Goal: Task Accomplishment & Management: Complete application form

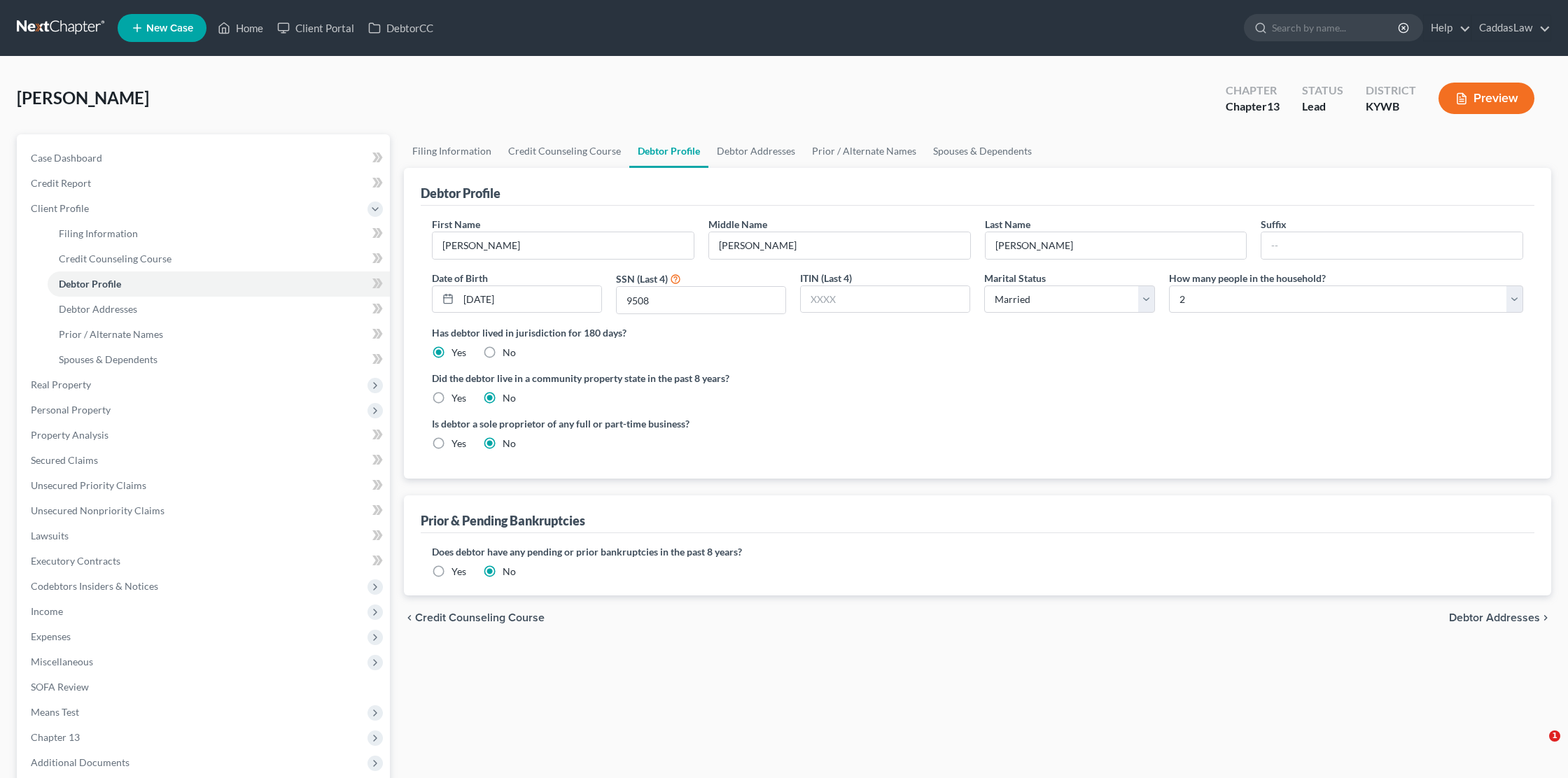
select select "1"
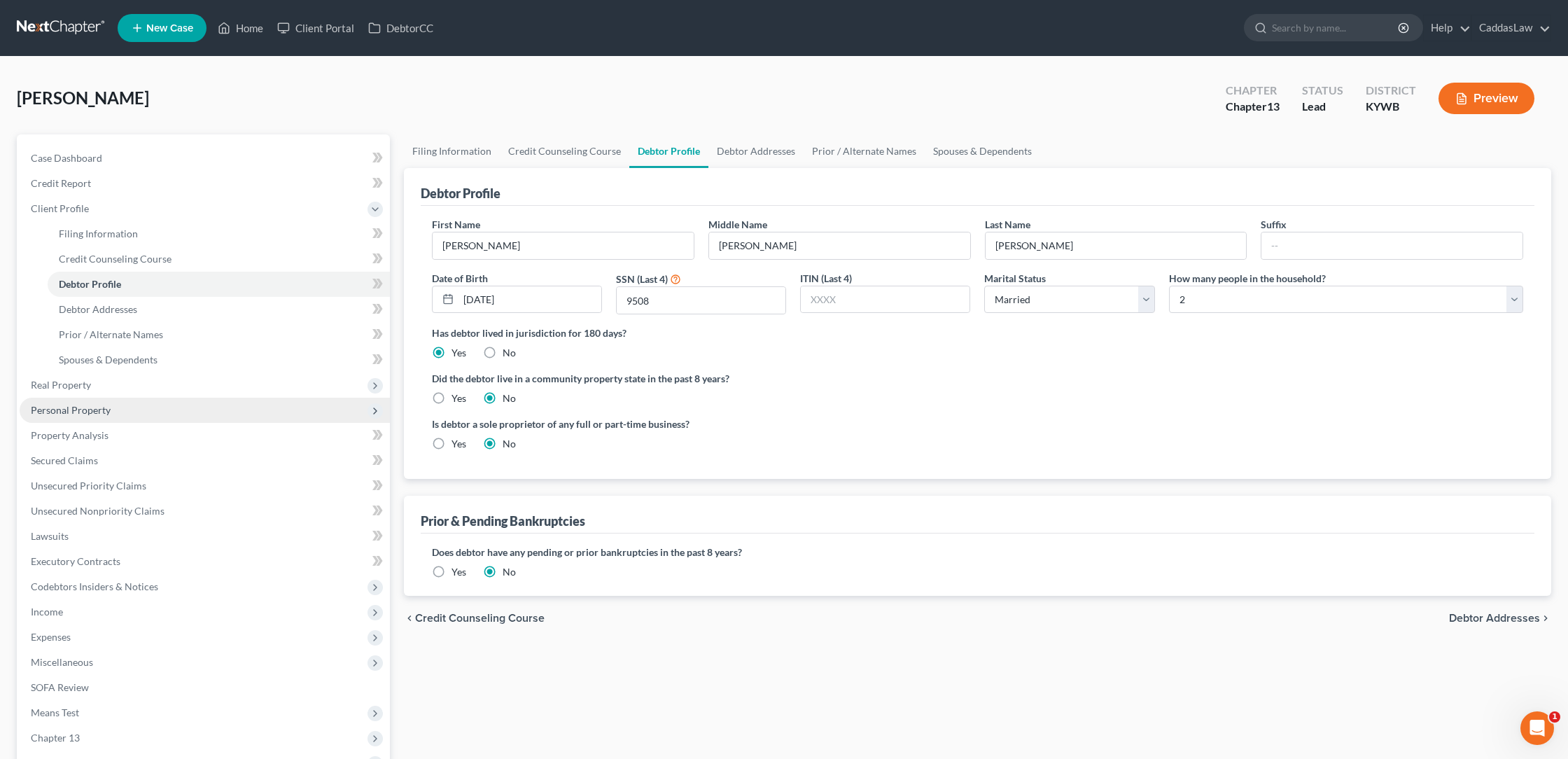
click at [75, 414] on span "Personal Property" at bounding box center [70, 409] width 80 height 12
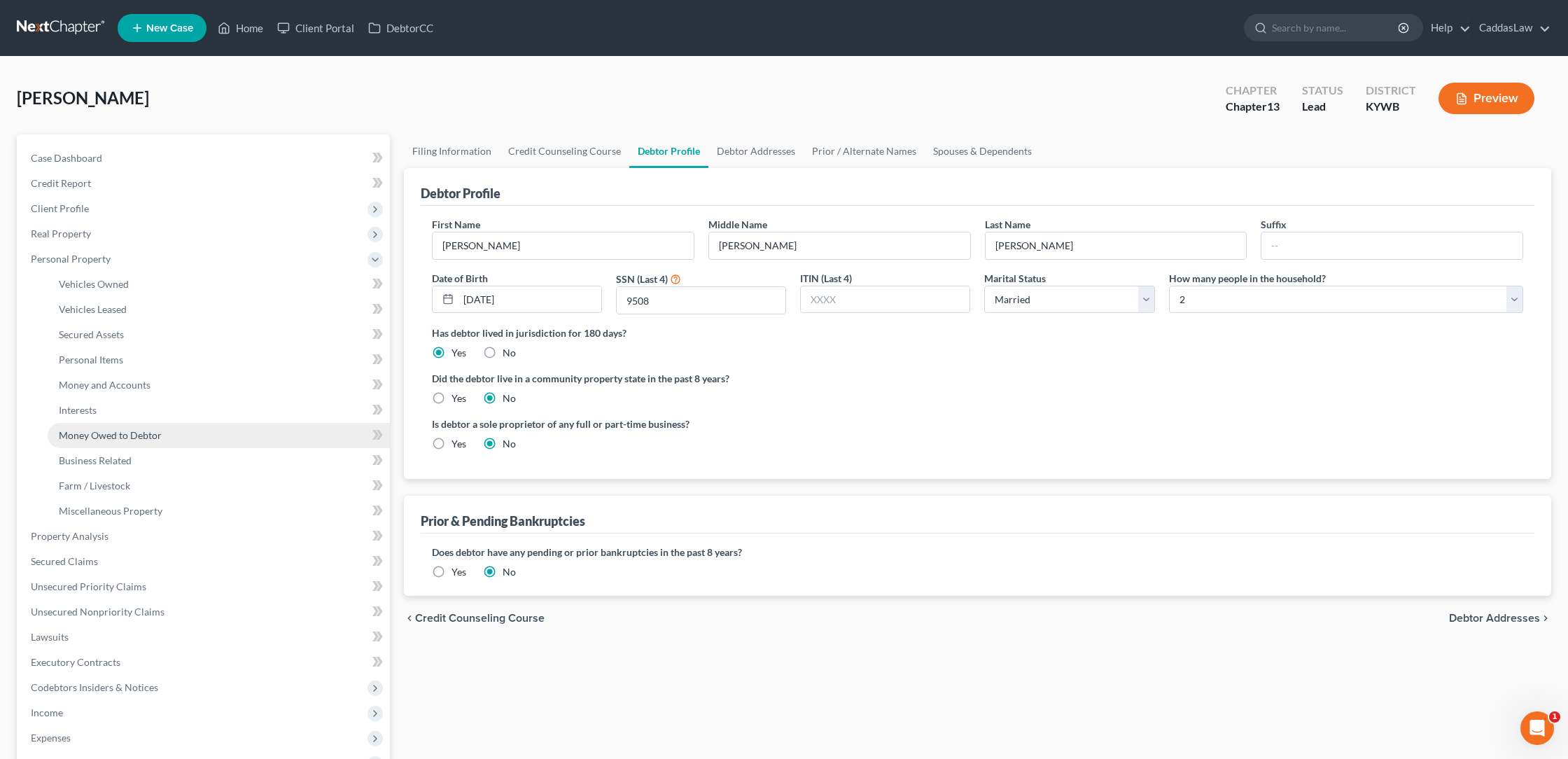
click at [85, 435] on span "Money Owed to Debtor" at bounding box center [110, 435] width 103 height 12
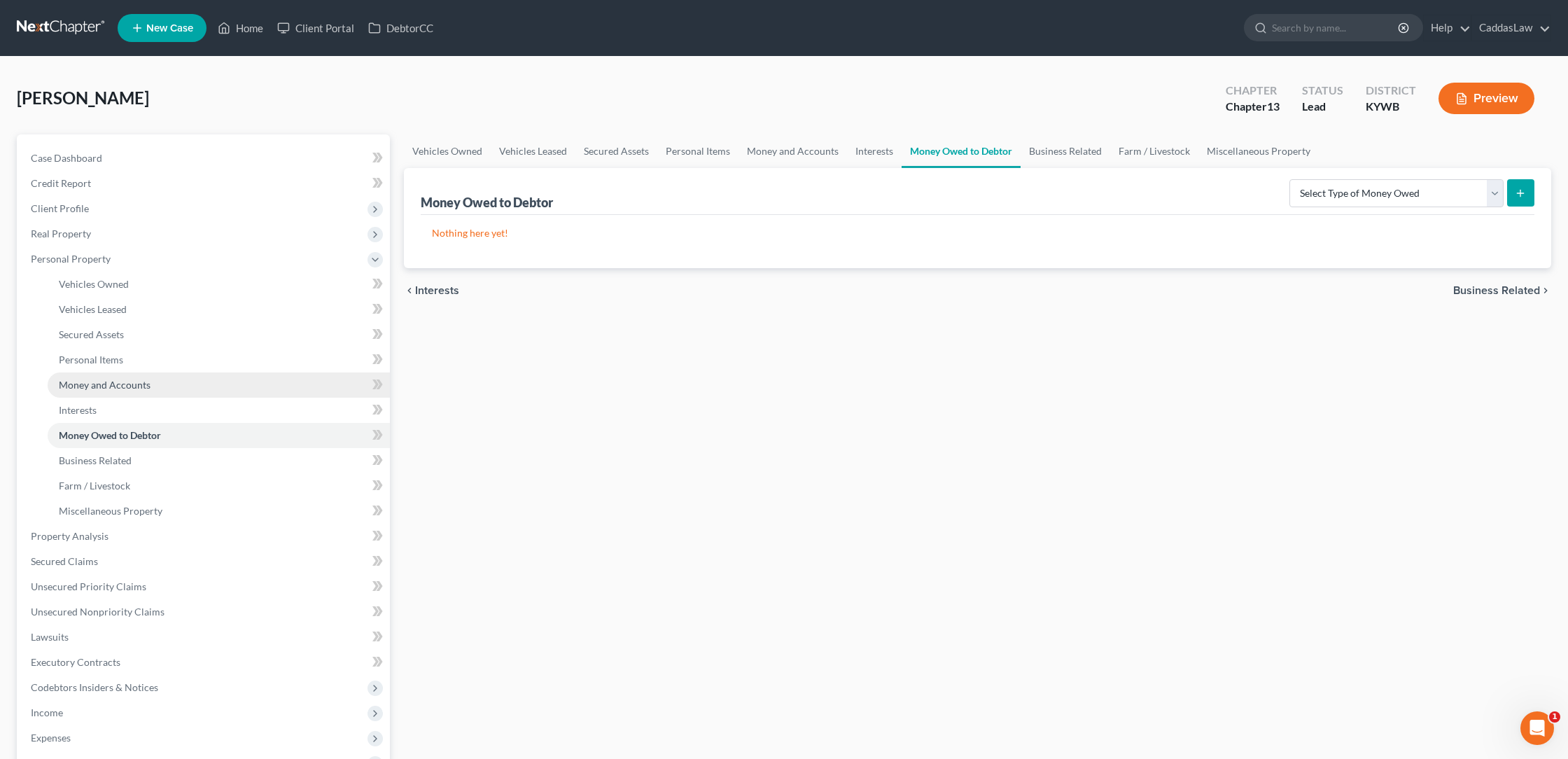
click at [108, 387] on span "Money and Accounts" at bounding box center [105, 384] width 92 height 12
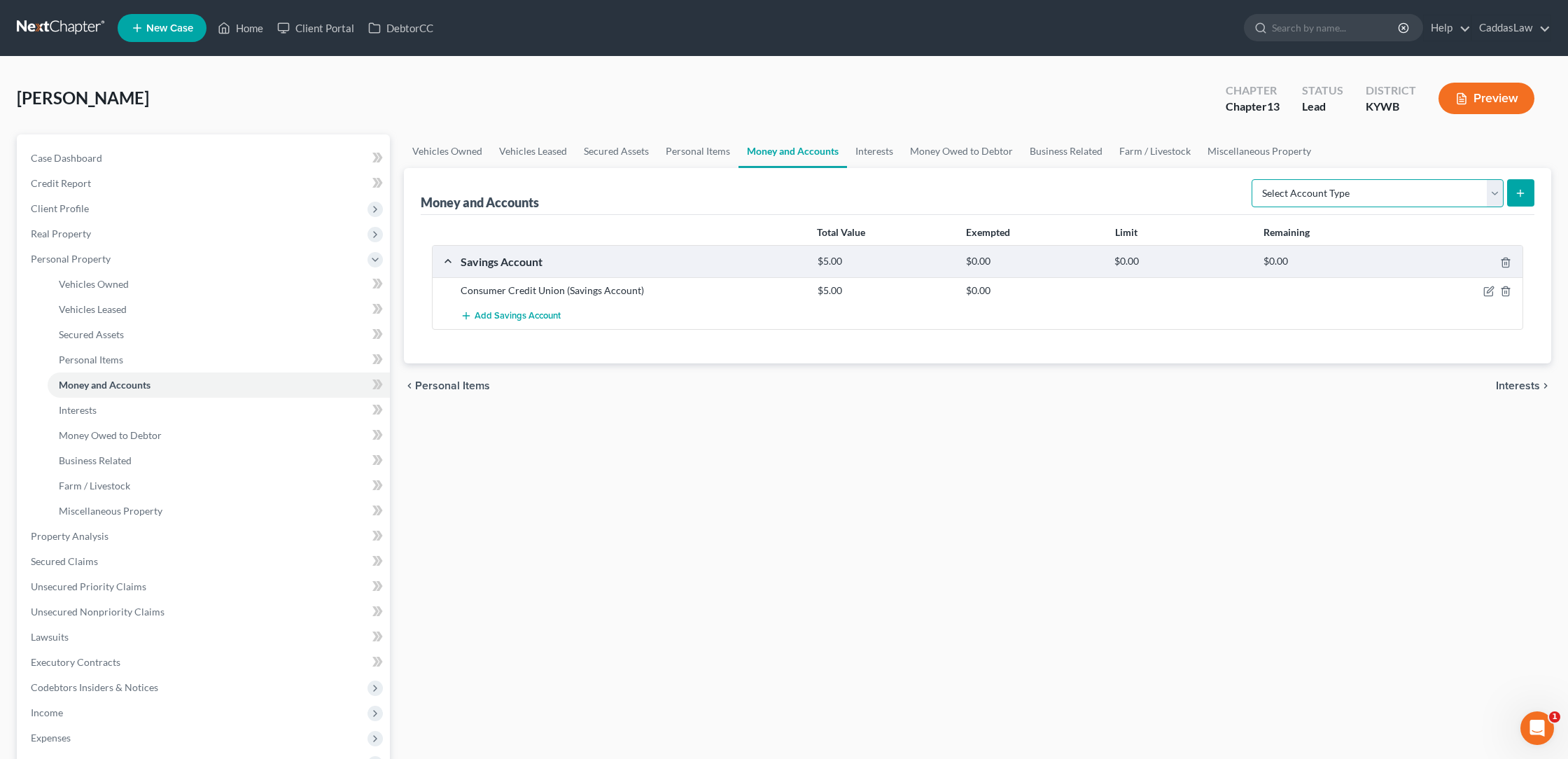
select select "checking"
click at [1525, 193] on icon "submit" at bounding box center [1521, 193] width 11 height 11
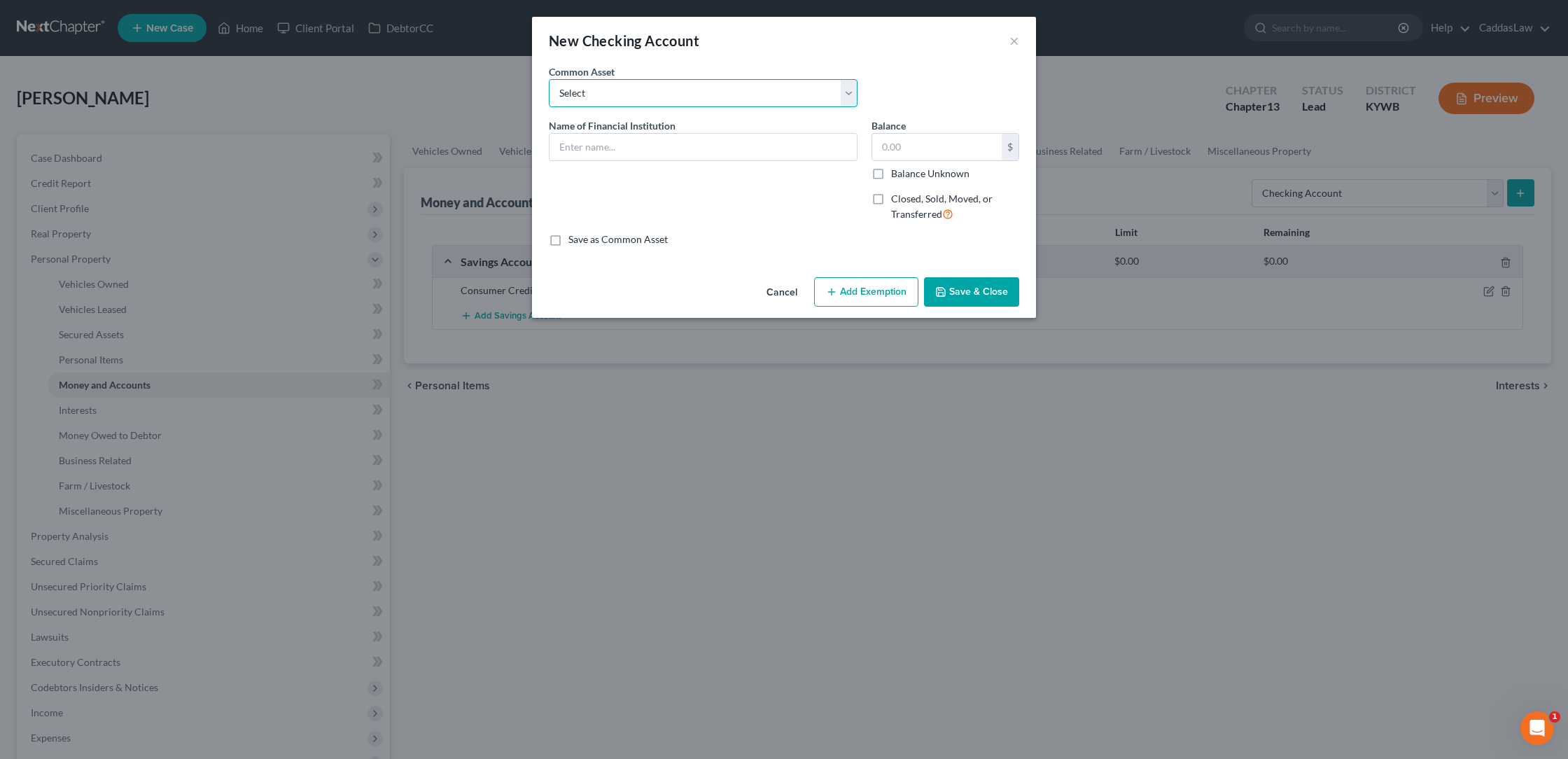
select select "0"
type input "The [PERSON_NAME] Bank"
click at [636, 145] on input "The [PERSON_NAME] Bank" at bounding box center [703, 147] width 307 height 27
click at [933, 154] on input "908.36" at bounding box center [937, 147] width 130 height 27
type input "9"
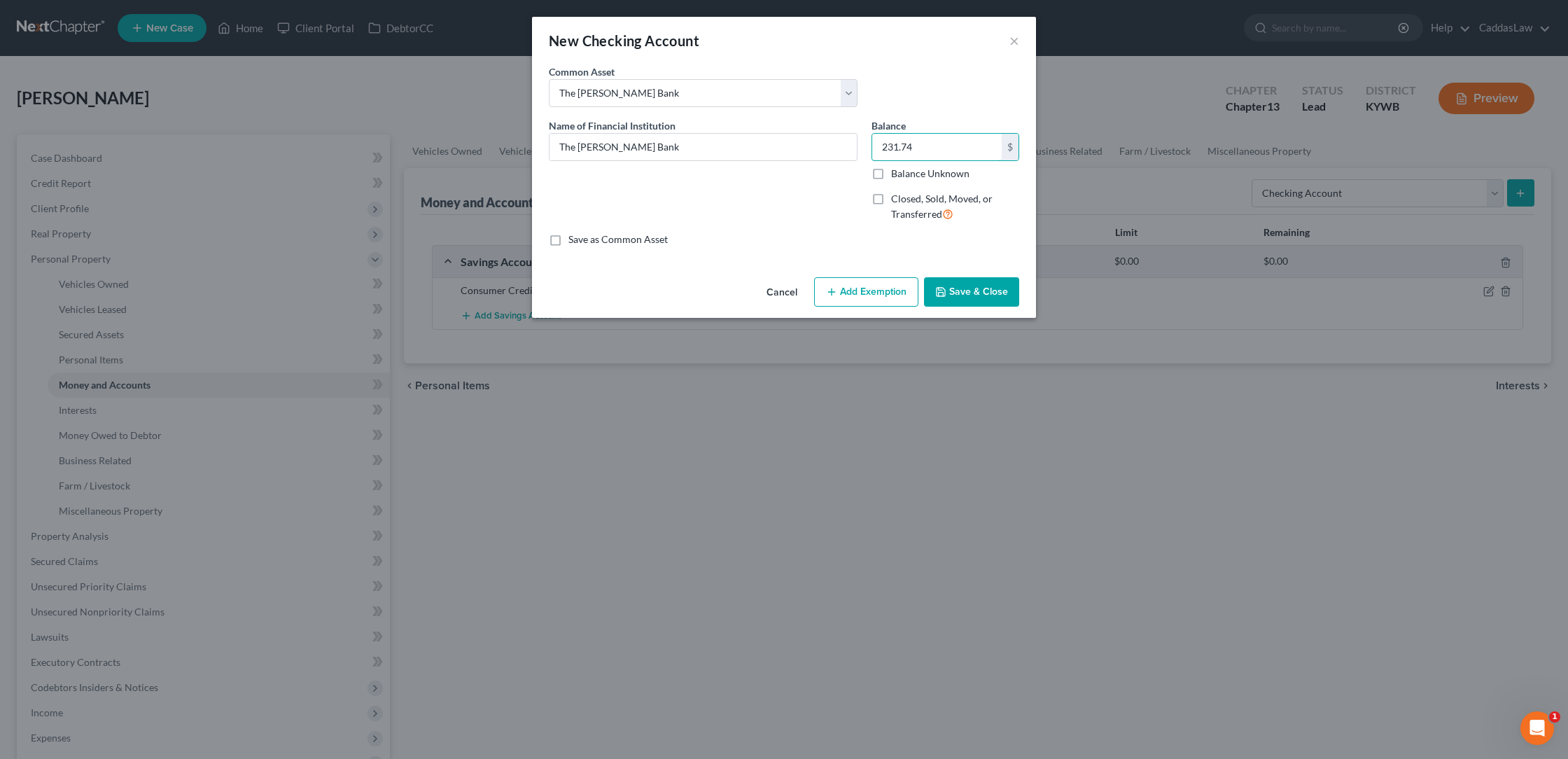
type input "231.74"
click at [960, 288] on button "Save & Close" at bounding box center [971, 291] width 95 height 29
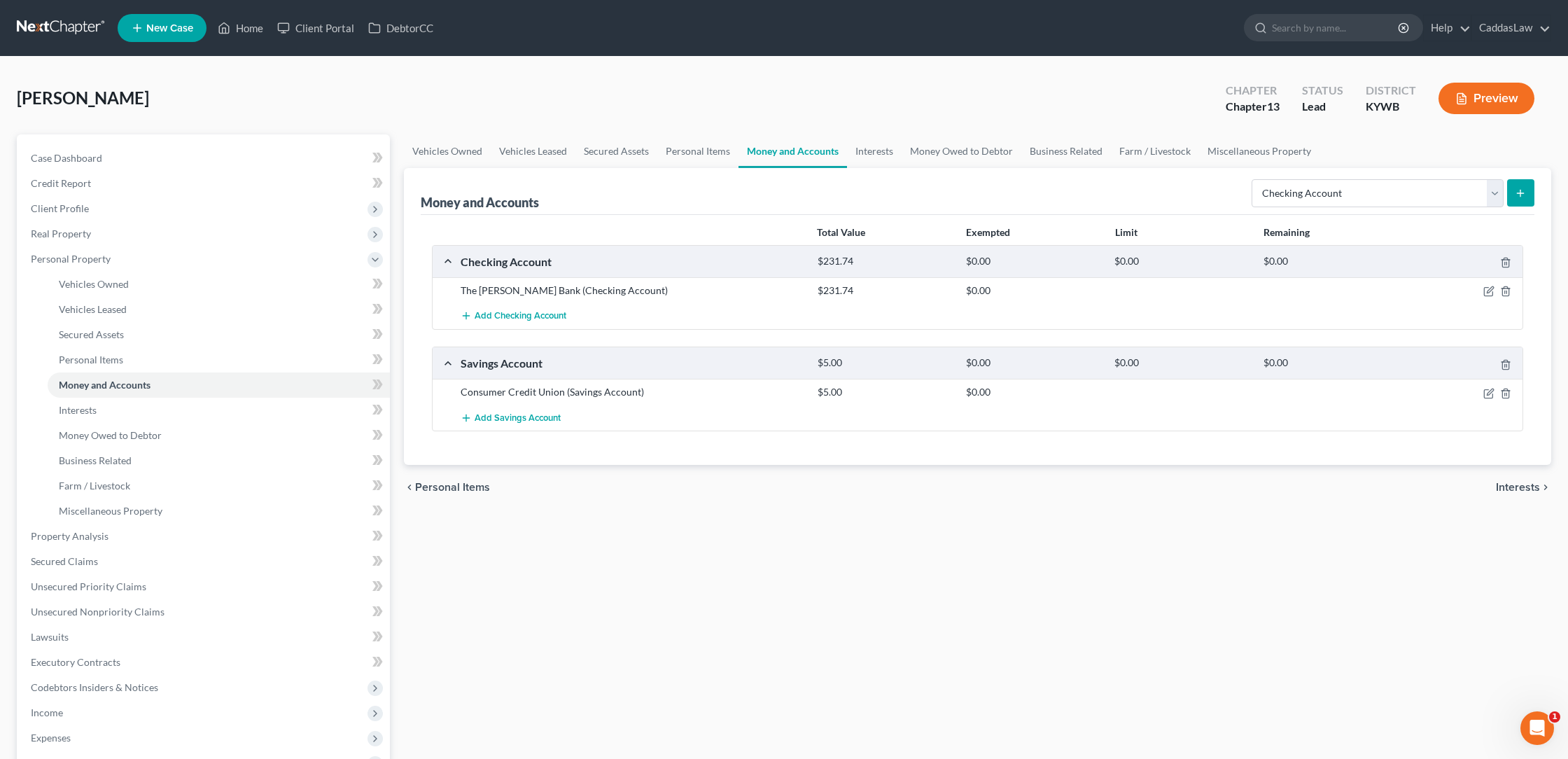
click at [1515, 195] on icon "submit" at bounding box center [1521, 193] width 11 height 11
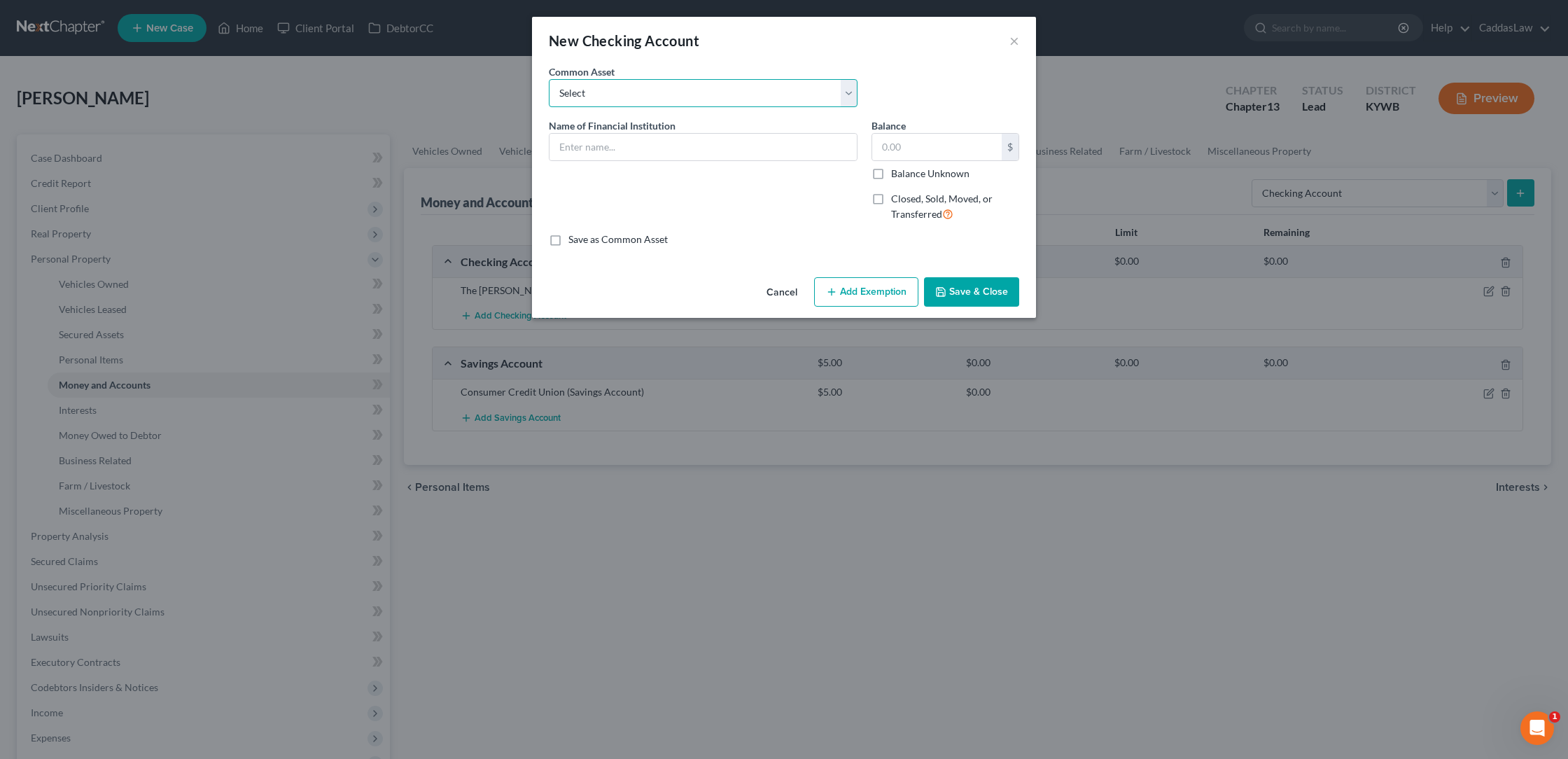
select select "0"
type input "The [PERSON_NAME] Bank"
type input "908.36"
click at [664, 150] on input "The [PERSON_NAME] Bank" at bounding box center [703, 147] width 307 height 27
type input "The [PERSON_NAME] Bank (Ebay)"
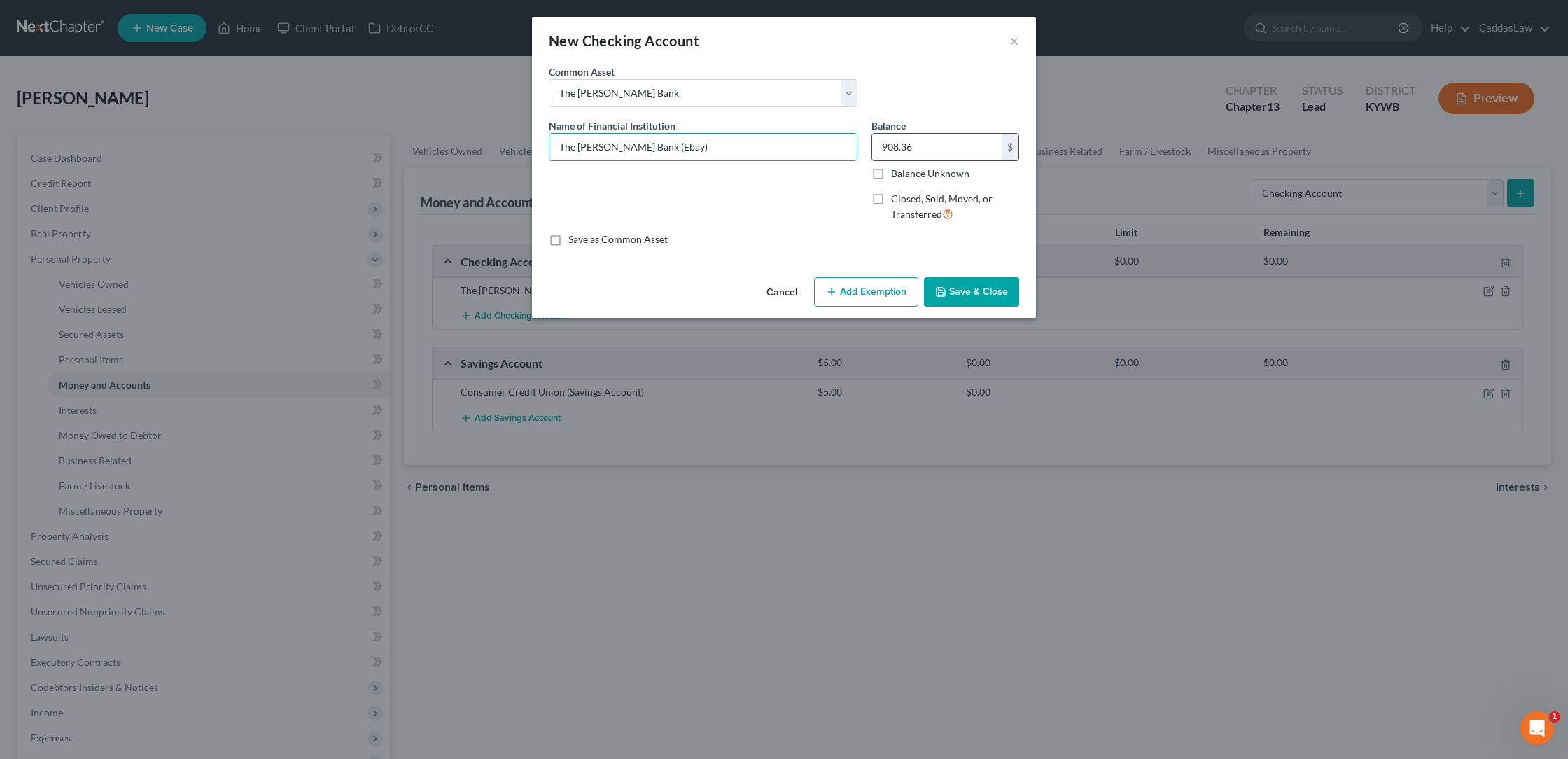
drag, startPoint x: 664, startPoint y: 150, endPoint x: 926, endPoint y: 150, distance: 262.0
click at [926, 150] on input "908.36" at bounding box center [937, 147] width 130 height 27
type input "0.11"
click at [960, 291] on button "Save & Close" at bounding box center [971, 291] width 95 height 29
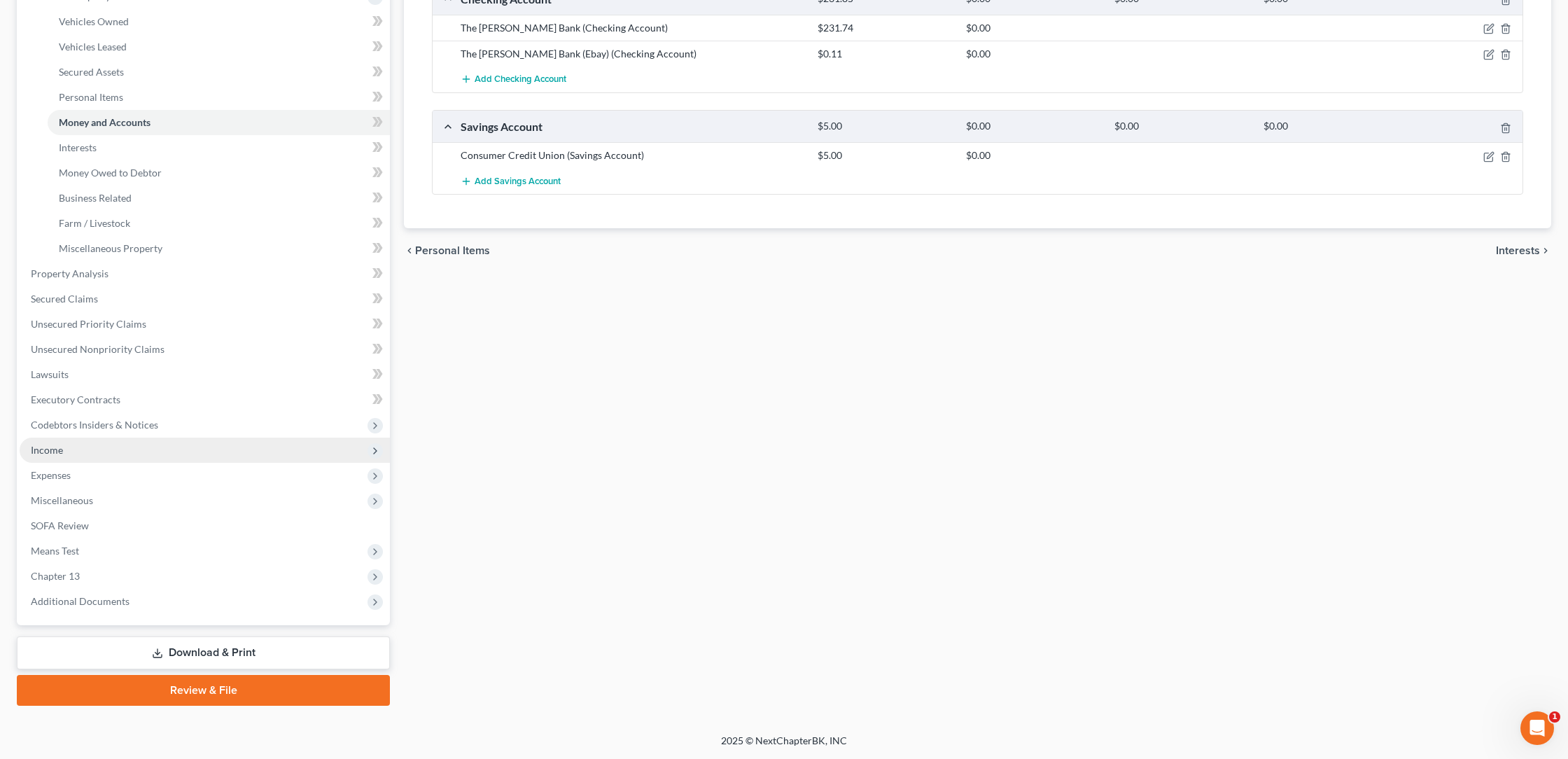
click at [60, 449] on span "Income" at bounding box center [46, 450] width 32 height 12
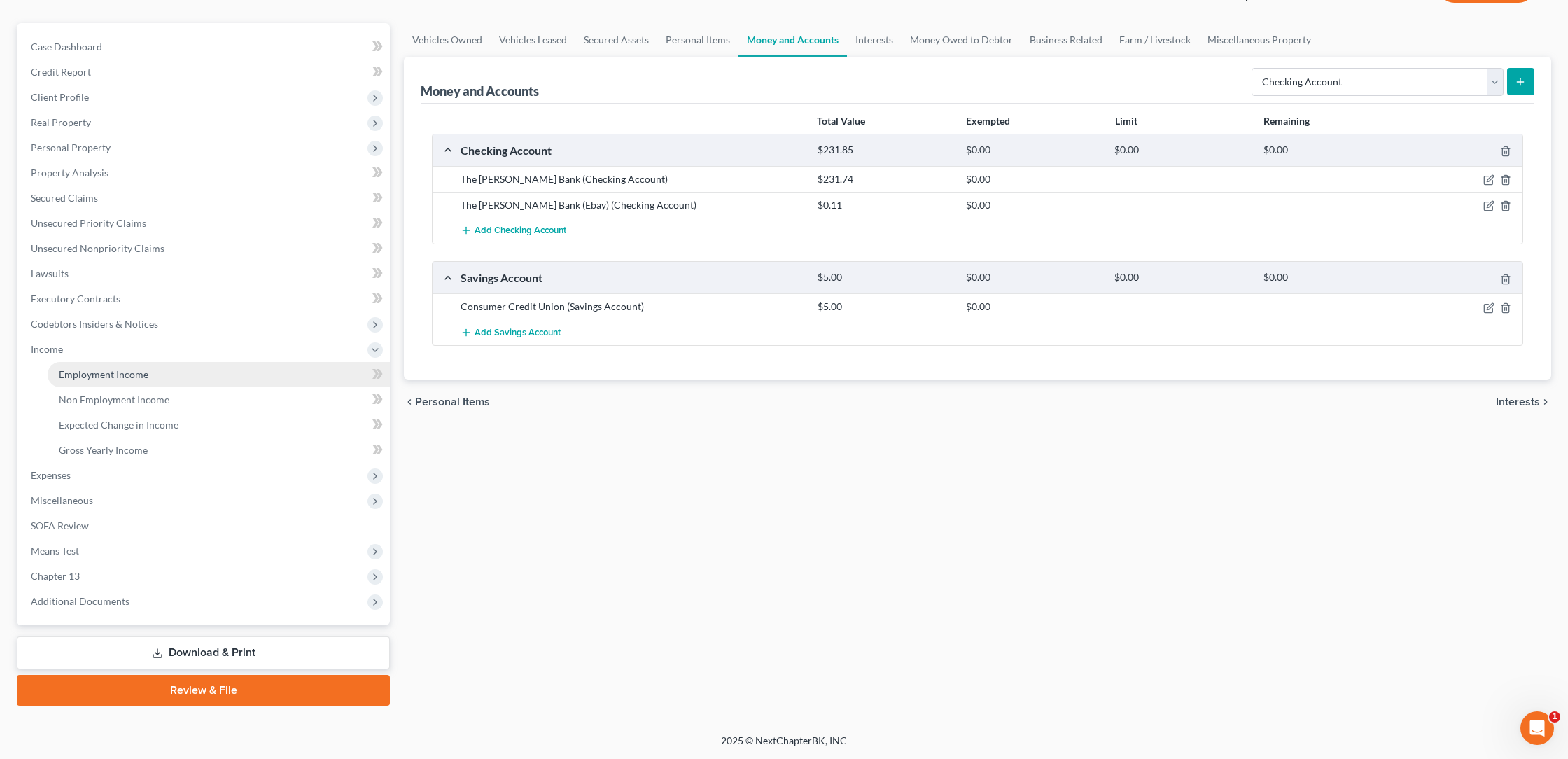
click at [137, 380] on link "Employment Income" at bounding box center [218, 375] width 342 height 25
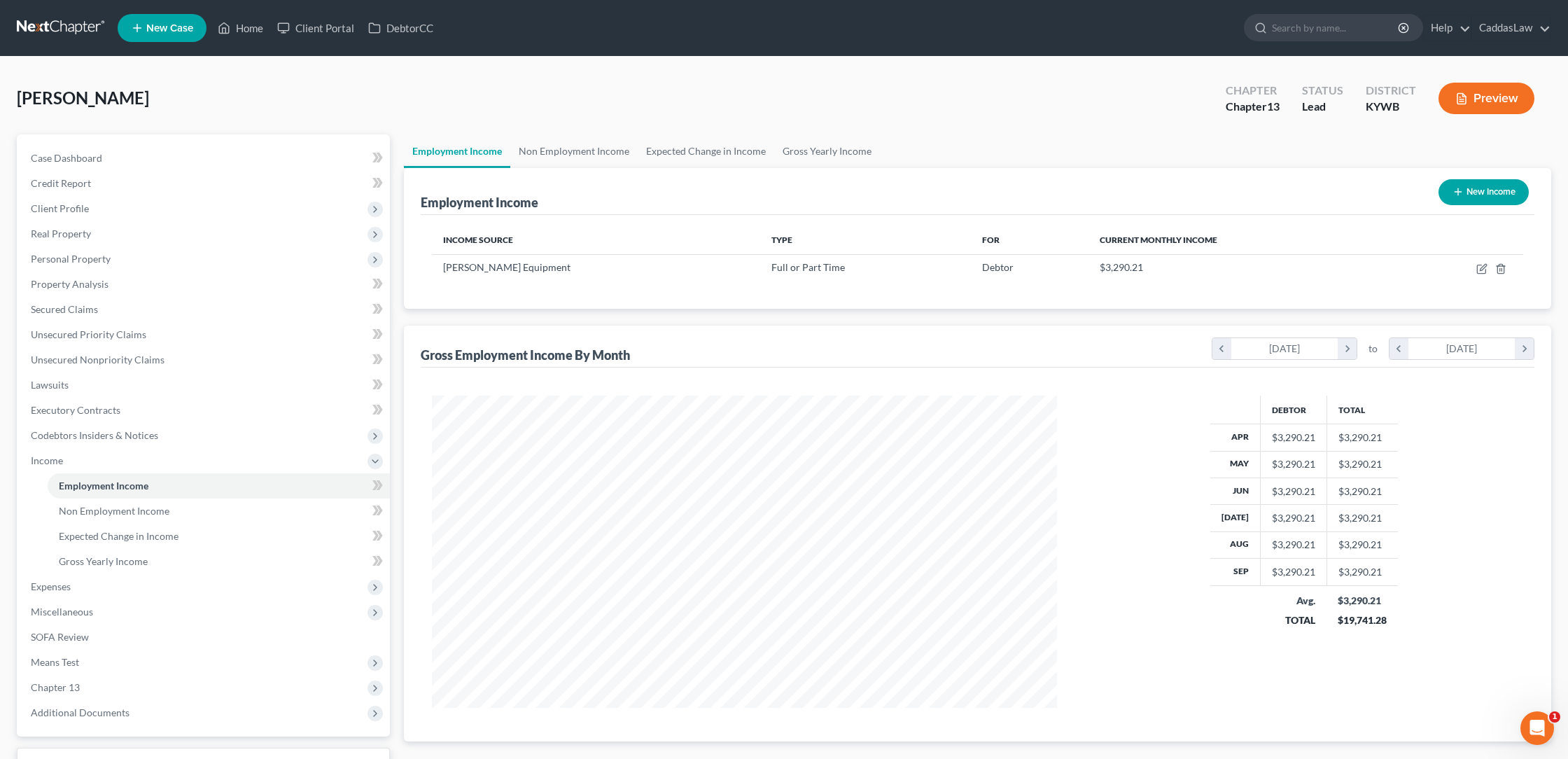
scroll to position [313, 653]
click at [1481, 273] on icon "button" at bounding box center [1481, 269] width 9 height 9
select select "0"
select select "18"
select select "3"
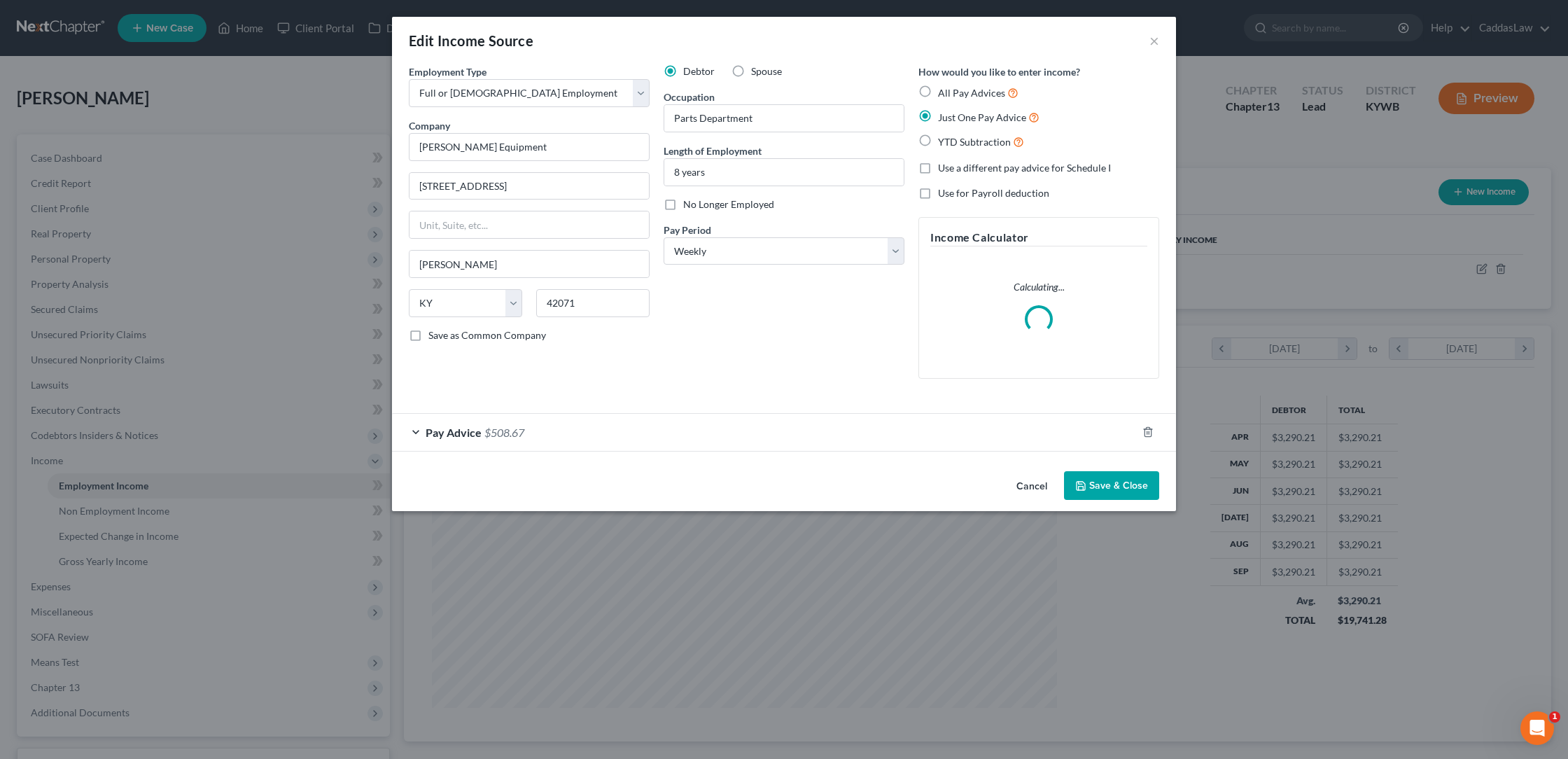
click at [839, 426] on div "Pay Advice $508.67" at bounding box center [764, 432] width 745 height 37
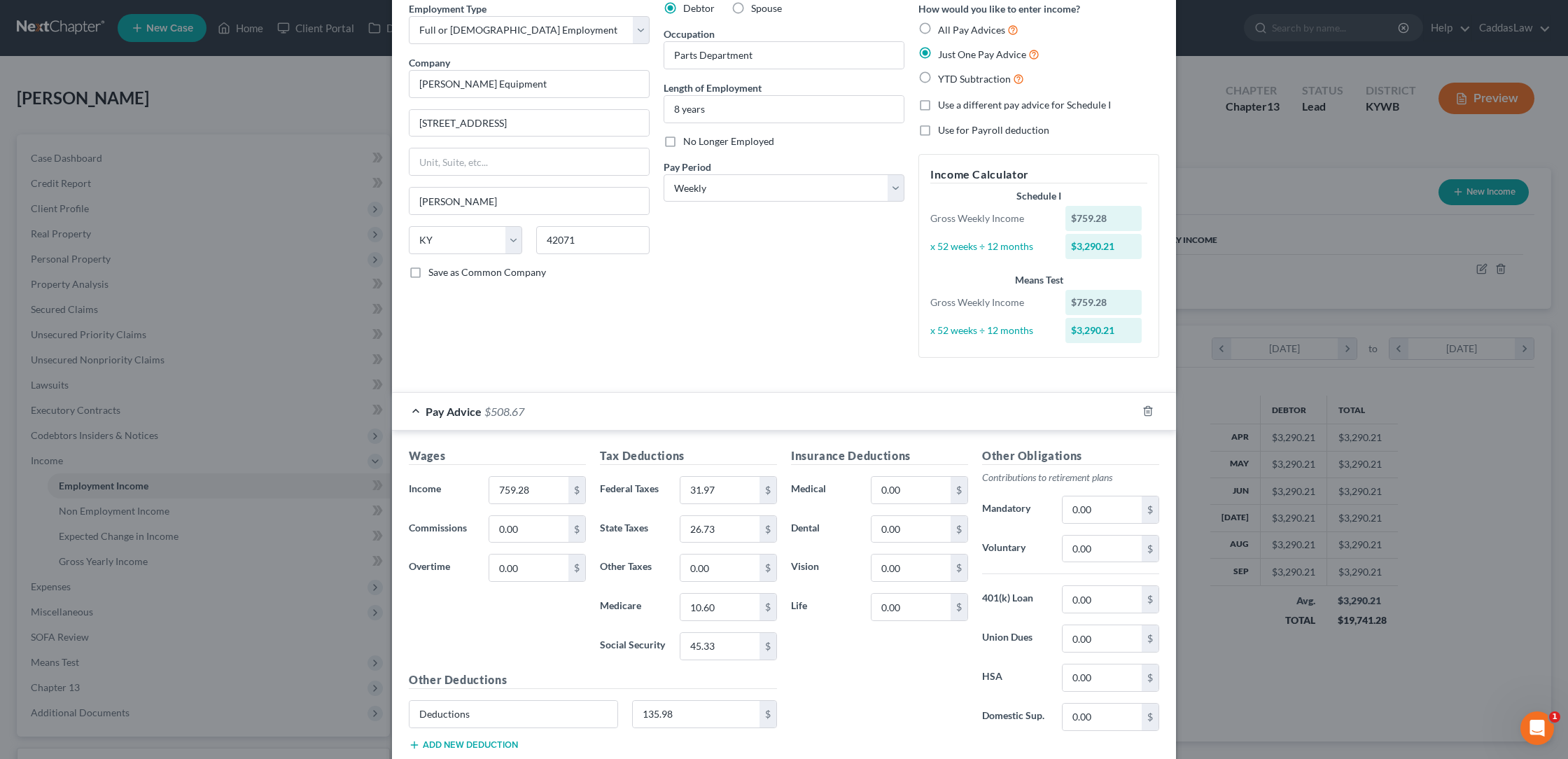
scroll to position [63, 0]
click at [938, 28] on label "All Pay Advices" at bounding box center [978, 30] width 80 height 16
click at [944, 28] on input "All Pay Advices" at bounding box center [949, 27] width 9 height 9
radio input "true"
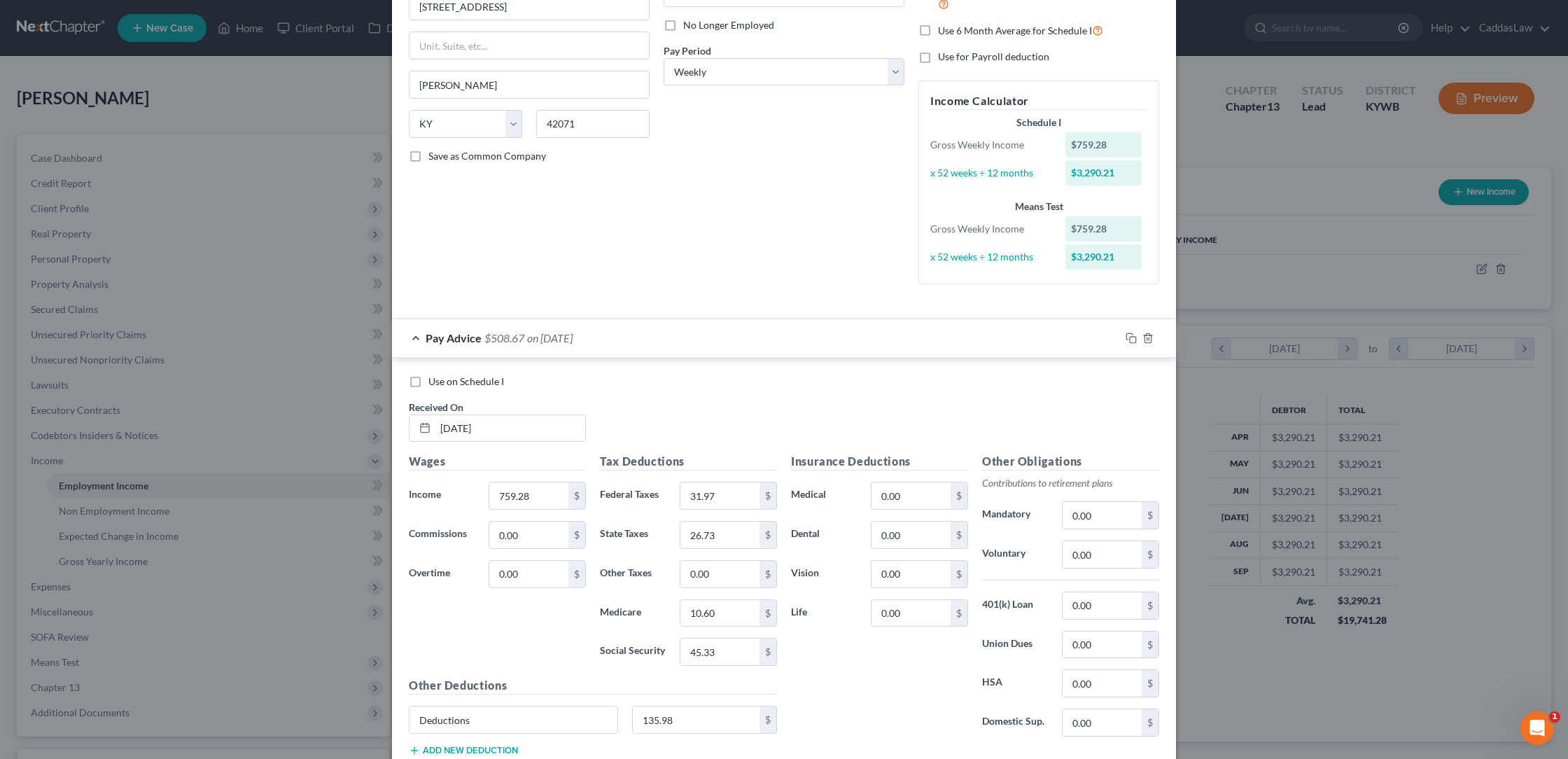
scroll to position [224, 0]
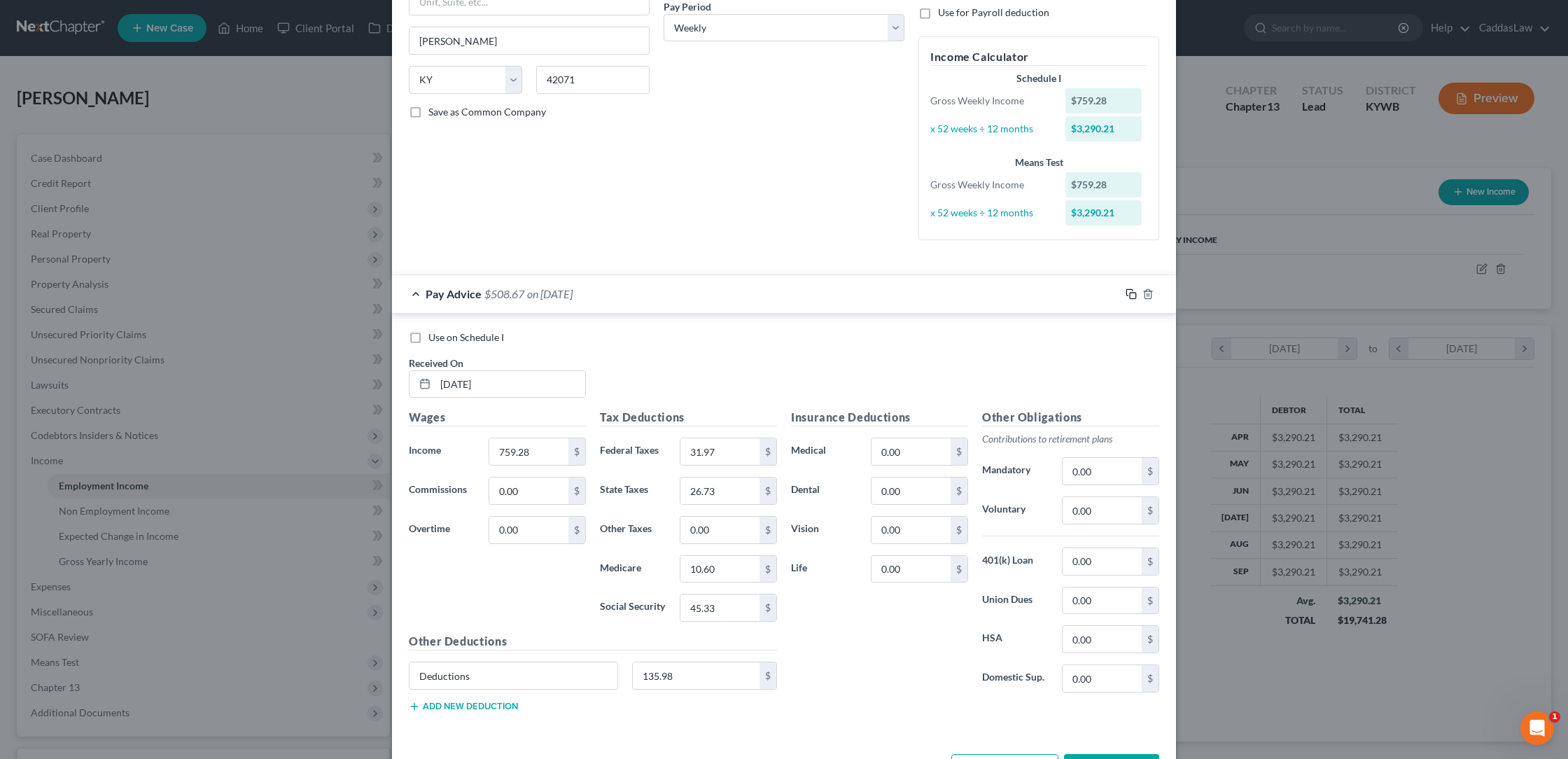
click at [1131, 293] on rect "button" at bounding box center [1133, 296] width 6 height 6
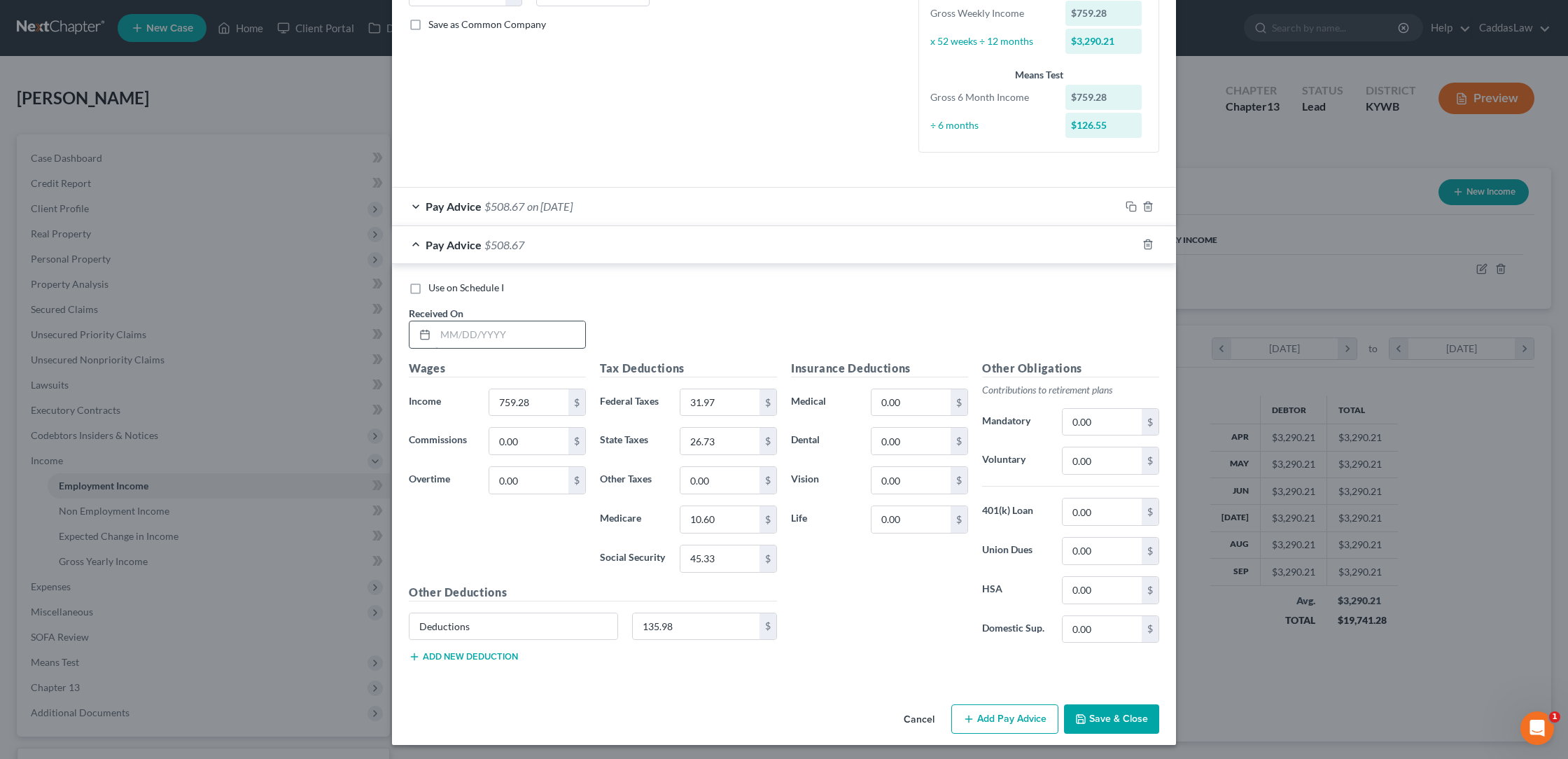
scroll to position [310, 0]
click at [448, 339] on input "text" at bounding box center [510, 335] width 150 height 27
type input "[DATE]"
click at [561, 395] on input "759.28" at bounding box center [529, 403] width 79 height 27
type input "764.56"
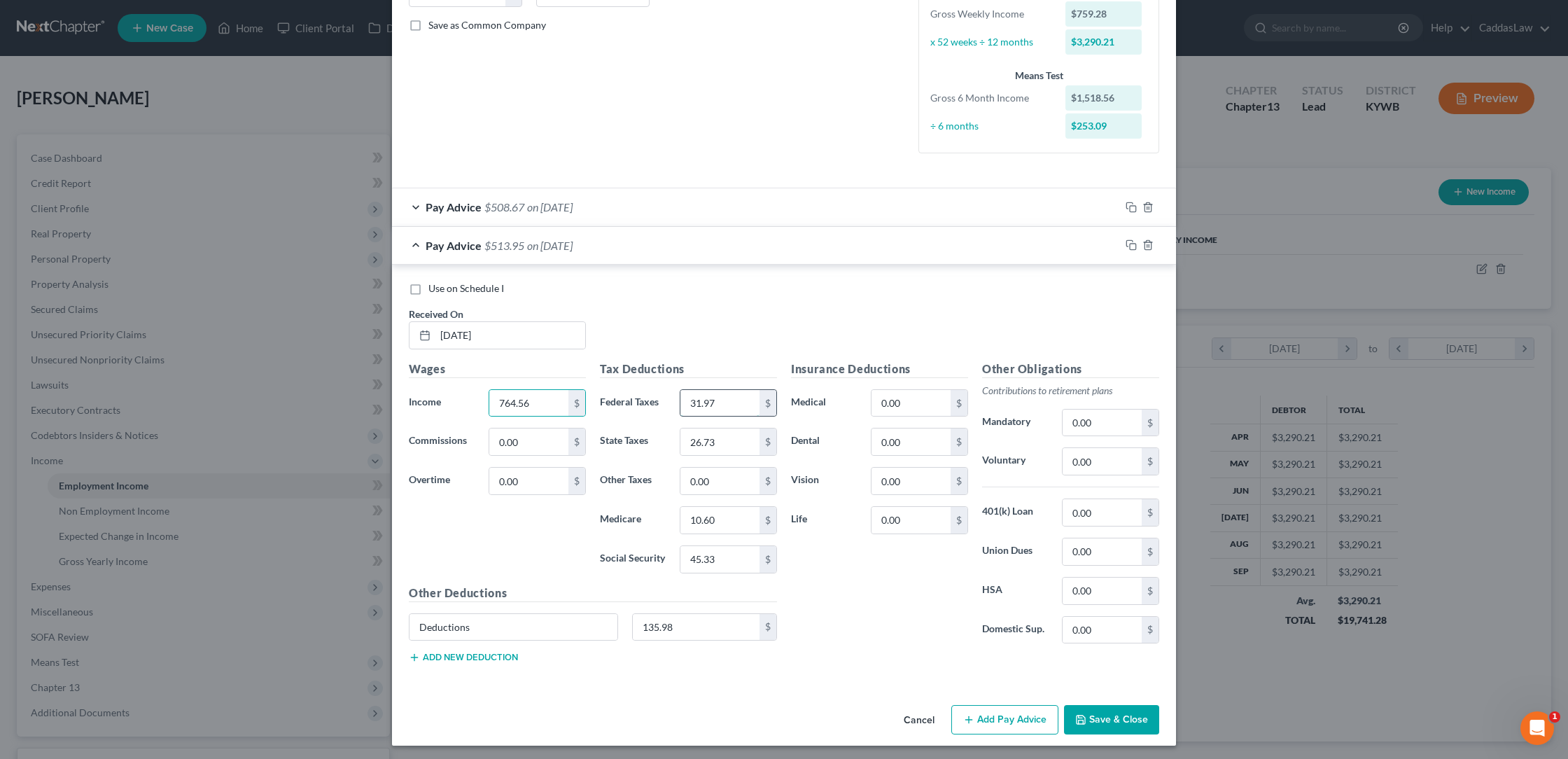
click at [728, 400] on input "31.97" at bounding box center [719, 403] width 79 height 27
type input "32.49"
type input "2"
type input "6"
type input "26.94"
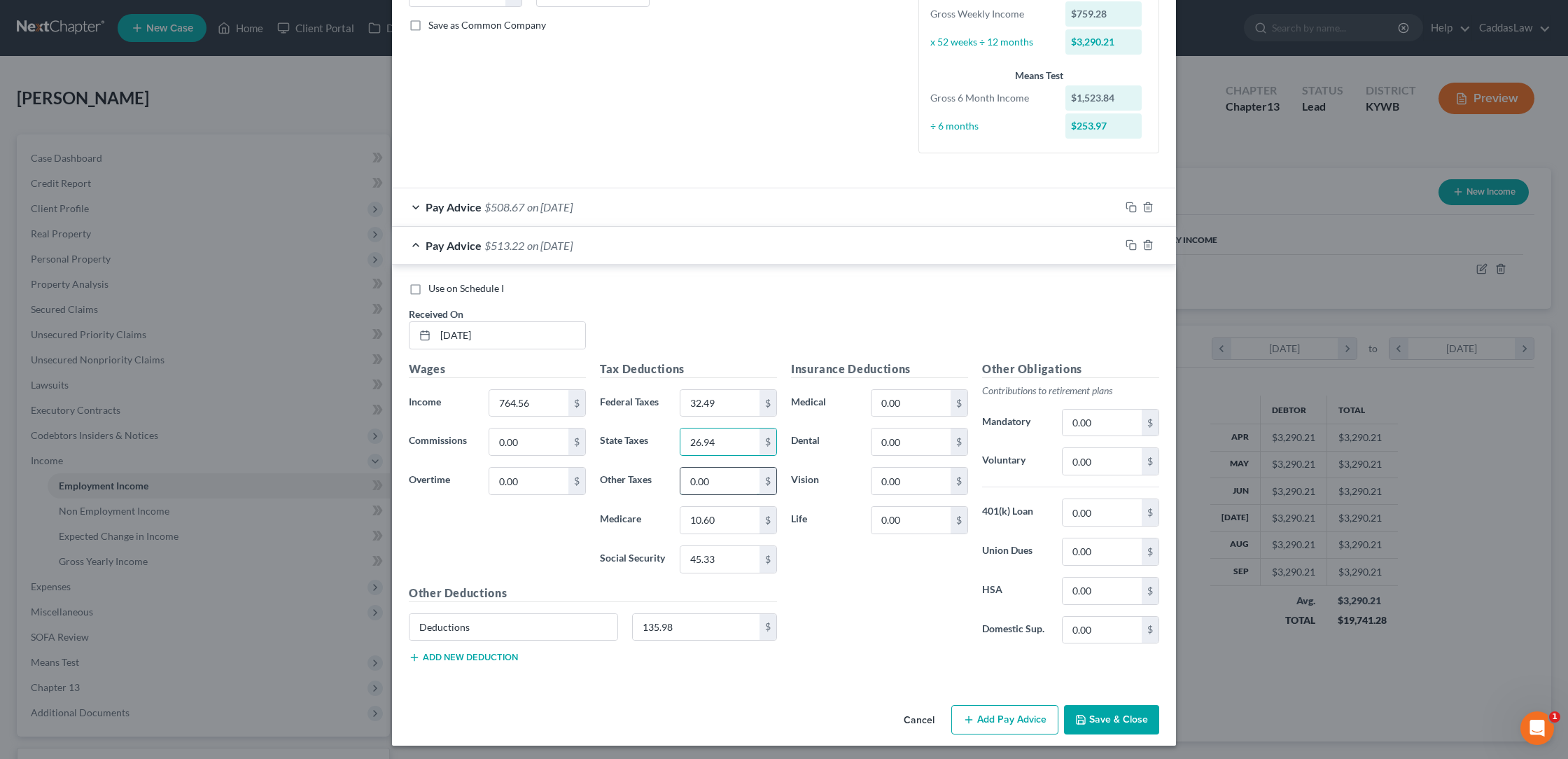
click at [738, 472] on input "0.00" at bounding box center [719, 481] width 79 height 27
type input "0"
type input "0.00"
click at [730, 519] on input "10.60" at bounding box center [719, 520] width 79 height 27
type input "1"
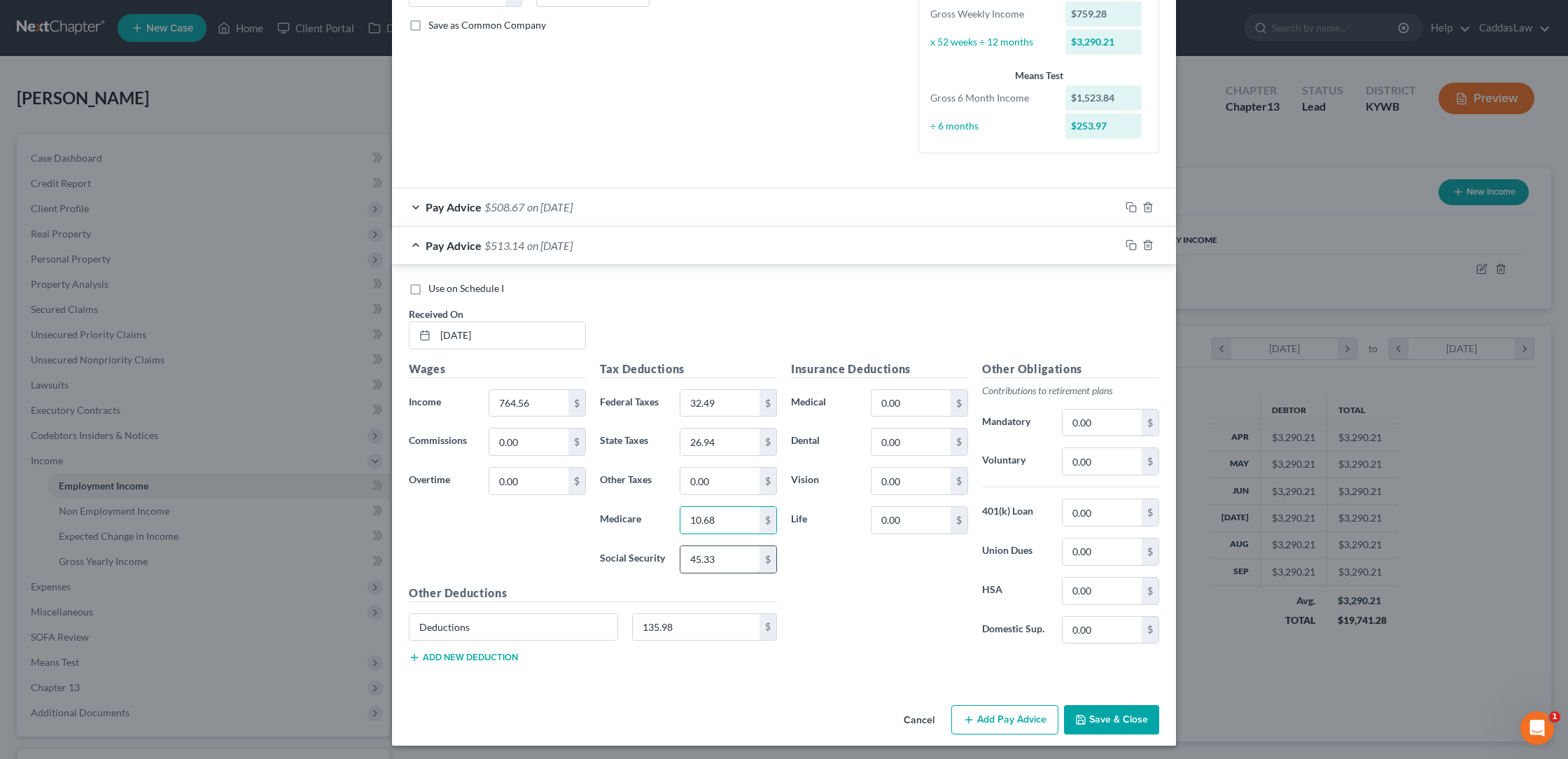
type input "10.68"
click at [730, 551] on input "45.33" at bounding box center [719, 560] width 79 height 27
type input "4"
type input "45.66"
click at [1128, 243] on icon "button" at bounding box center [1130, 244] width 6 height 6
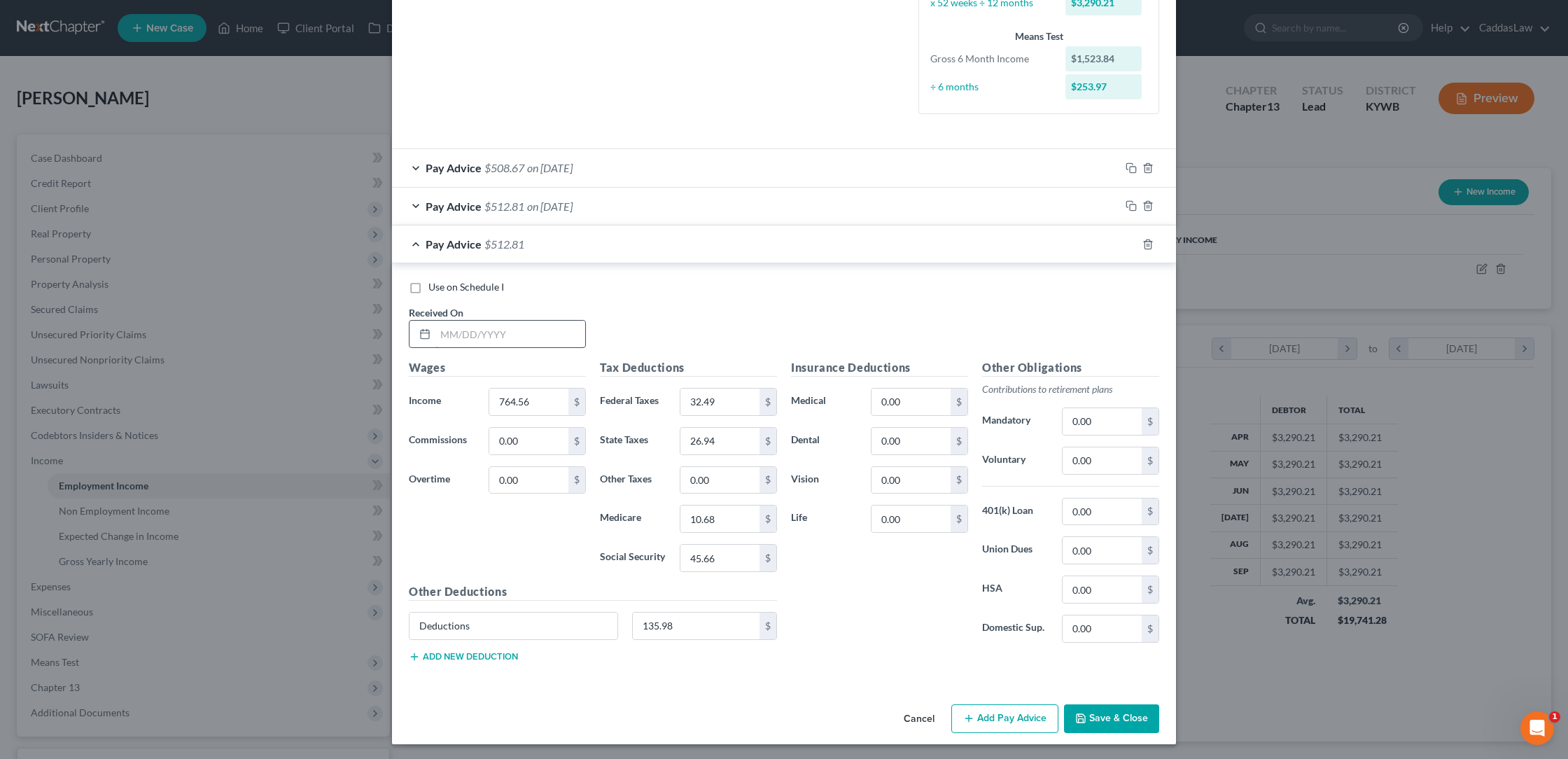
scroll to position [348, 0]
click at [446, 335] on input "text" at bounding box center [510, 335] width 150 height 27
type input "[DATE]"
click at [552, 402] on input "764.56" at bounding box center [529, 403] width 79 height 27
type input "7"
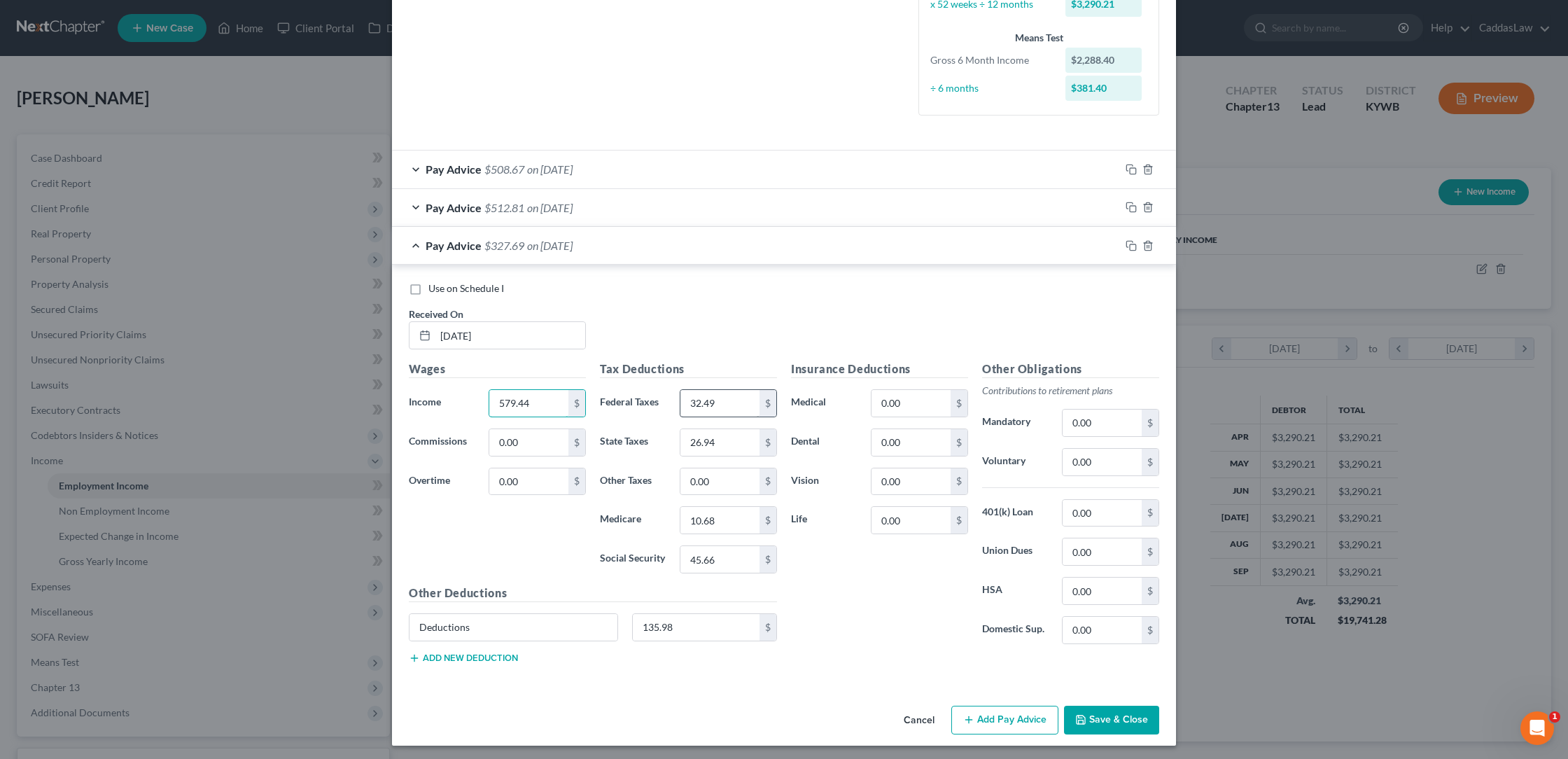
type input "579.44"
click at [744, 402] on input "32.49" at bounding box center [719, 403] width 79 height 27
type input "3"
type input "13.98"
type input "19.54"
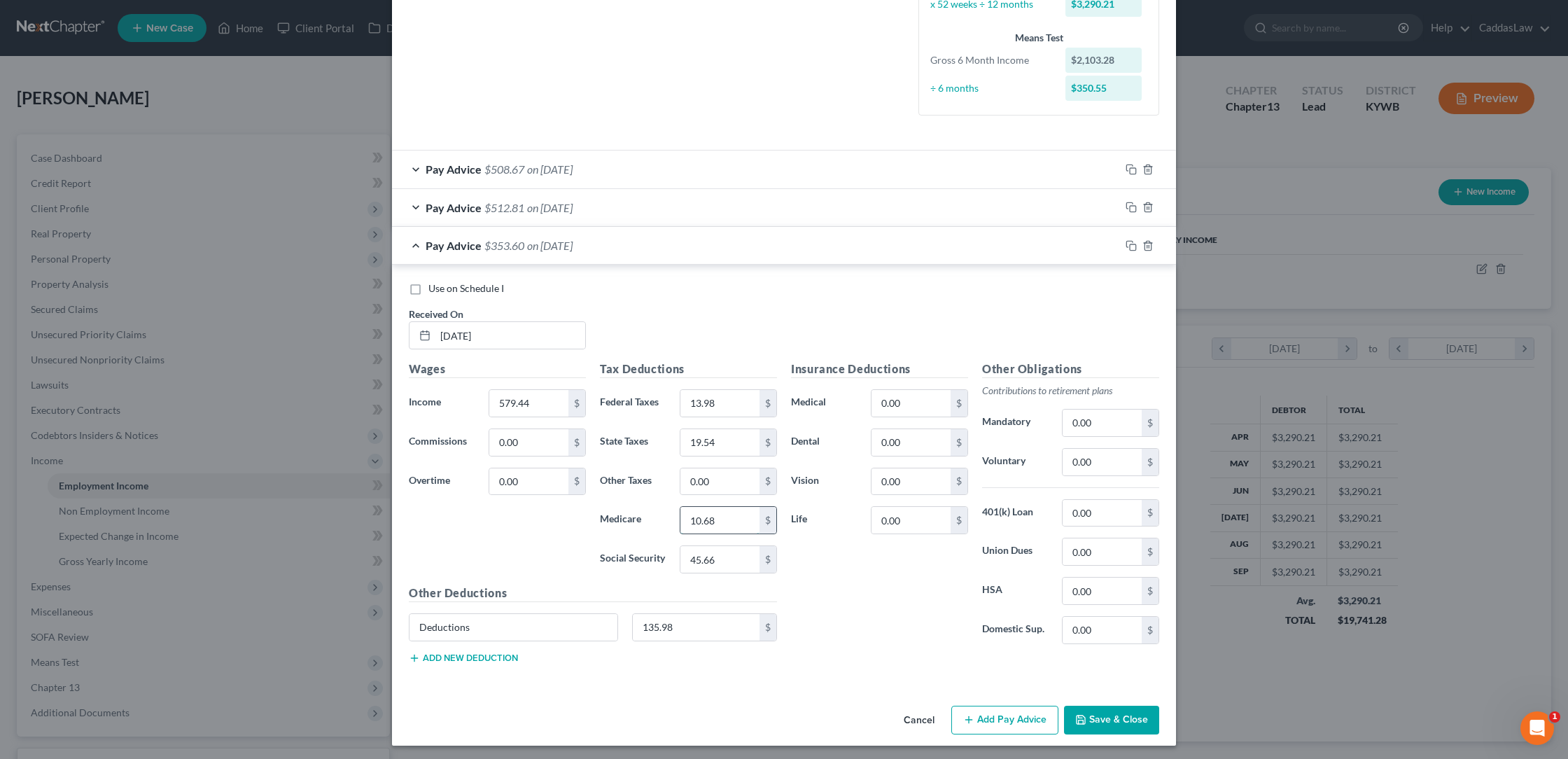
click at [725, 524] on input "10.68" at bounding box center [719, 520] width 79 height 27
type input "1"
type input "8.00"
type input "34.19"
click at [1132, 246] on rect "button" at bounding box center [1133, 247] width 6 height 6
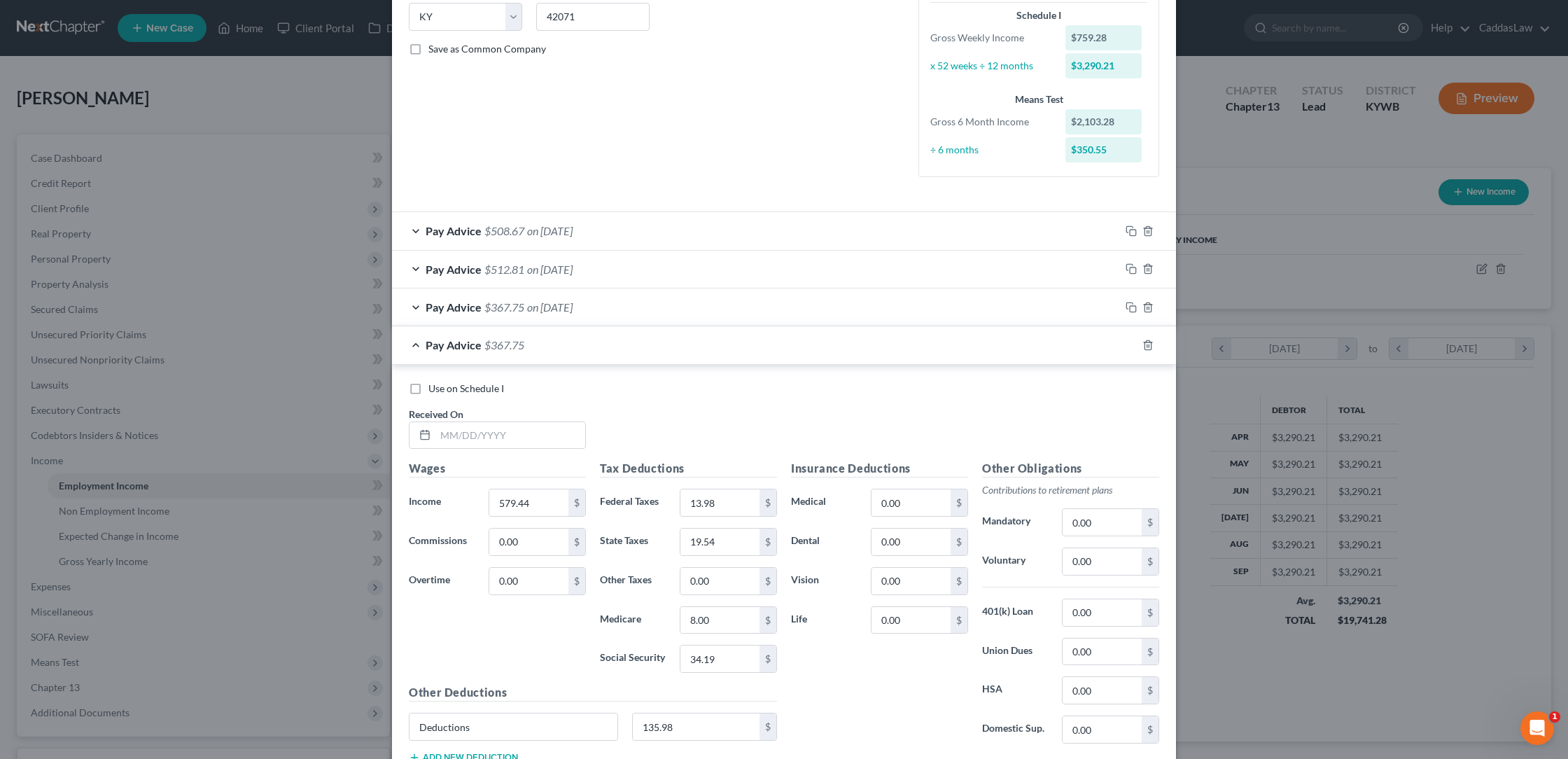
scroll to position [383, 0]
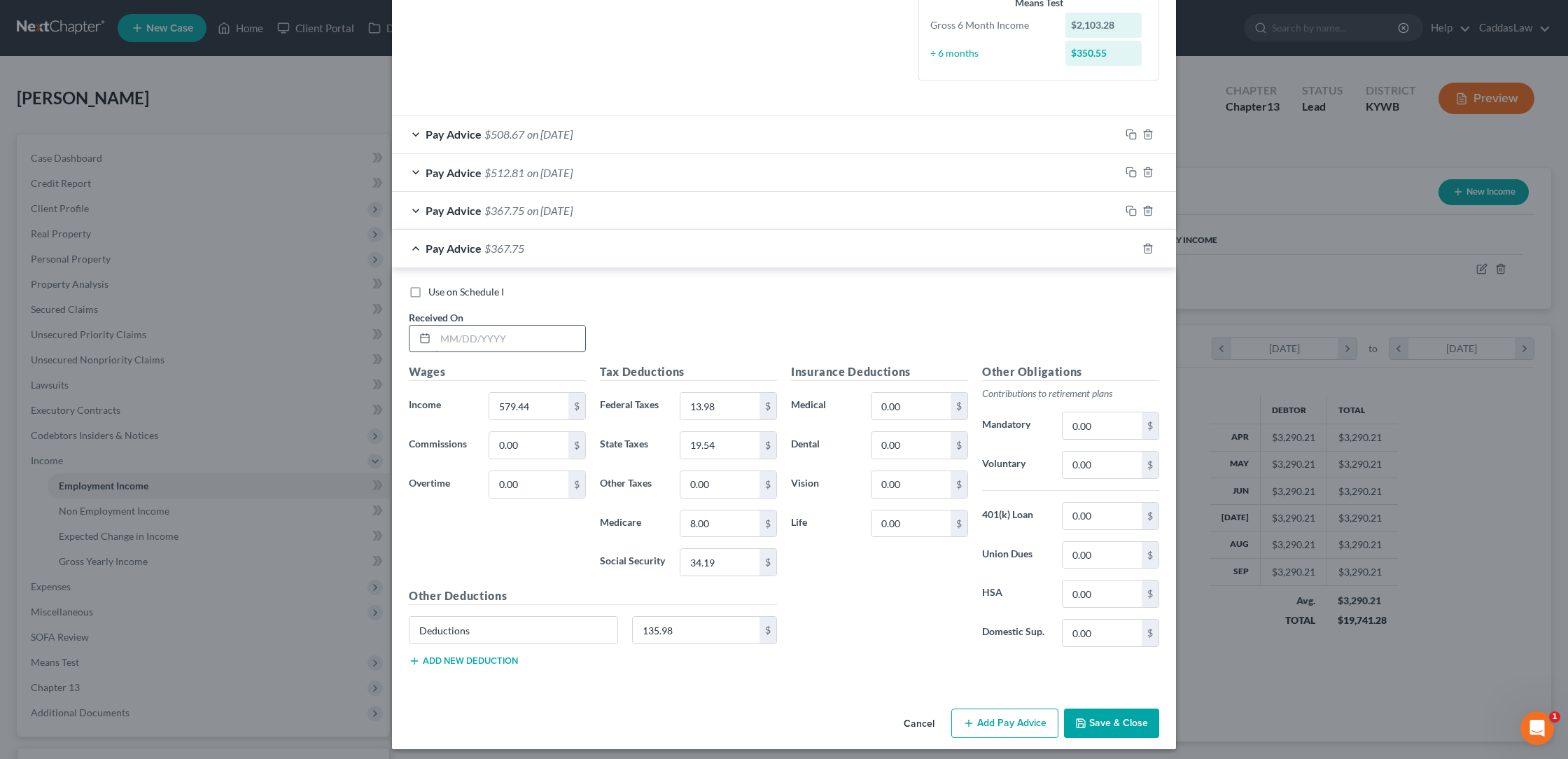
click at [442, 326] on input "text" at bounding box center [510, 339] width 150 height 27
type input "[DATE]"
click at [547, 407] on input "579.44" at bounding box center [529, 406] width 79 height 27
type input "5"
type input "115.04"
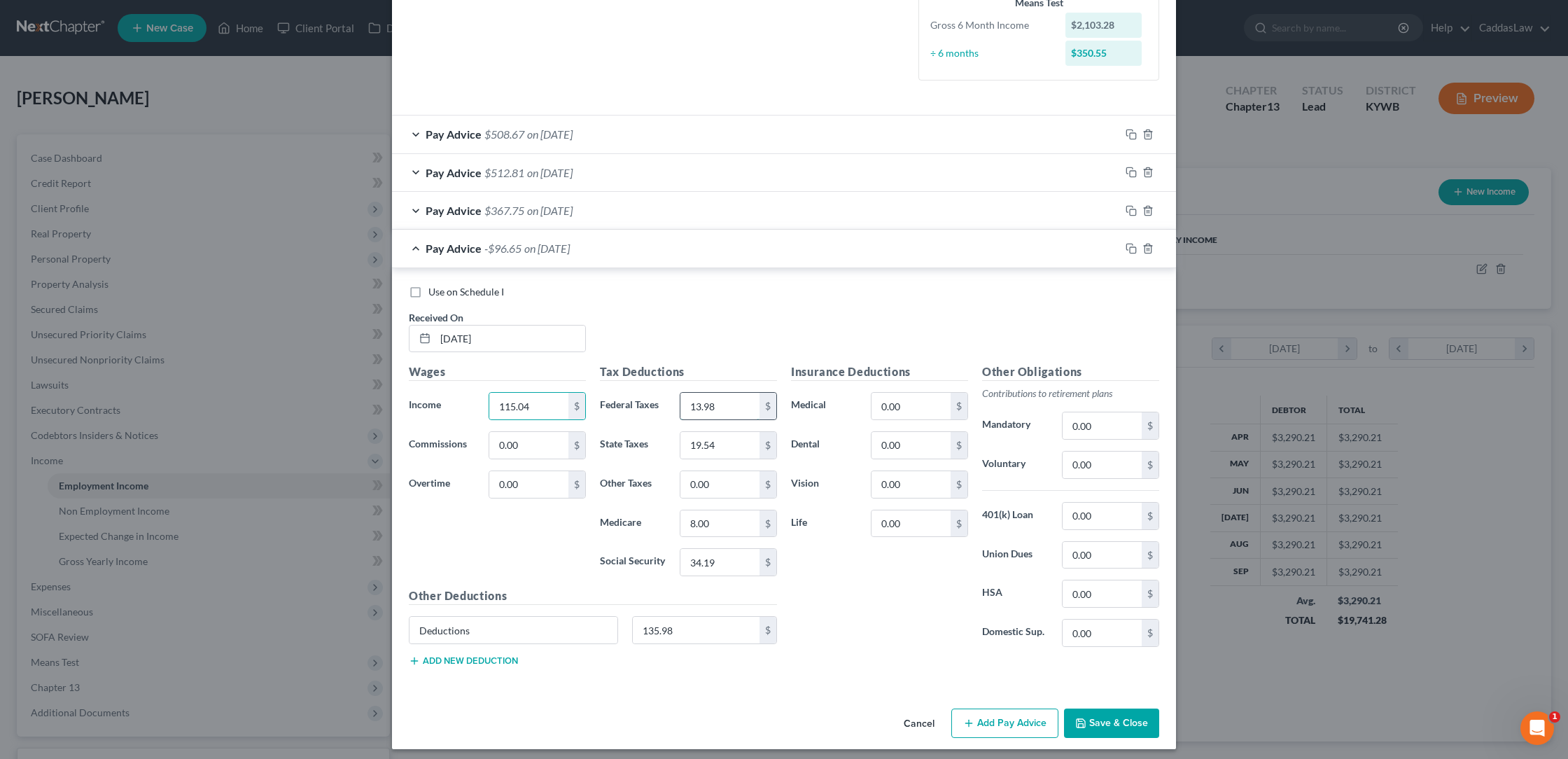
click at [750, 404] on input "13.98" at bounding box center [719, 406] width 79 height 27
type input "1"
type input "0.00"
type input "2.09"
type input "1.66"
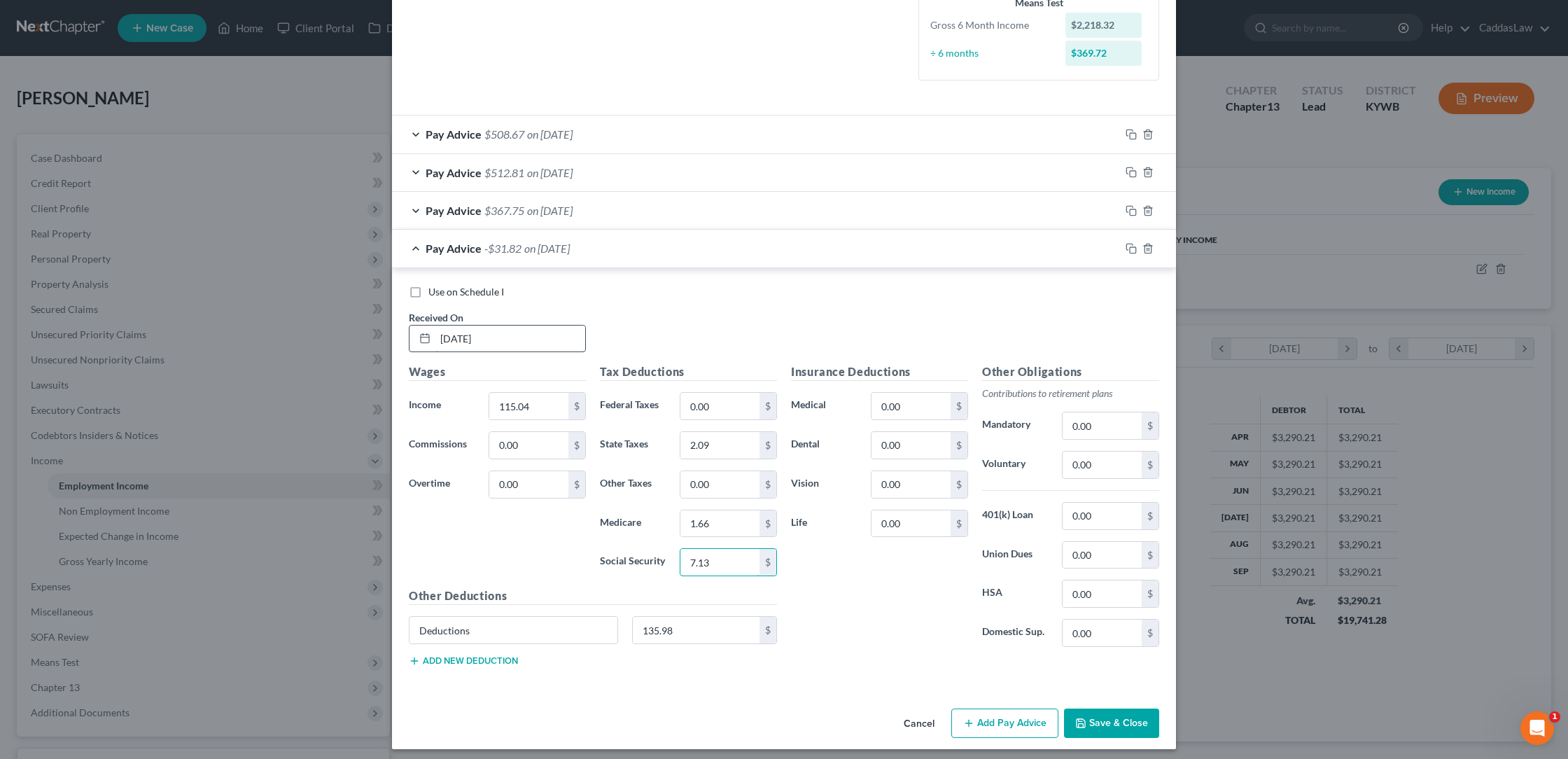
type input "7.13"
click at [509, 338] on input "[DATE]" at bounding box center [510, 339] width 150 height 27
click at [718, 630] on input "135.98" at bounding box center [697, 631] width 128 height 27
type input "1"
type input "D"
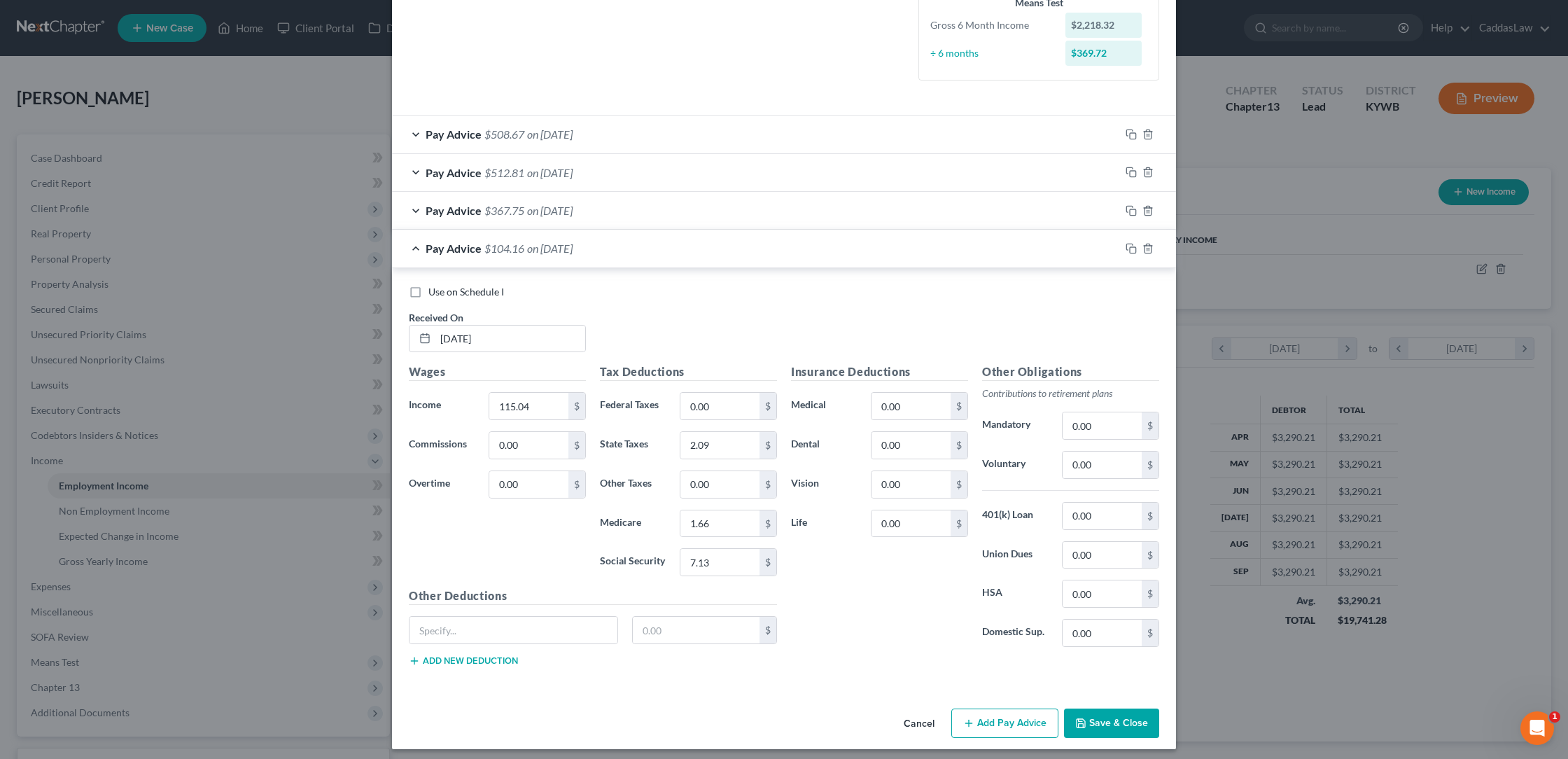
click at [1110, 719] on button "Save & Close" at bounding box center [1111, 723] width 95 height 29
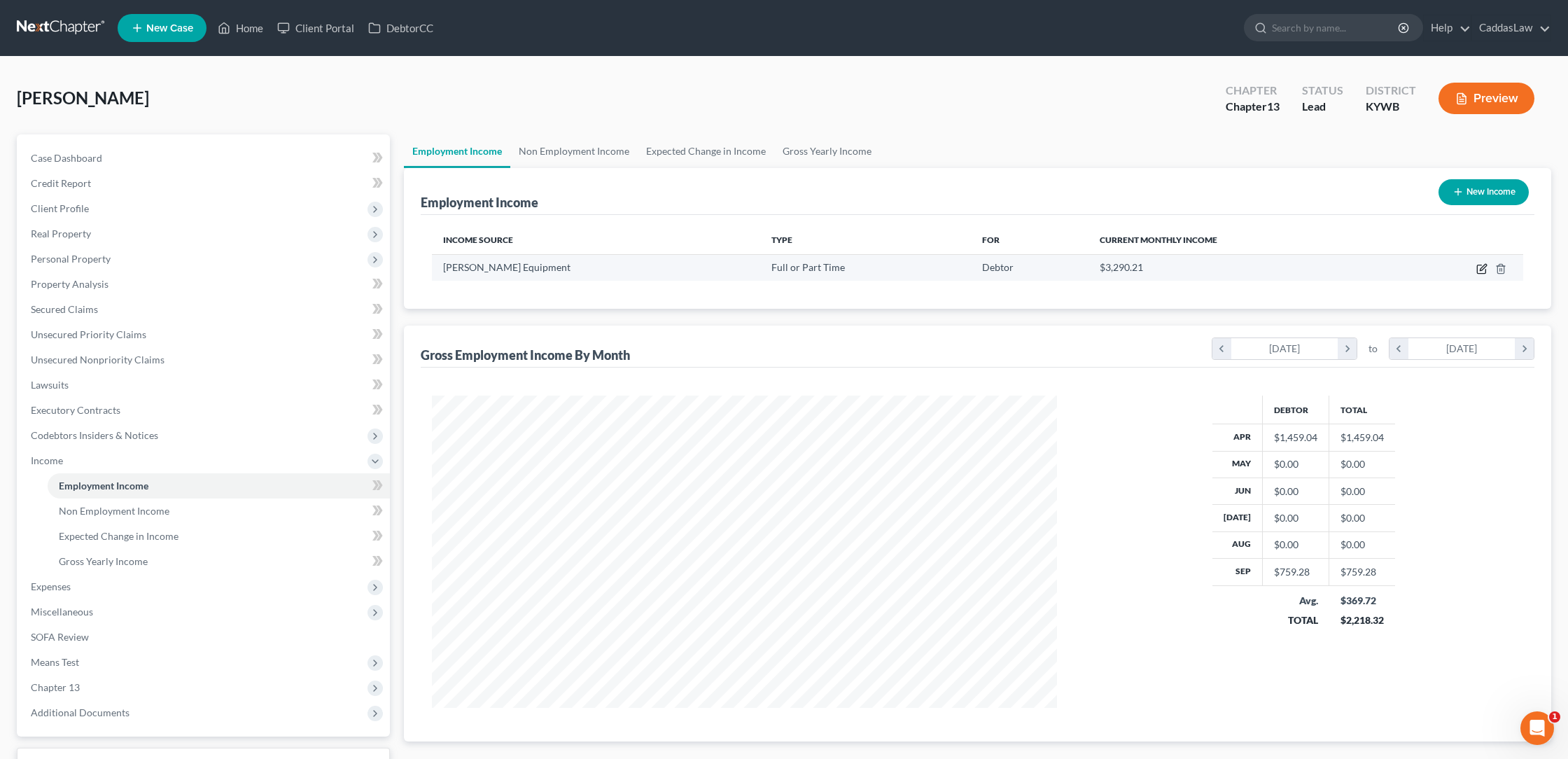
click at [1488, 269] on icon "button" at bounding box center [1482, 268] width 11 height 11
select select "0"
select select "18"
select select "3"
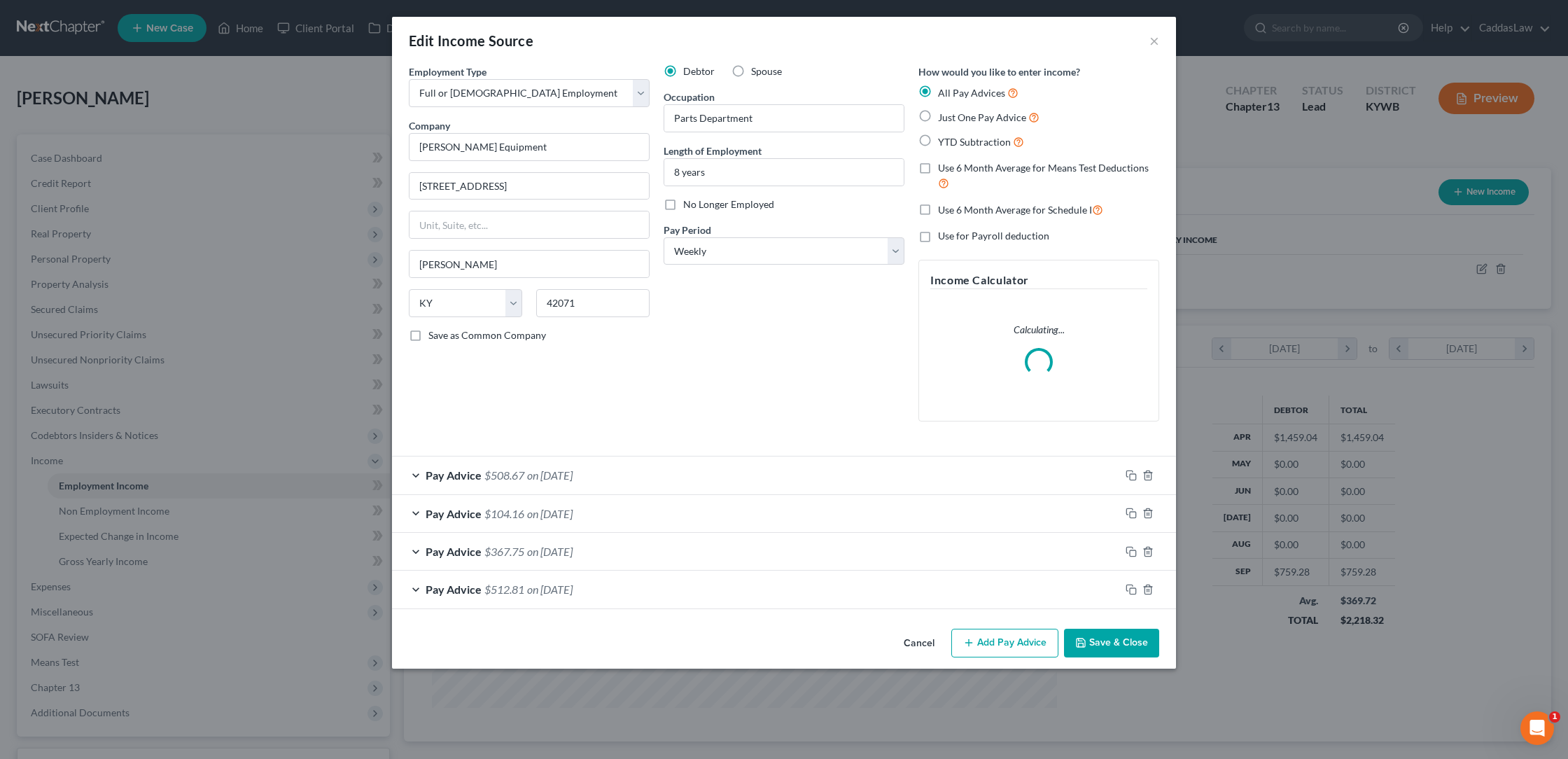
click at [624, 468] on div "Pay Advice $508.67 on [DATE]" at bounding box center [756, 475] width 728 height 37
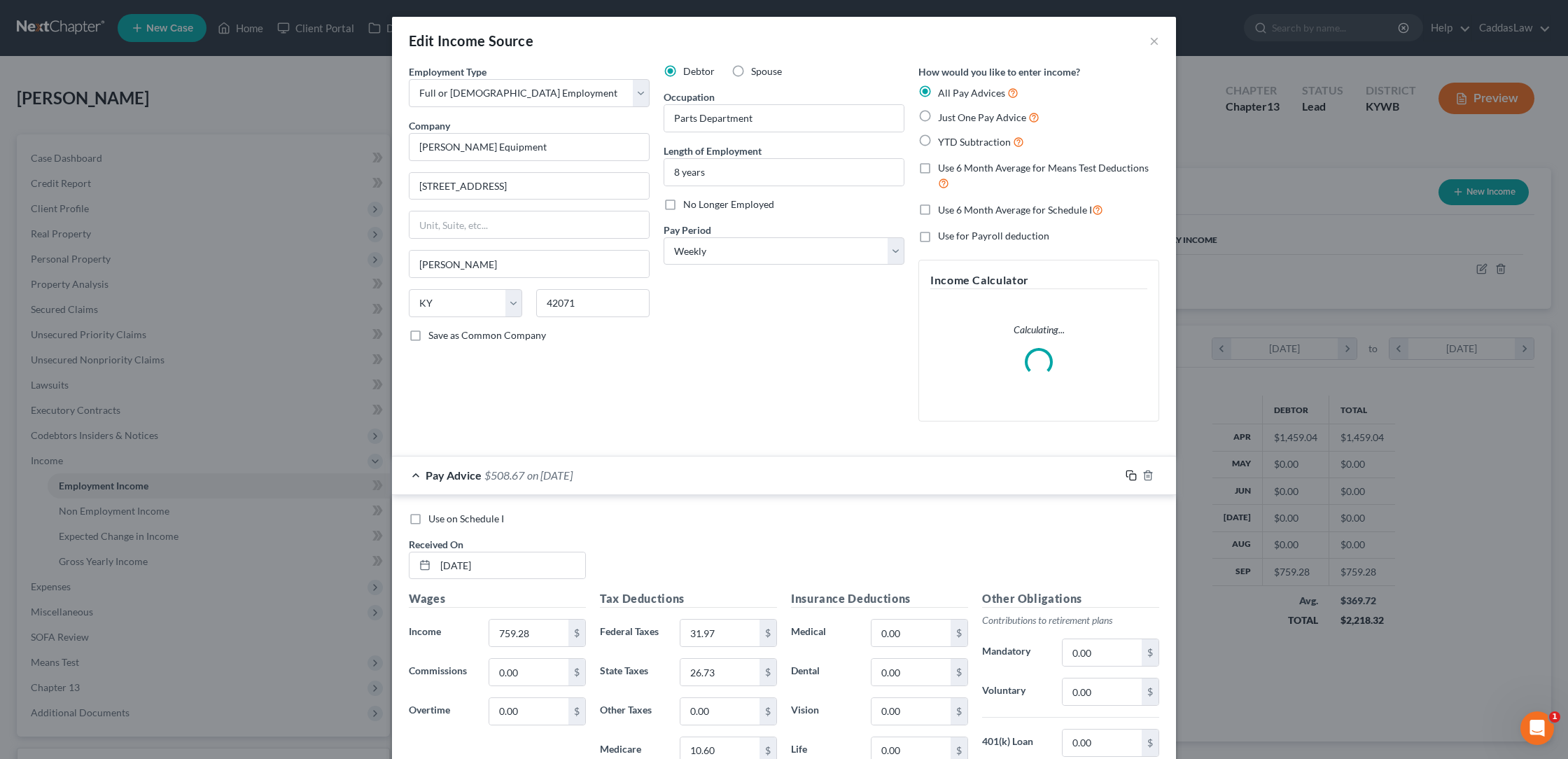
click at [1130, 474] on rect "button" at bounding box center [1133, 477] width 6 height 6
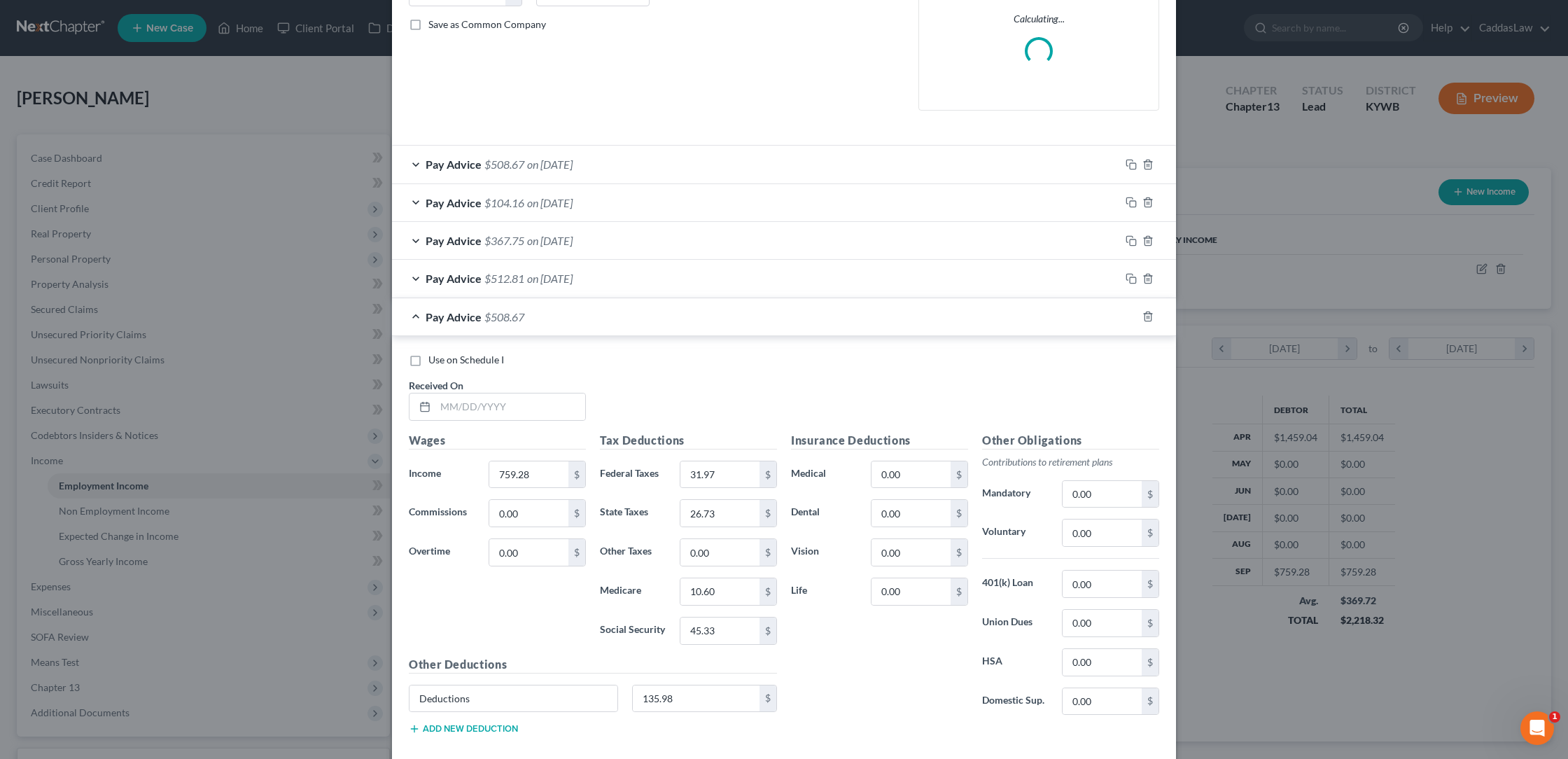
scroll to position [329, 0]
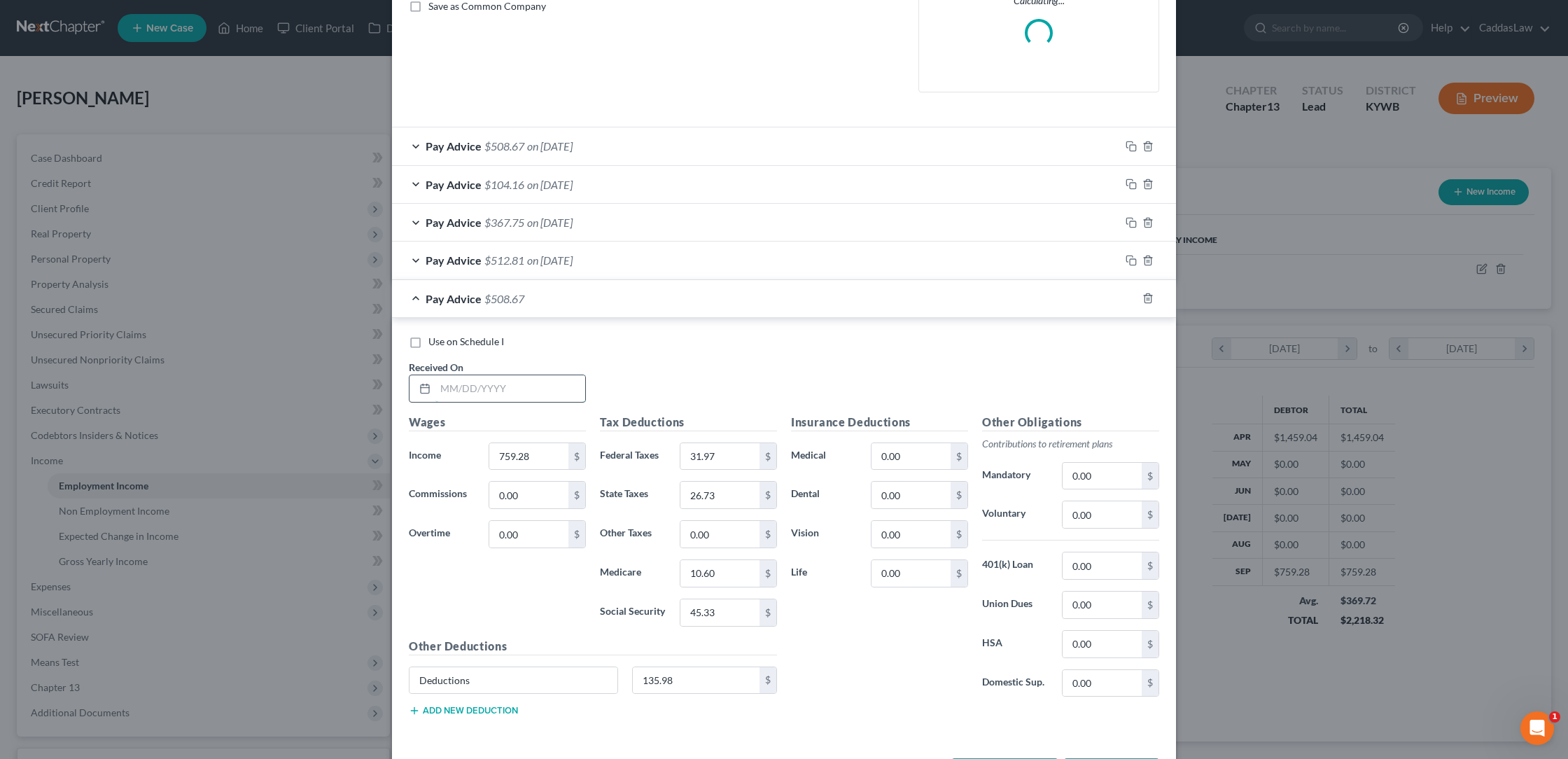
click at [436, 382] on input "text" at bounding box center [510, 389] width 150 height 27
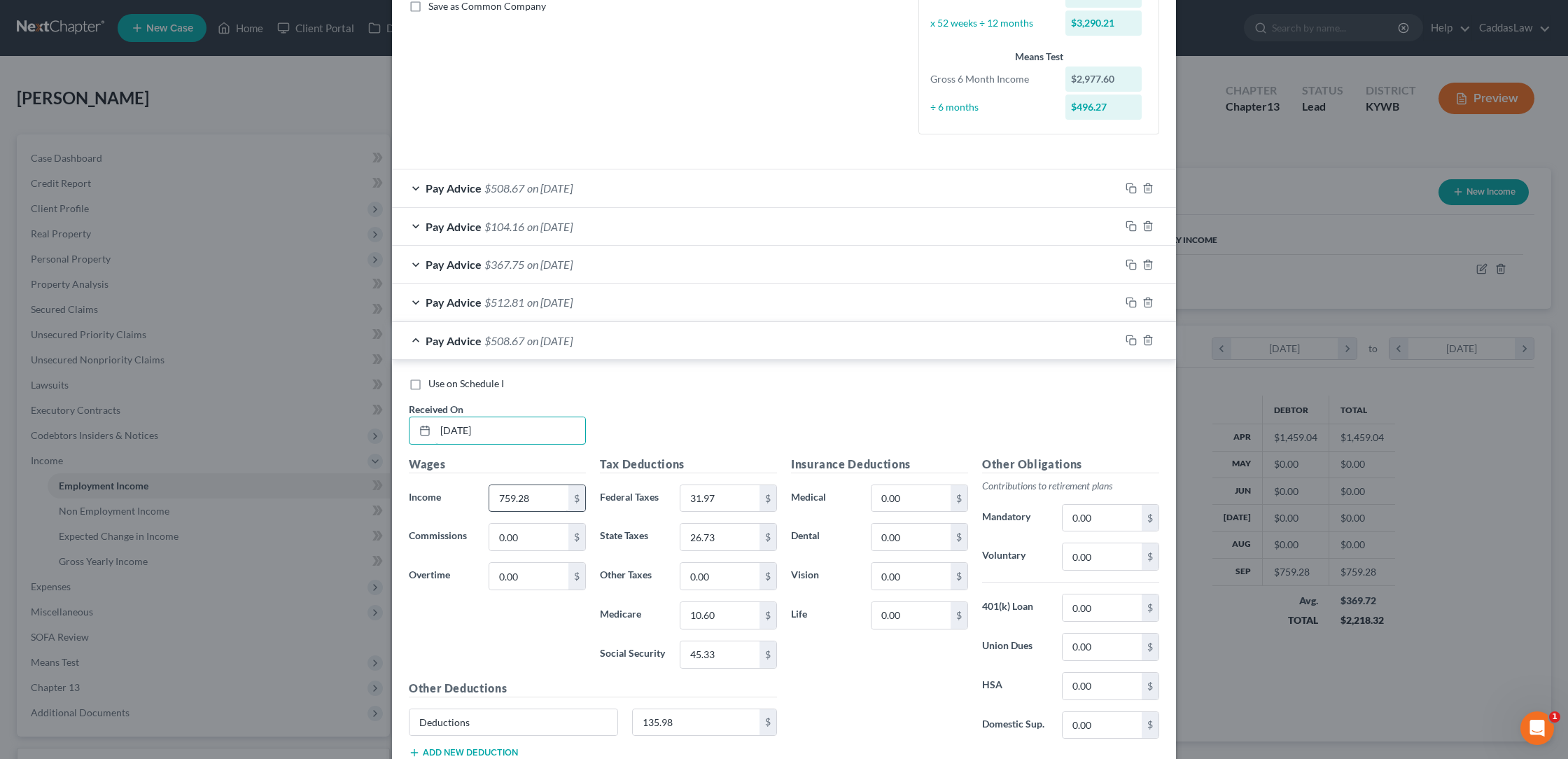
type input "[DATE]"
click at [545, 496] on input "759.28" at bounding box center [529, 498] width 79 height 27
type input "757.84"
type input "31.82"
type input "26.68"
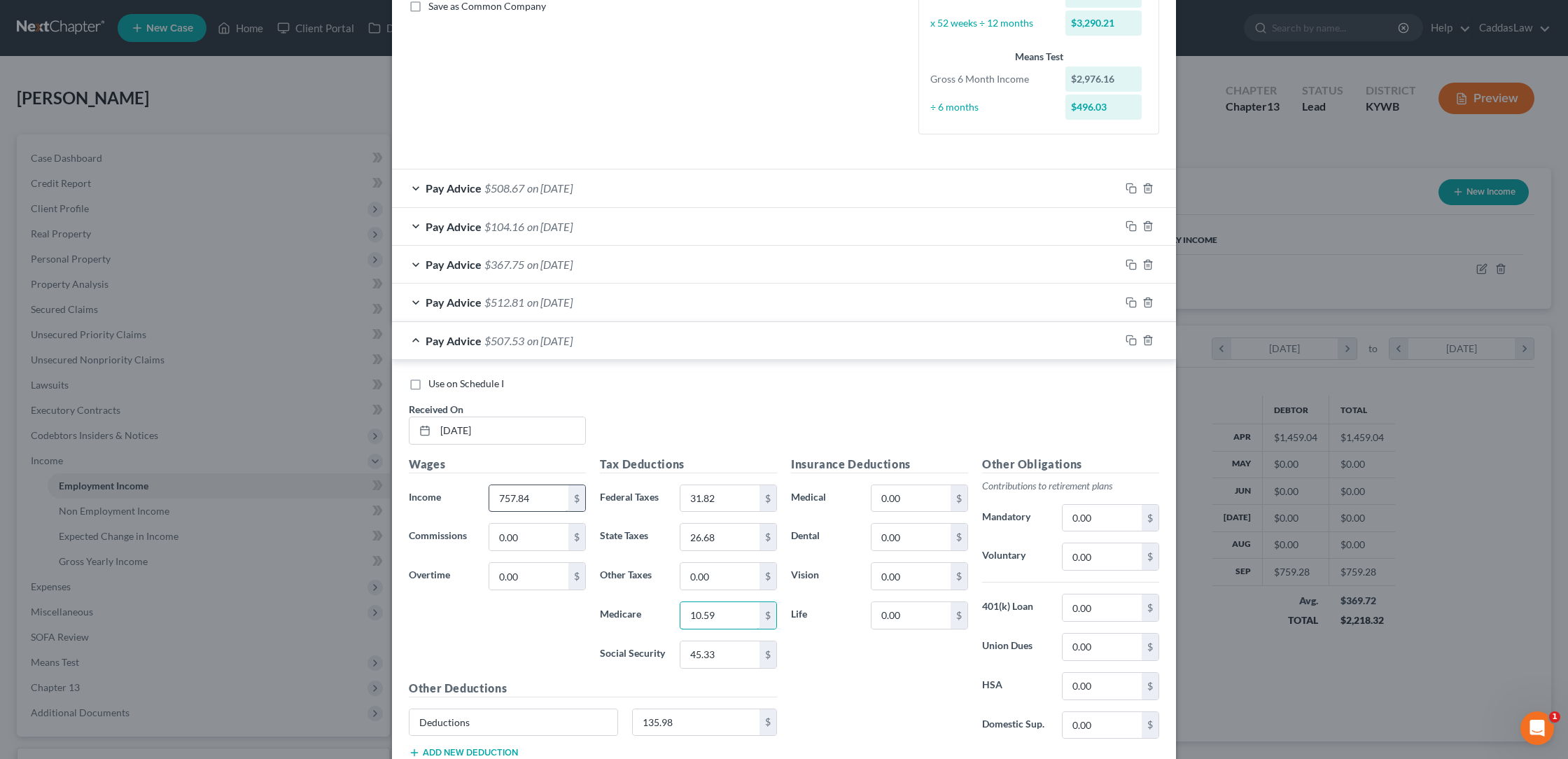
type input "10.59"
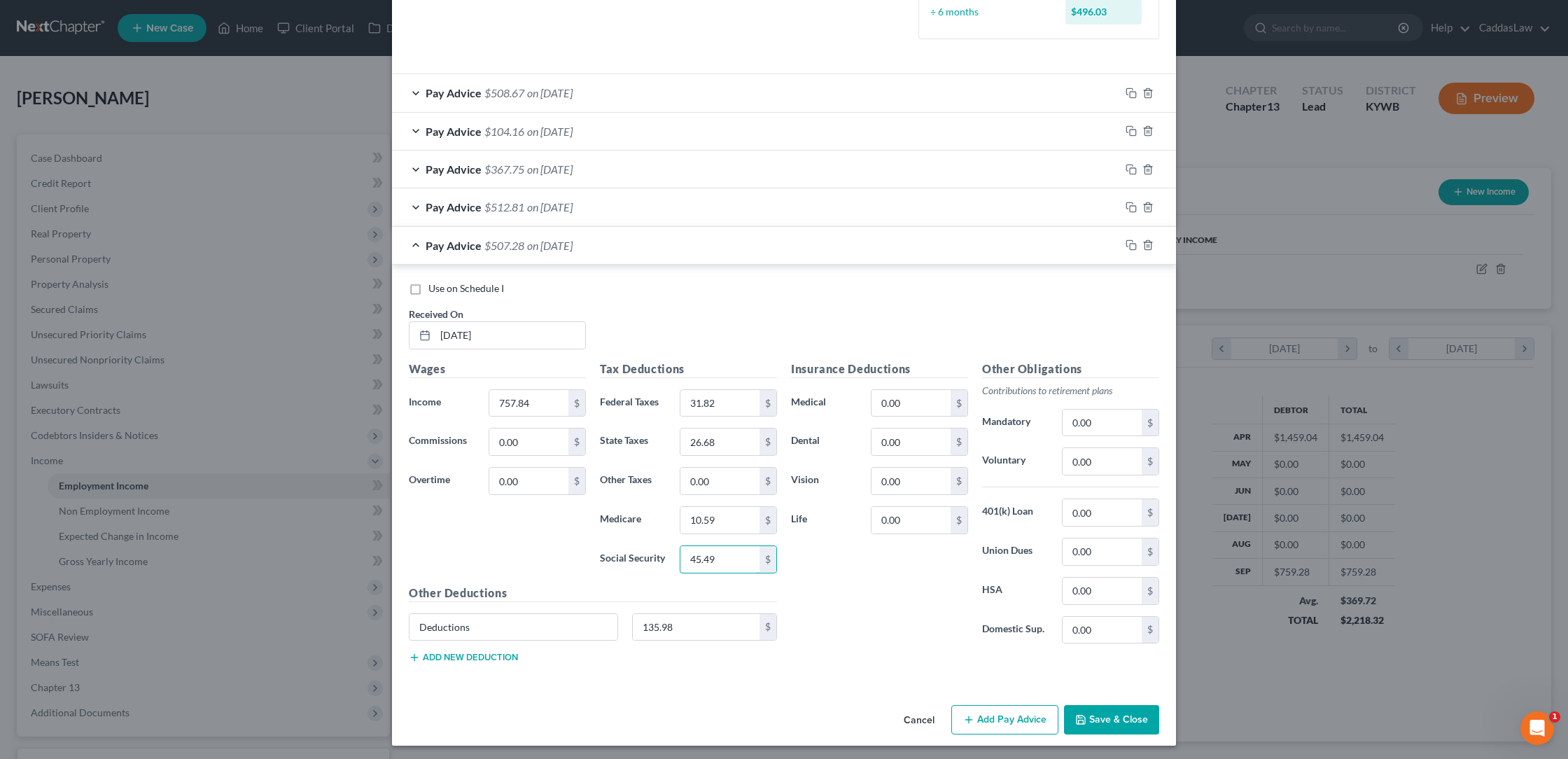
scroll to position [424, 0]
type input "45.24"
click at [1130, 244] on rect "button" at bounding box center [1133, 247] width 6 height 6
click at [460, 328] on input "text" at bounding box center [510, 336] width 150 height 27
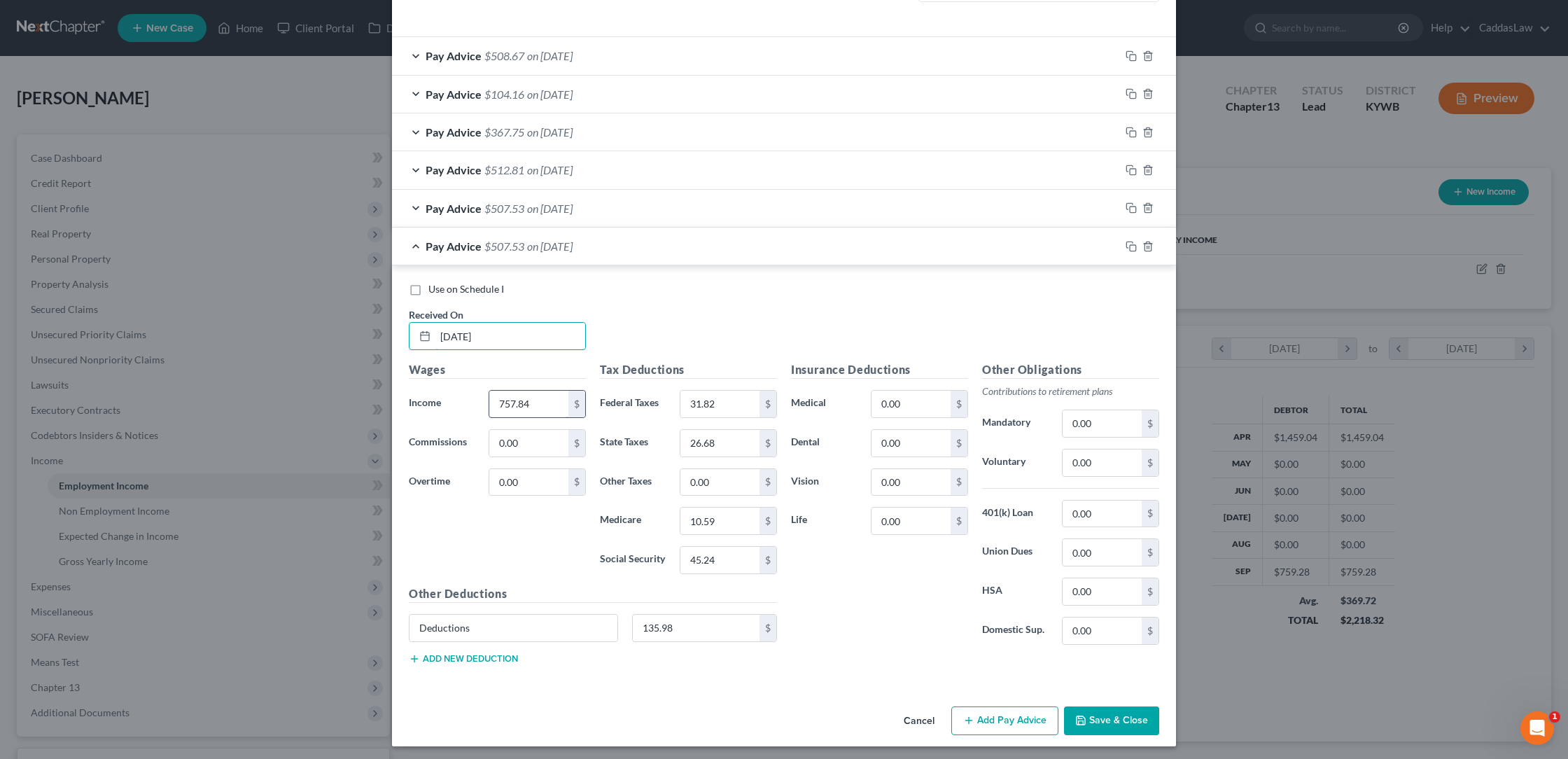
type input "[DATE]"
click at [529, 398] on input "757.84" at bounding box center [529, 404] width 79 height 27
type input "734.56"
click at [724, 395] on input "31.82" at bounding box center [719, 404] width 79 height 27
type input "3"
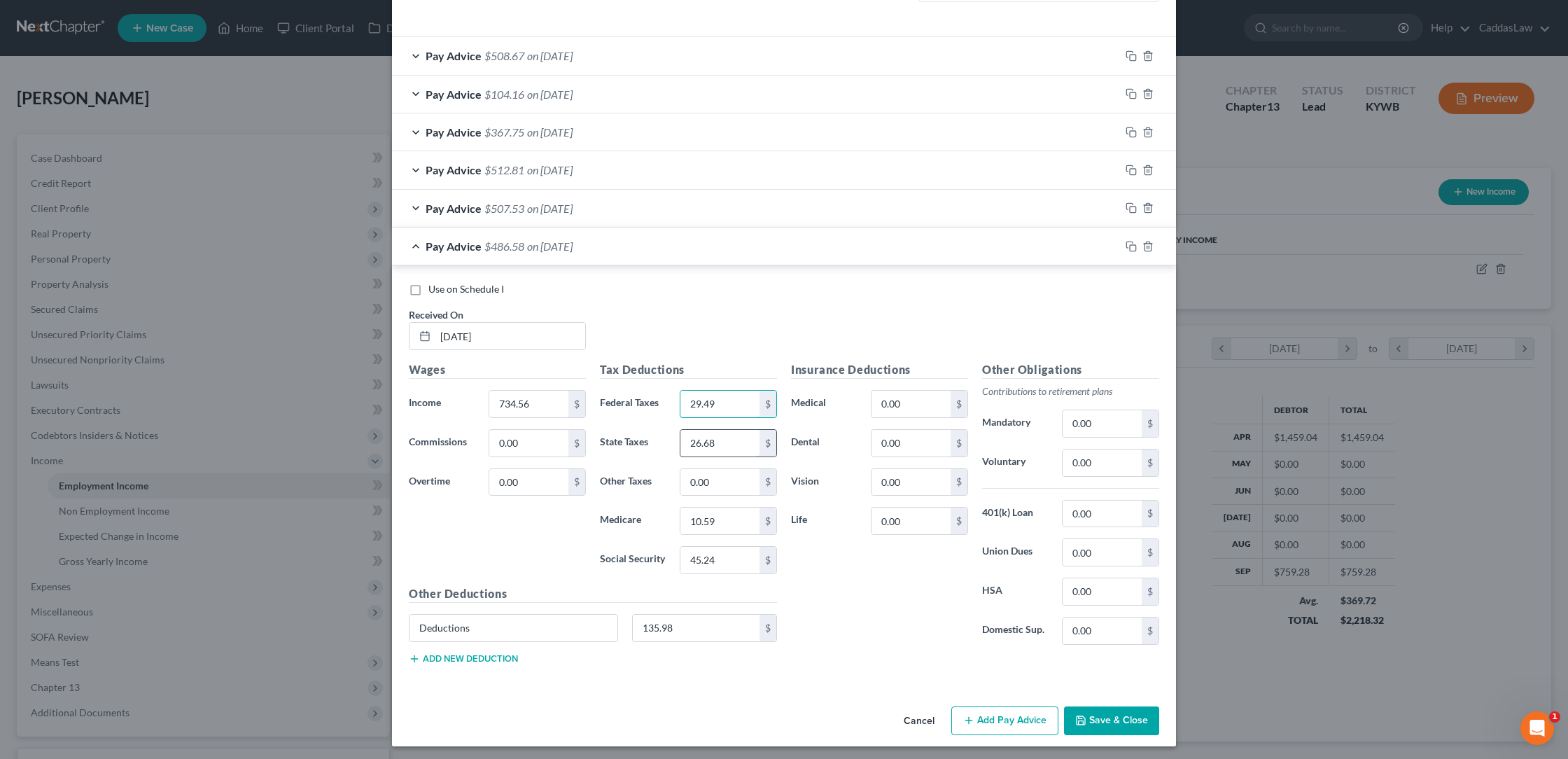
type input "29.49"
type input "2"
type input "25.74"
click at [719, 528] on input "10.59" at bounding box center [719, 521] width 79 height 27
type input "1"
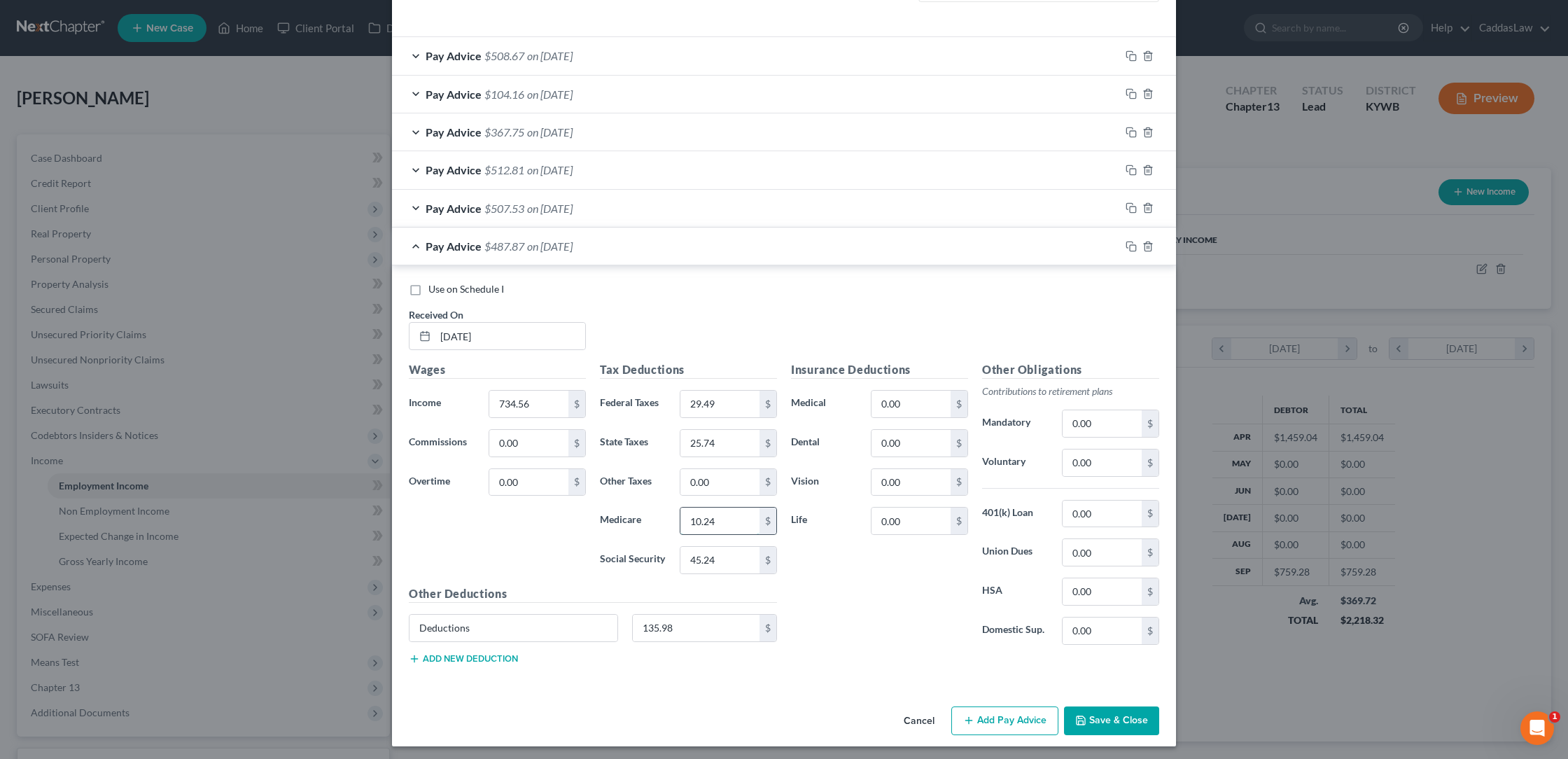
type input "10.24"
type input "43.81"
click at [1132, 243] on icon "button" at bounding box center [1131, 246] width 11 height 11
click at [447, 323] on input "text" at bounding box center [510, 336] width 150 height 27
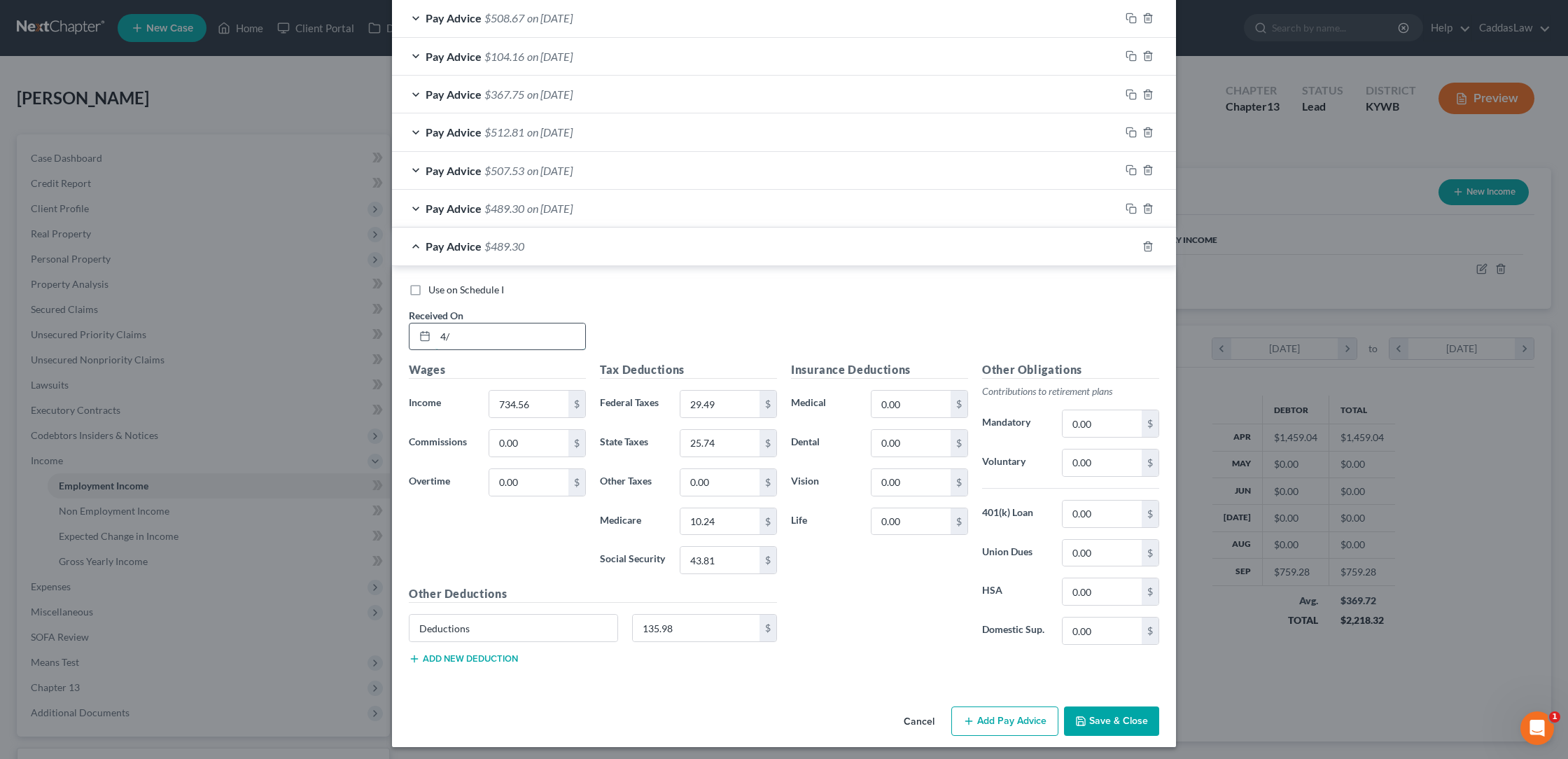
type input "4"
type input "[DATE]"
click at [728, 558] on input "43.81" at bounding box center [719, 561] width 79 height 27
type input "4"
type input "35.66"
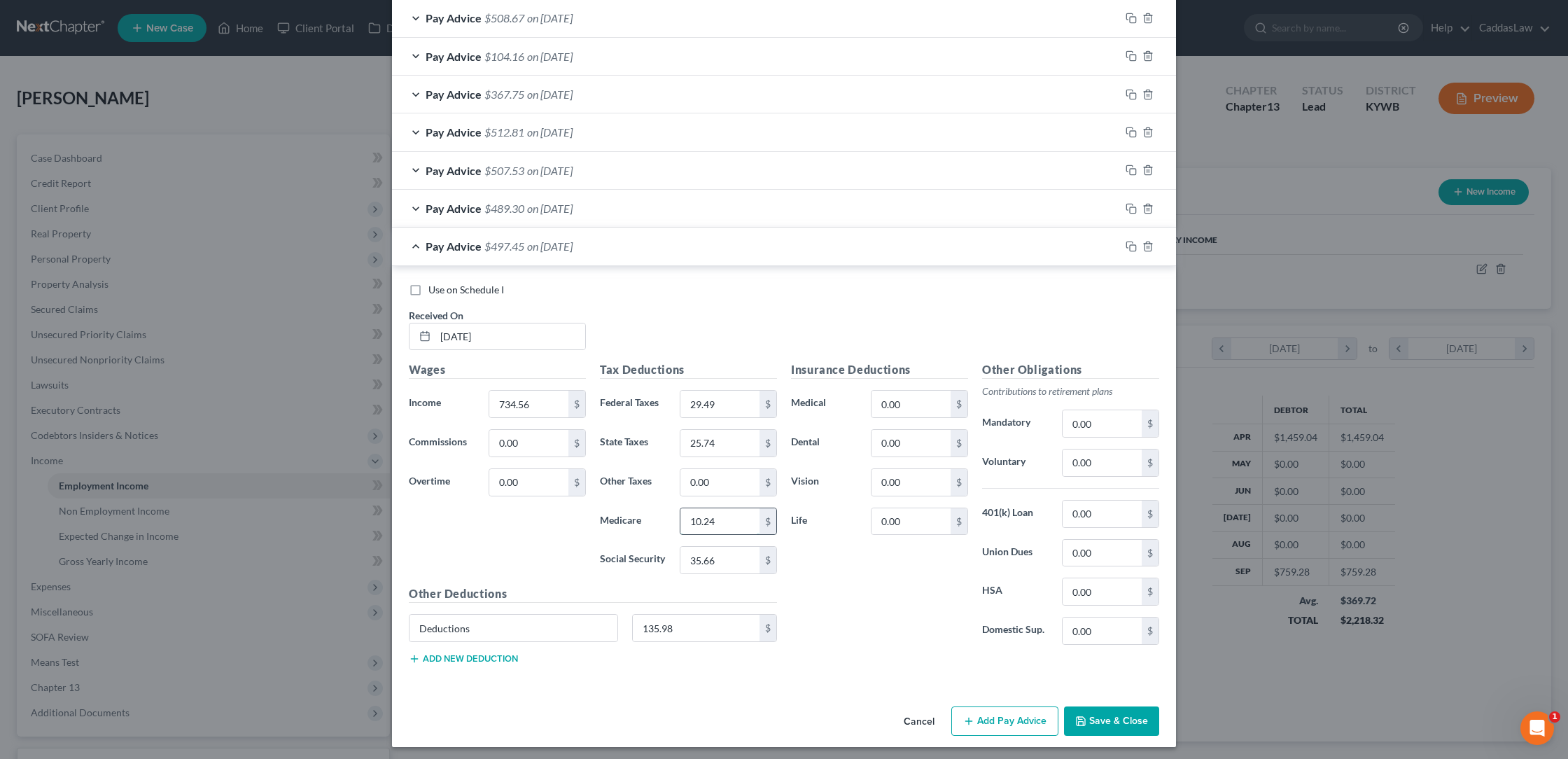
click at [740, 526] on input "10.24" at bounding box center [719, 522] width 79 height 27
type input "1"
type input "8.34"
type input "2"
type input "16.37"
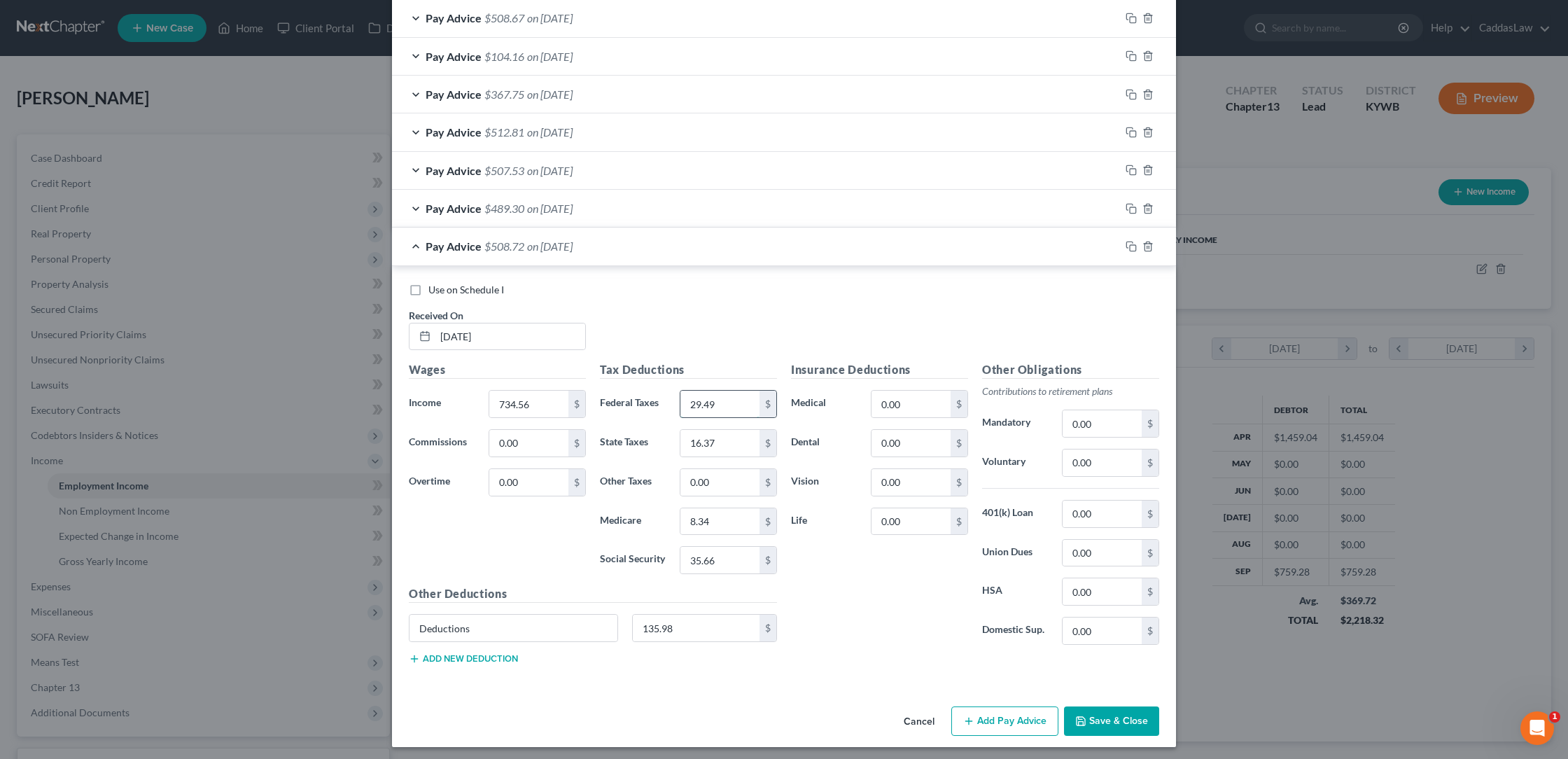
click at [701, 402] on input "29.49" at bounding box center [719, 404] width 79 height 27
click at [735, 402] on input "20.49" at bounding box center [719, 404] width 79 height 27
type input "2"
type input "16.37"
type input "20.49"
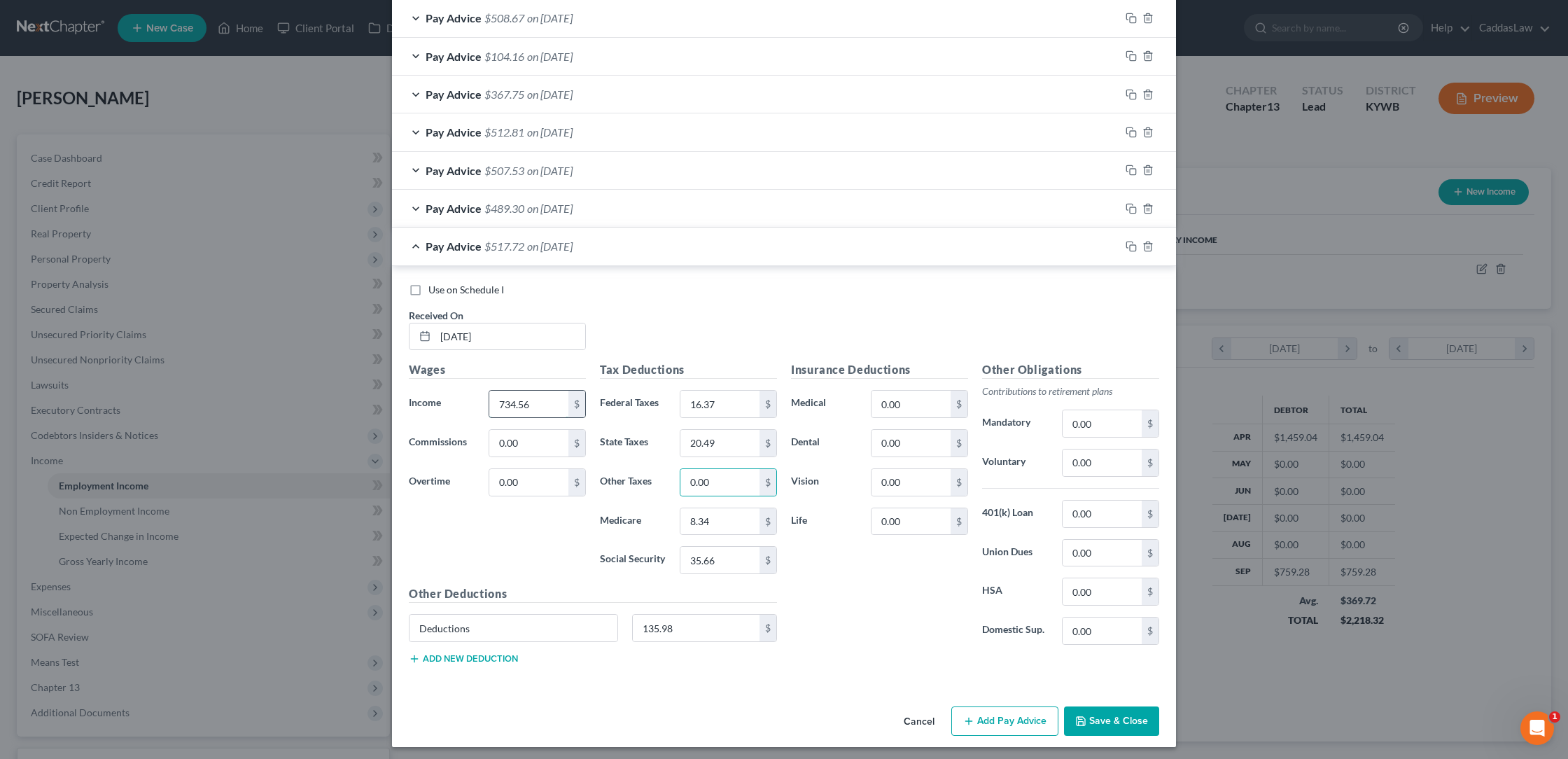
click at [554, 405] on input "734.56" at bounding box center [529, 404] width 79 height 27
type input "7"
type input "603.28"
click at [1126, 243] on icon "button" at bounding box center [1130, 245] width 6 height 6
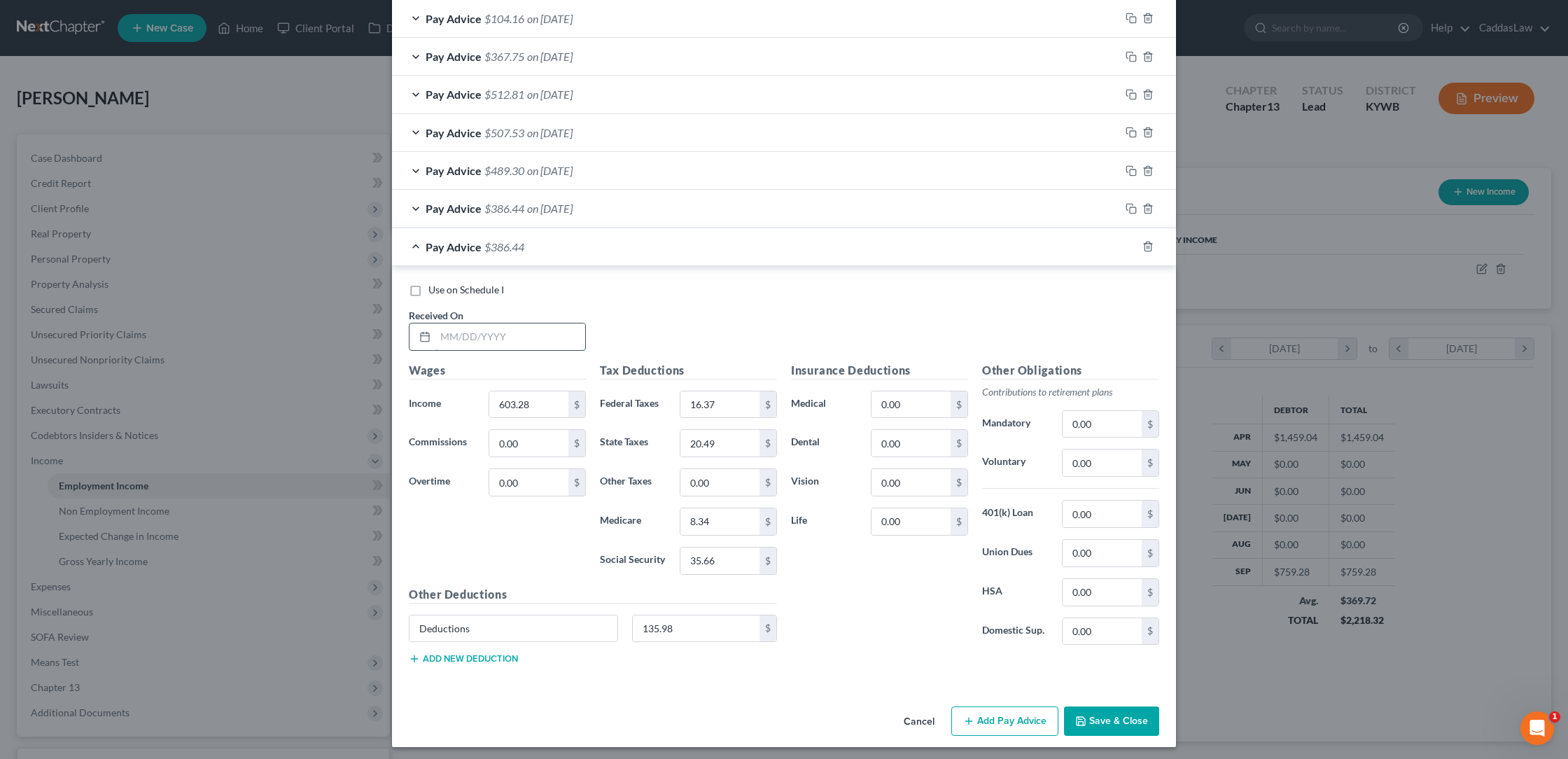
click at [441, 335] on input "text" at bounding box center [510, 337] width 150 height 27
type input "[DATE]"
click at [541, 399] on input "603.28" at bounding box center [529, 405] width 79 height 27
type input "6"
type input "758.56"
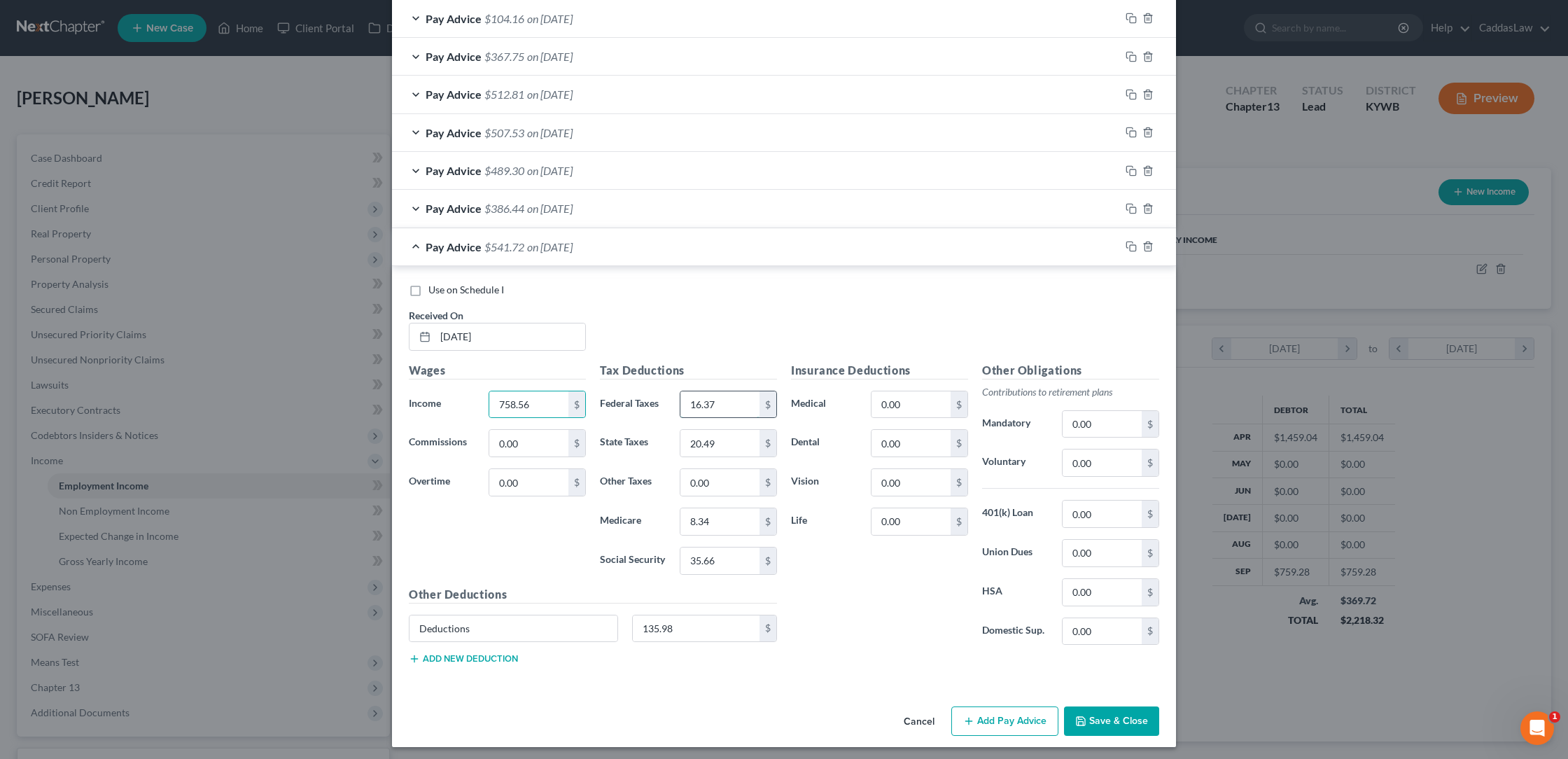
click at [732, 397] on input "16.37" at bounding box center [719, 405] width 79 height 27
type input "1"
type input "31.89"
type input "26.70"
type input "10.59"
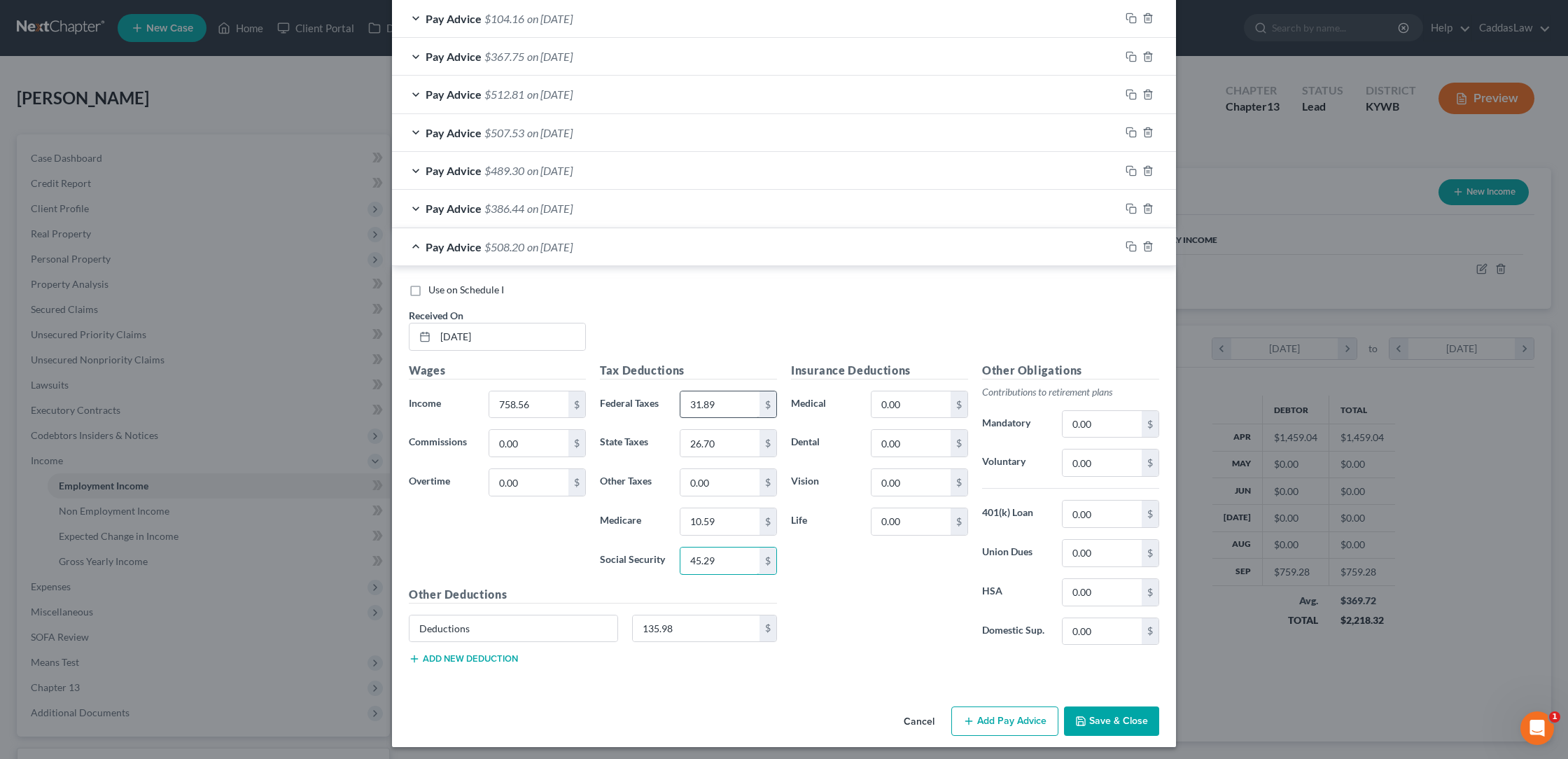
type input "45.29"
click at [1129, 241] on icon "button" at bounding box center [1131, 246] width 11 height 11
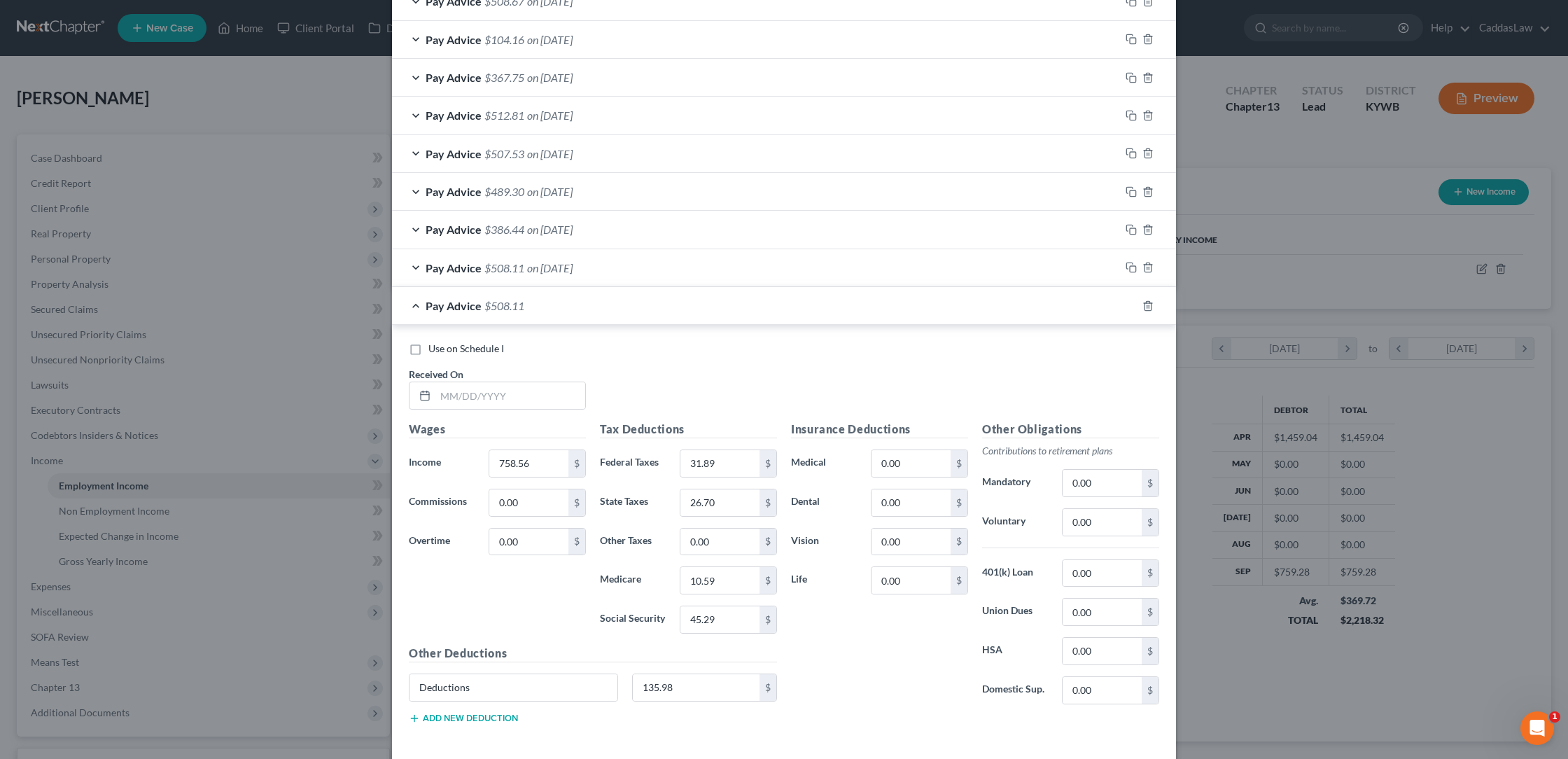
scroll to position [569, 0]
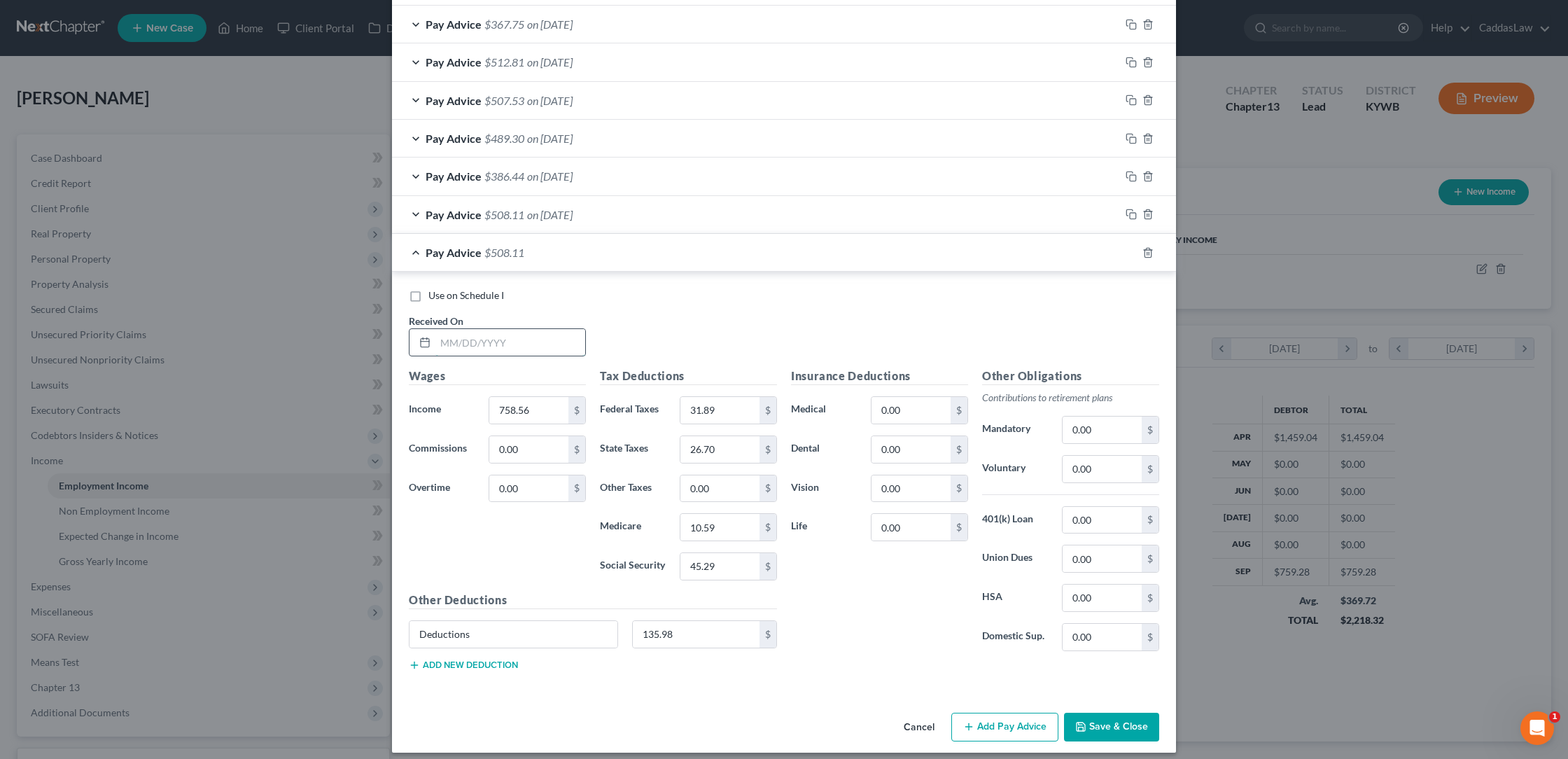
click at [453, 333] on input "text" at bounding box center [510, 342] width 150 height 27
type input "[DATE]"
click at [546, 403] on input "758.56" at bounding box center [529, 410] width 79 height 27
type input "7"
type input "752.08"
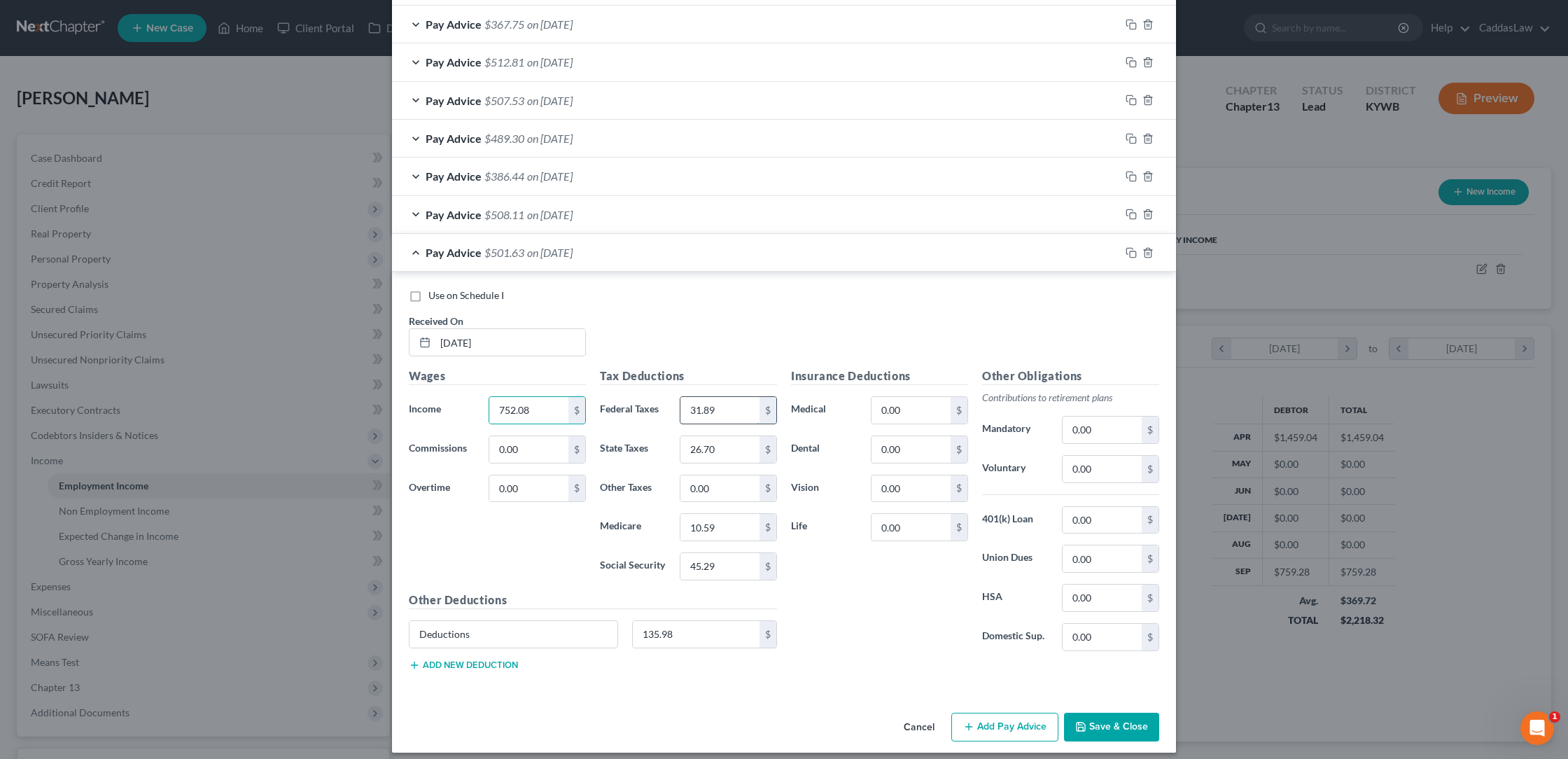
click at [727, 410] on input "31.89" at bounding box center [719, 410] width 79 height 27
type input "31.25"
type input "26.44"
type input "10.50"
type input "44.89"
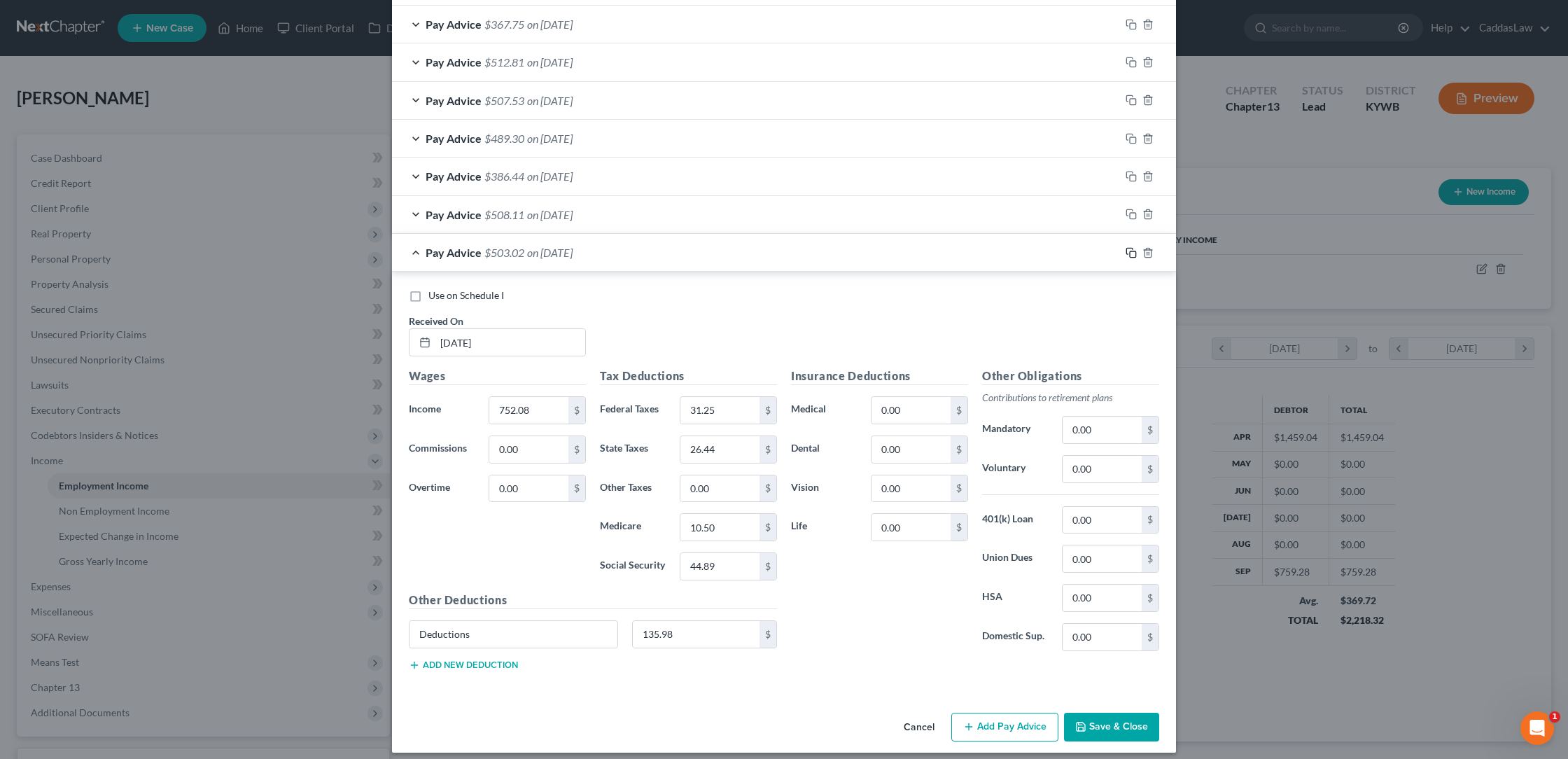
click at [1127, 248] on icon "button" at bounding box center [1130, 251] width 6 height 6
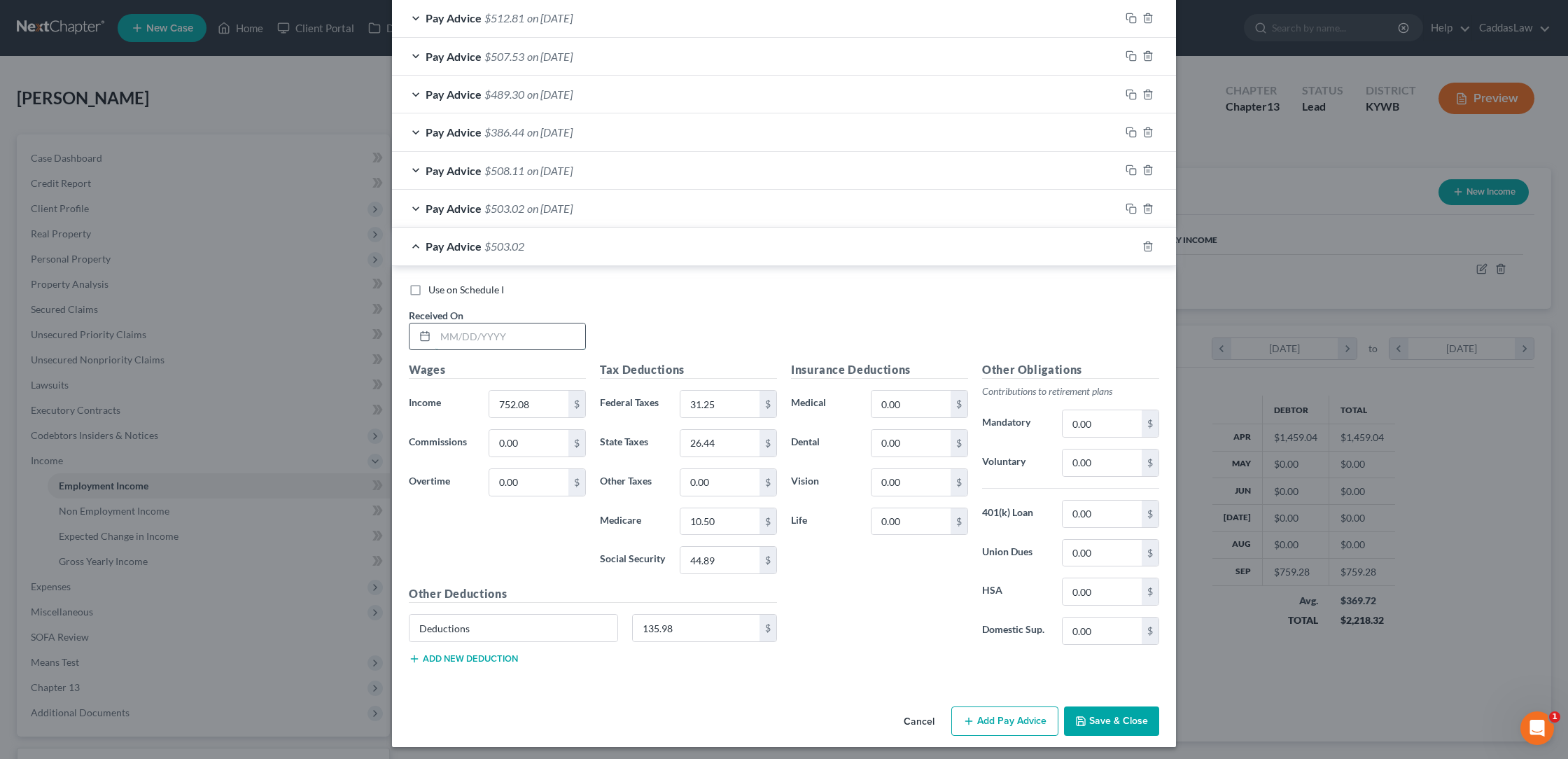
click at [527, 333] on input "text" at bounding box center [510, 337] width 150 height 27
type input "[DATE]"
click at [560, 408] on input "752.08" at bounding box center [529, 405] width 79 height 27
type input "7"
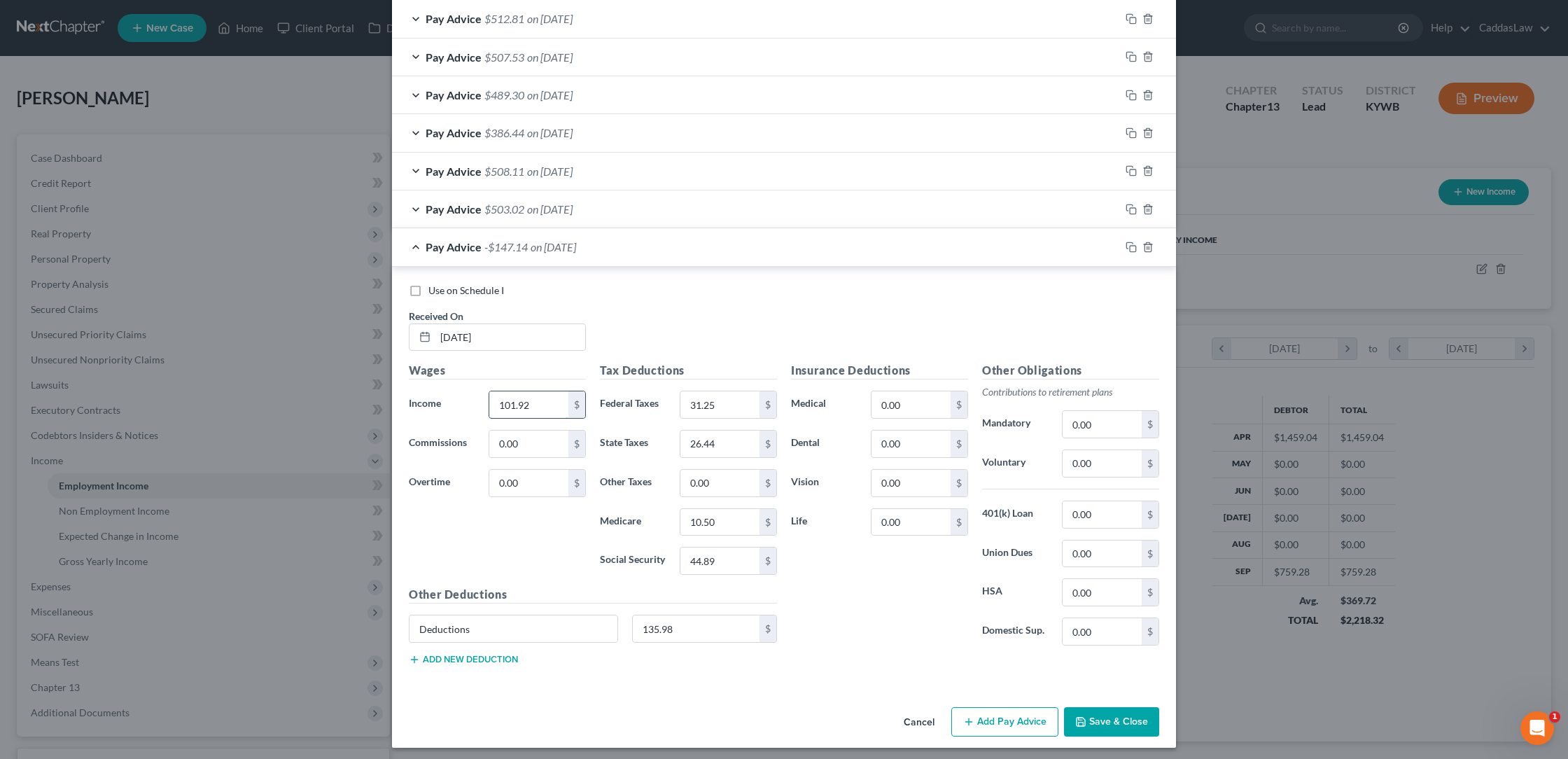
type input "101.92"
type input "0.00"
type input "1.56"
type input "1.48"
type input "6.31"
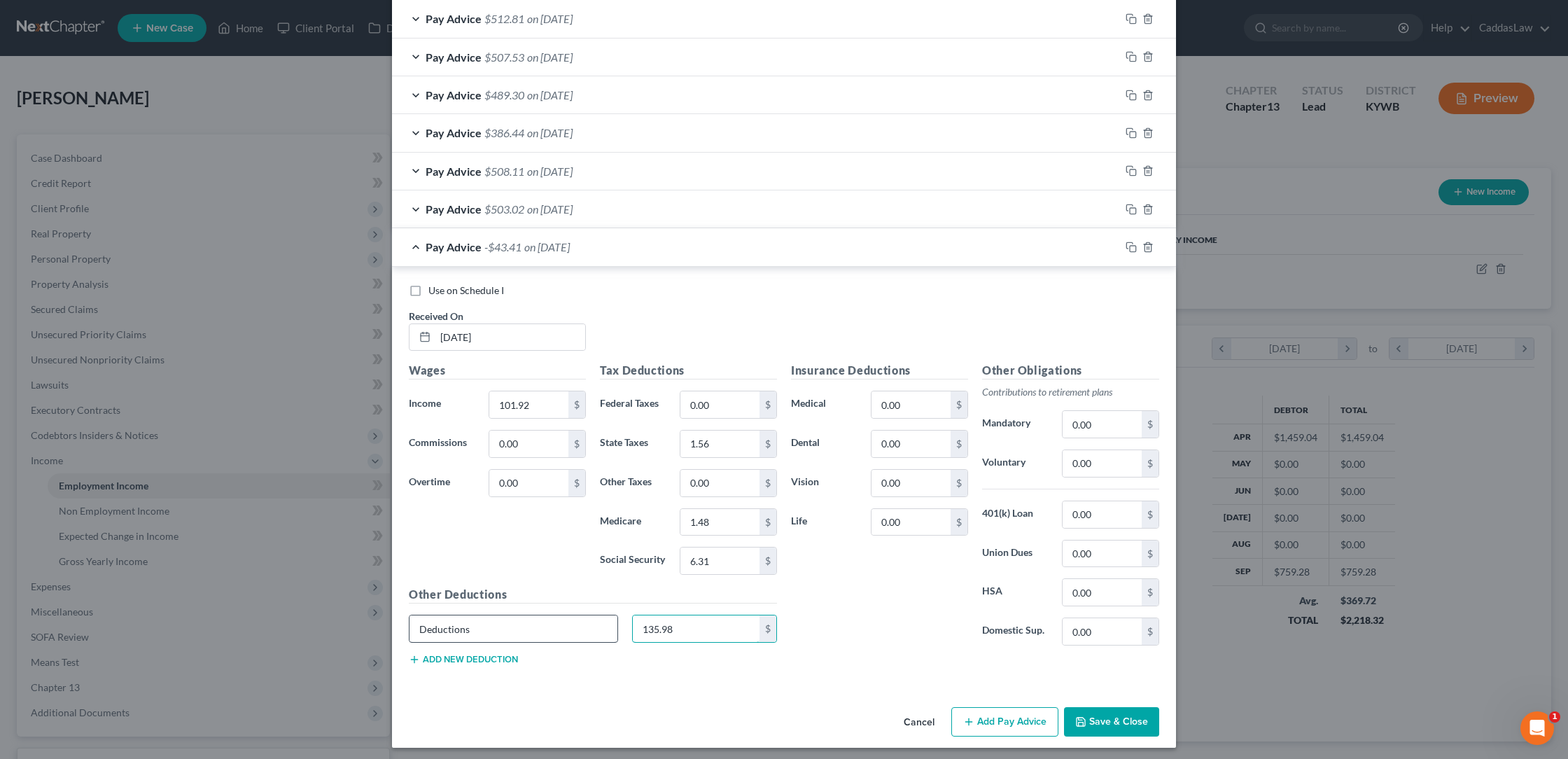
drag, startPoint x: 693, startPoint y: 630, endPoint x: 509, endPoint y: 630, distance: 184.0
click at [509, 630] on div "Deductions 135.98 $" at bounding box center [593, 635] width 383 height 39
drag, startPoint x: 475, startPoint y: 628, endPoint x: 124, endPoint y: 623, distance: 351.0
click at [1104, 714] on button "Save & Close" at bounding box center [1111, 721] width 95 height 29
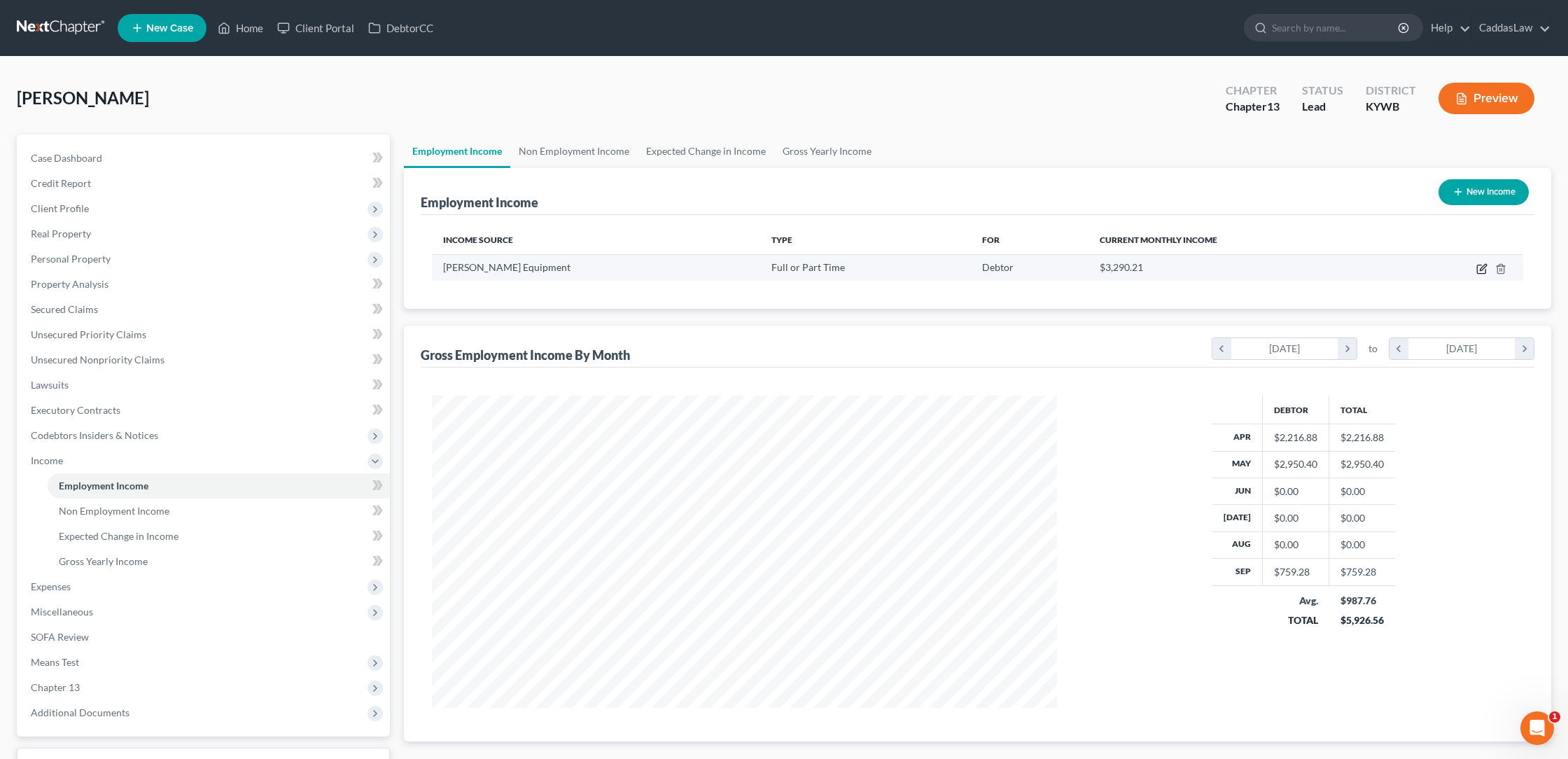
click at [1478, 270] on icon "button" at bounding box center [1482, 268] width 11 height 11
select select "0"
select select "18"
select select "3"
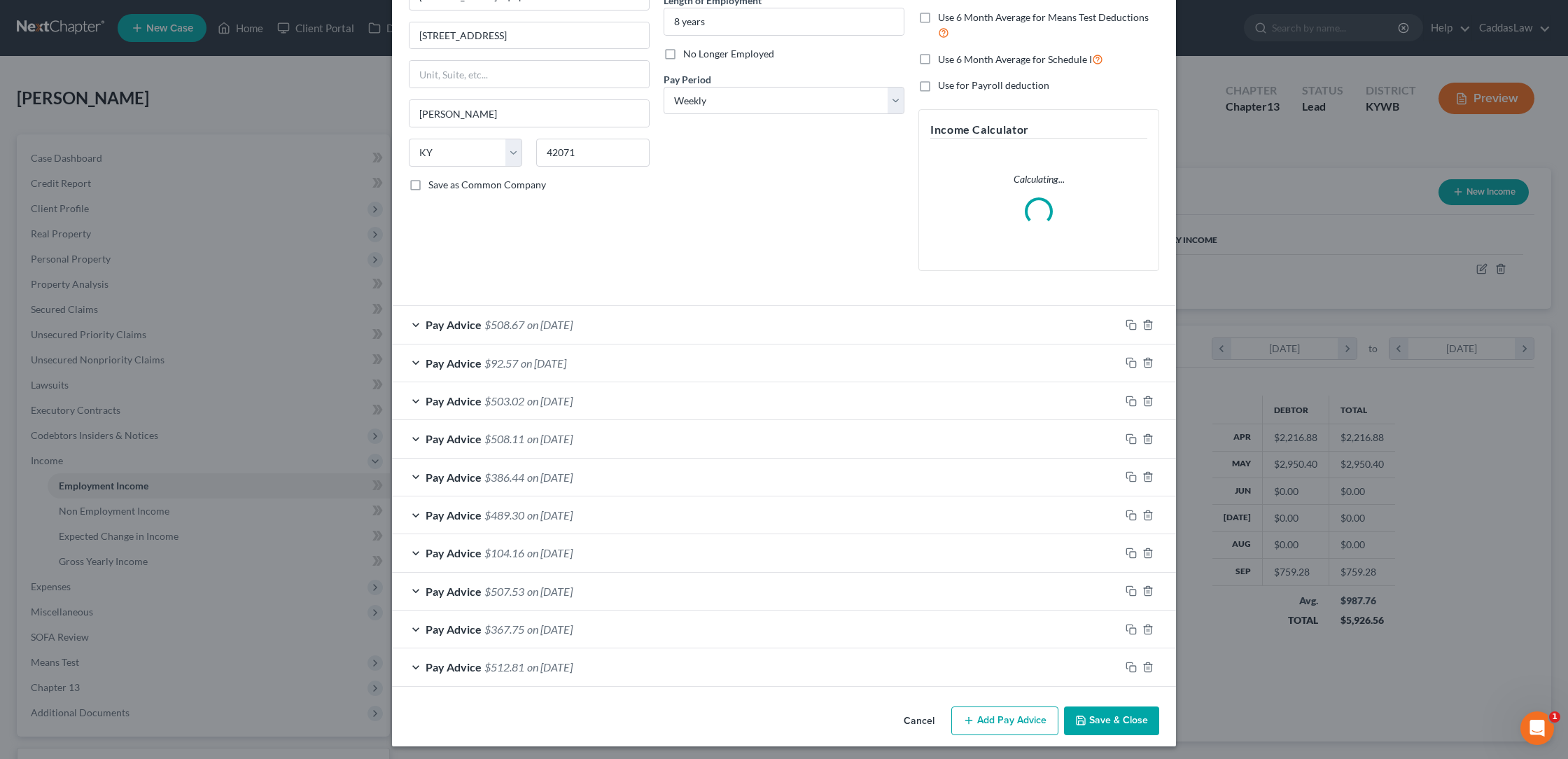
scroll to position [150, 0]
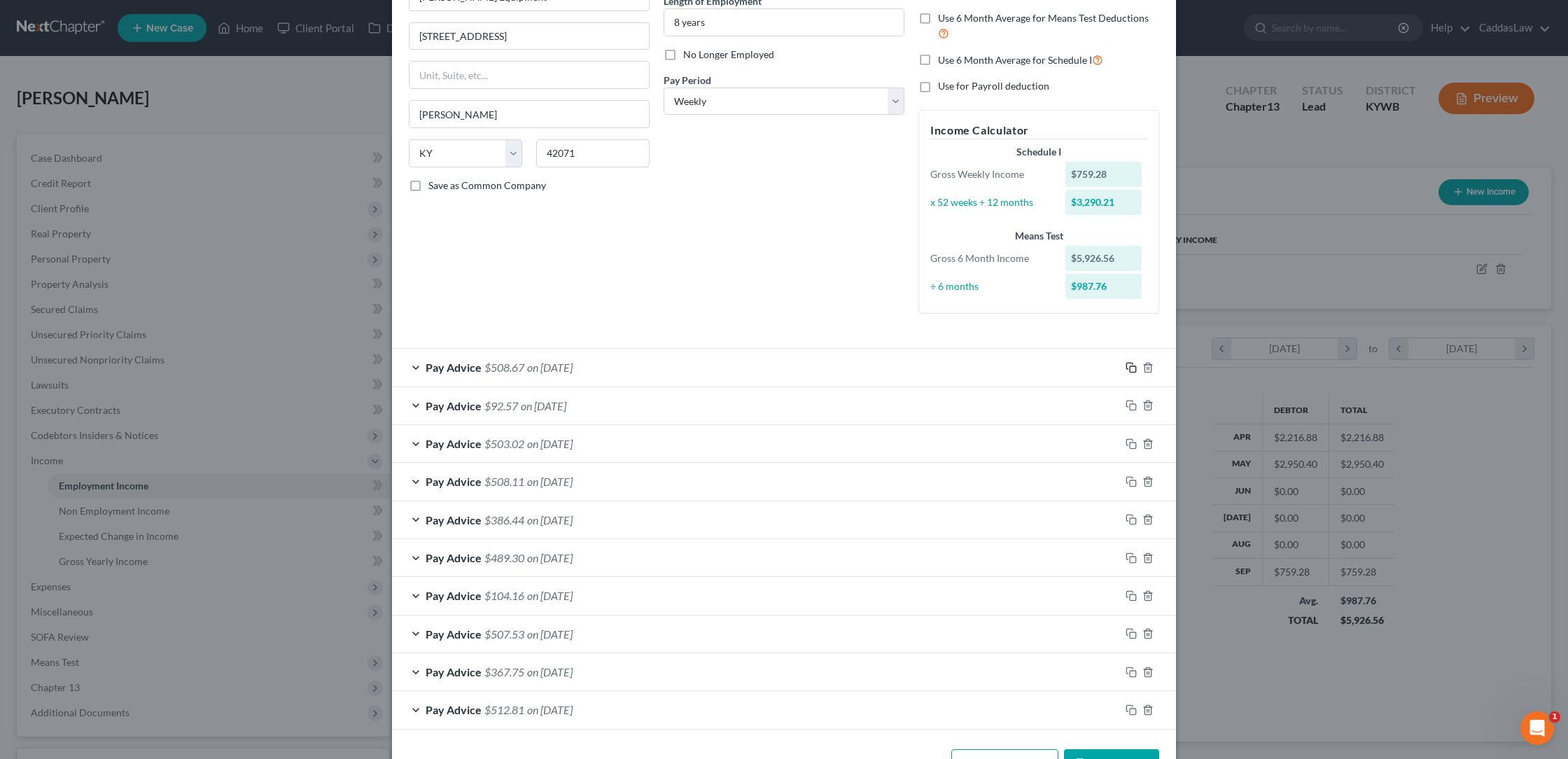
click at [1136, 366] on rect "button" at bounding box center [1133, 369] width 6 height 6
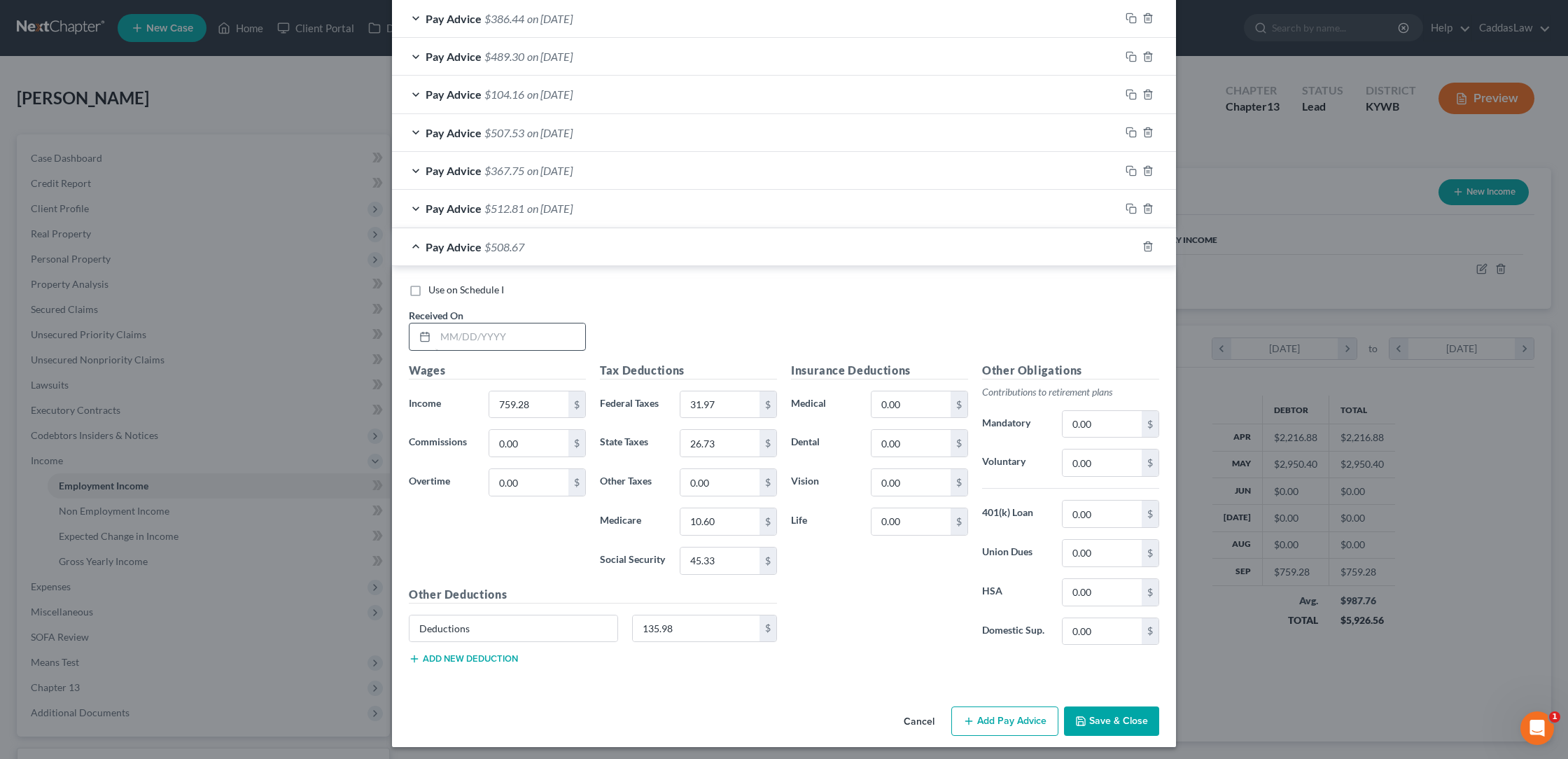
scroll to position [650, 0]
click at [478, 333] on input "text" at bounding box center [510, 338] width 150 height 27
type input "[DATE]"
type input "812.56"
click at [735, 403] on input "31.97" at bounding box center [719, 405] width 79 height 27
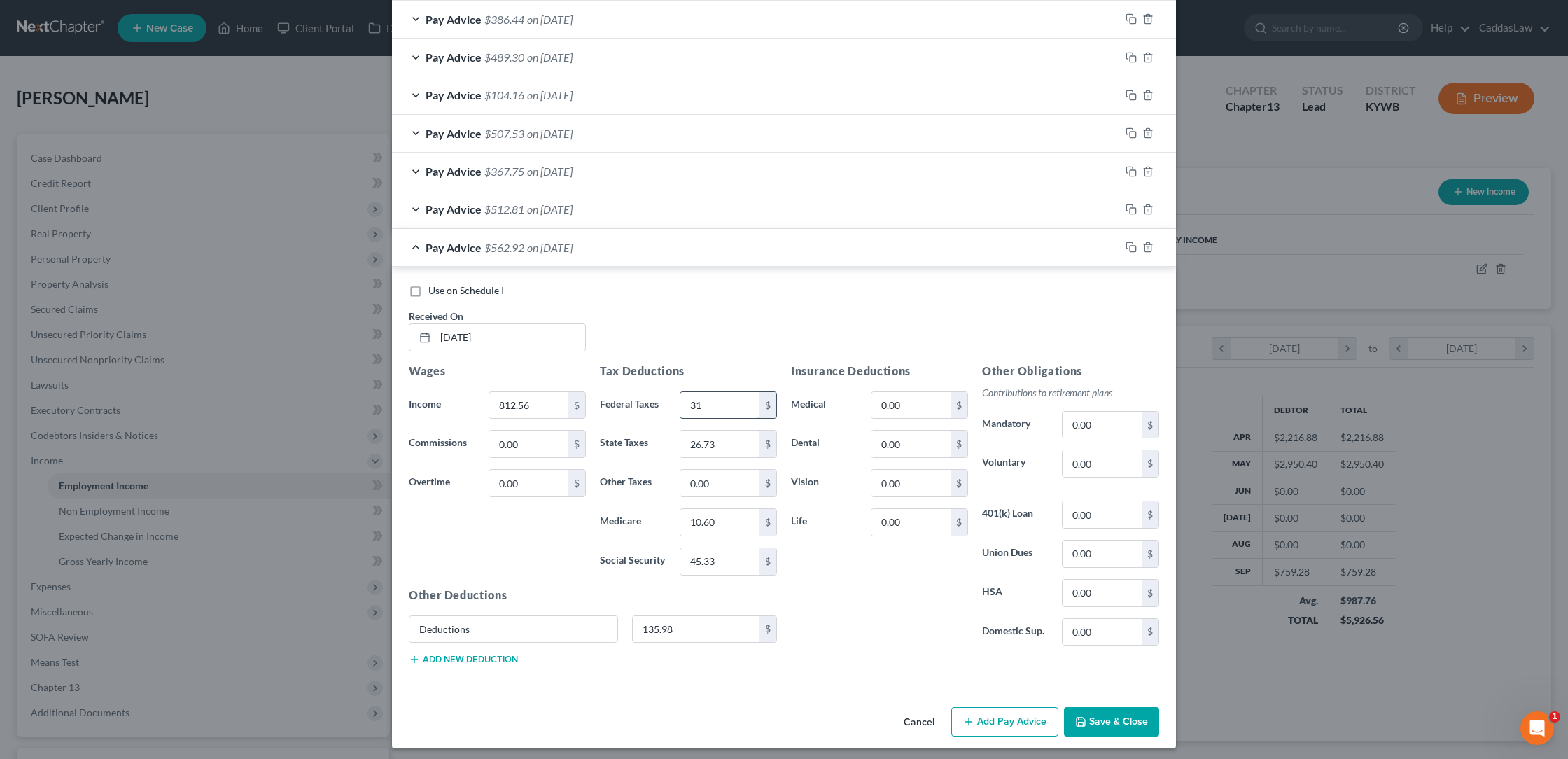
type input "3"
type input "37.29"
type input "28.86"
click at [723, 519] on input "10.60" at bounding box center [719, 523] width 79 height 27
type input "1"
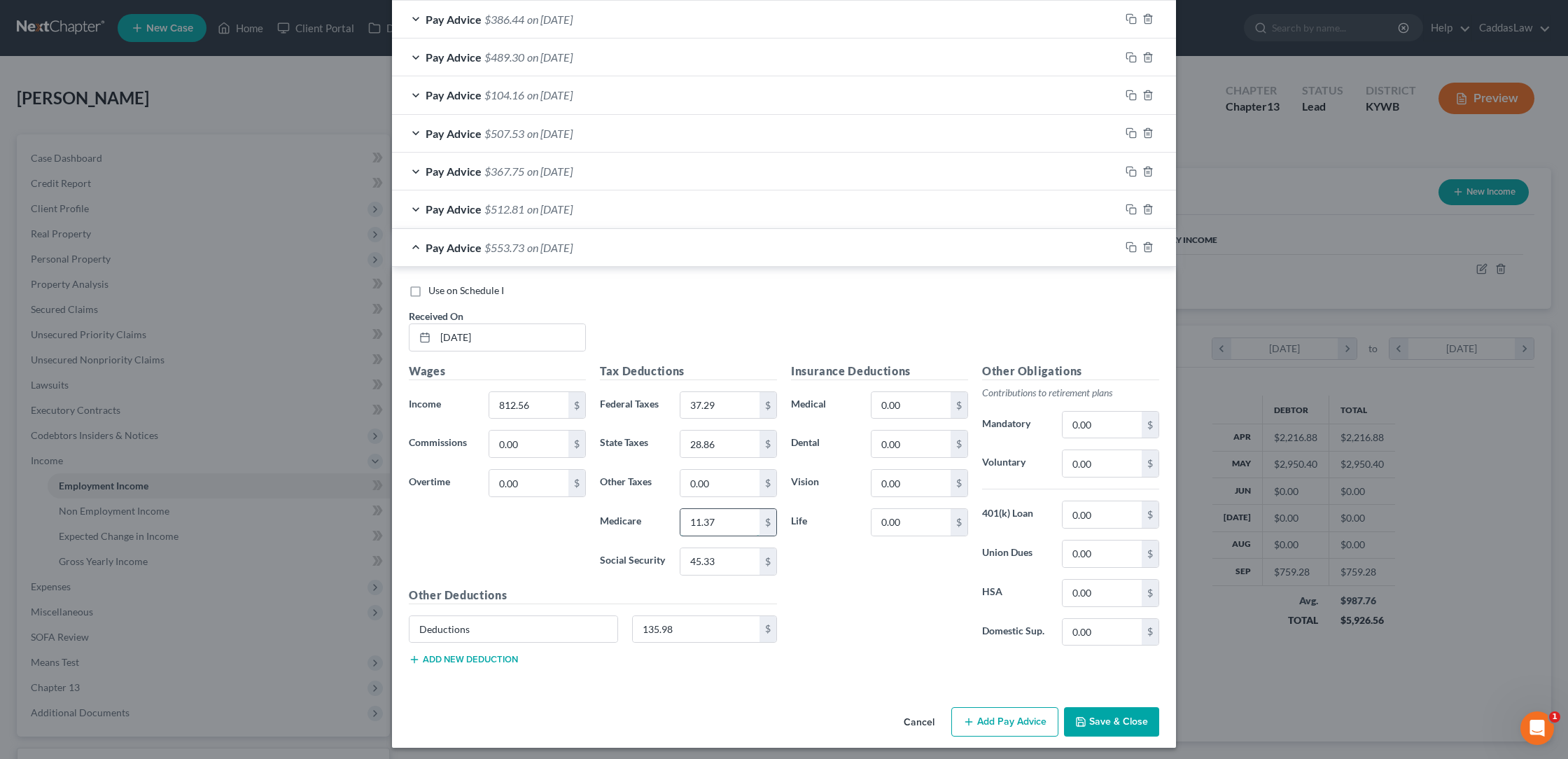
type input "11.37"
type input "48.64"
click at [1130, 242] on icon "button" at bounding box center [1131, 247] width 11 height 11
click at [442, 324] on input "text" at bounding box center [510, 338] width 150 height 27
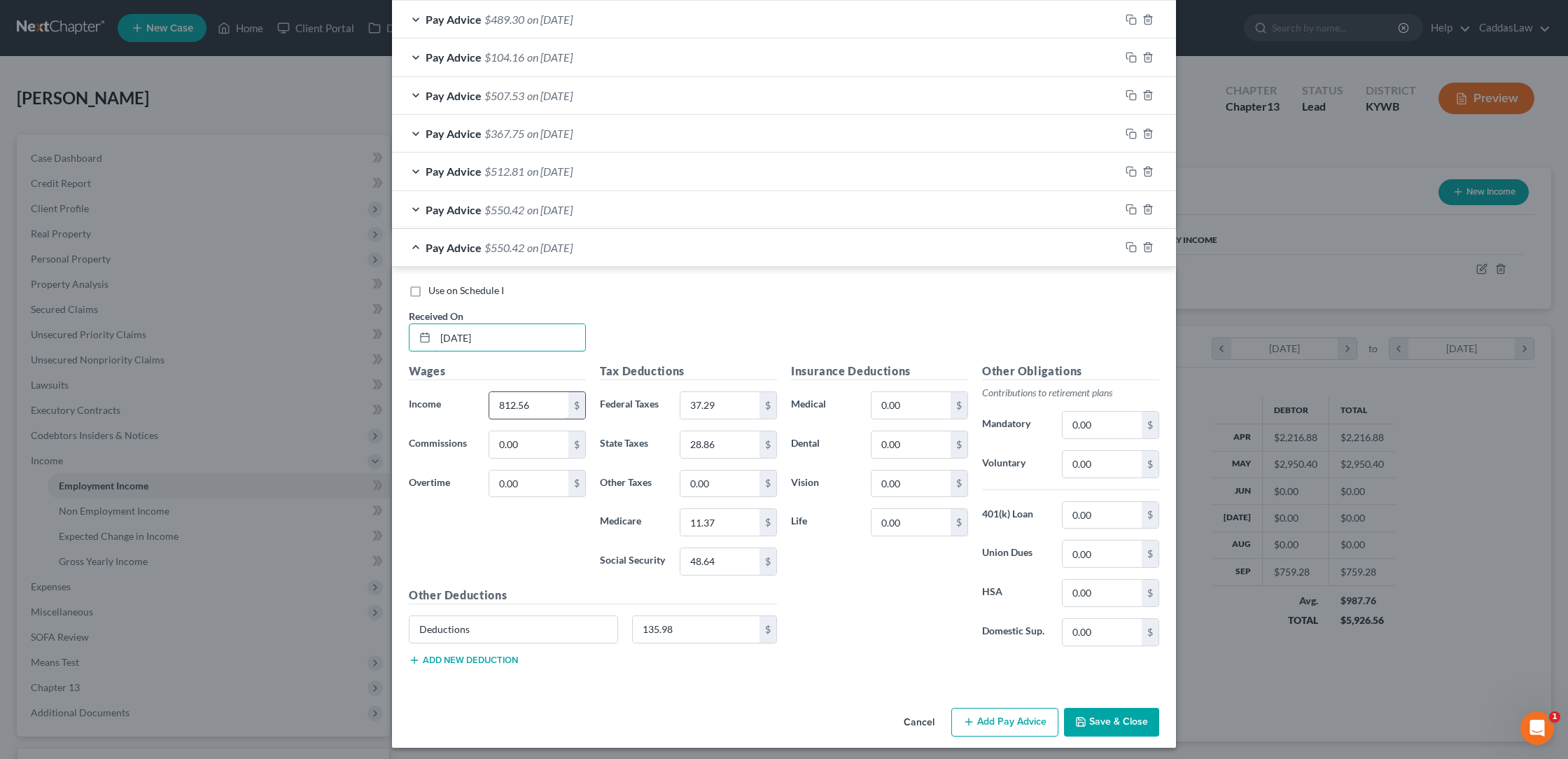
type input "[DATE]"
click at [545, 406] on input "812.56" at bounding box center [529, 405] width 79 height 27
type input "8"
type input "746.56"
click at [739, 397] on input "37.29" at bounding box center [719, 405] width 79 height 27
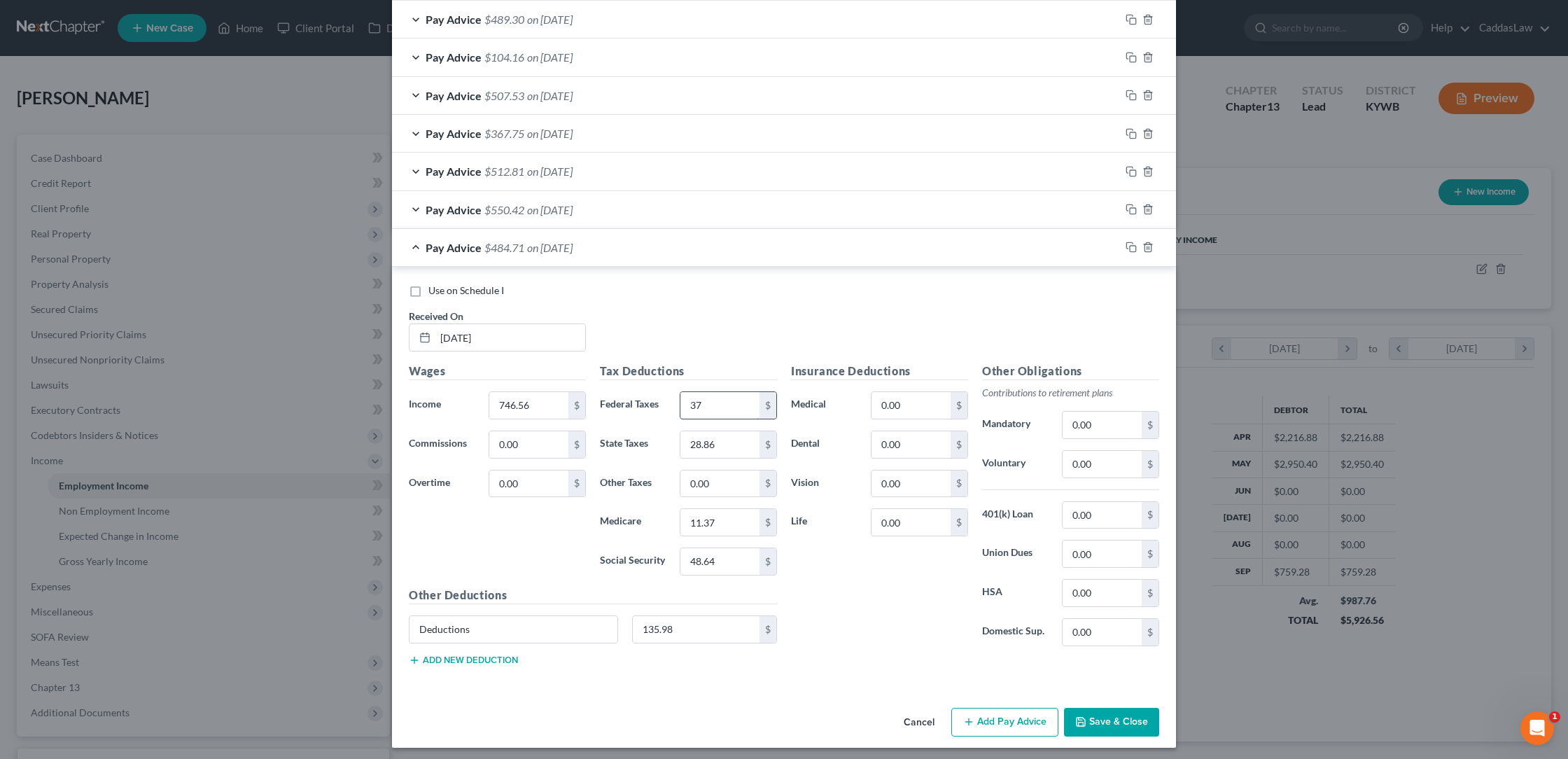
type input "3"
type input "30.69"
type input "26.22"
click at [719, 516] on input "11.37" at bounding box center [719, 523] width 79 height 27
type input "1"
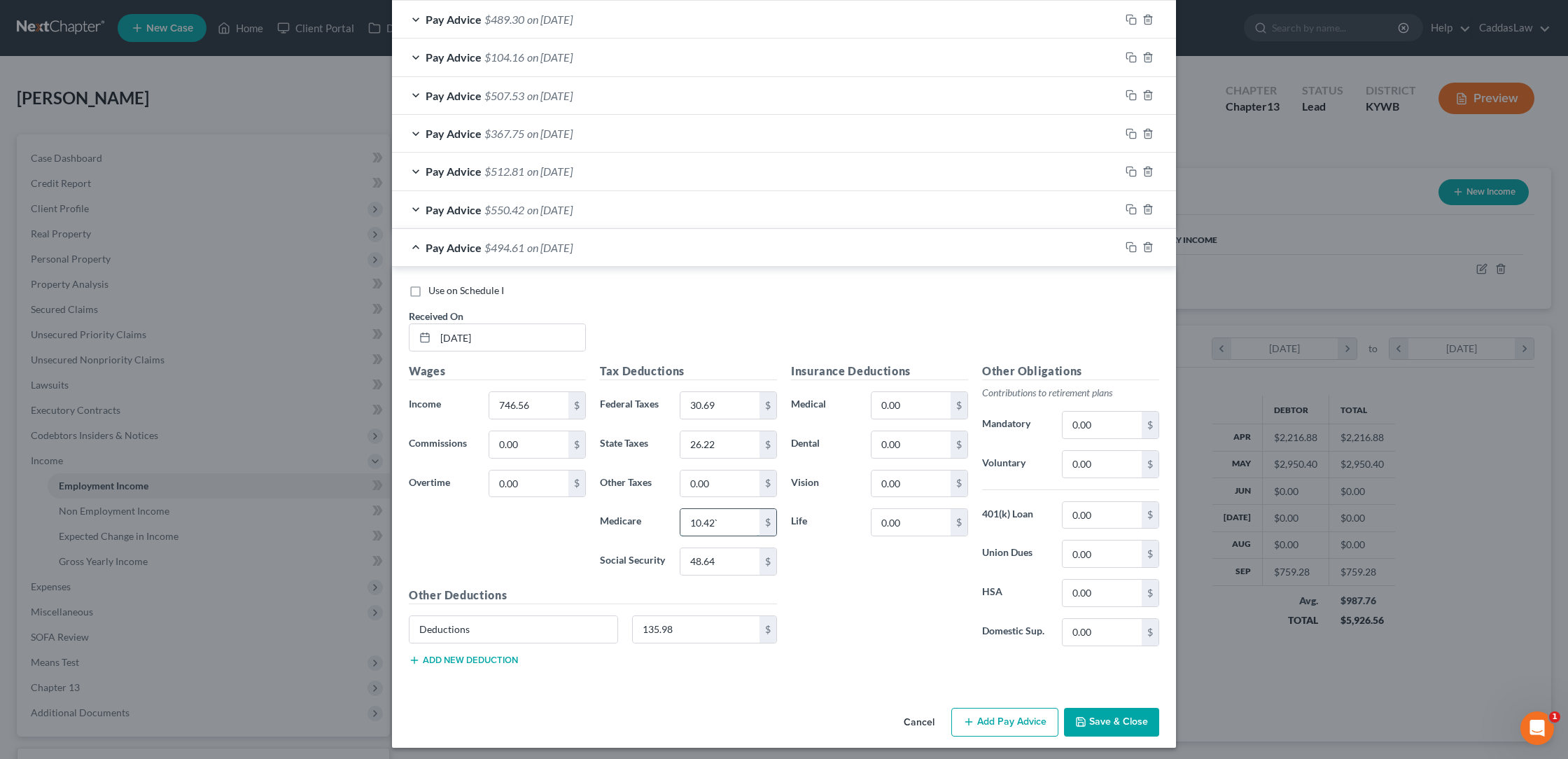
type input "10.42"
type input "44.55"
click at [1136, 242] on icon "button" at bounding box center [1131, 247] width 11 height 11
click at [445, 327] on input "text" at bounding box center [510, 338] width 150 height 27
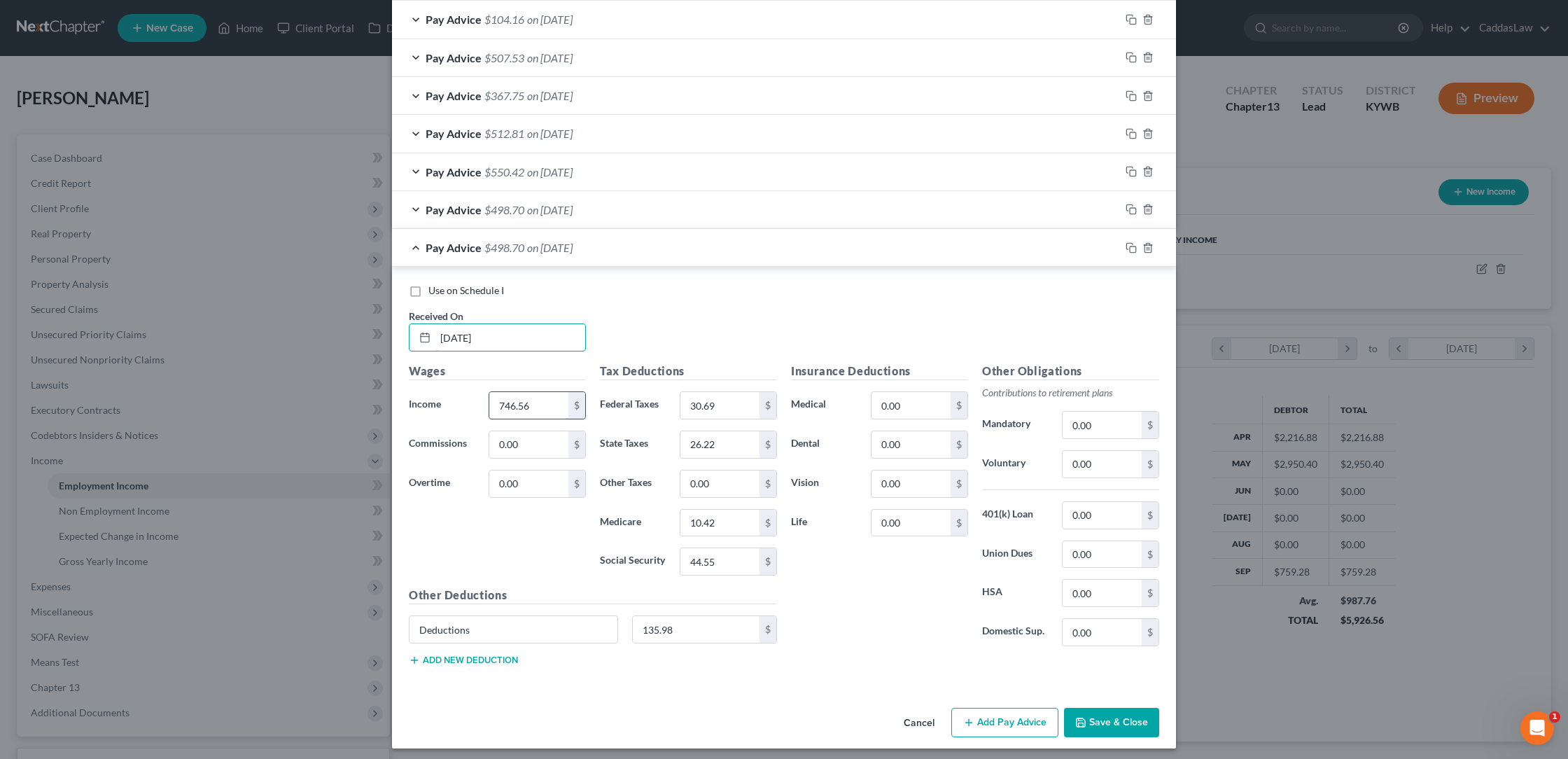
type input "[DATE]"
click at [546, 399] on input "746.56" at bounding box center [529, 405] width 79 height 27
type input "7"
type input "592.40"
type input "15.28"
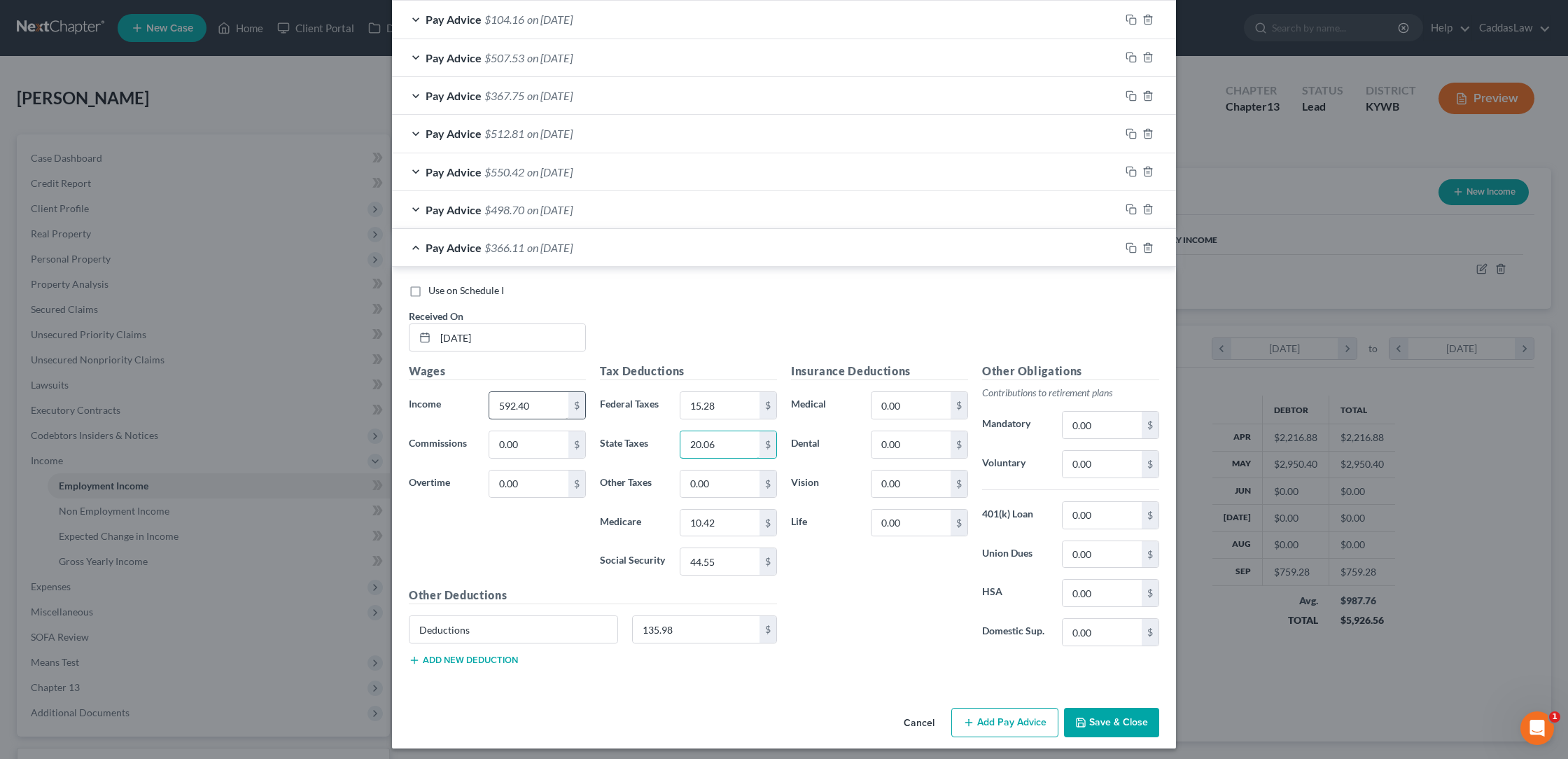
type input "20.06"
type input "8.18"
type input "34.99"
click at [1130, 246] on rect "button" at bounding box center [1133, 250] width 6 height 6
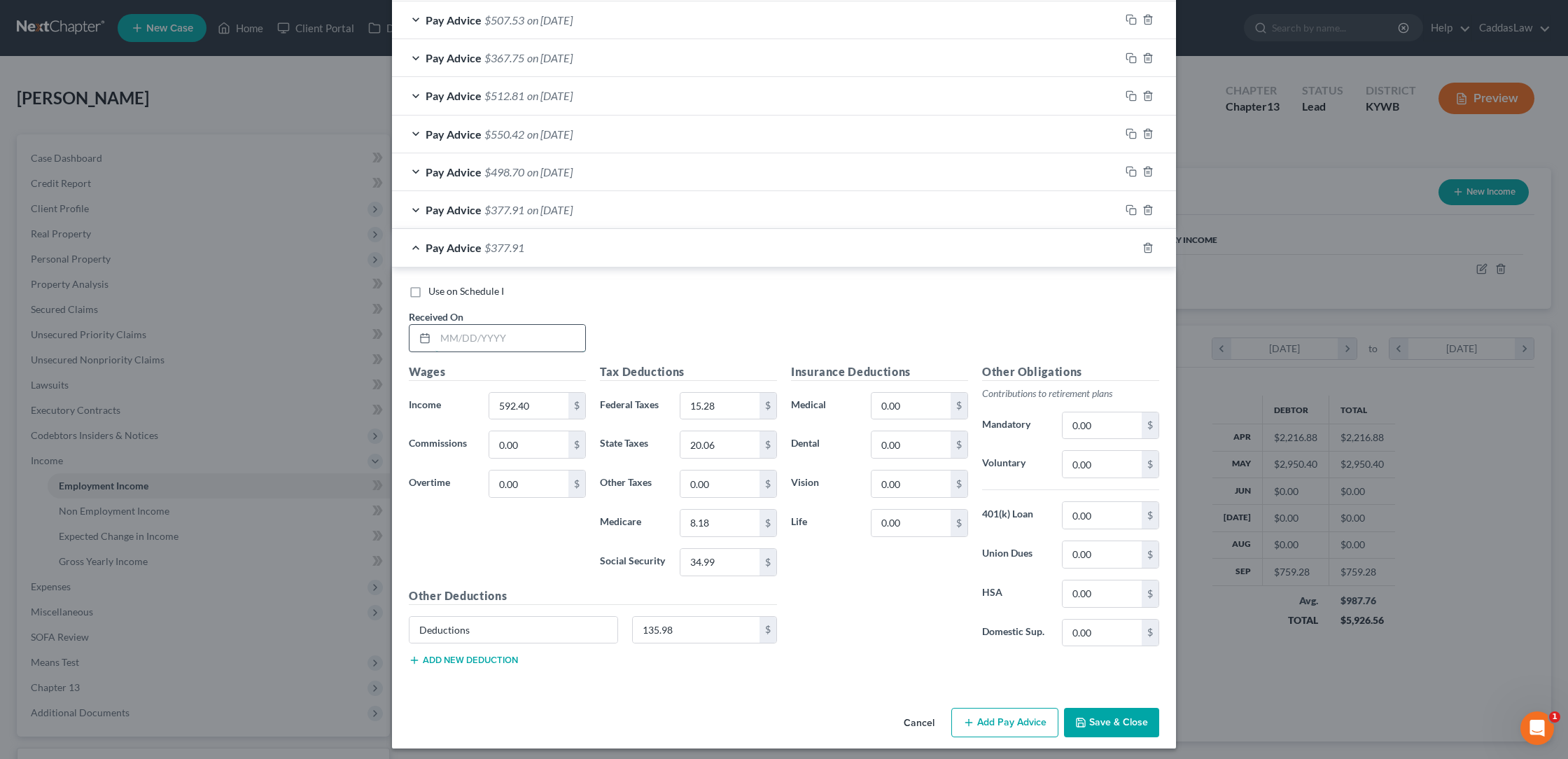
click at [440, 335] on input "text" at bounding box center [510, 339] width 150 height 27
type input "[DATE]"
click at [537, 408] on input "592.40" at bounding box center [529, 406] width 79 height 27
type input "5"
type input "730.24"
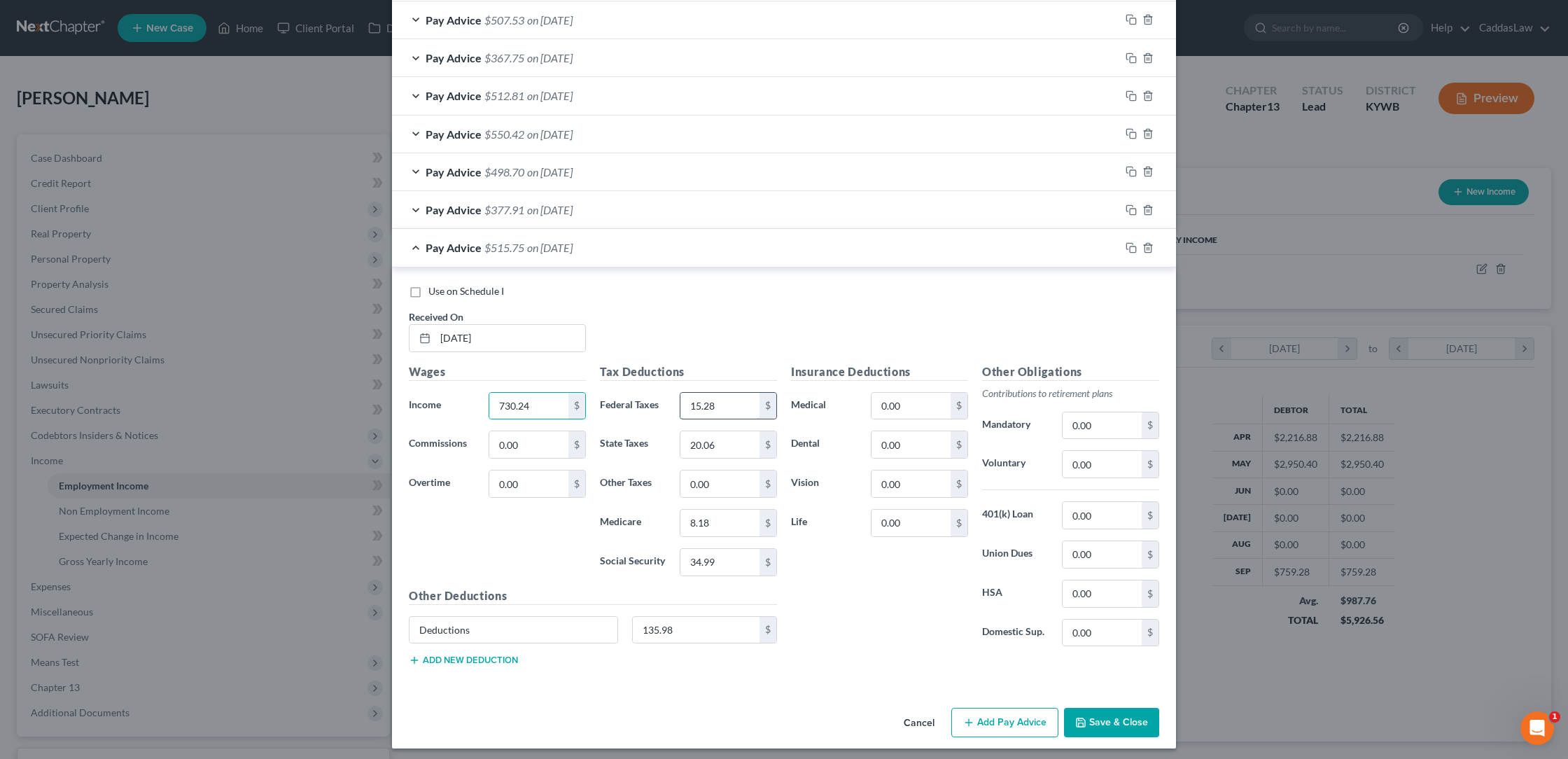
click at [738, 398] on input "15.28" at bounding box center [719, 406] width 79 height 27
type input "1"
type input "29.06"
type input "25.57"
type input "10.18"
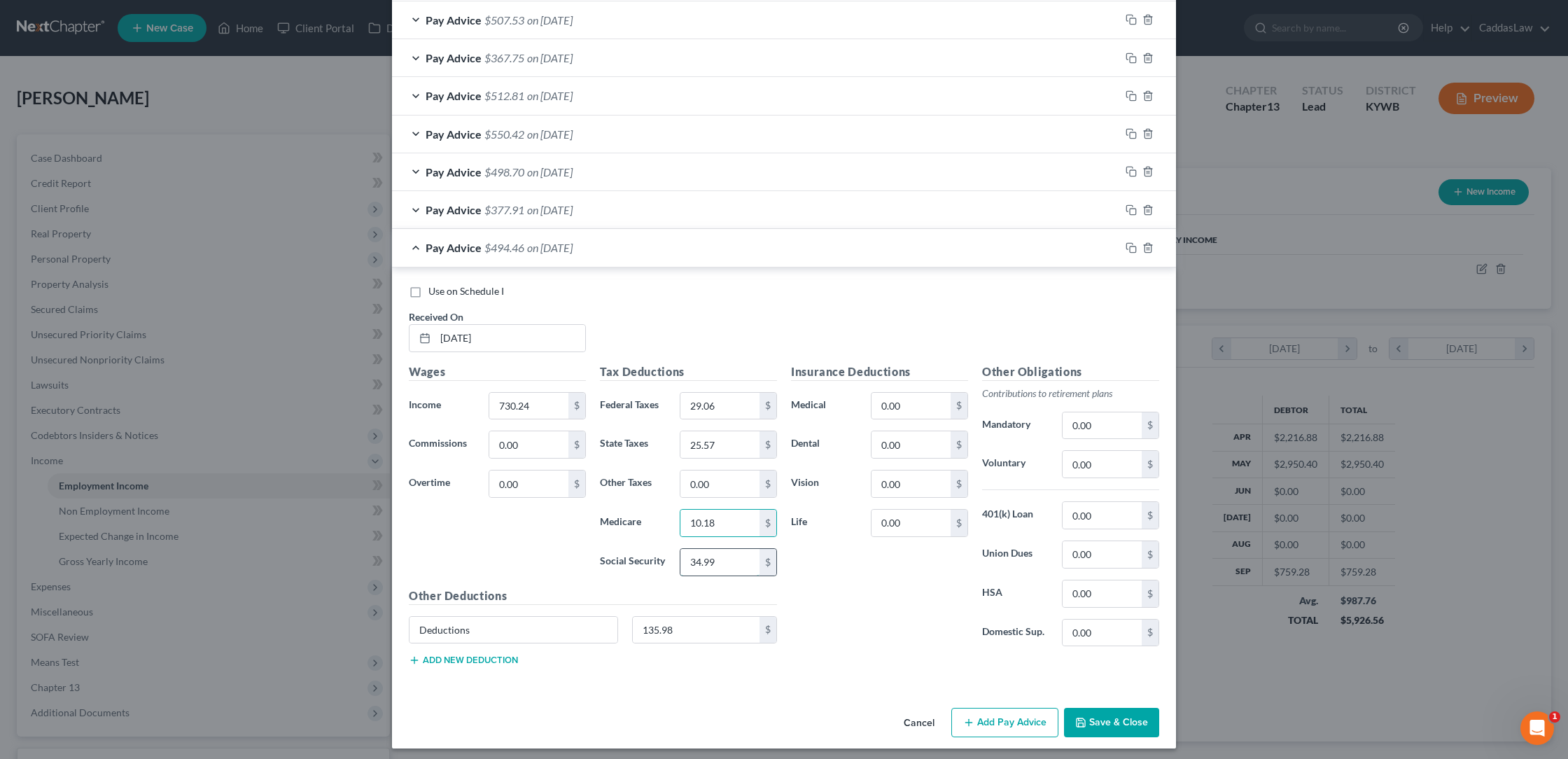
click at [722, 554] on input "34.99" at bounding box center [719, 562] width 79 height 27
type input "3"
type input "43.53"
click at [1127, 247] on icon "button" at bounding box center [1131, 248] width 11 height 11
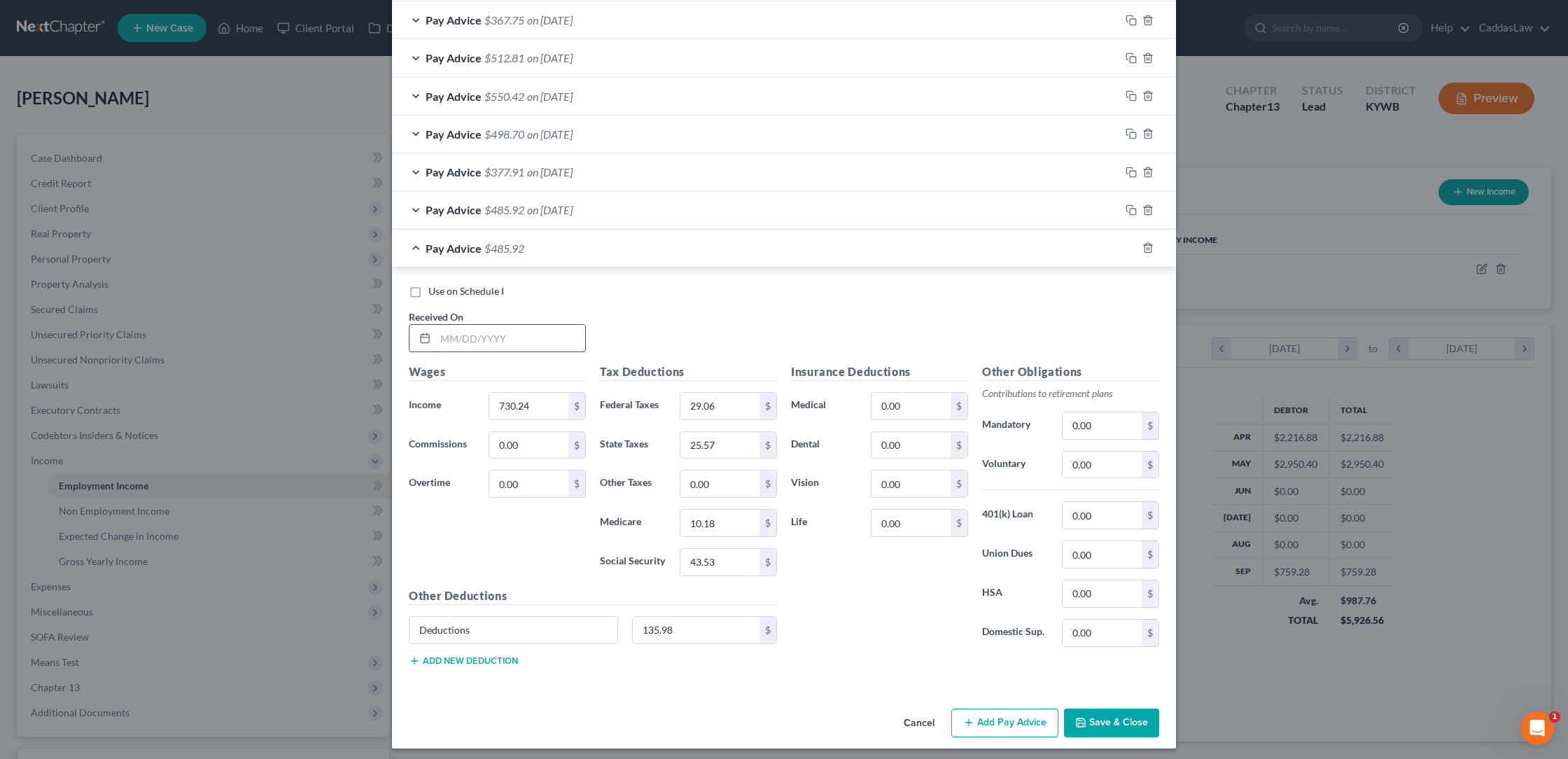
click at [449, 329] on input "text" at bounding box center [510, 339] width 150 height 27
type input "[DATE]"
click at [546, 413] on div "Wages Income * 730.24 $ Commissions 0.00 $ Overtime 0.00 $" at bounding box center [497, 476] width 191 height 224
click at [547, 400] on input "730.24" at bounding box center [529, 406] width 79 height 27
type input "7"
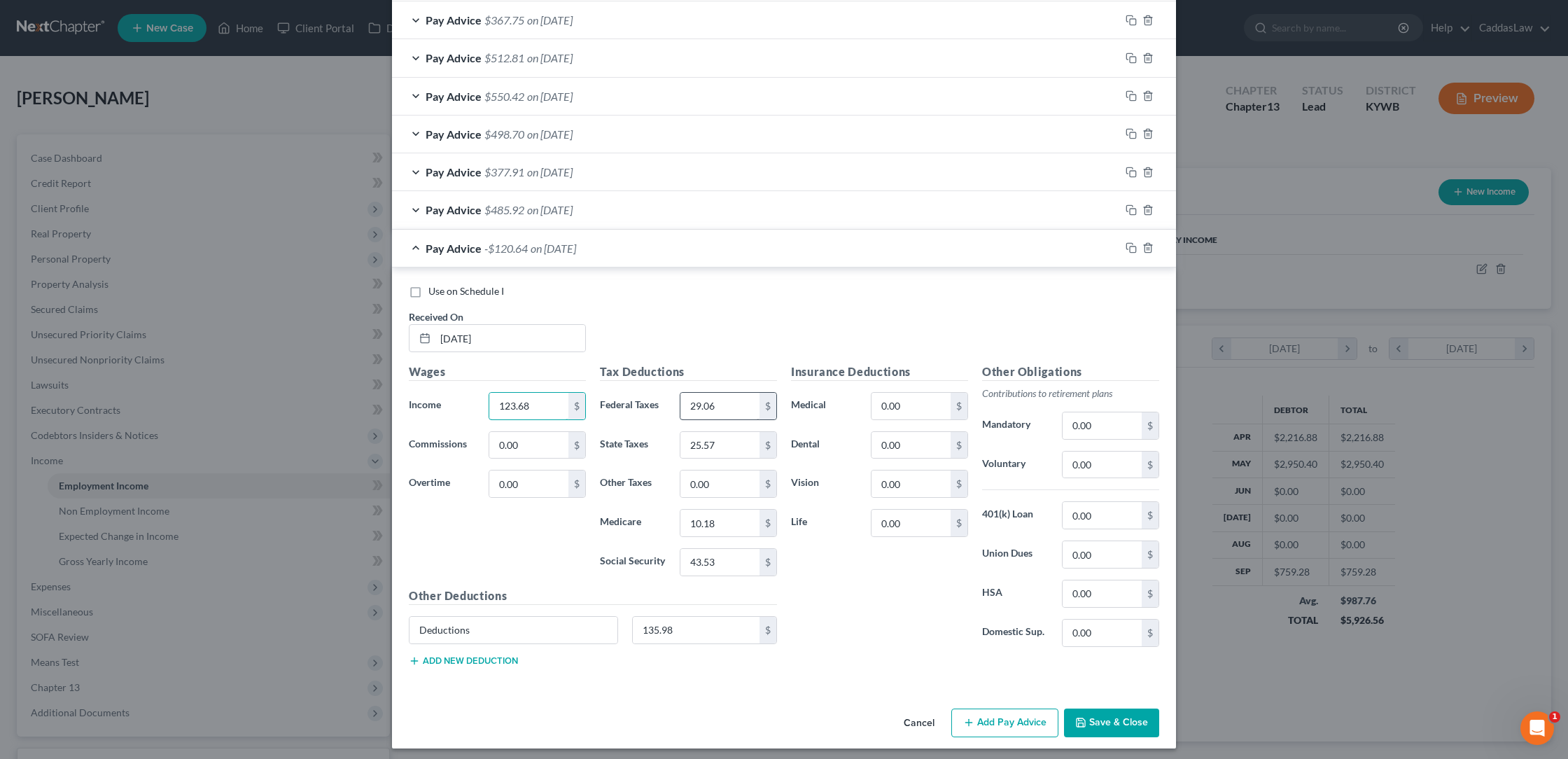
type input "123.68"
click at [746, 410] on input "29.06" at bounding box center [719, 406] width 79 height 27
type input "2"
type input "0.00"
type input "2.43"
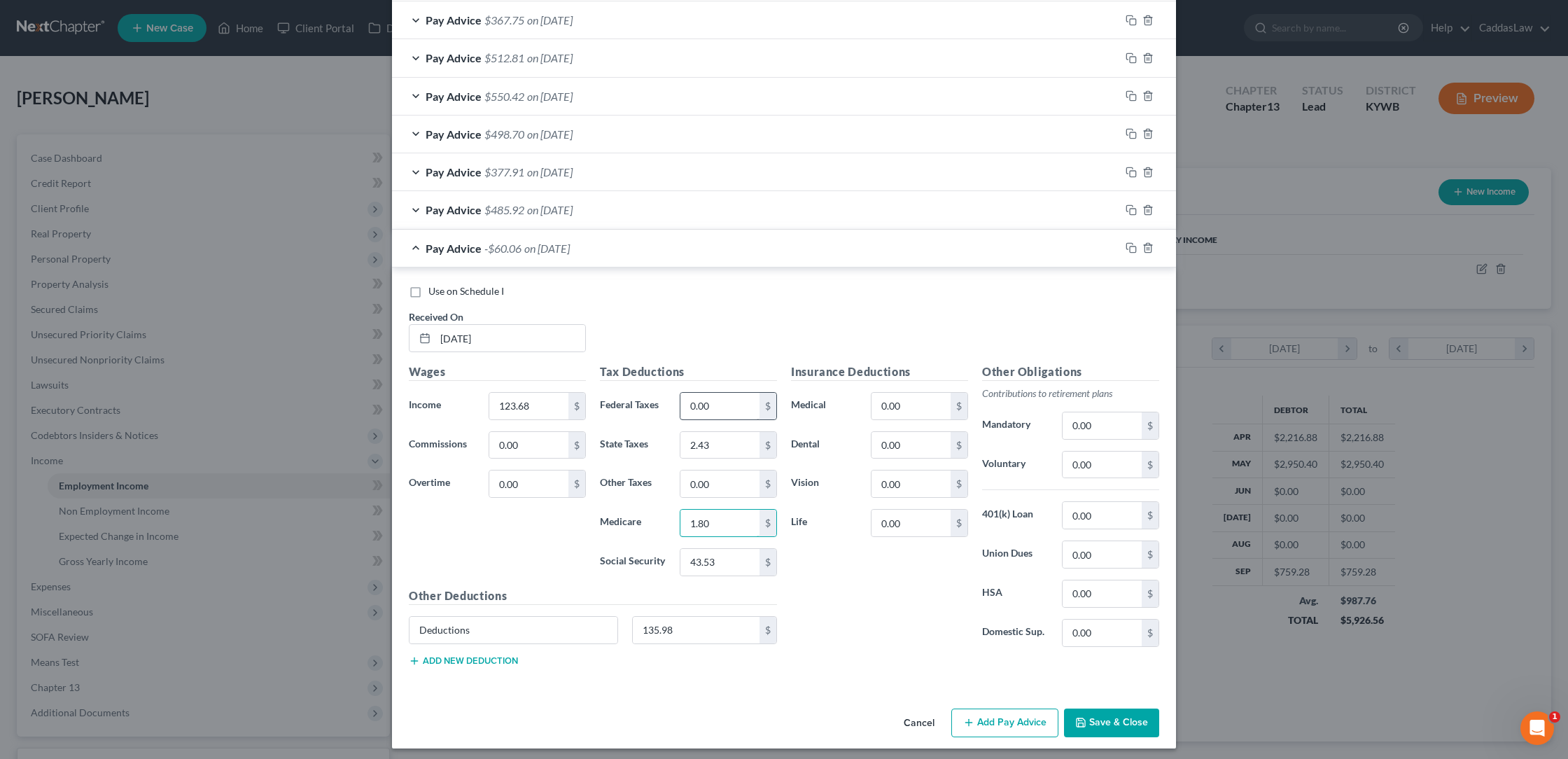
type input "1.80"
type input "7.67"
drag, startPoint x: 705, startPoint y: 617, endPoint x: 523, endPoint y: 617, distance: 182.0
click at [523, 617] on div "Deductions 135.98 $" at bounding box center [593, 636] width 383 height 39
drag, startPoint x: 490, startPoint y: 622, endPoint x: 332, endPoint y: 622, distance: 158.0
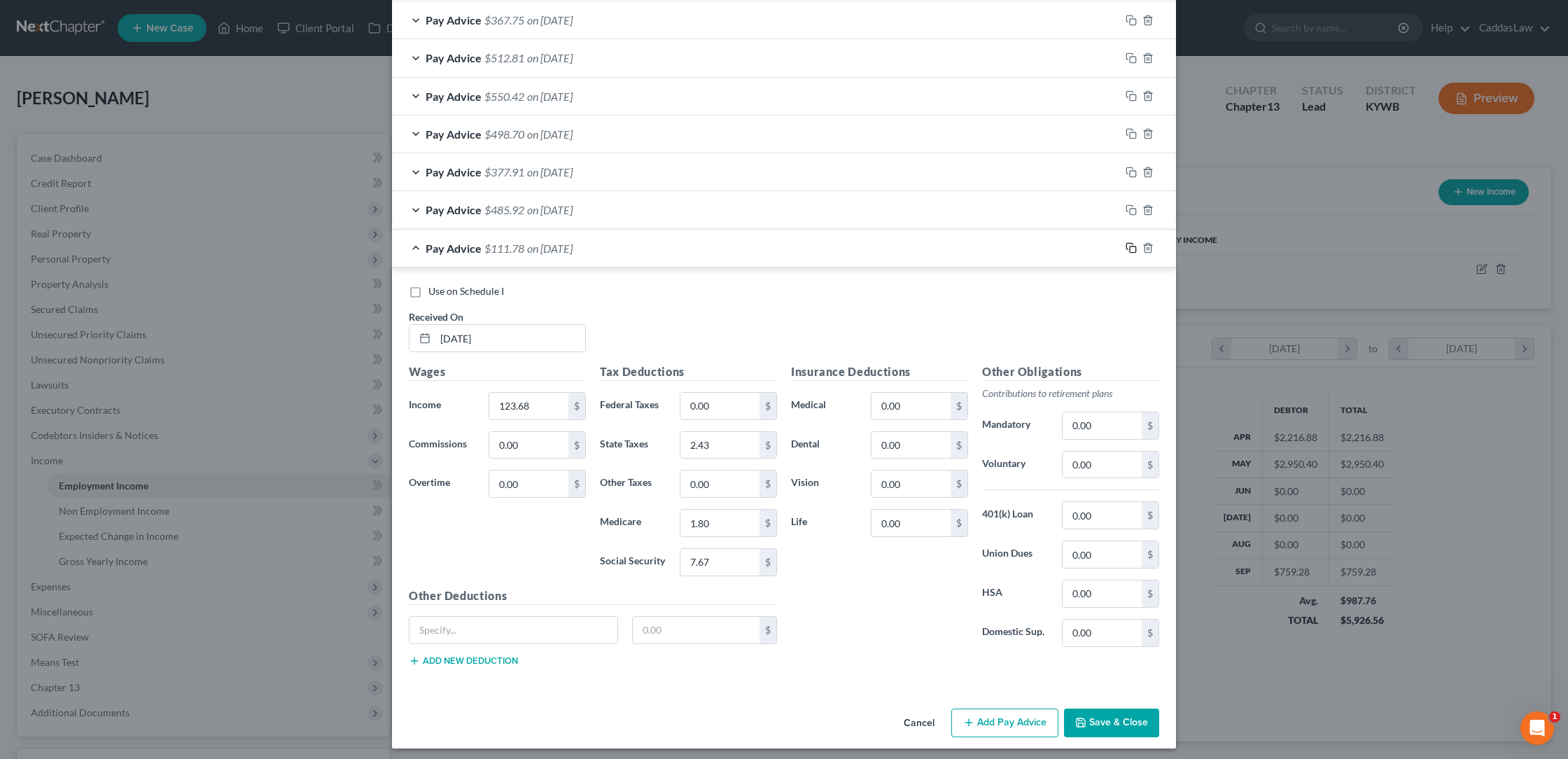
click at [1126, 247] on icon "button" at bounding box center [1131, 248] width 11 height 11
click at [445, 338] on input "text" at bounding box center [510, 339] width 150 height 27
type input "[DATE]"
click at [547, 403] on input "123.68" at bounding box center [529, 406] width 79 height 27
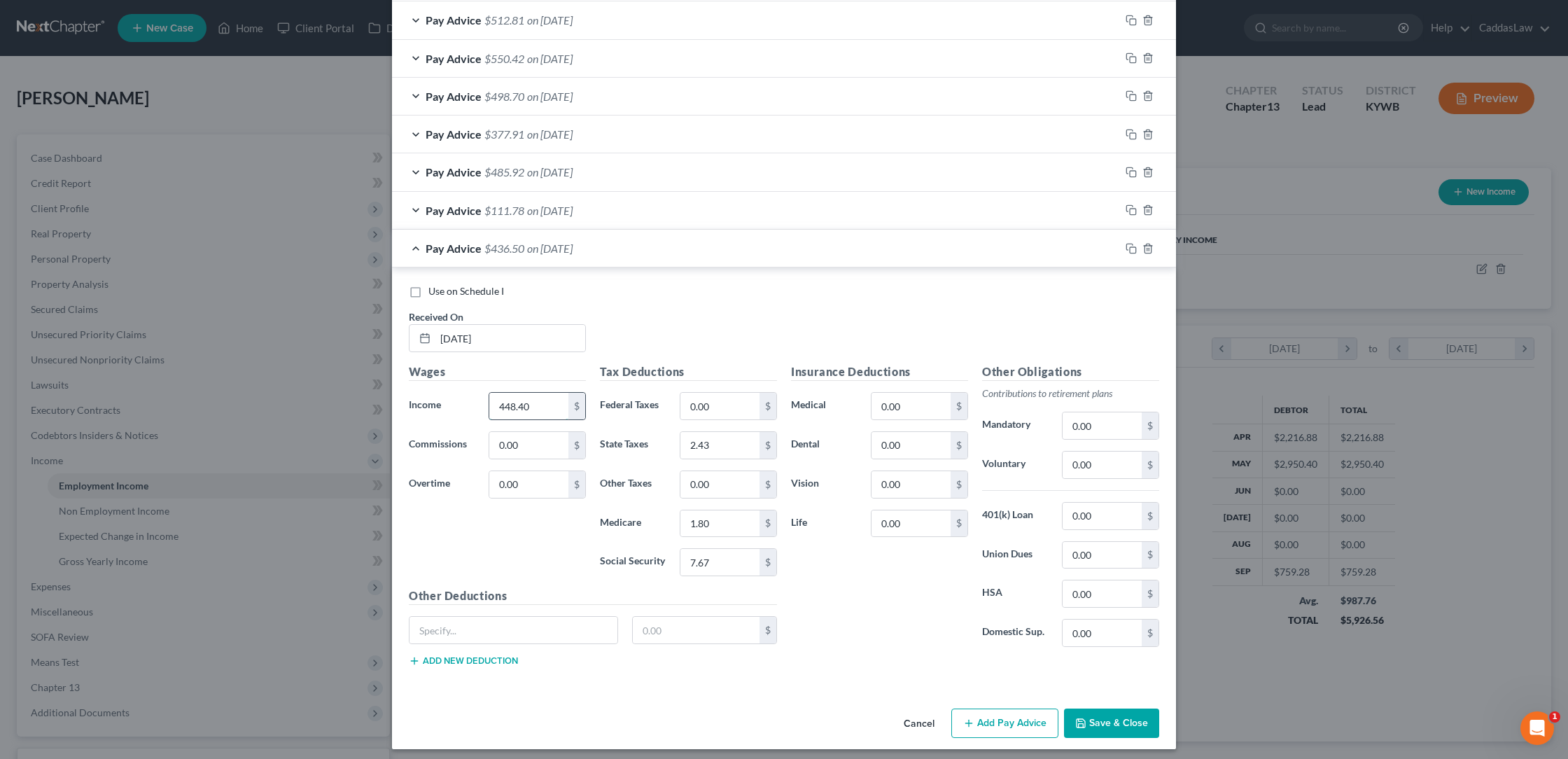
type input "448.40"
type input "0.88"
type input "14.30"
type input "6.09"
type input "26.06"
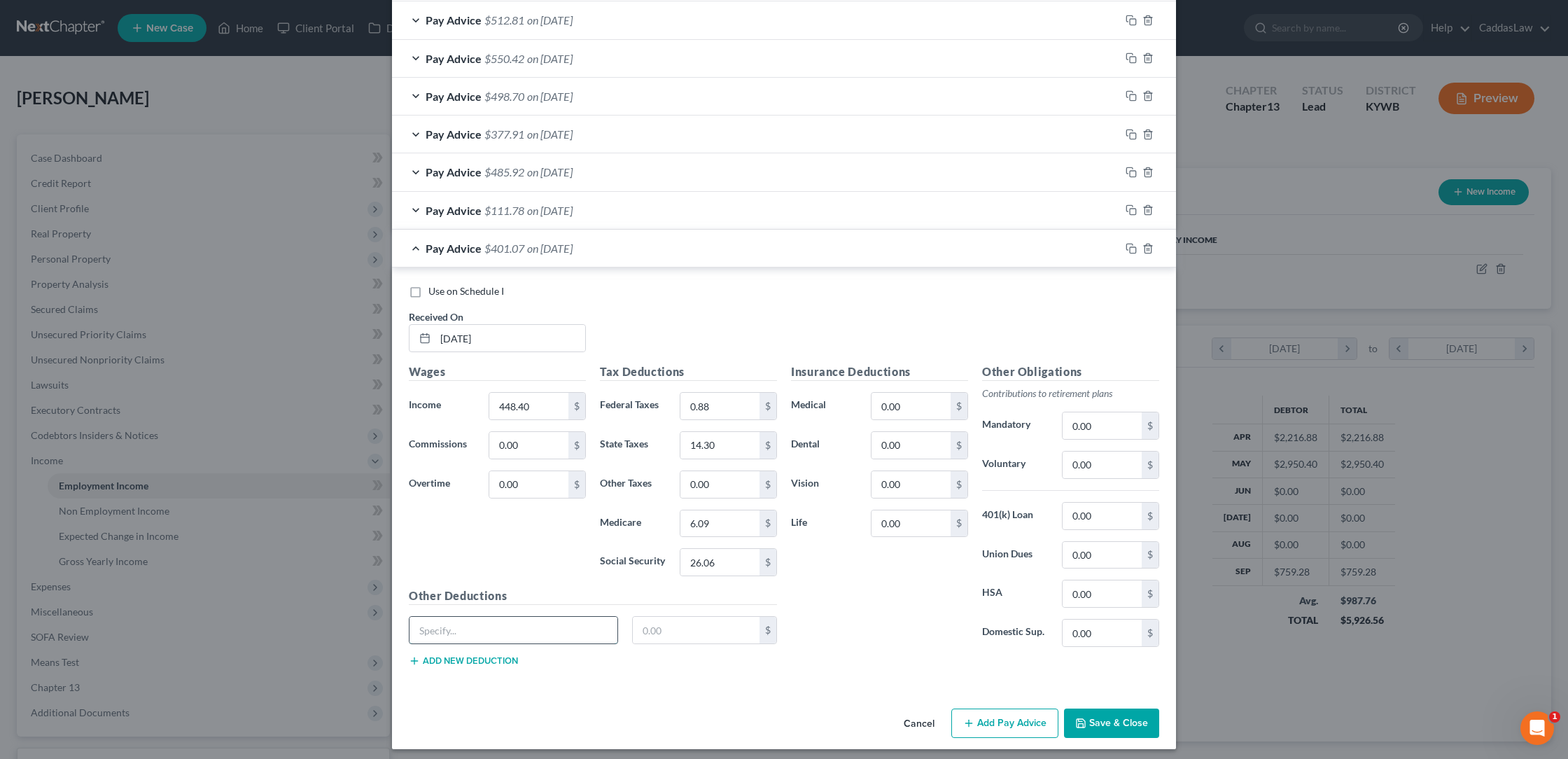
type input "S"
type input "Deductions"
type input "135.98"
click at [1130, 243] on icon "button" at bounding box center [1131, 249] width 11 height 11
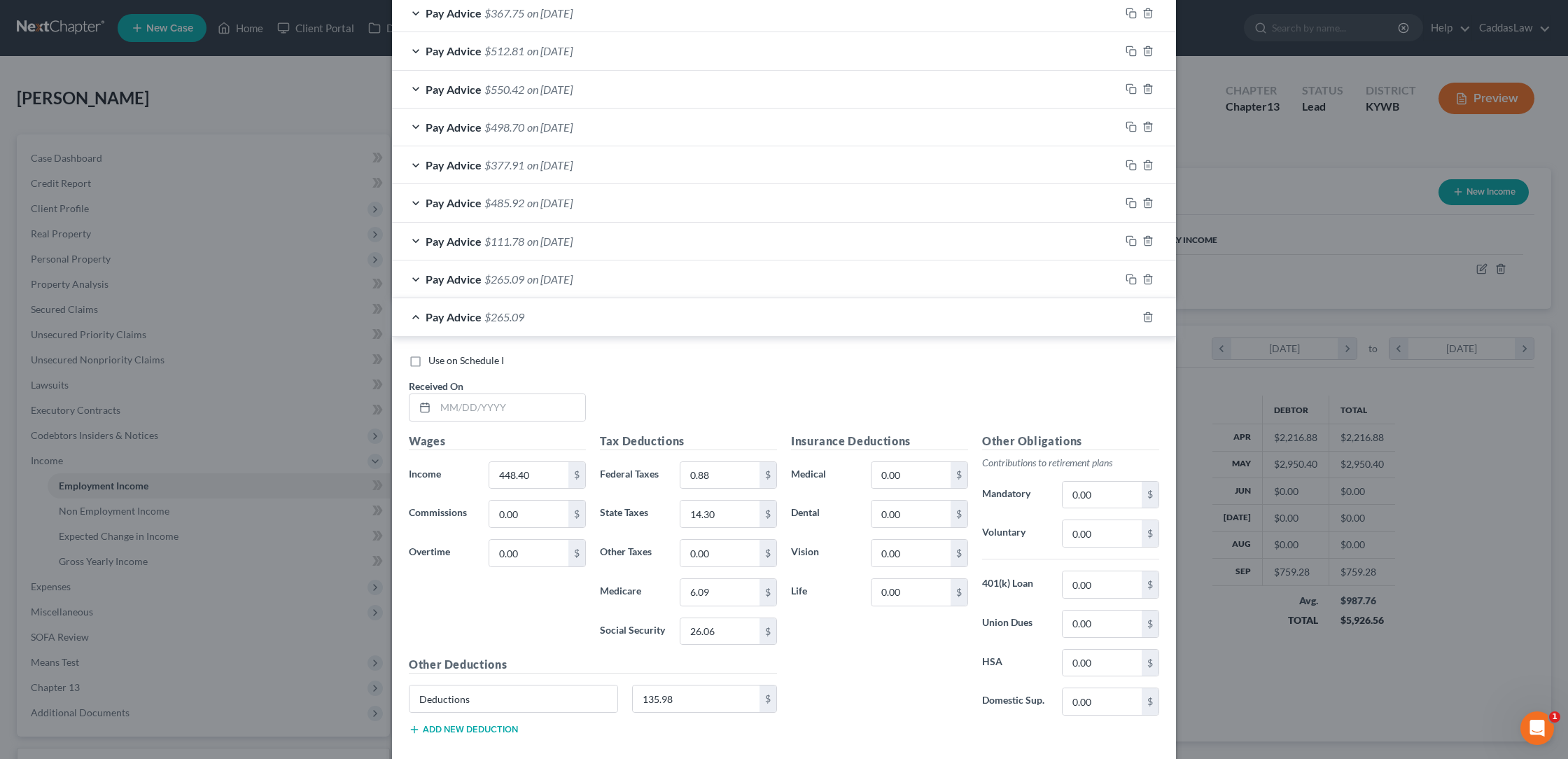
scroll to position [826, 0]
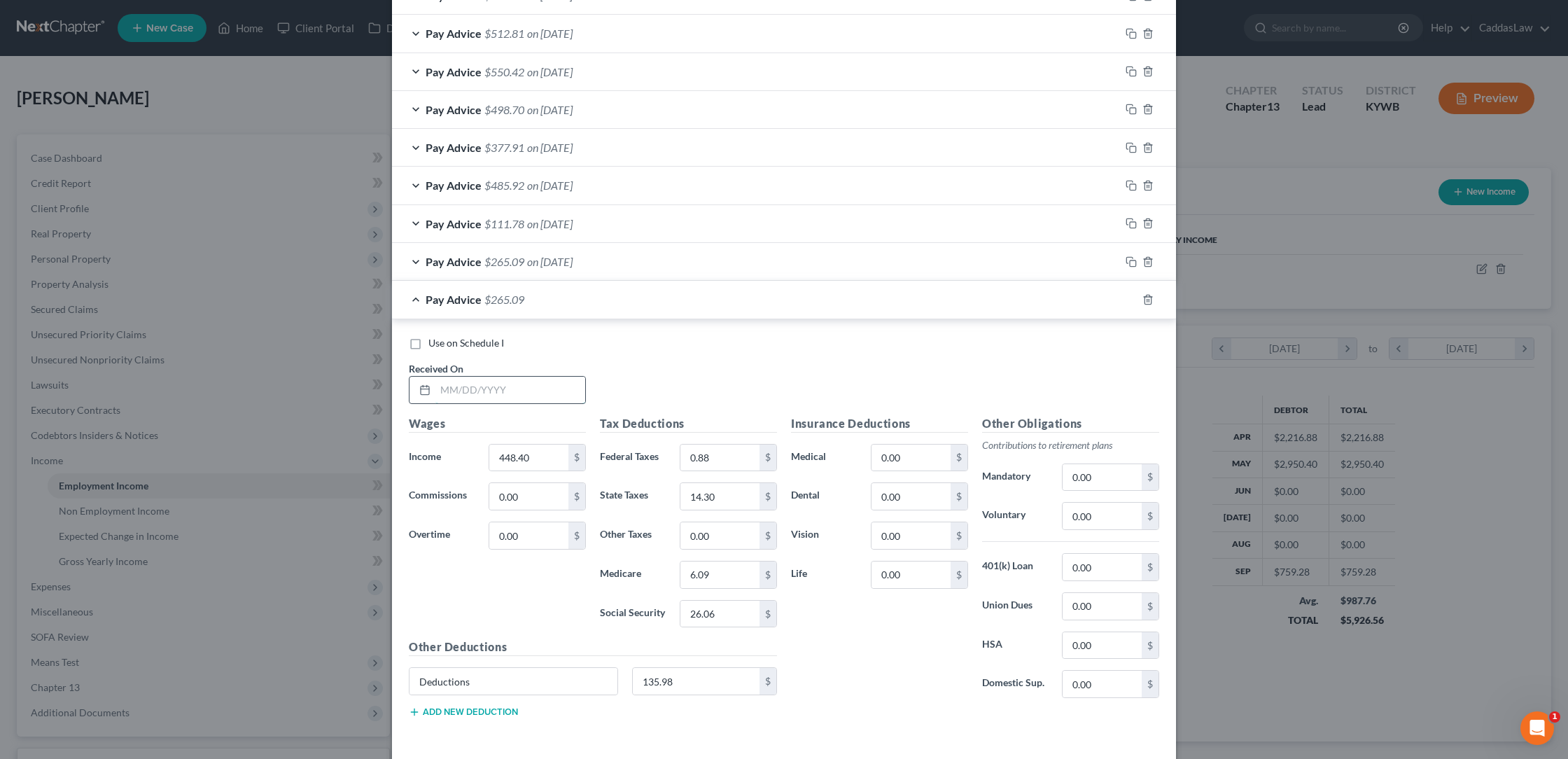
click at [477, 377] on input "text" at bounding box center [510, 390] width 150 height 27
type input "[DATE]"
click at [538, 452] on input "448.40" at bounding box center [529, 458] width 79 height 27
type input "4"
type input "772.72"
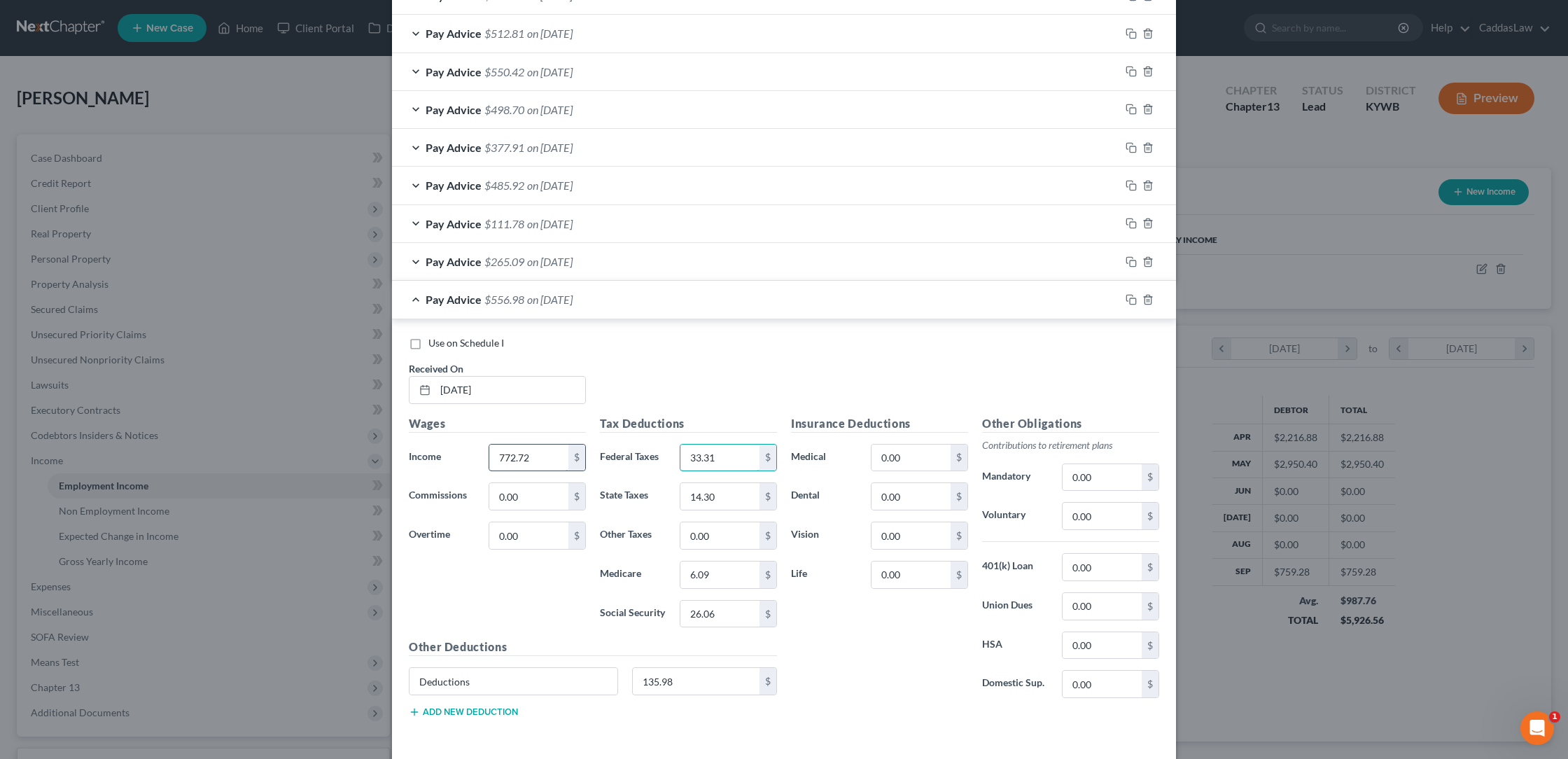
type input "33.31"
type input "27.27"
click at [730, 576] on input "6.09" at bounding box center [719, 575] width 79 height 27
type input "6"
type input "10.80"
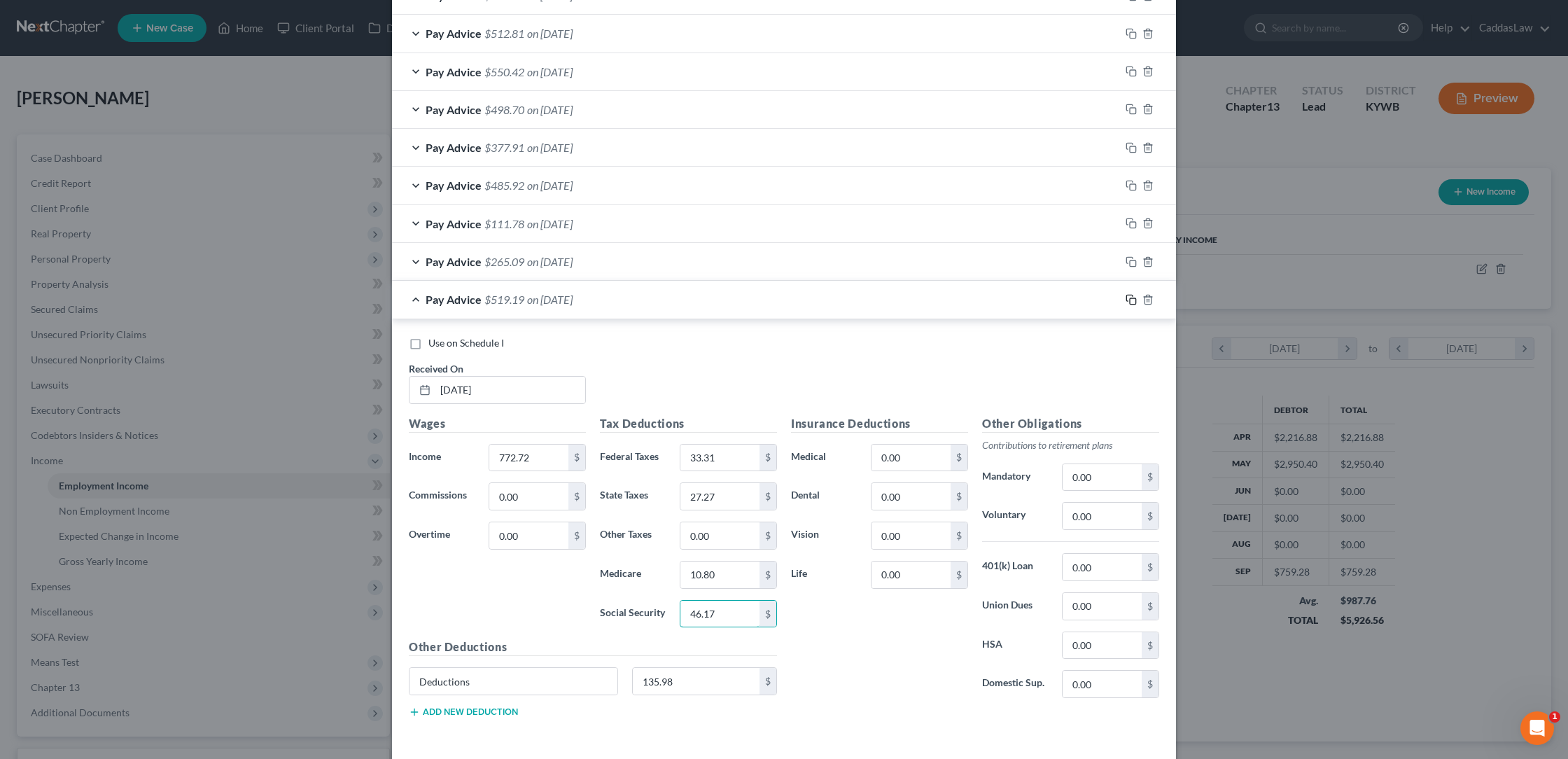
type input "46.17"
click at [1127, 294] on icon "button" at bounding box center [1131, 300] width 11 height 11
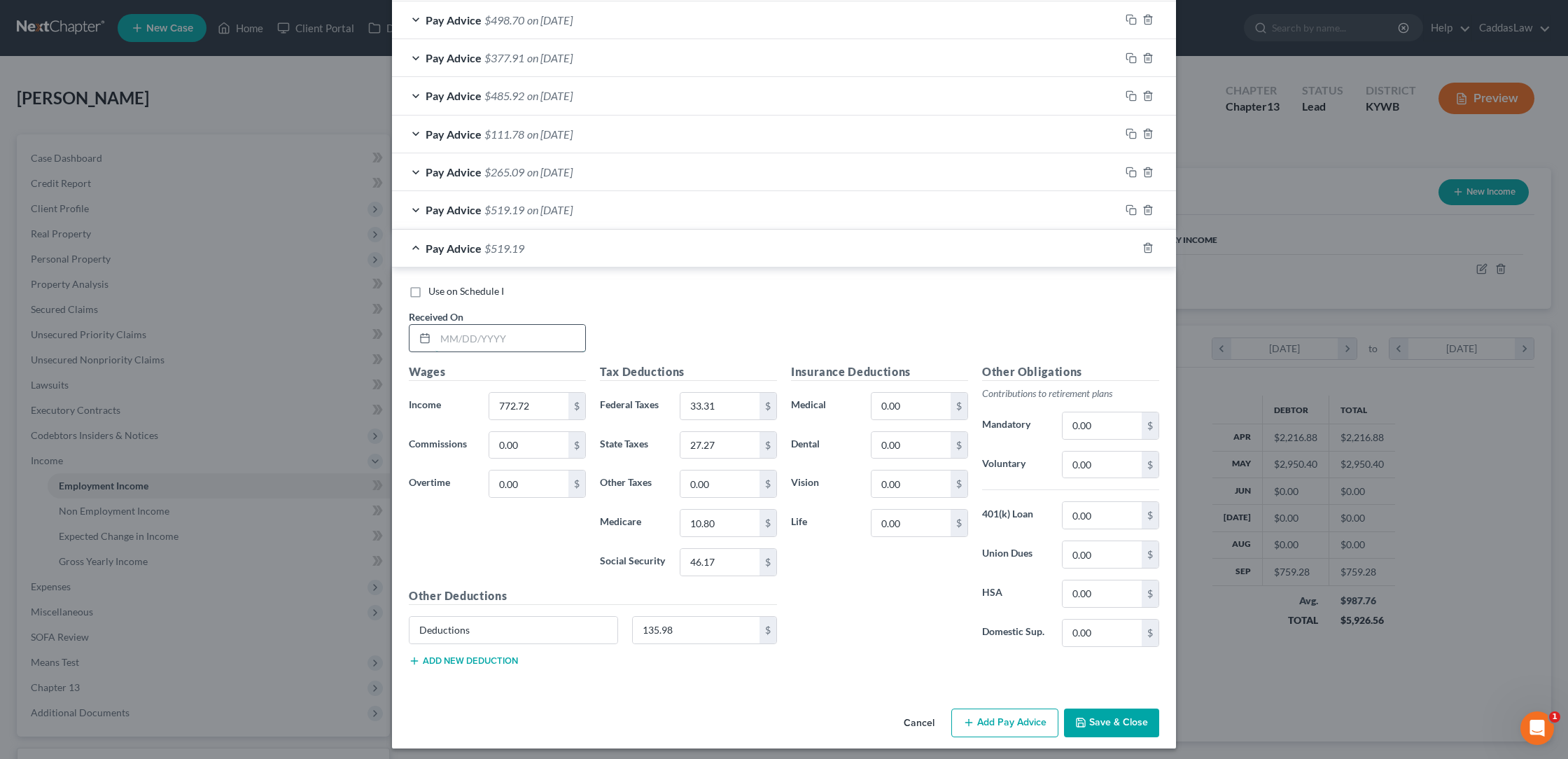
click at [439, 331] on input "text" at bounding box center [510, 339] width 150 height 27
type input "[DATE]"
click at [548, 395] on input "772.72" at bounding box center [529, 407] width 79 height 27
type input "7"
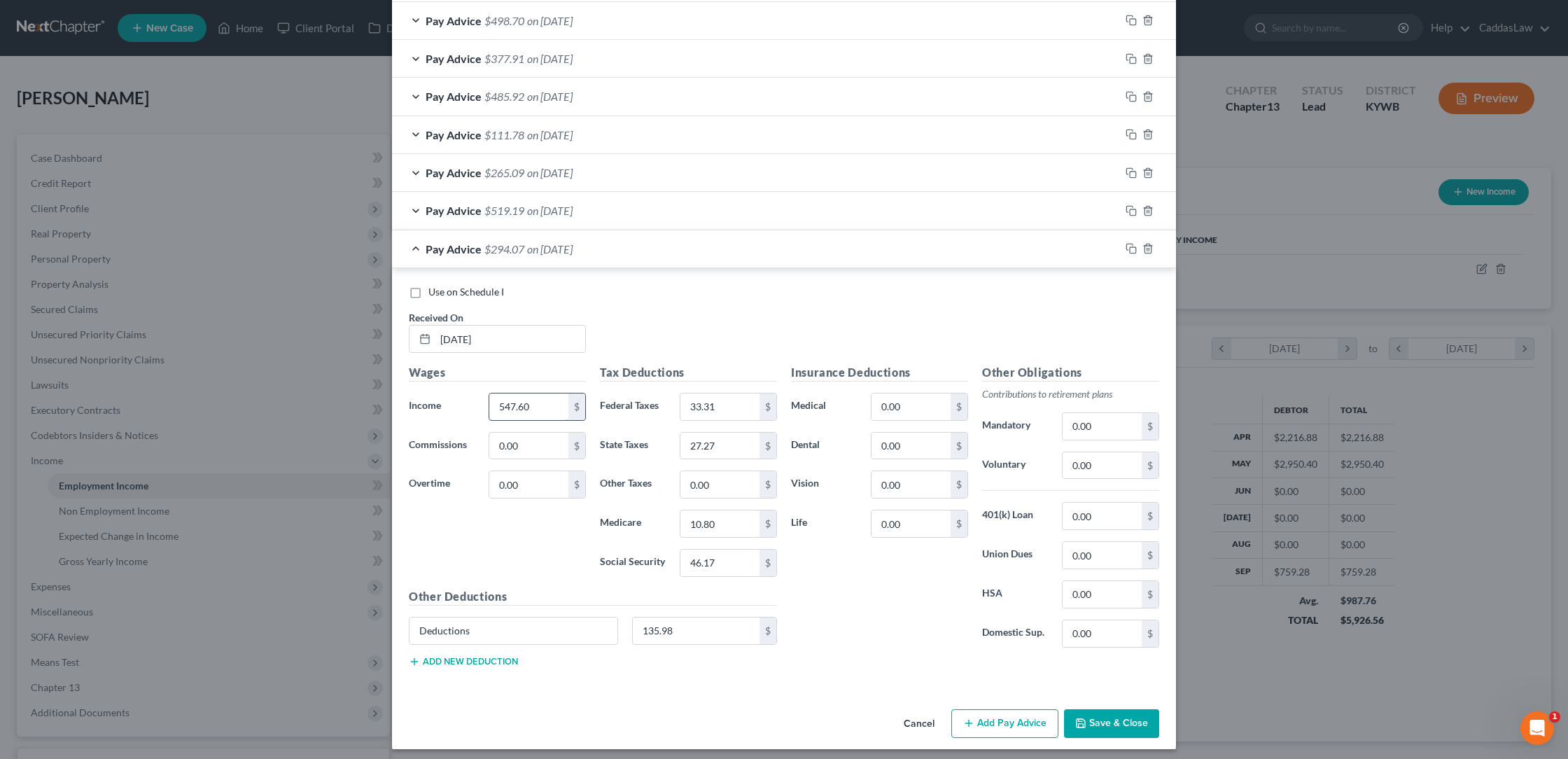
type input "547.60"
type input "10.80"
type input "18.27"
type input "7.53"
type input "0"
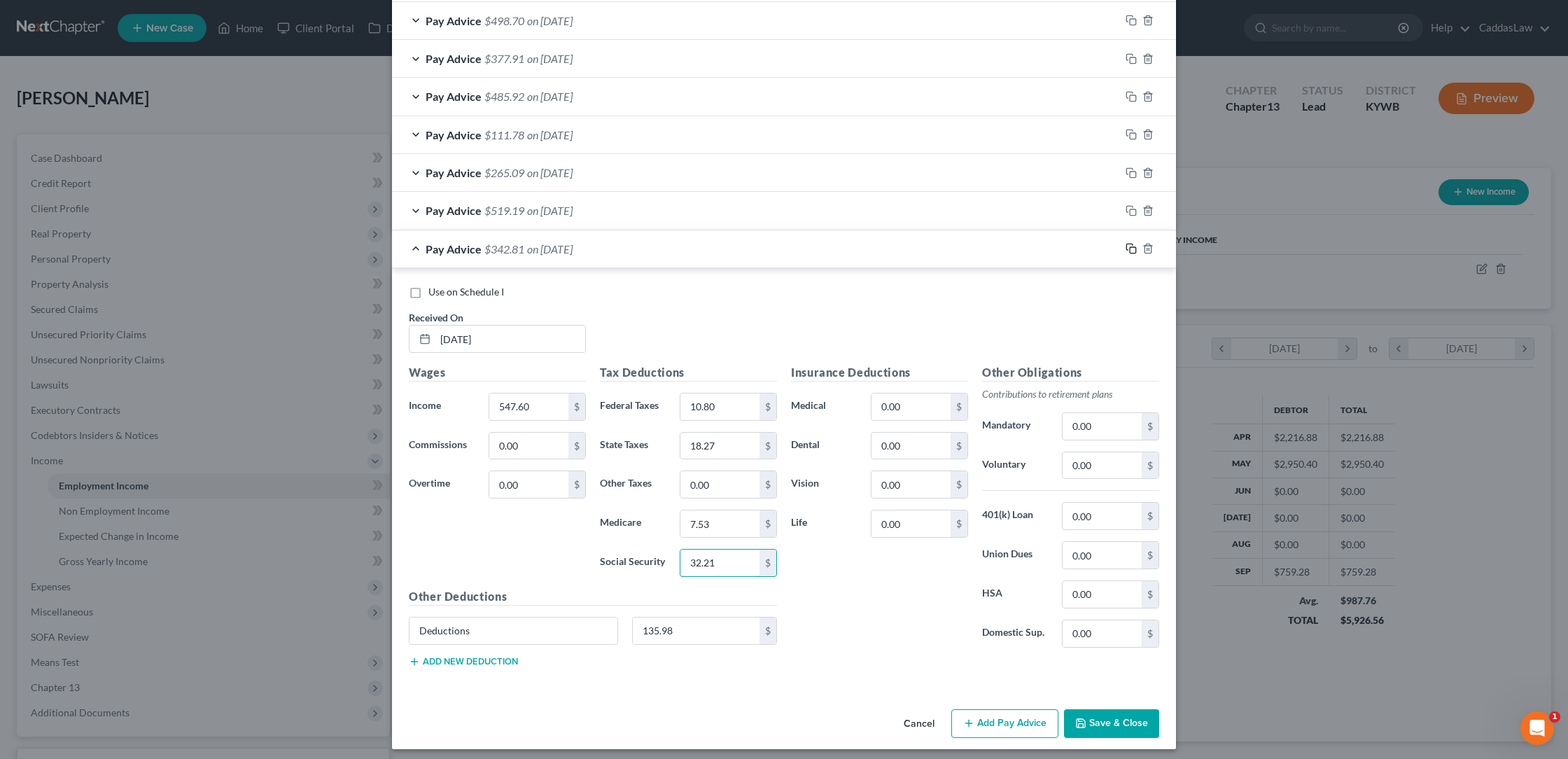
type input "32.21"
click at [1135, 244] on icon "button" at bounding box center [1131, 249] width 11 height 11
click at [449, 340] on input "text" at bounding box center [510, 339] width 150 height 27
type input "[DATE]"
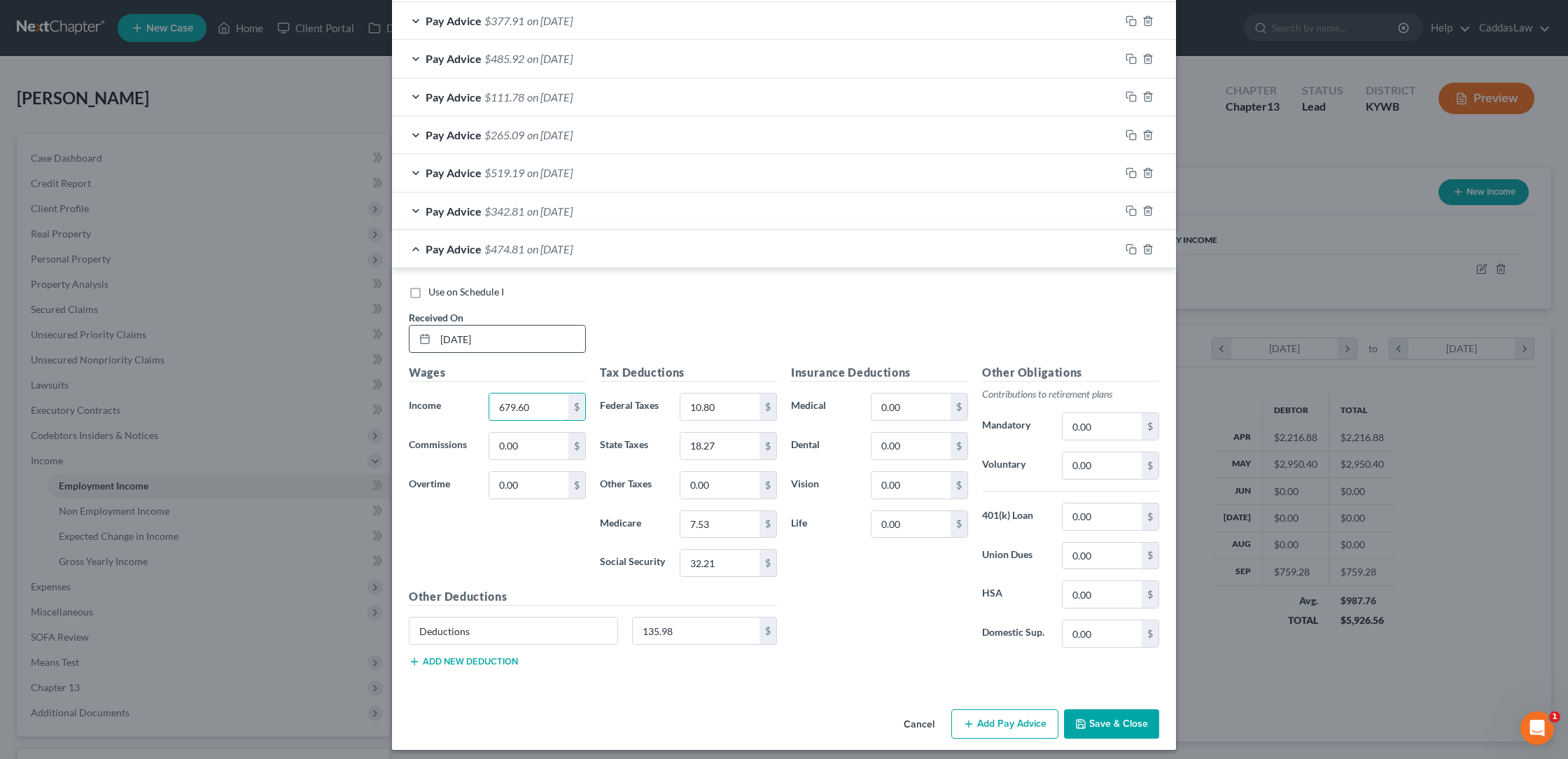
type input "679.60"
type input "24.00"
type input "23.55"
type input "9.45"
type input "40.39"
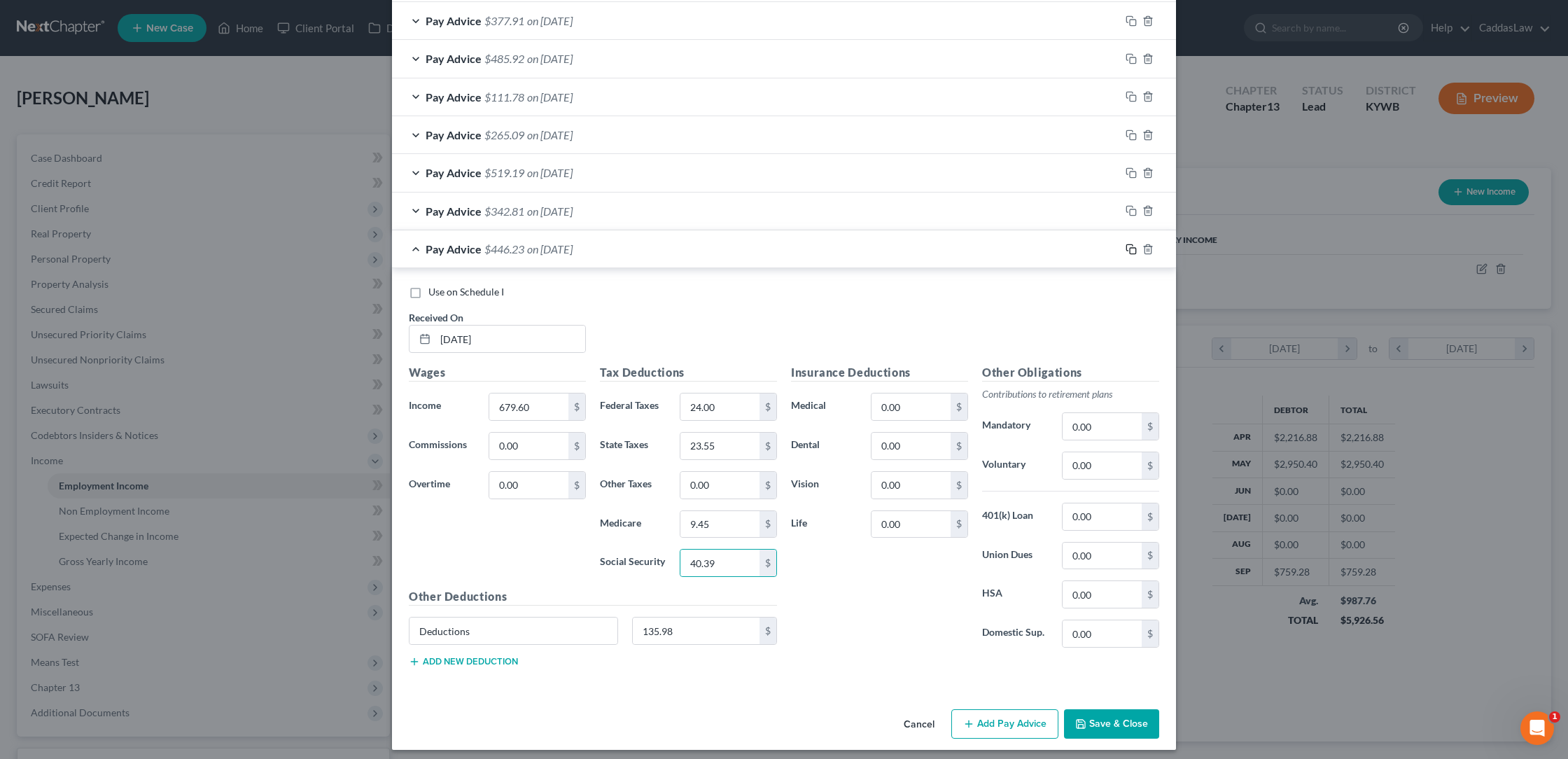
click at [1130, 243] on icon "button" at bounding box center [1131, 249] width 11 height 11
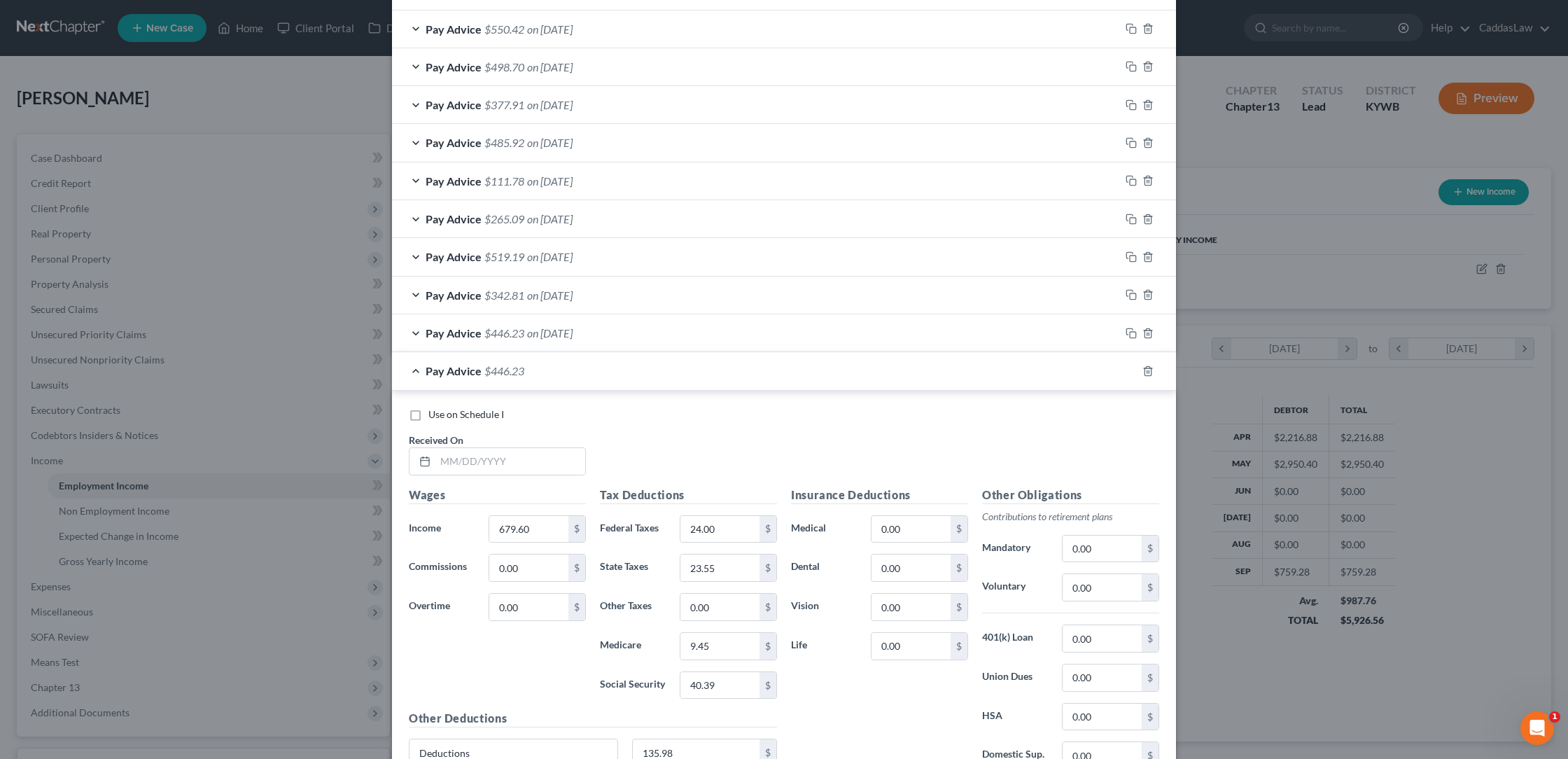
scroll to position [927, 0]
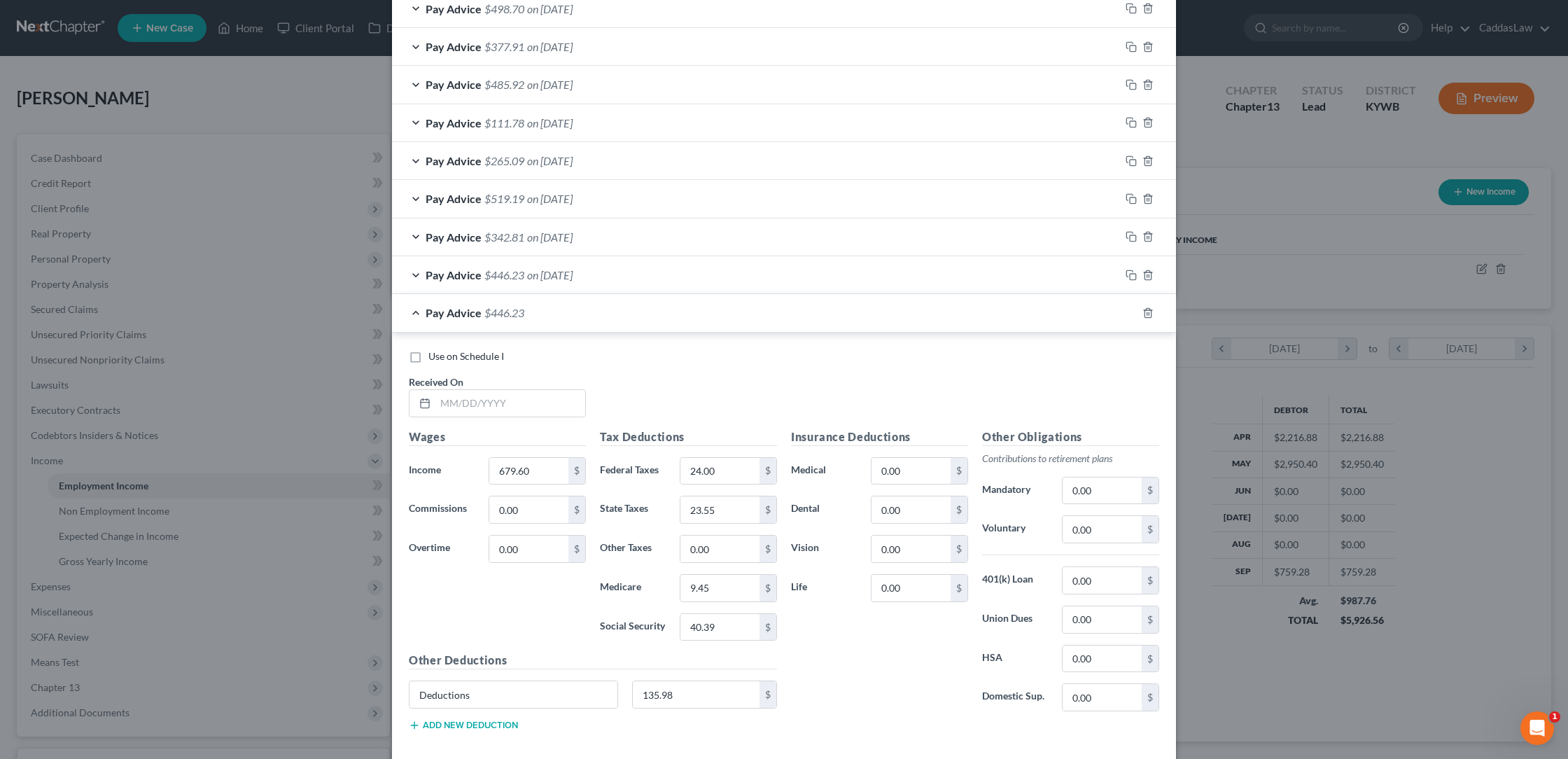
click at [487, 380] on div "Received On *" at bounding box center [497, 396] width 191 height 43
click at [475, 390] on input "text" at bounding box center [510, 403] width 150 height 27
type input "7/22/025"
type input "96.32"
type input "0.00"
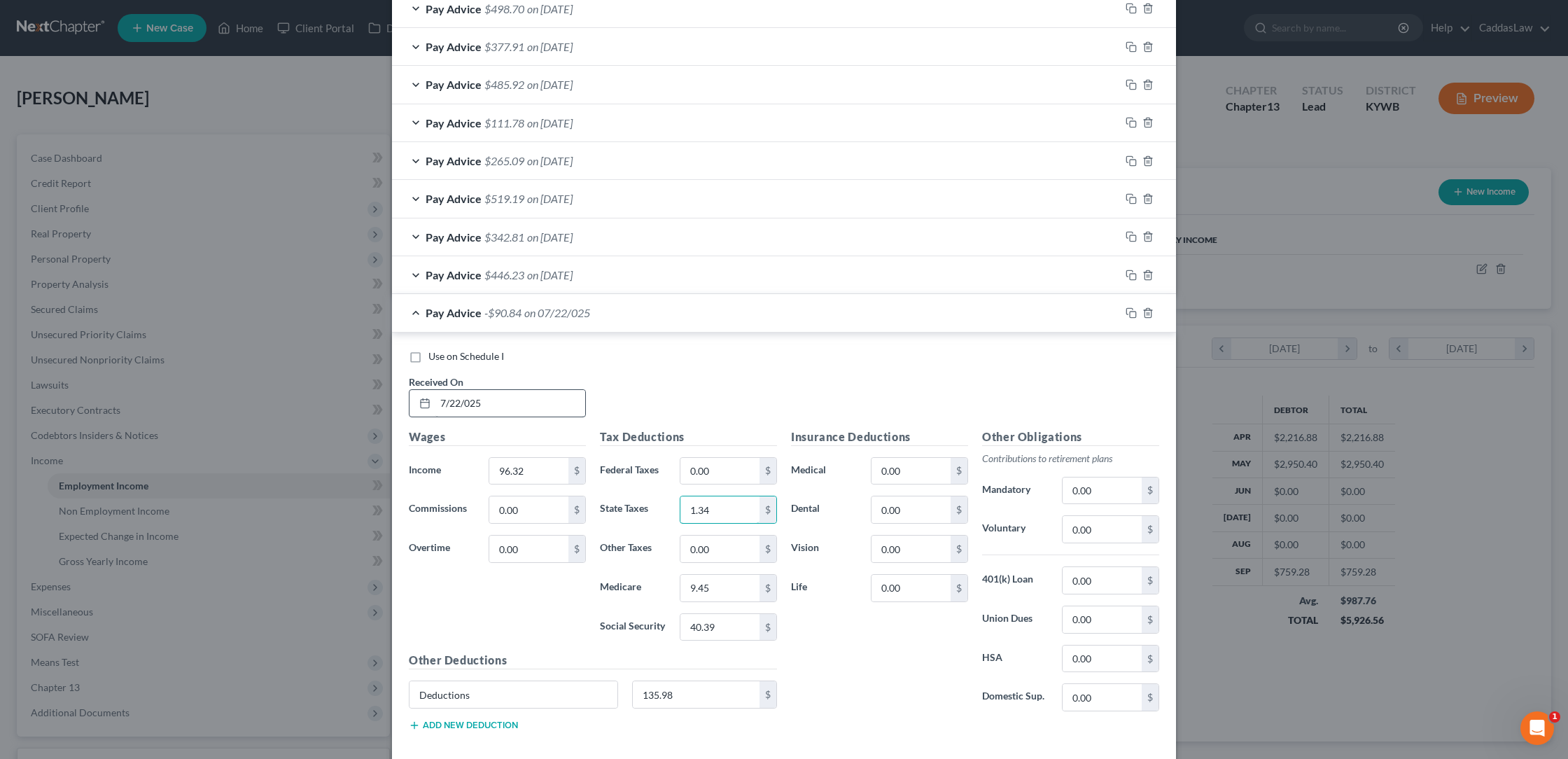
type input "1.34"
type input "1.40"
click at [729, 626] on input "40.39" at bounding box center [719, 628] width 79 height 27
drag, startPoint x: 729, startPoint y: 624, endPoint x: 478, endPoint y: 604, distance: 251.8
click at [478, 604] on div "Wages Income * 96.32 $ Commissions 0.00 $ Overtime 0.00 $ Tax Deductions Federa…" at bounding box center [593, 585] width 383 height 314
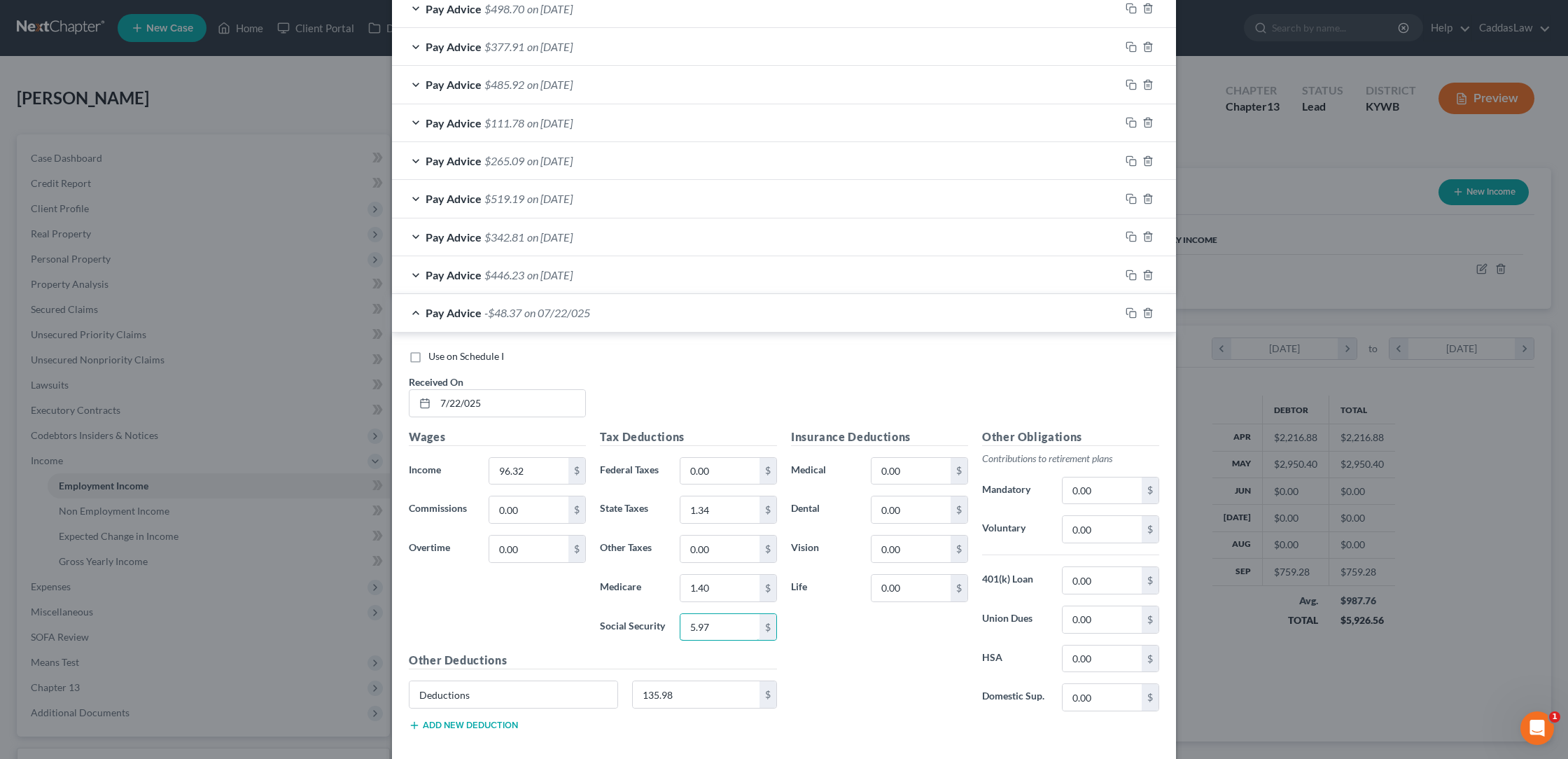
type input "5.97"
drag, startPoint x: 701, startPoint y: 684, endPoint x: 411, endPoint y: 673, distance: 290.2
click at [411, 680] on div "Deductions 135.98 $" at bounding box center [593, 700] width 383 height 39
drag, startPoint x: 477, startPoint y: 695, endPoint x: 249, endPoint y: 684, distance: 228.3
click at [249, 684] on div "Edit Income Source × Employment Type * Select Full or [DEMOGRAPHIC_DATA] Employ…" at bounding box center [784, 380] width 1568 height 759
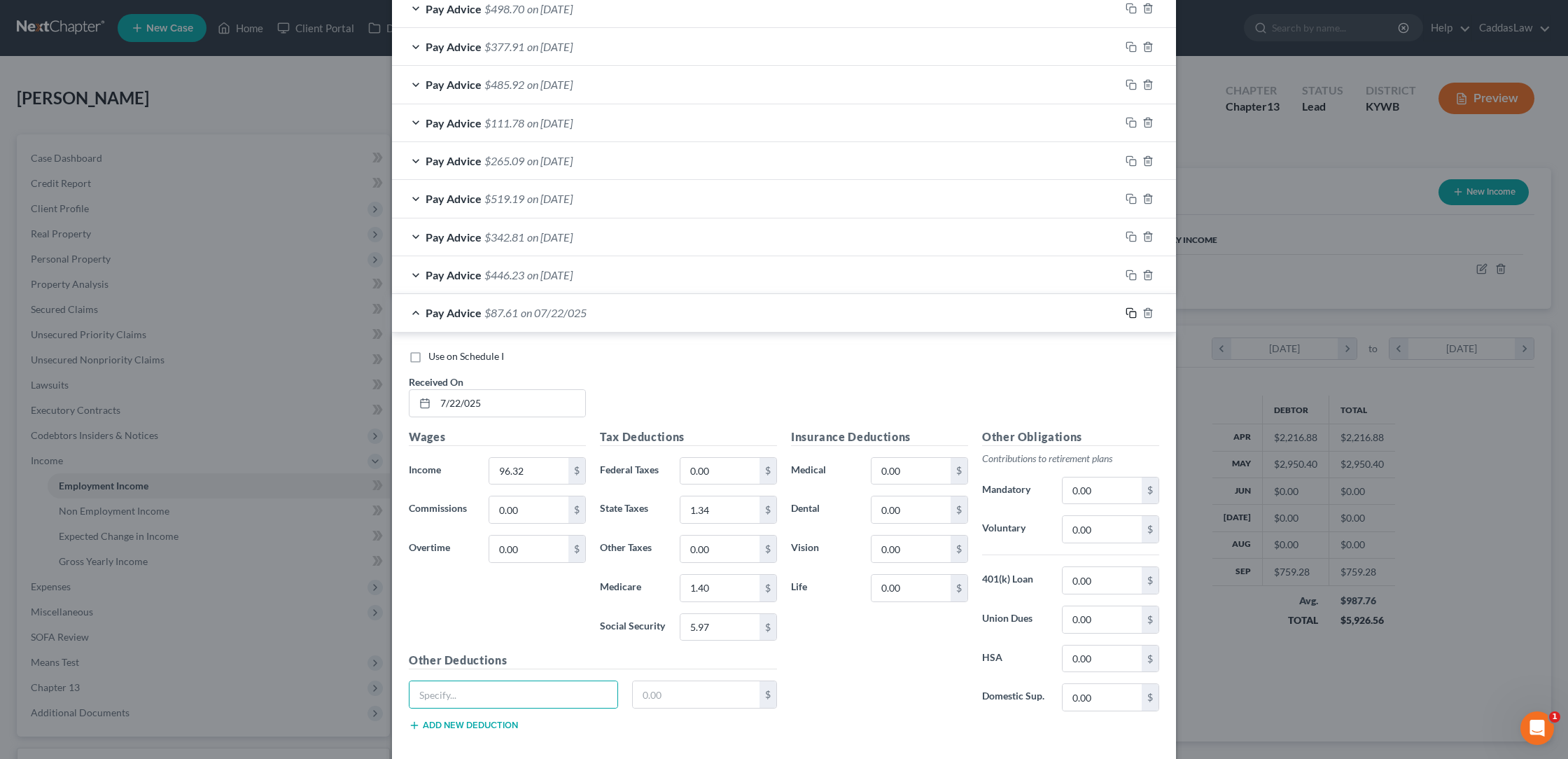
click at [1130, 308] on icon "button" at bounding box center [1131, 313] width 11 height 11
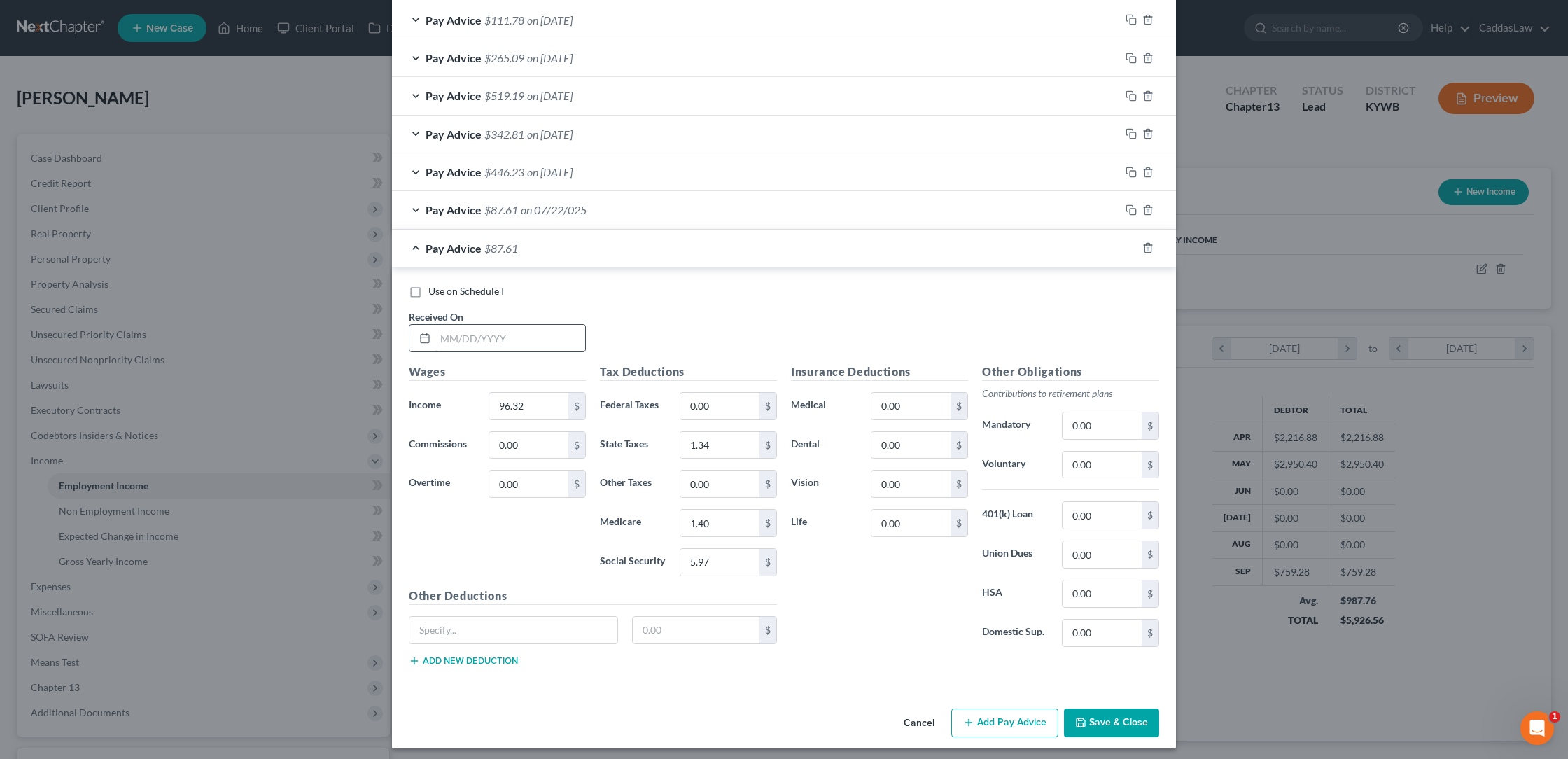
scroll to position [1028, 0]
click at [447, 331] on input "text" at bounding box center [510, 339] width 150 height 27
type input "768.64"
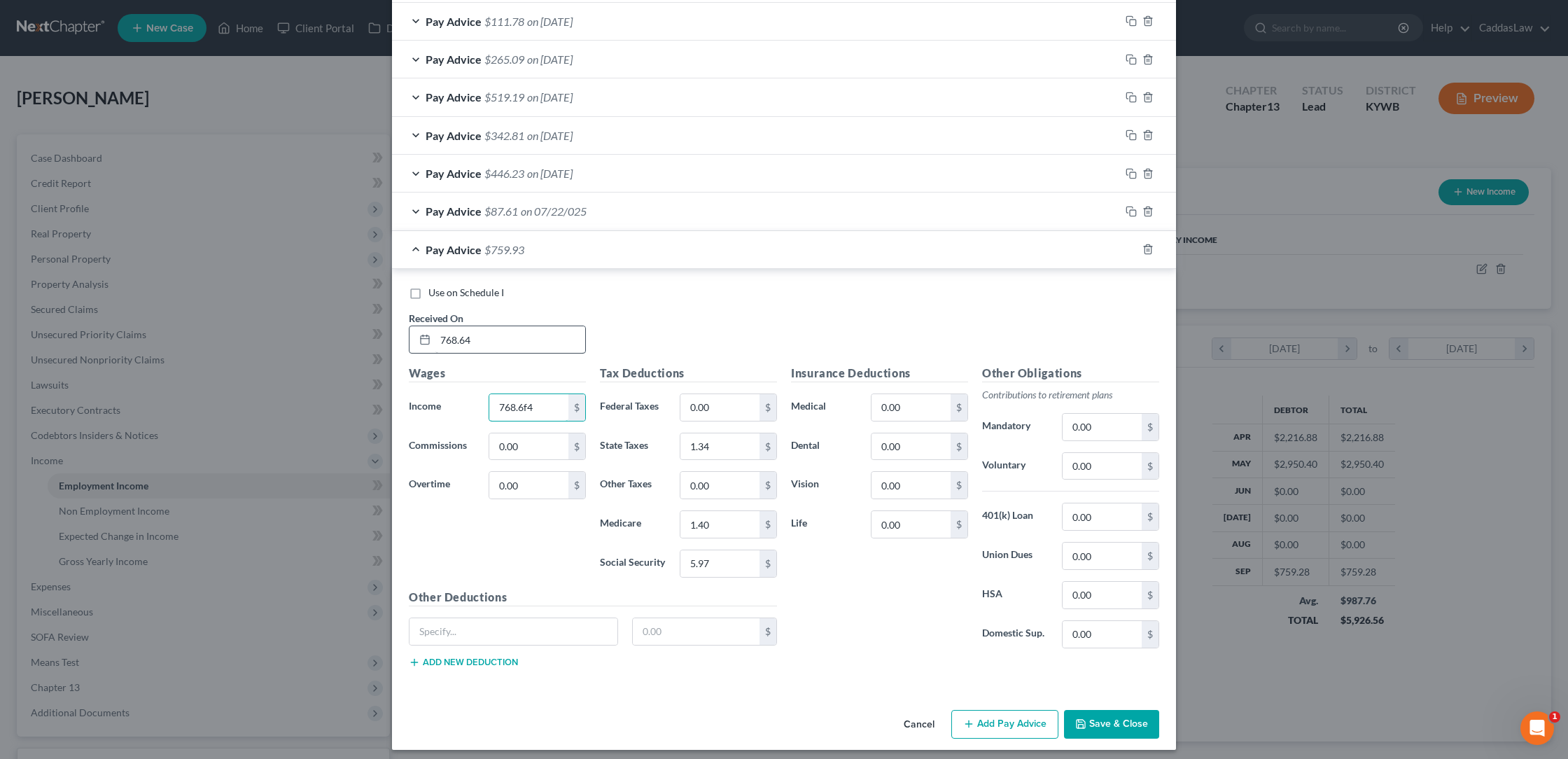
type input "768.64"
type input "Deductions"
type input "135.98"
click at [724, 402] on input "0.00" at bounding box center [719, 408] width 79 height 27
type input "0"
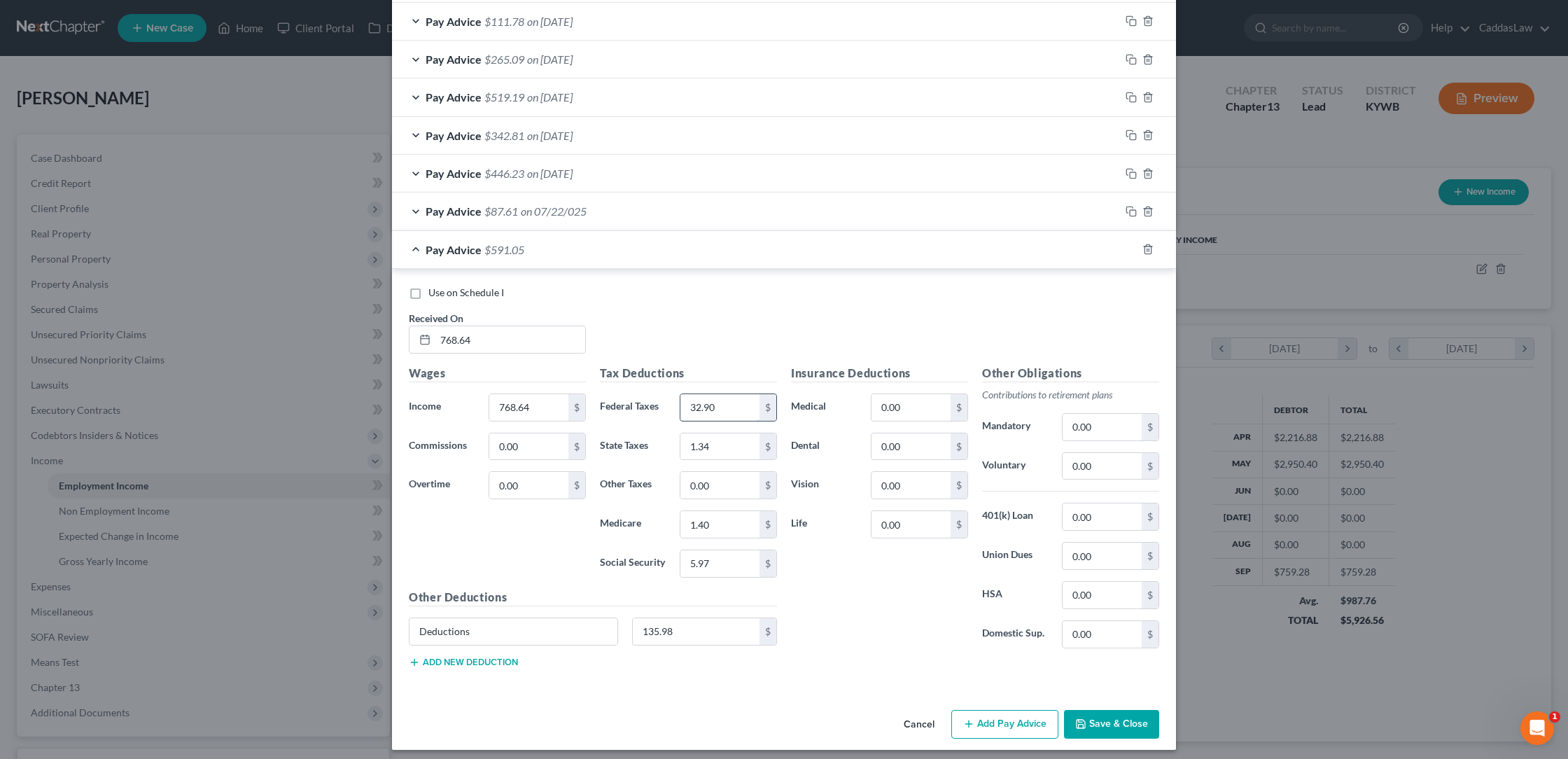
type input "32.90"
type input "27.11"
type input "10.73"
type input "45.92"
click at [1096, 720] on button "Save & Close" at bounding box center [1111, 724] width 95 height 29
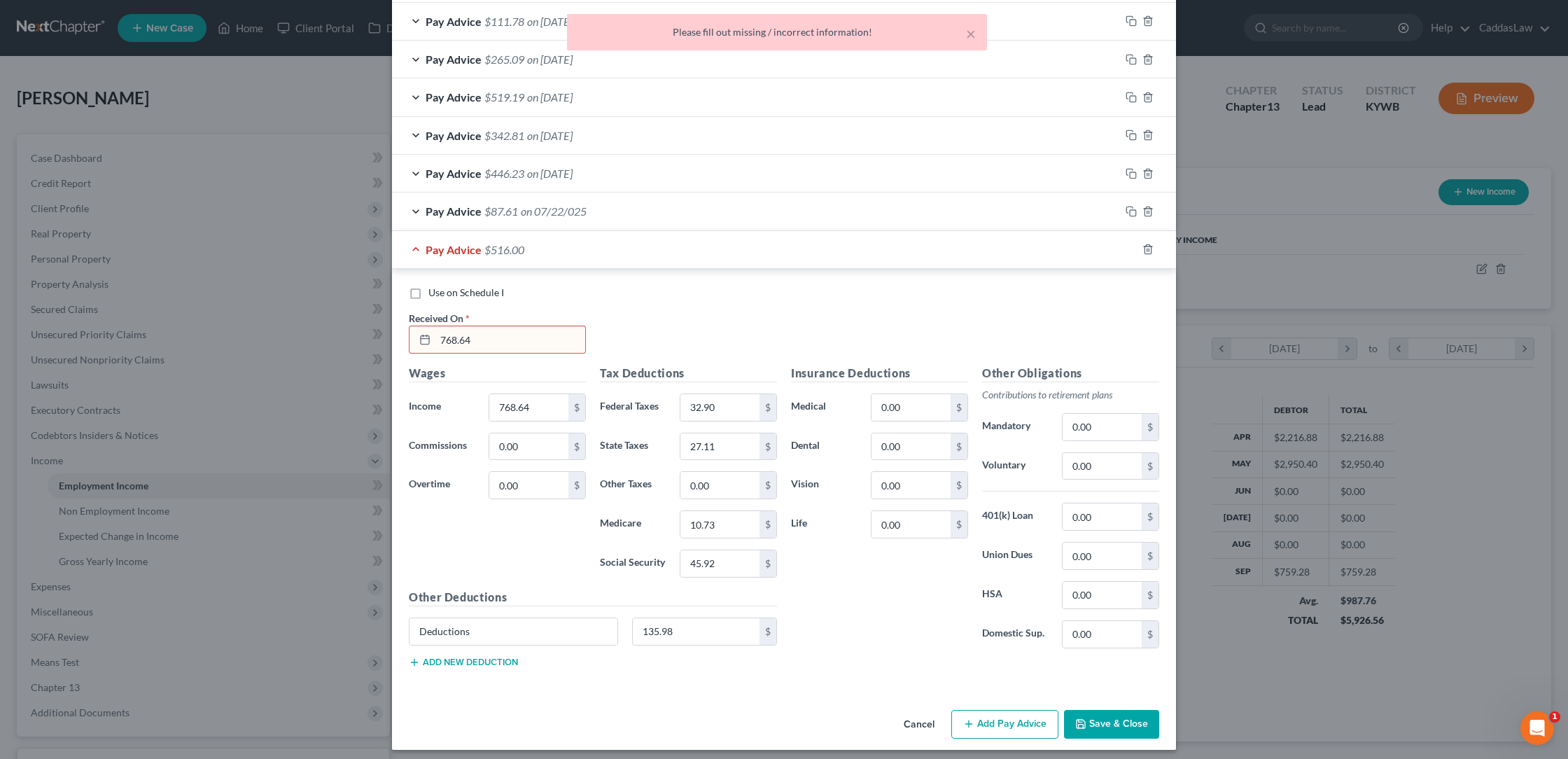
click at [512, 331] on input "768.64" at bounding box center [510, 339] width 150 height 27
type input "7"
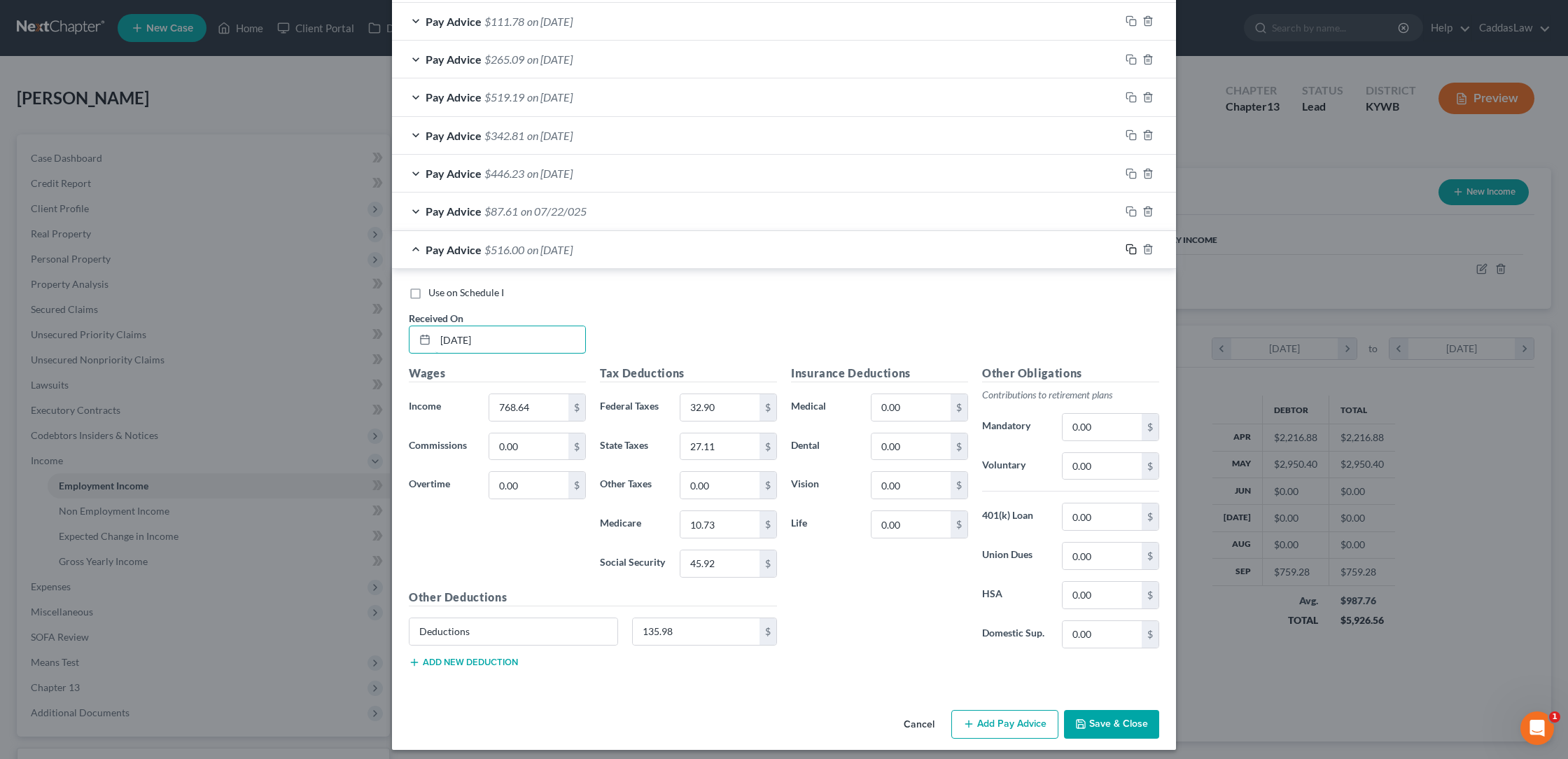
type input "[DATE]"
click at [1136, 248] on rect "button" at bounding box center [1133, 251] width 6 height 6
click at [463, 328] on input "text" at bounding box center [510, 339] width 150 height 27
click at [531, 247] on div "Pay Advice $516.00" at bounding box center [764, 249] width 745 height 37
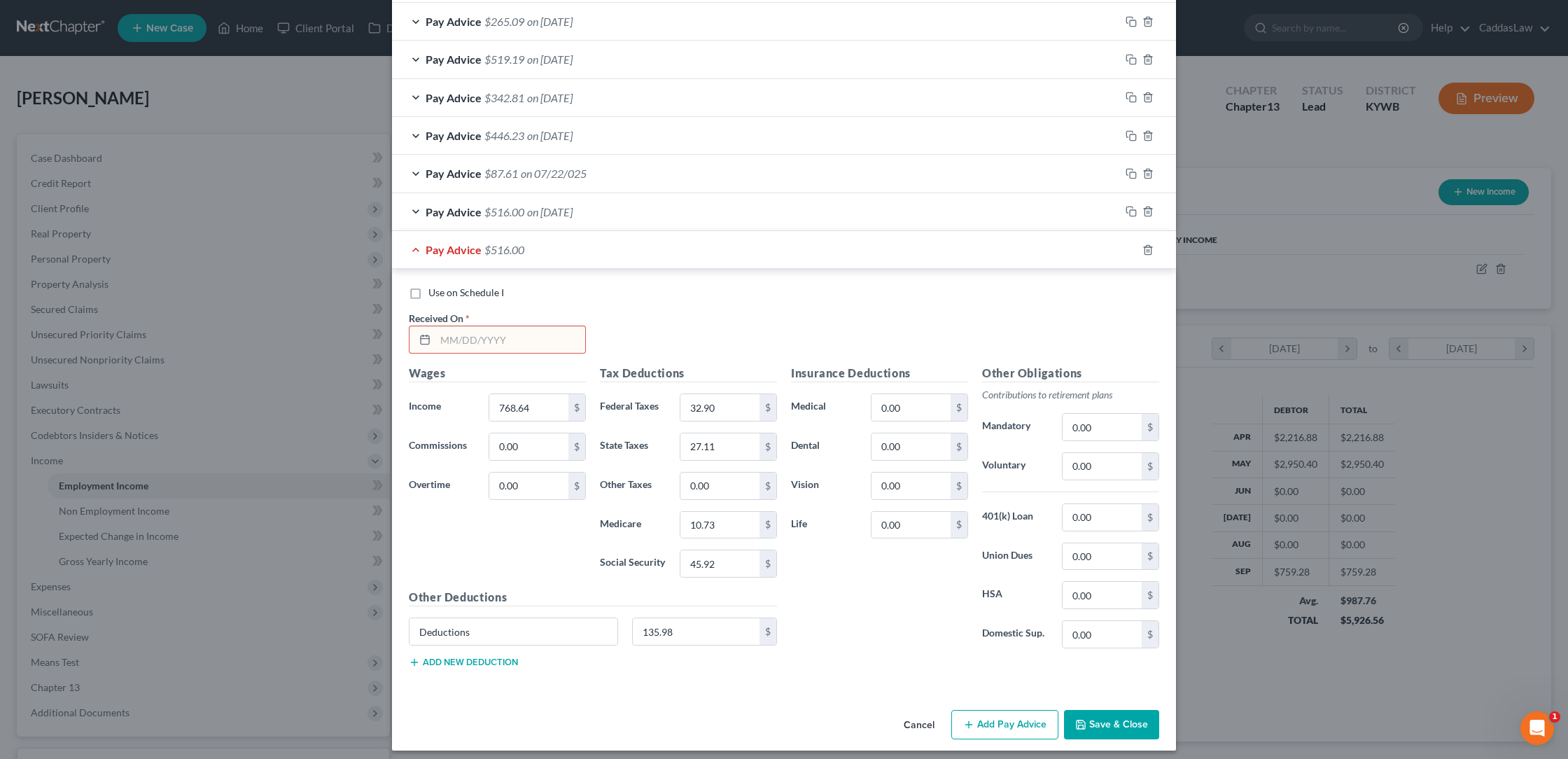
click at [431, 335] on div at bounding box center [422, 339] width 26 height 27
click at [439, 334] on input "text" at bounding box center [510, 339] width 150 height 27
click at [739, 513] on input "10.73" at bounding box center [719, 525] width 79 height 27
click at [1126, 245] on icon "button" at bounding box center [1131, 250] width 11 height 11
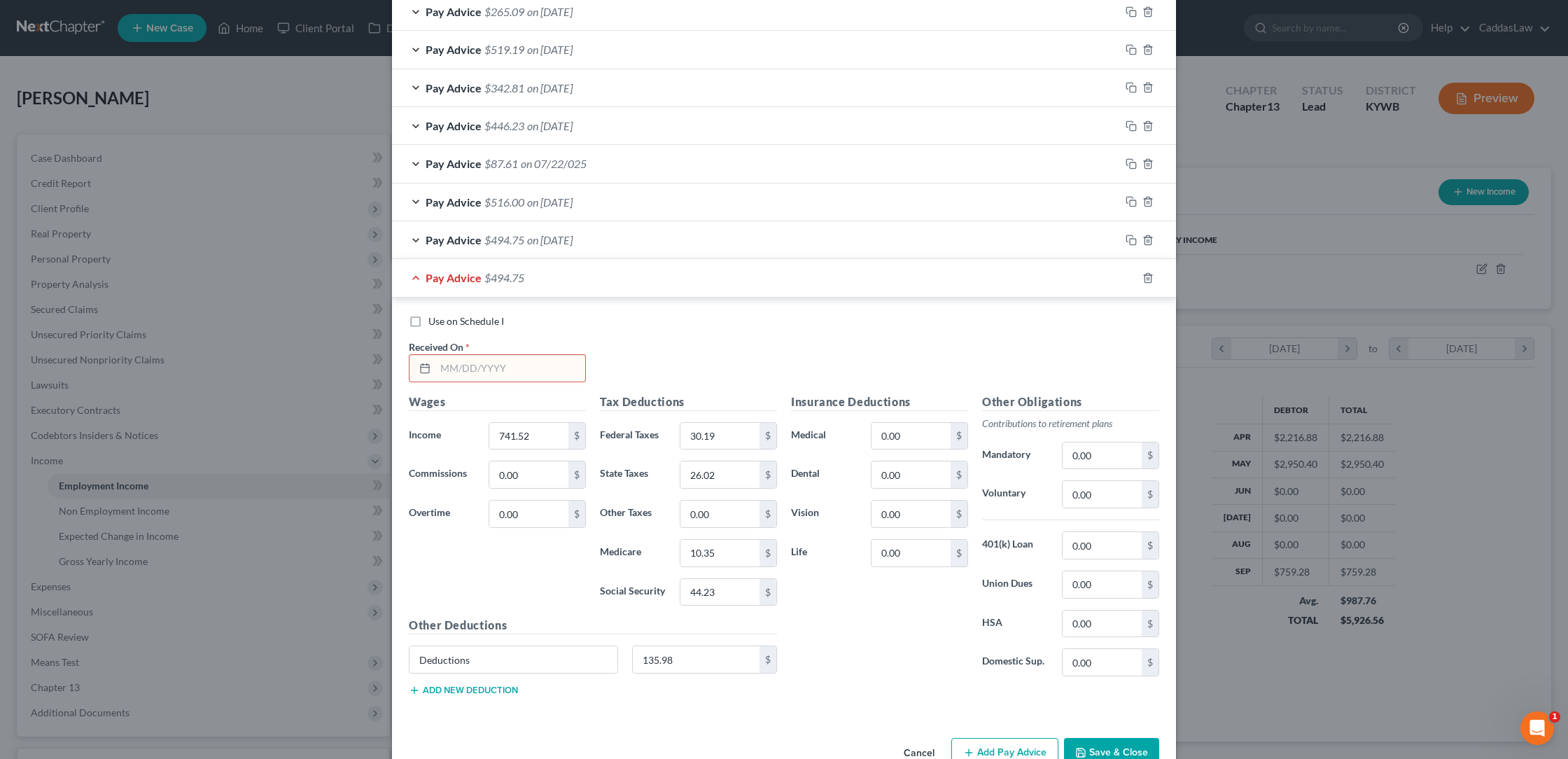
scroll to position [1100, 0]
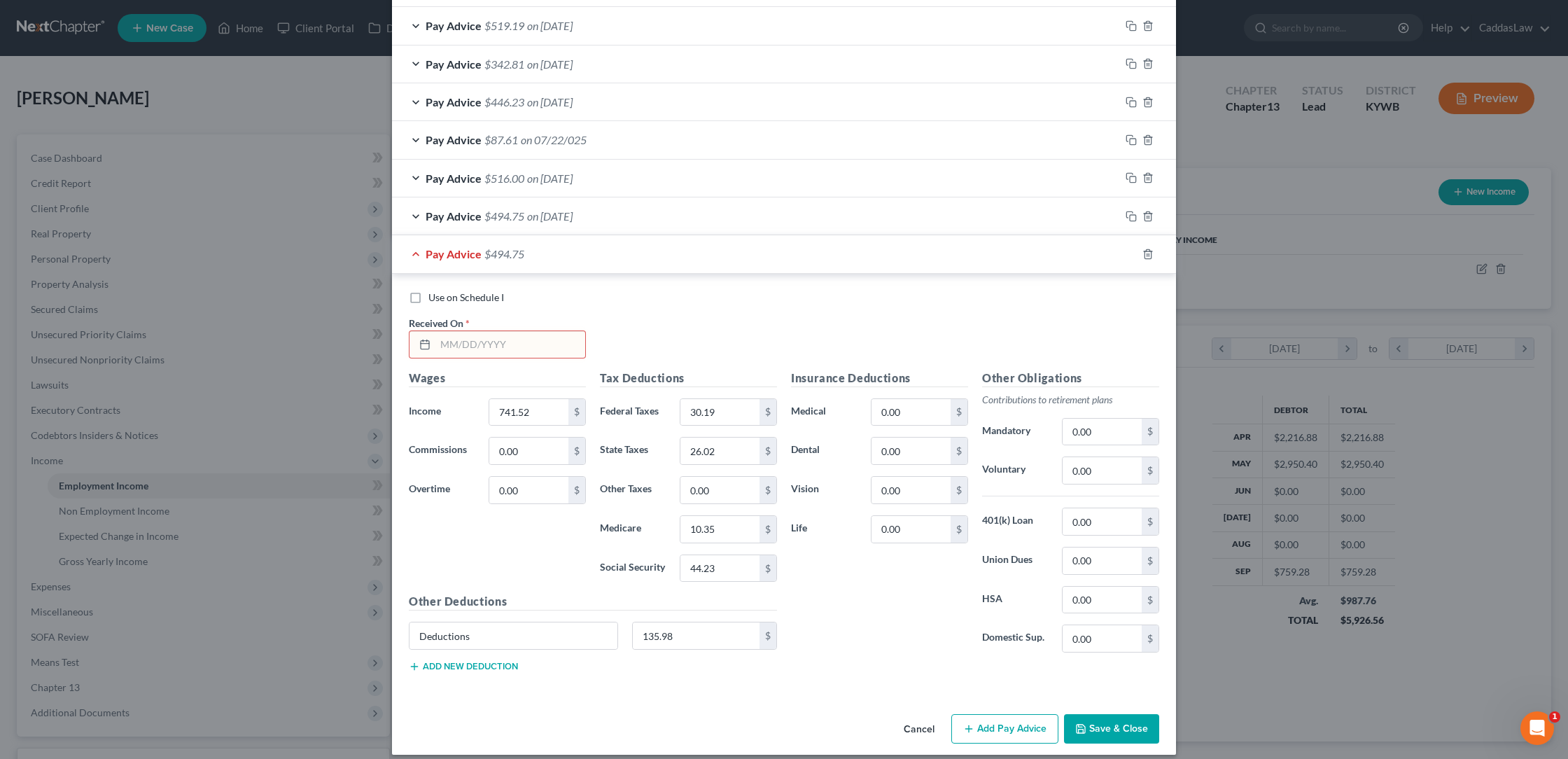
click at [485, 344] on input "text" at bounding box center [510, 345] width 150 height 27
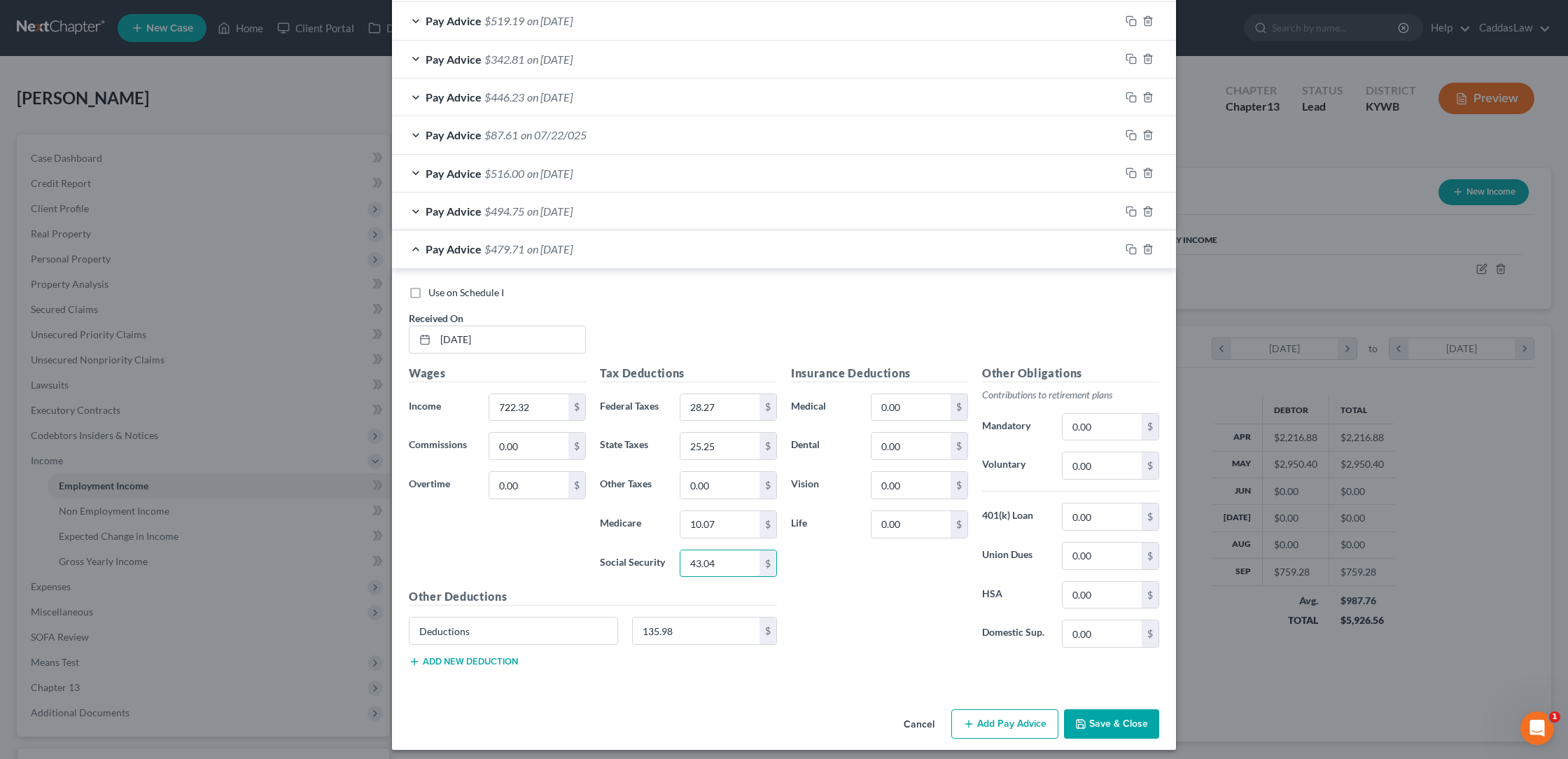
scroll to position [1104, 0]
click at [1134, 244] on icon "button" at bounding box center [1131, 250] width 11 height 11
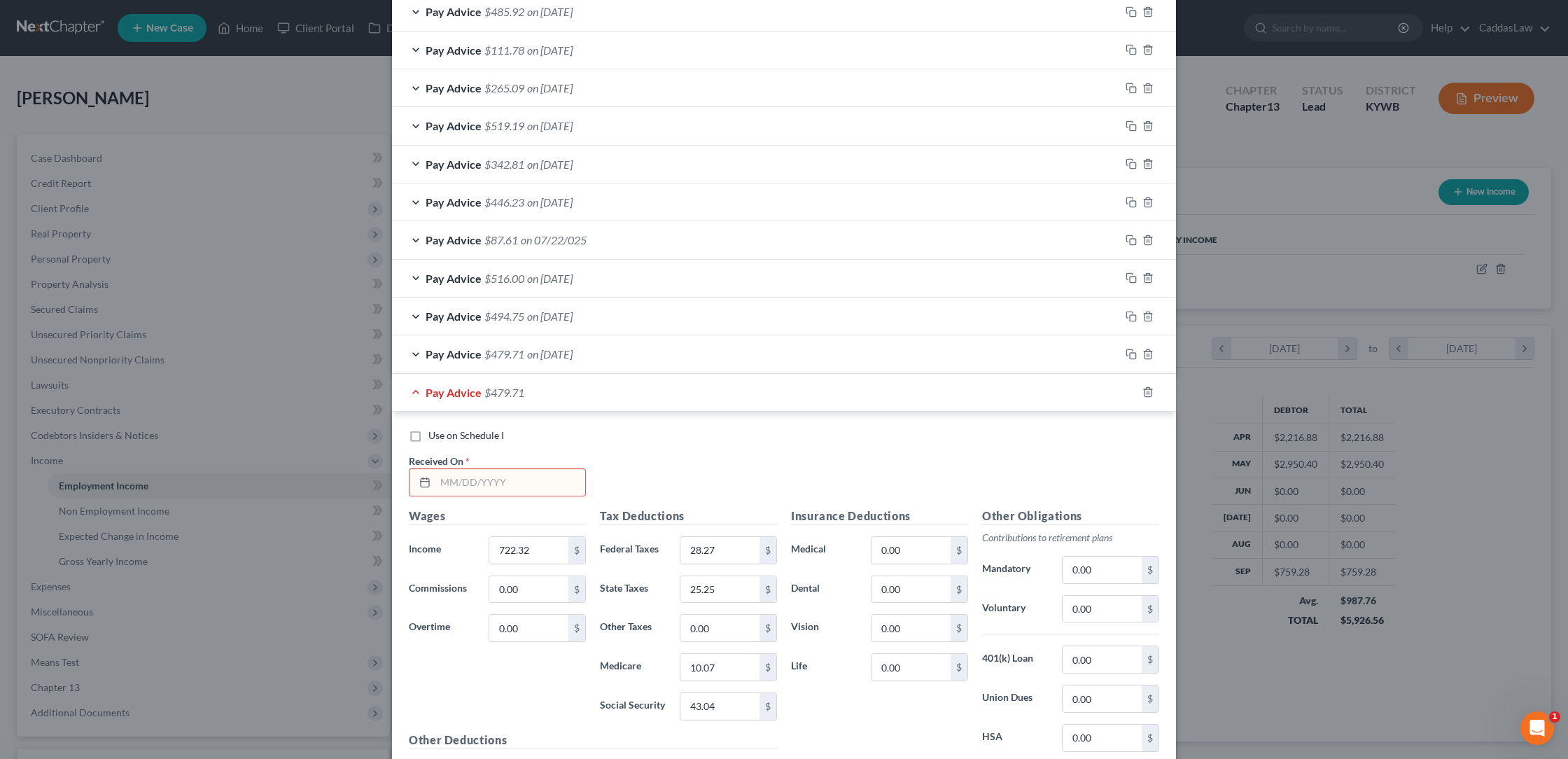
scroll to position [1014, 0]
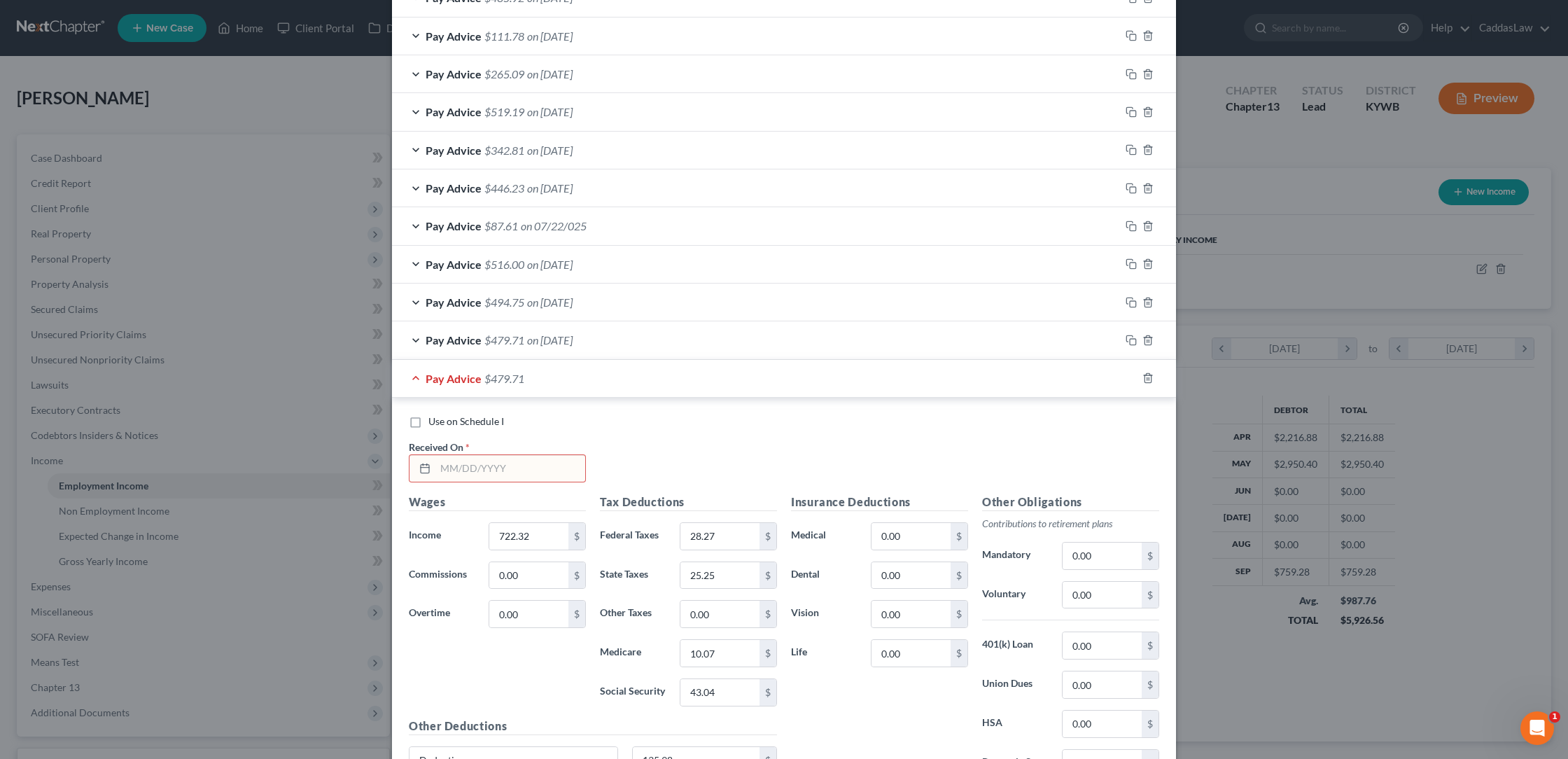
click at [441, 463] on input "text" at bounding box center [510, 468] width 150 height 27
click at [533, 524] on input "722.32" at bounding box center [529, 536] width 79 height 27
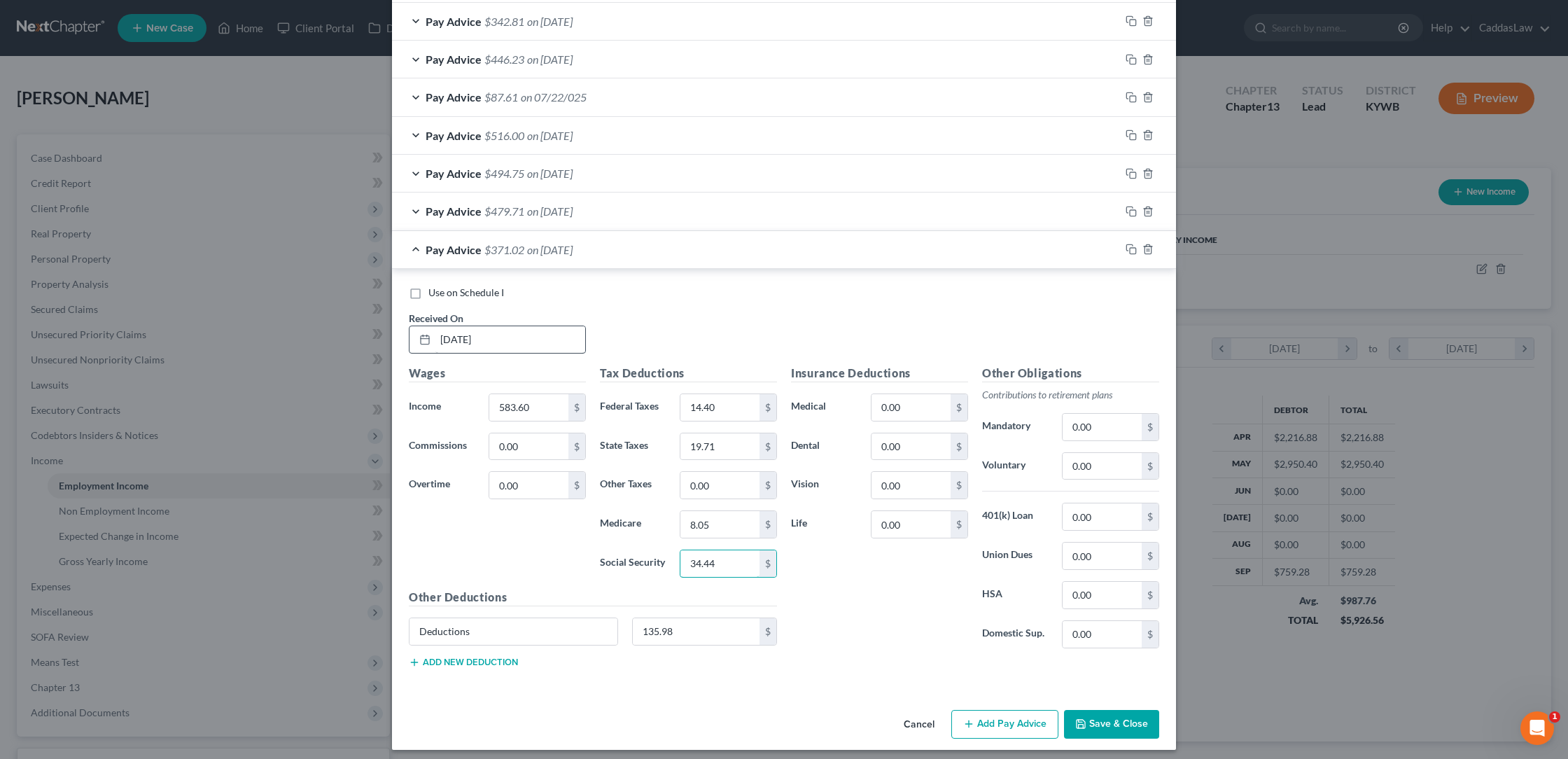
scroll to position [1142, 0]
click at [1126, 244] on icon "button" at bounding box center [1131, 250] width 11 height 11
click at [468, 337] on input "text" at bounding box center [510, 340] width 150 height 27
click at [527, 402] on input "583.60" at bounding box center [529, 409] width 79 height 27
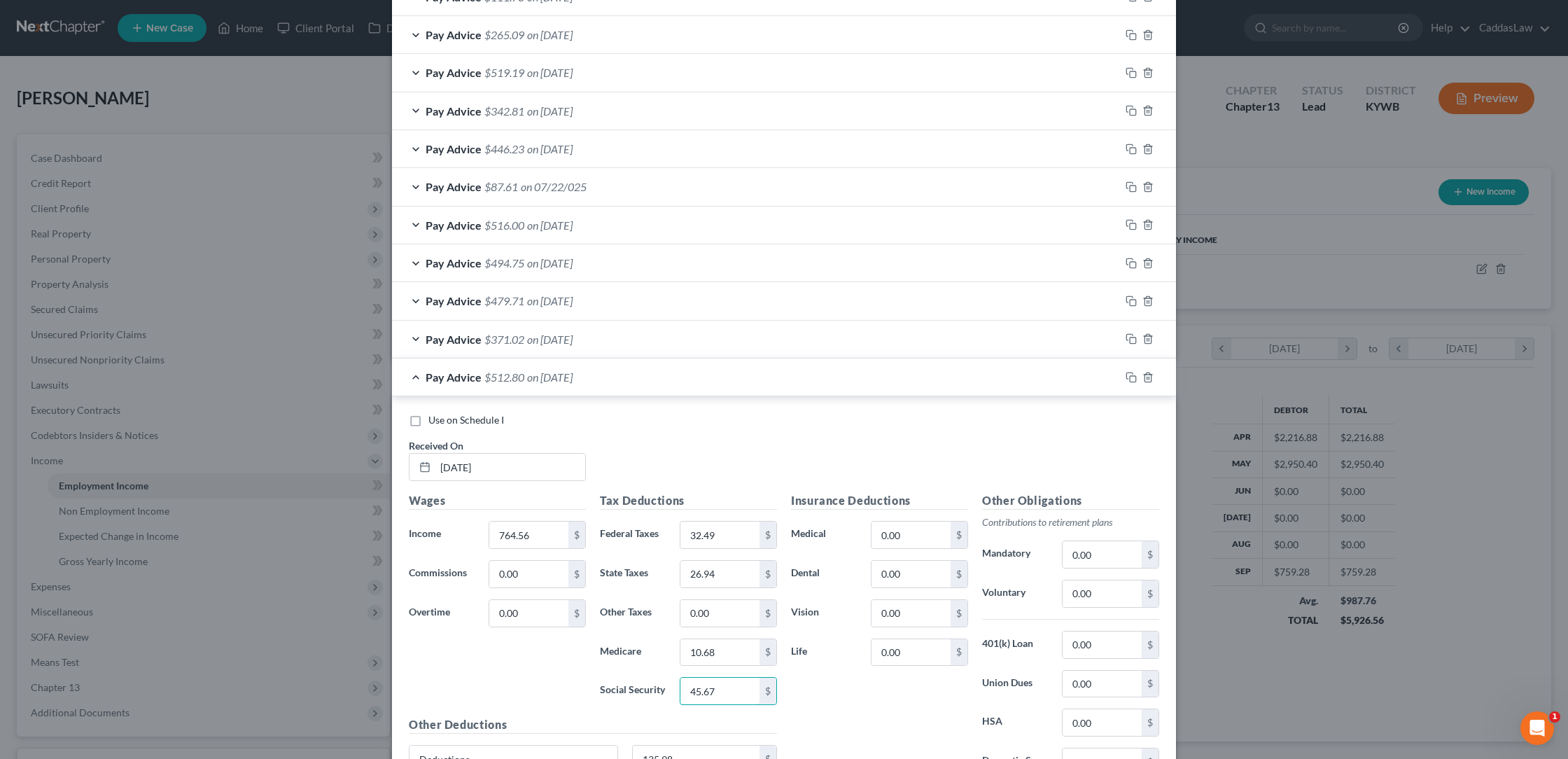
scroll to position [1049, 0]
click at [639, 180] on div "Pay Advice $87.61 on 07/22/025" at bounding box center [756, 191] width 728 height 37
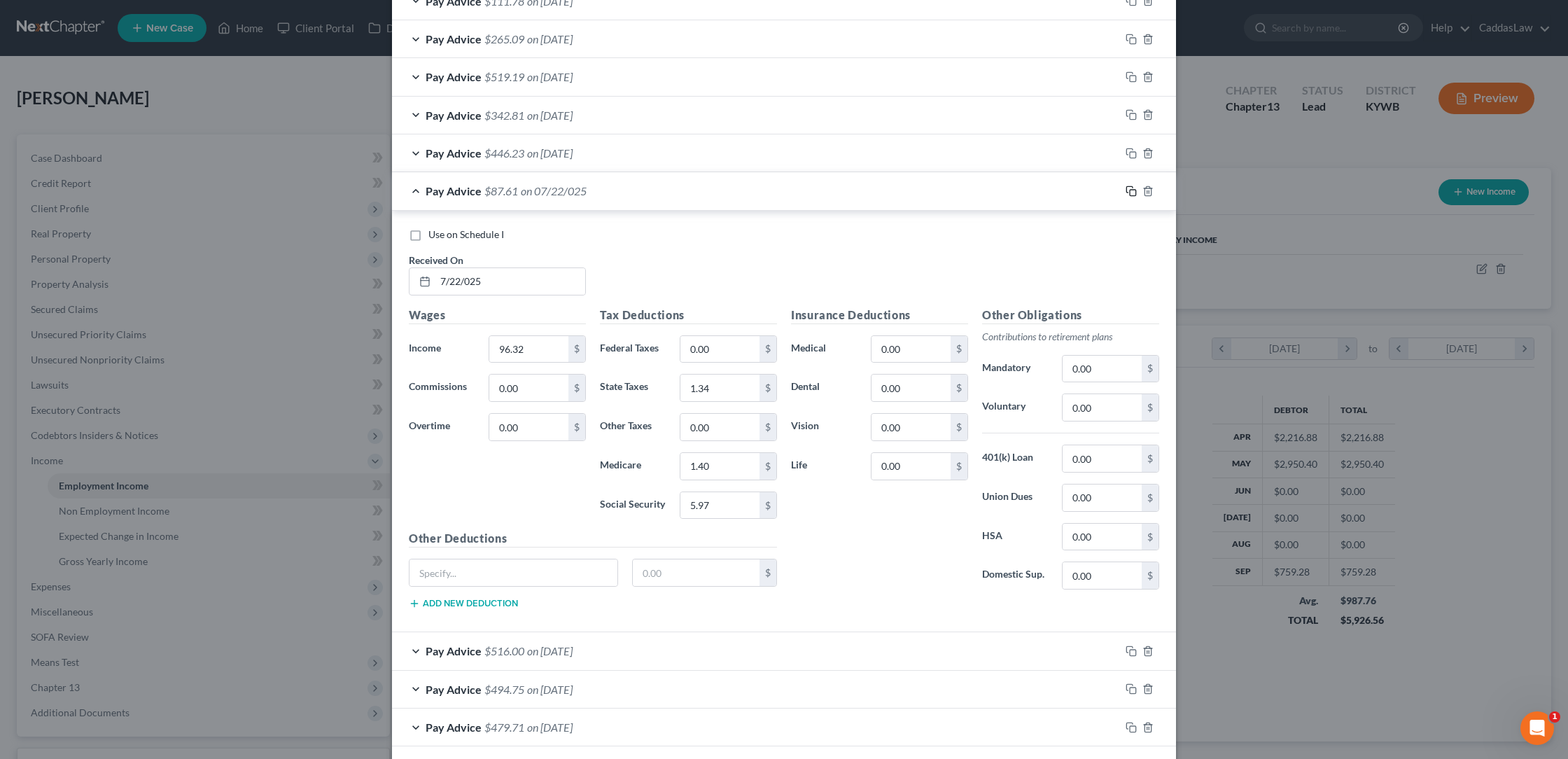
click at [1131, 190] on rect "button" at bounding box center [1133, 193] width 6 height 6
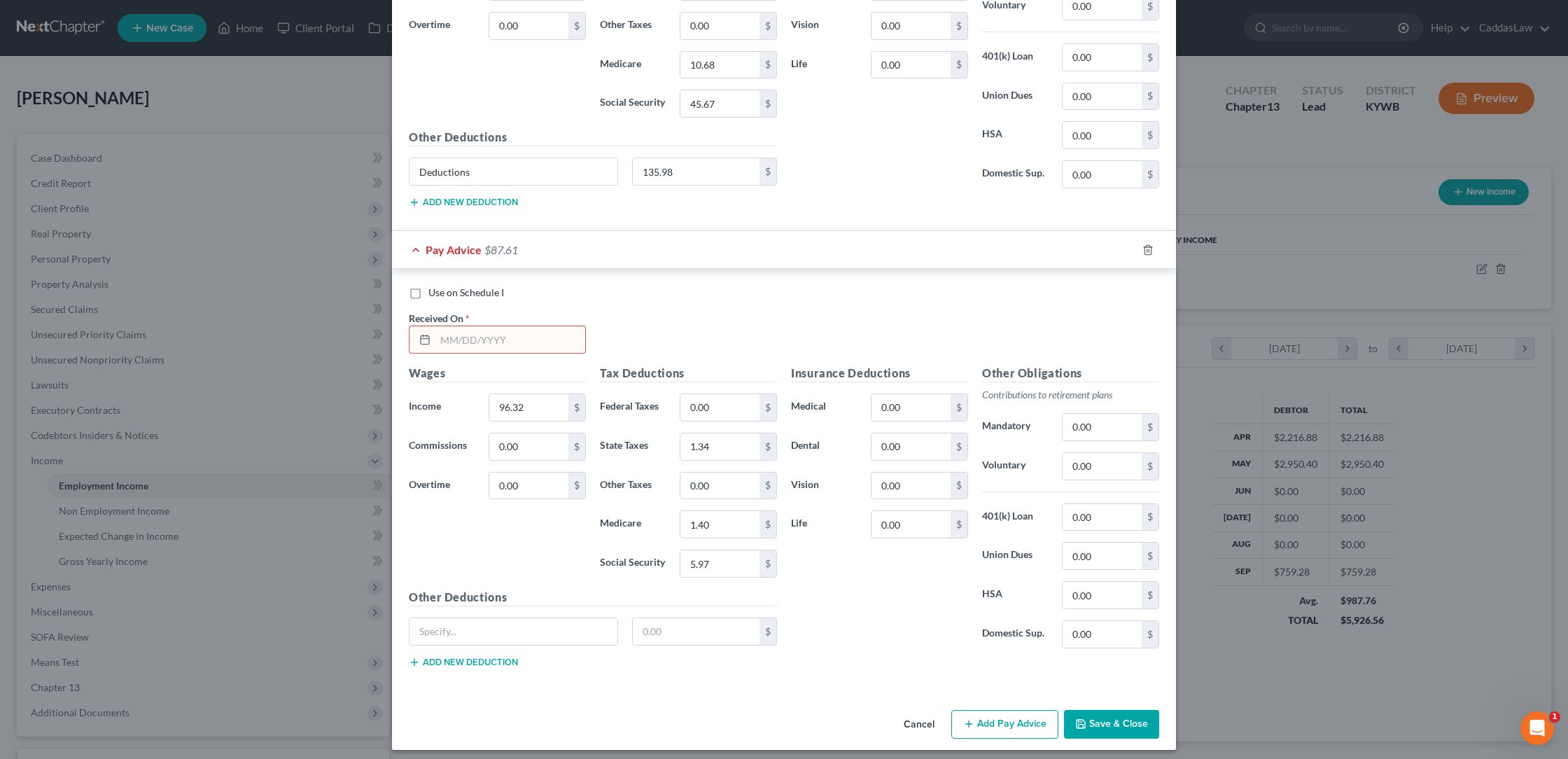
scroll to position [1640, 0]
click at [509, 329] on input "text" at bounding box center [510, 340] width 150 height 27
click at [1082, 711] on button "Save & Close" at bounding box center [1111, 725] width 95 height 29
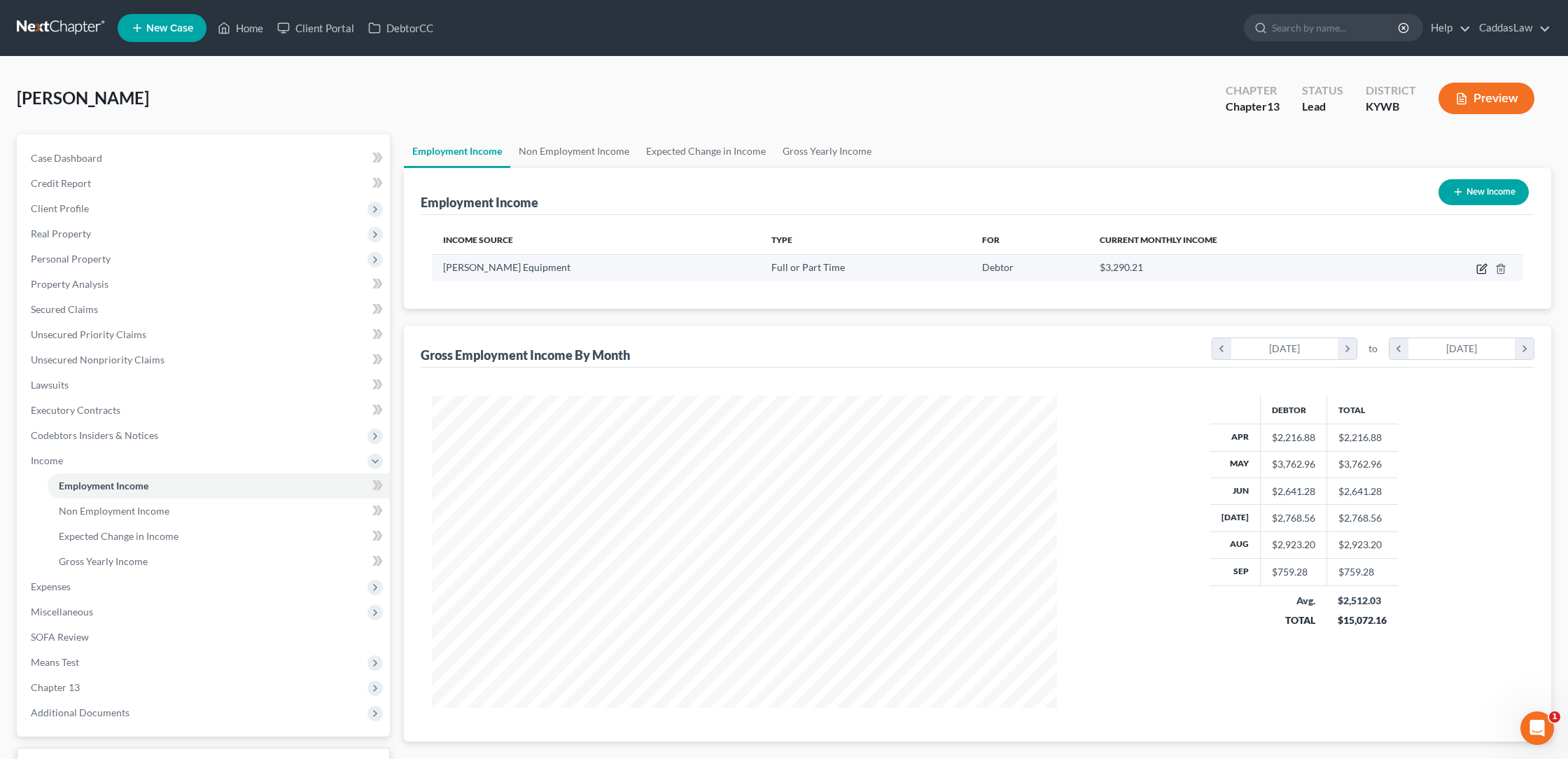
click at [1484, 268] on icon "button" at bounding box center [1482, 268] width 11 height 11
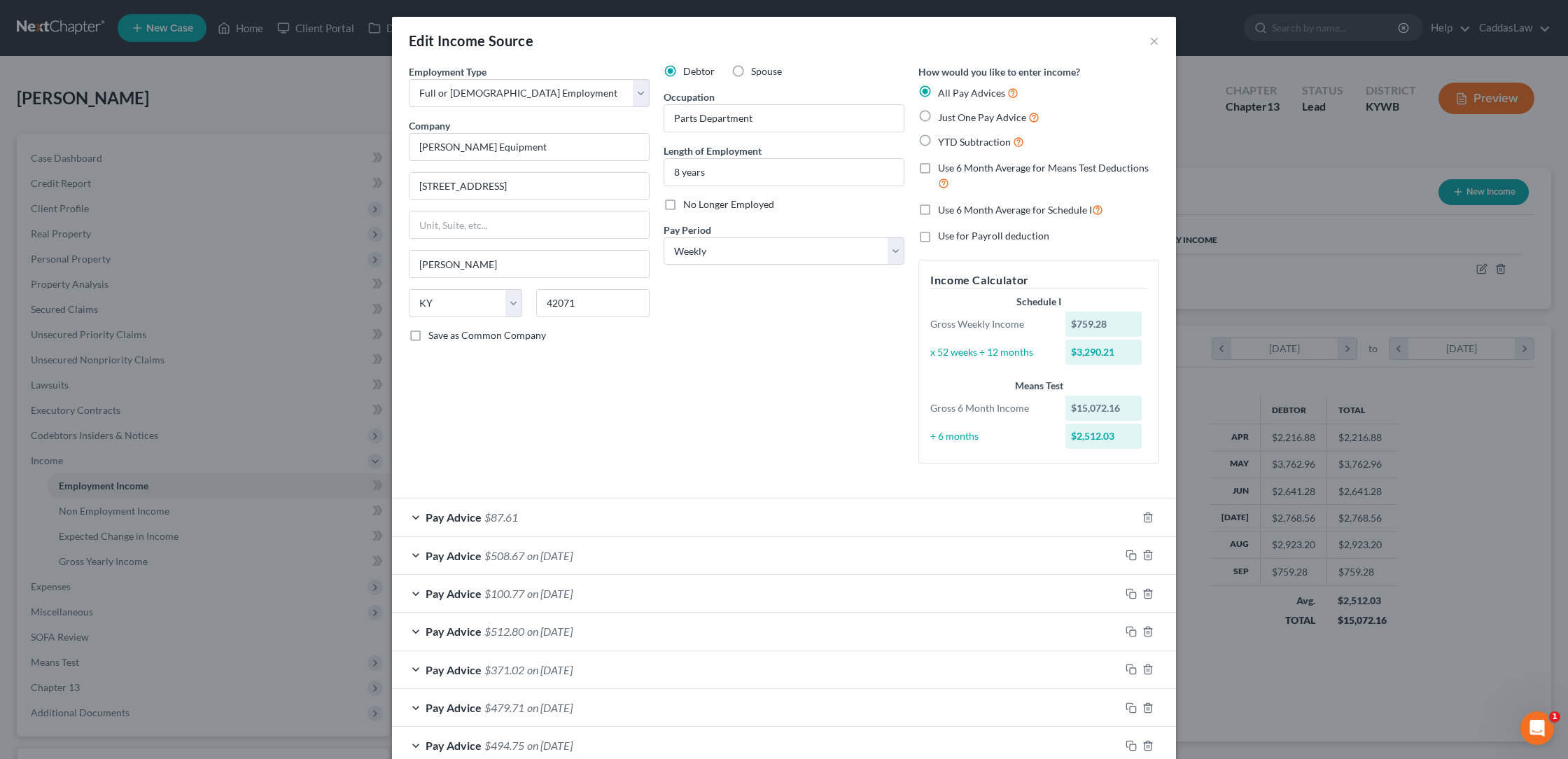
scroll to position [0, 0]
click at [595, 502] on div "Pay Advice $87.61" at bounding box center [764, 516] width 745 height 37
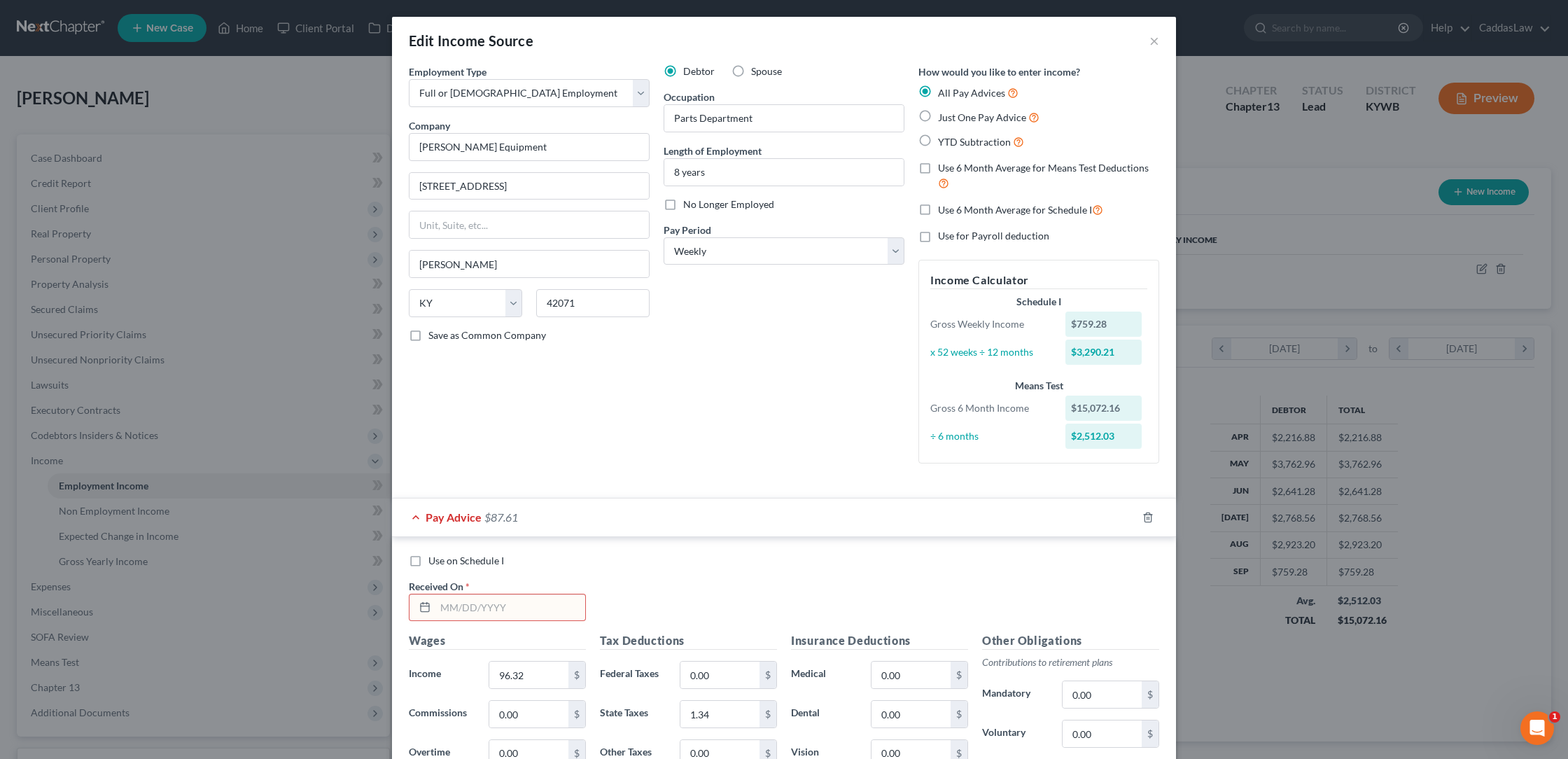
click at [488, 608] on input "text" at bounding box center [510, 608] width 150 height 27
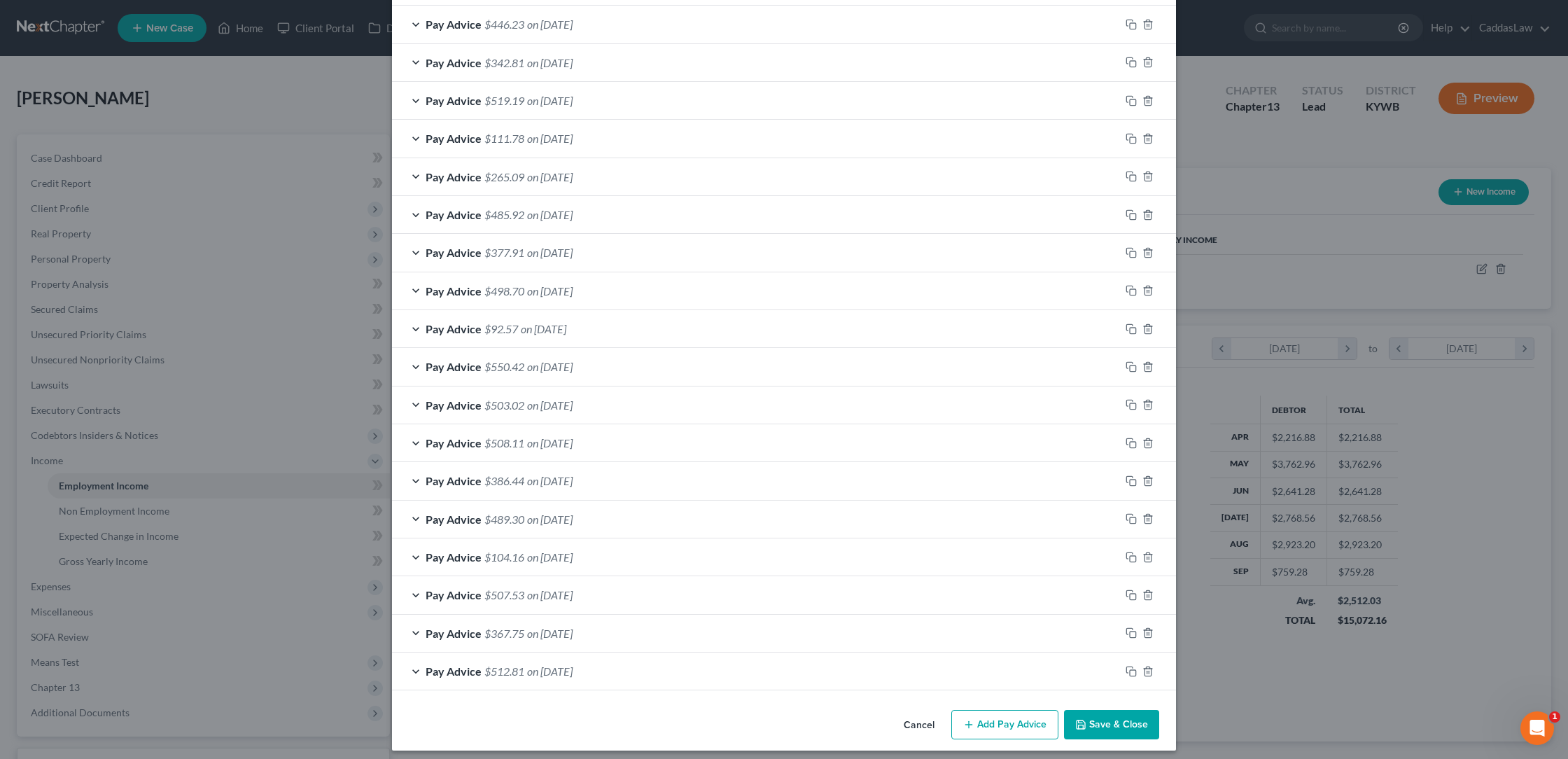
scroll to position [1218, 0]
click at [1133, 715] on button "Save & Close" at bounding box center [1111, 725] width 95 height 29
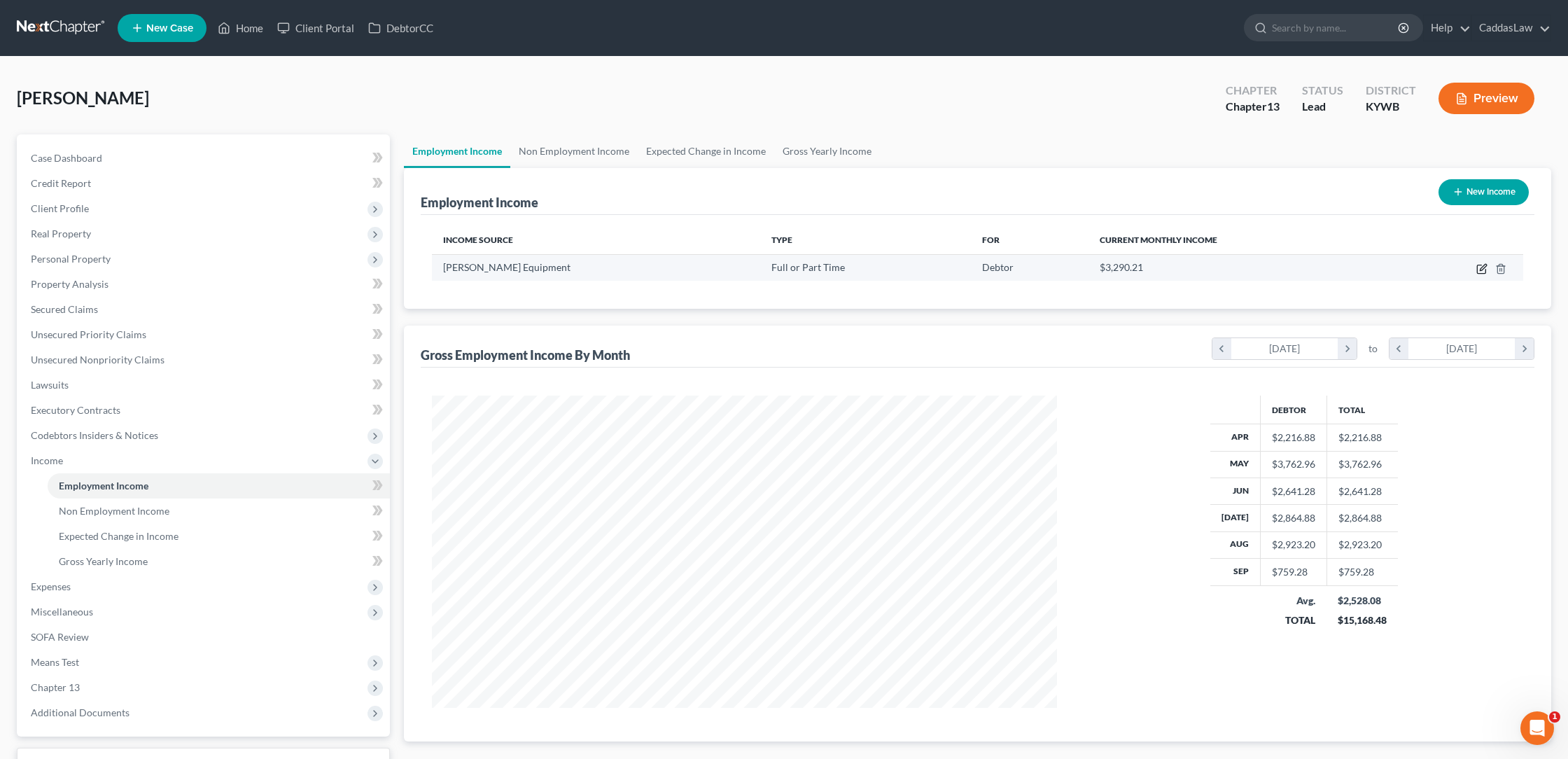
click at [1488, 268] on td at bounding box center [1459, 268] width 128 height 27
click at [1484, 268] on icon "button" at bounding box center [1482, 268] width 11 height 11
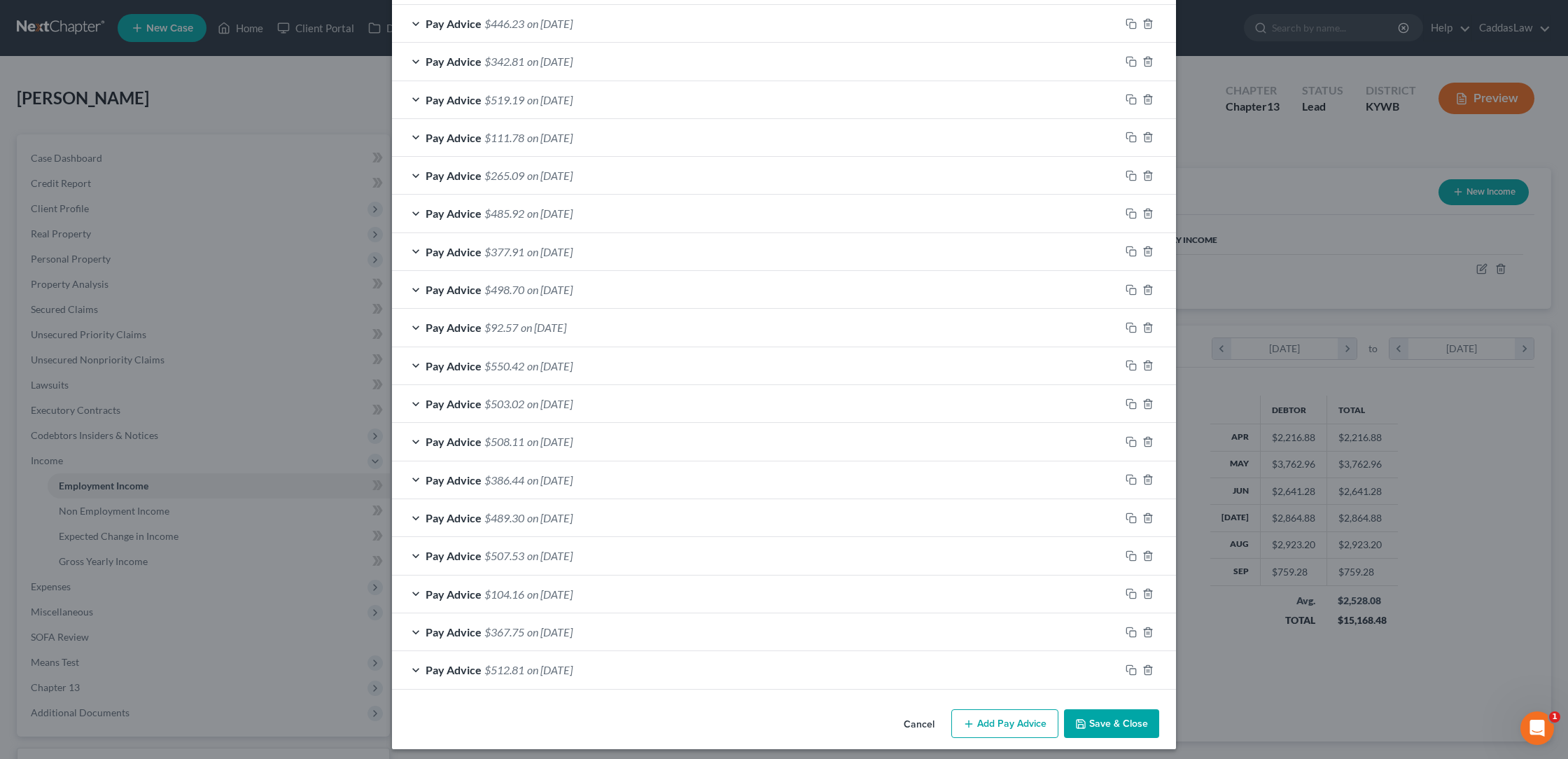
scroll to position [797, 0]
click at [652, 653] on div "Pay Advice $512.81 on [DATE]" at bounding box center [756, 671] width 728 height 37
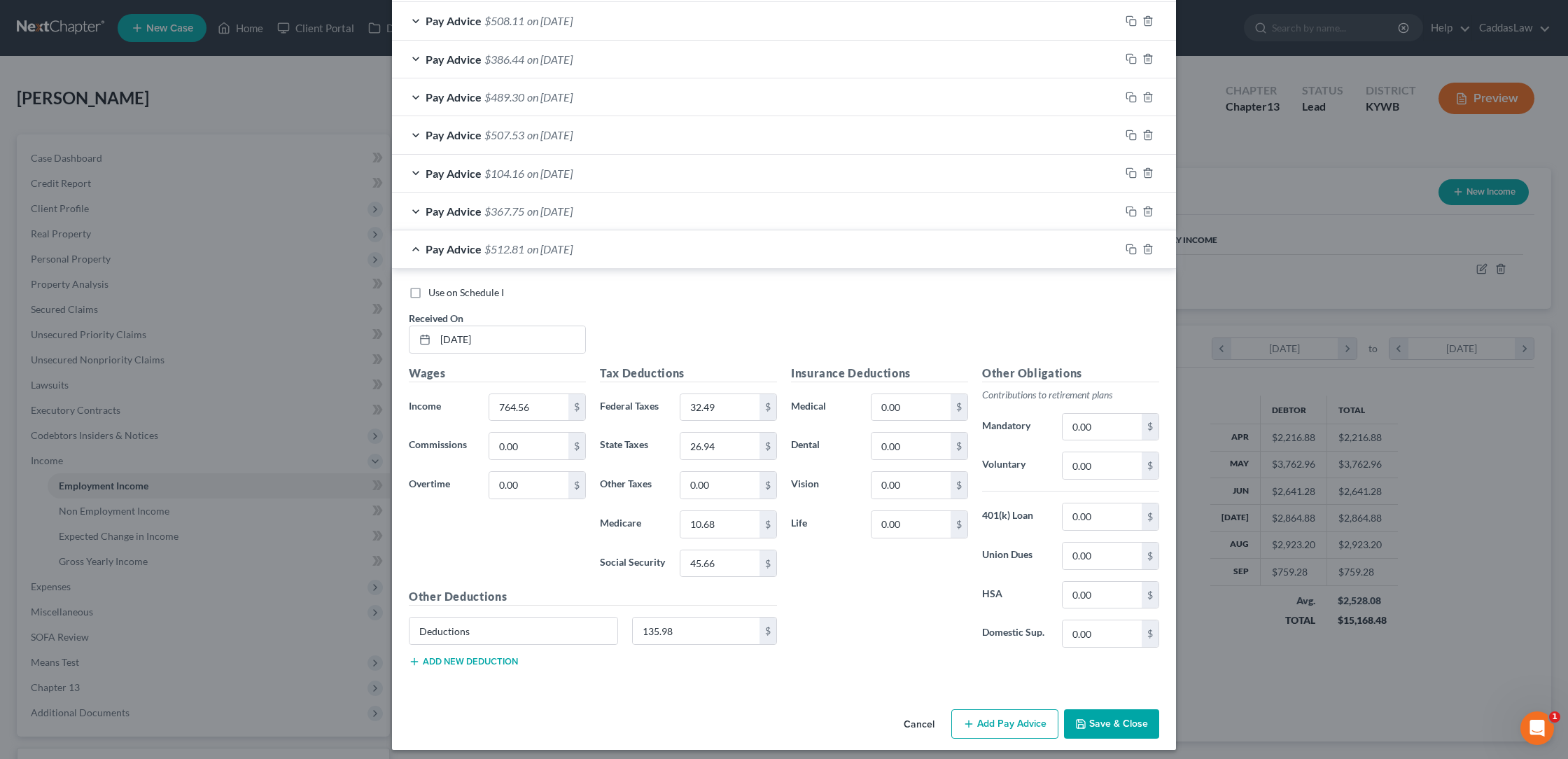
scroll to position [1218, 0]
click at [845, 242] on div "Pay Advice $512.81 on [DATE]" at bounding box center [756, 250] width 728 height 37
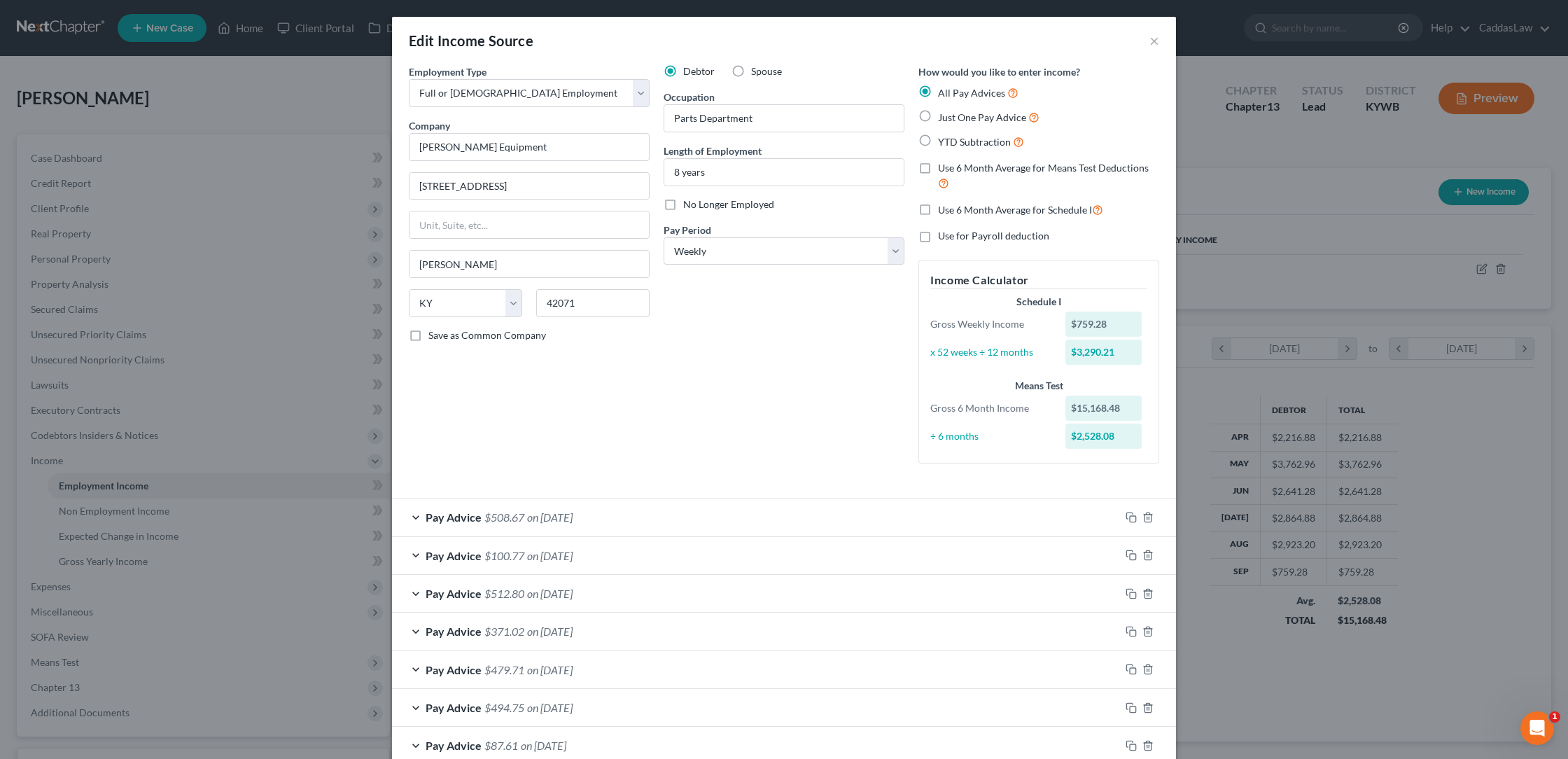
scroll to position [0, 0]
click at [613, 514] on div "Pay Advice $508.67 on [DATE]" at bounding box center [756, 516] width 728 height 37
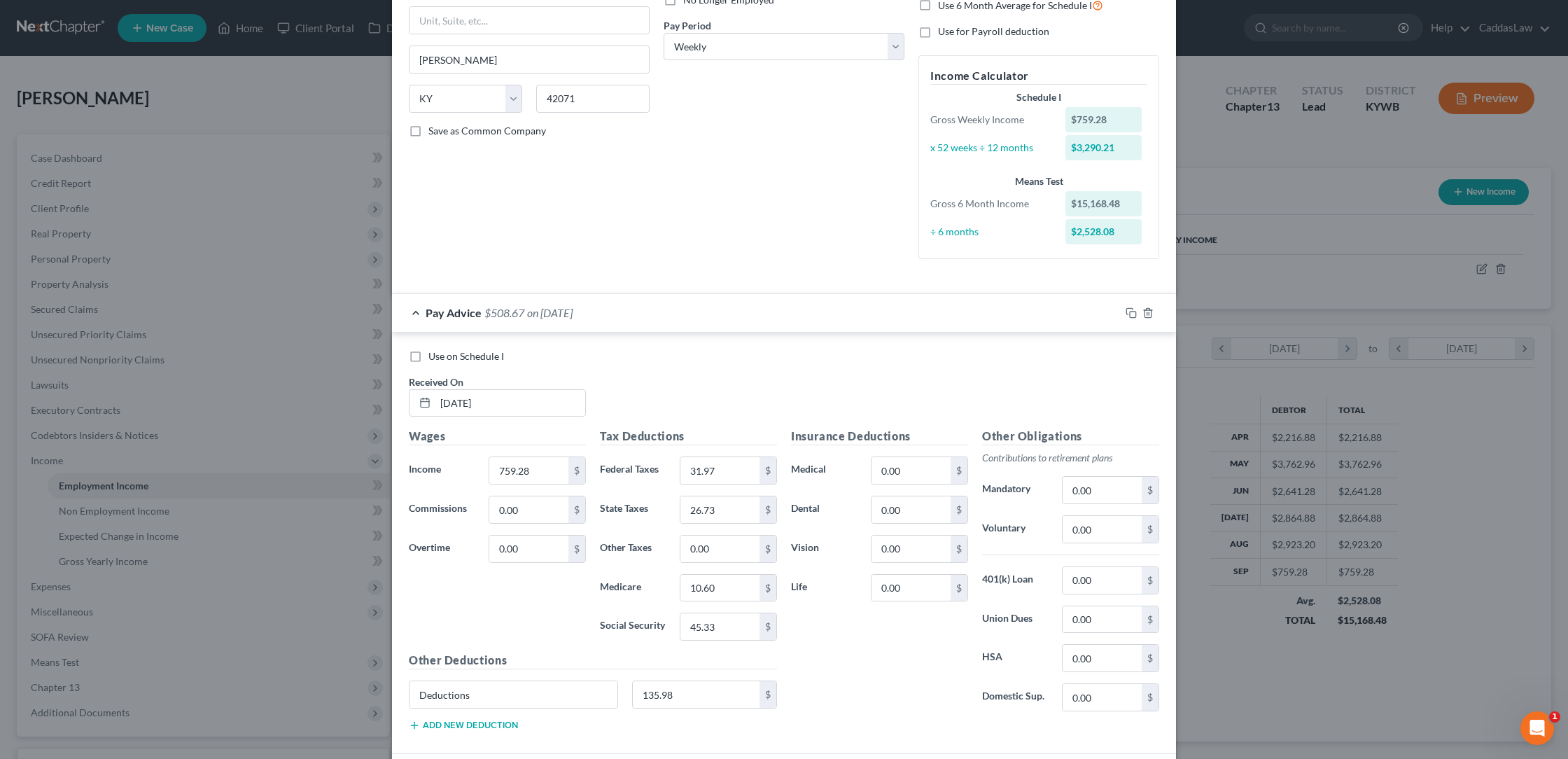
scroll to position [211, 0]
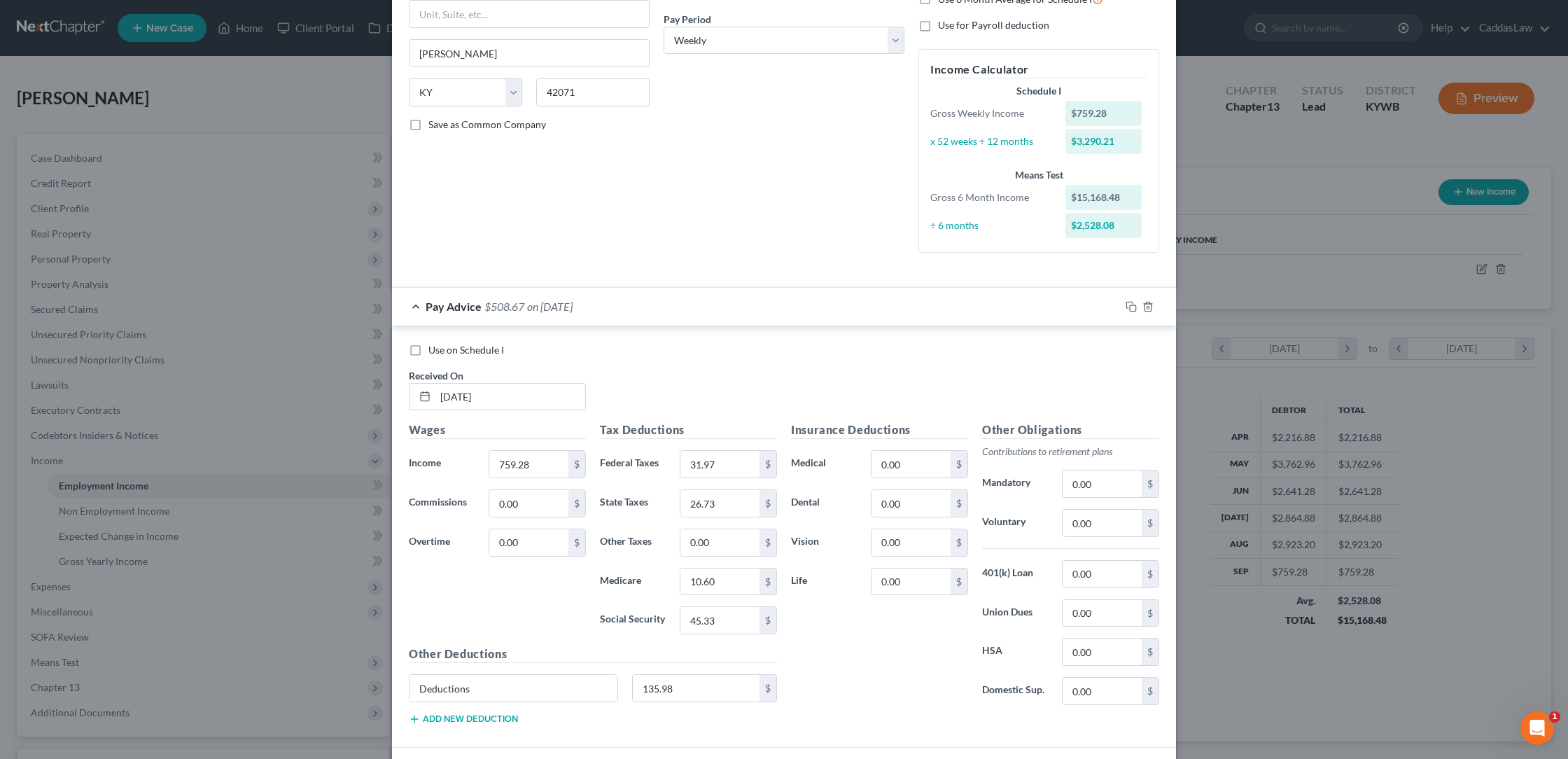
click at [1122, 304] on div at bounding box center [1148, 306] width 56 height 22
click at [1131, 304] on icon "button" at bounding box center [1131, 306] width 11 height 11
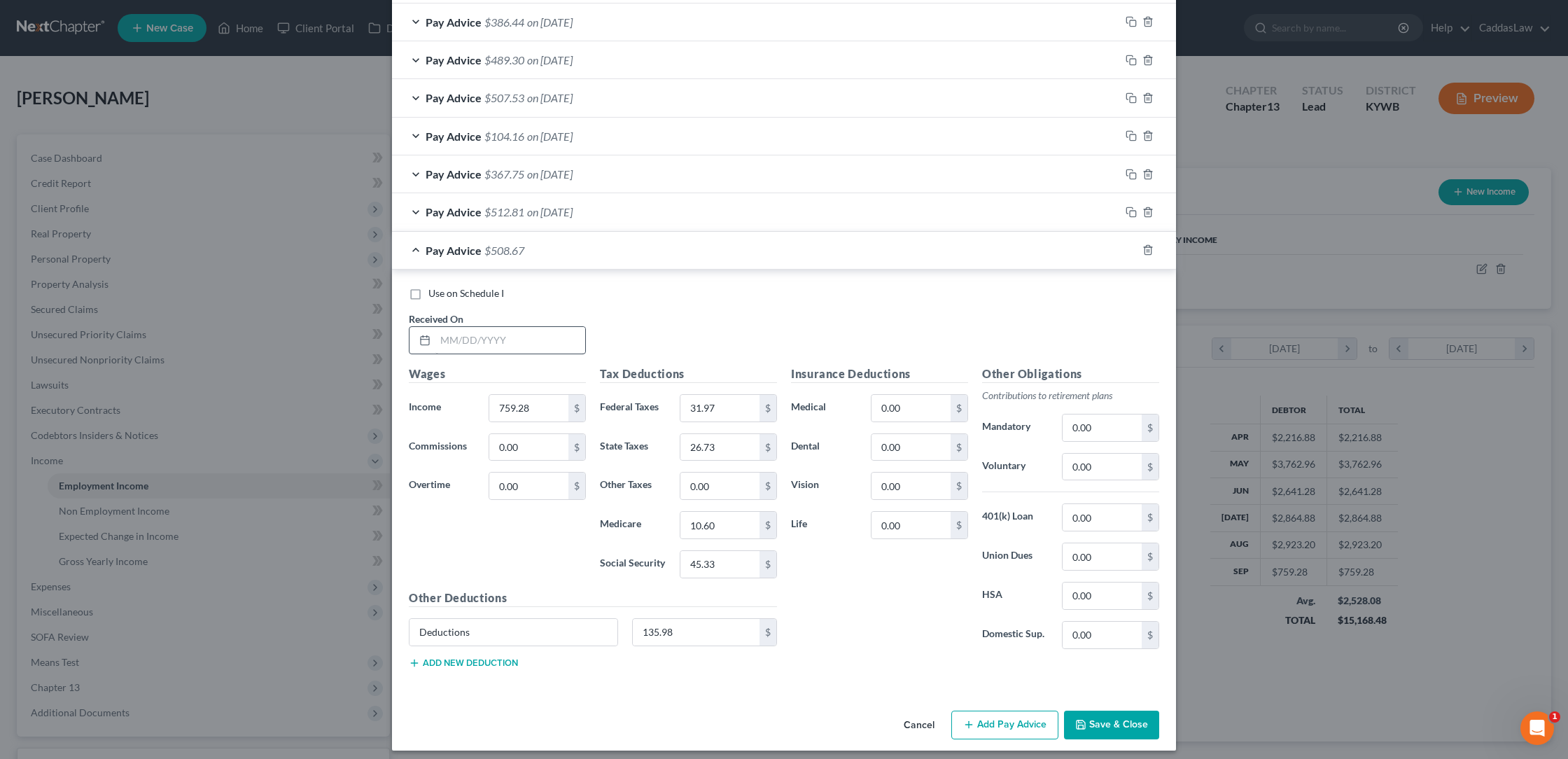
scroll to position [1256, 0]
click at [479, 335] on input "text" at bounding box center [510, 341] width 150 height 27
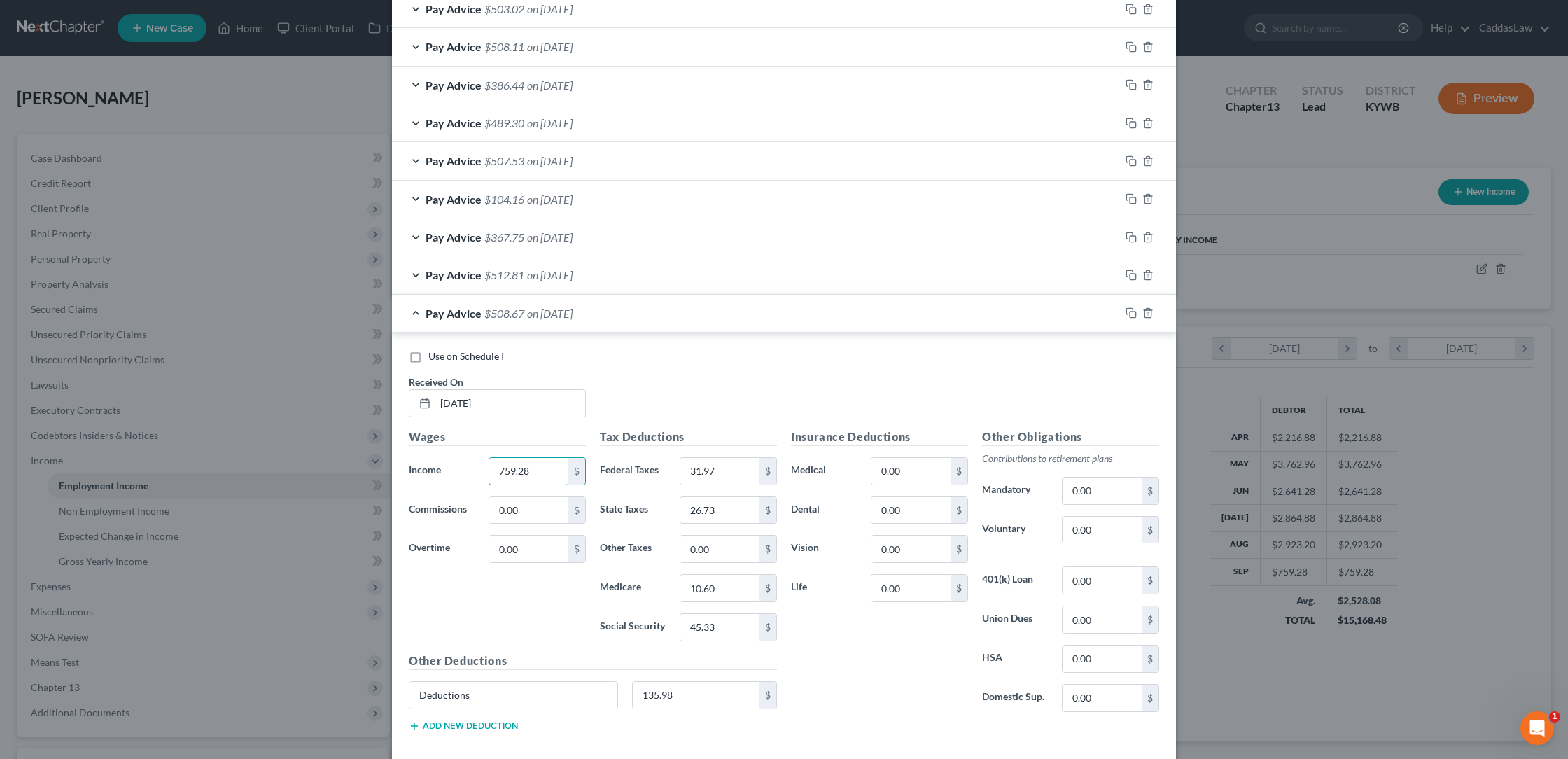
scroll to position [1186, 0]
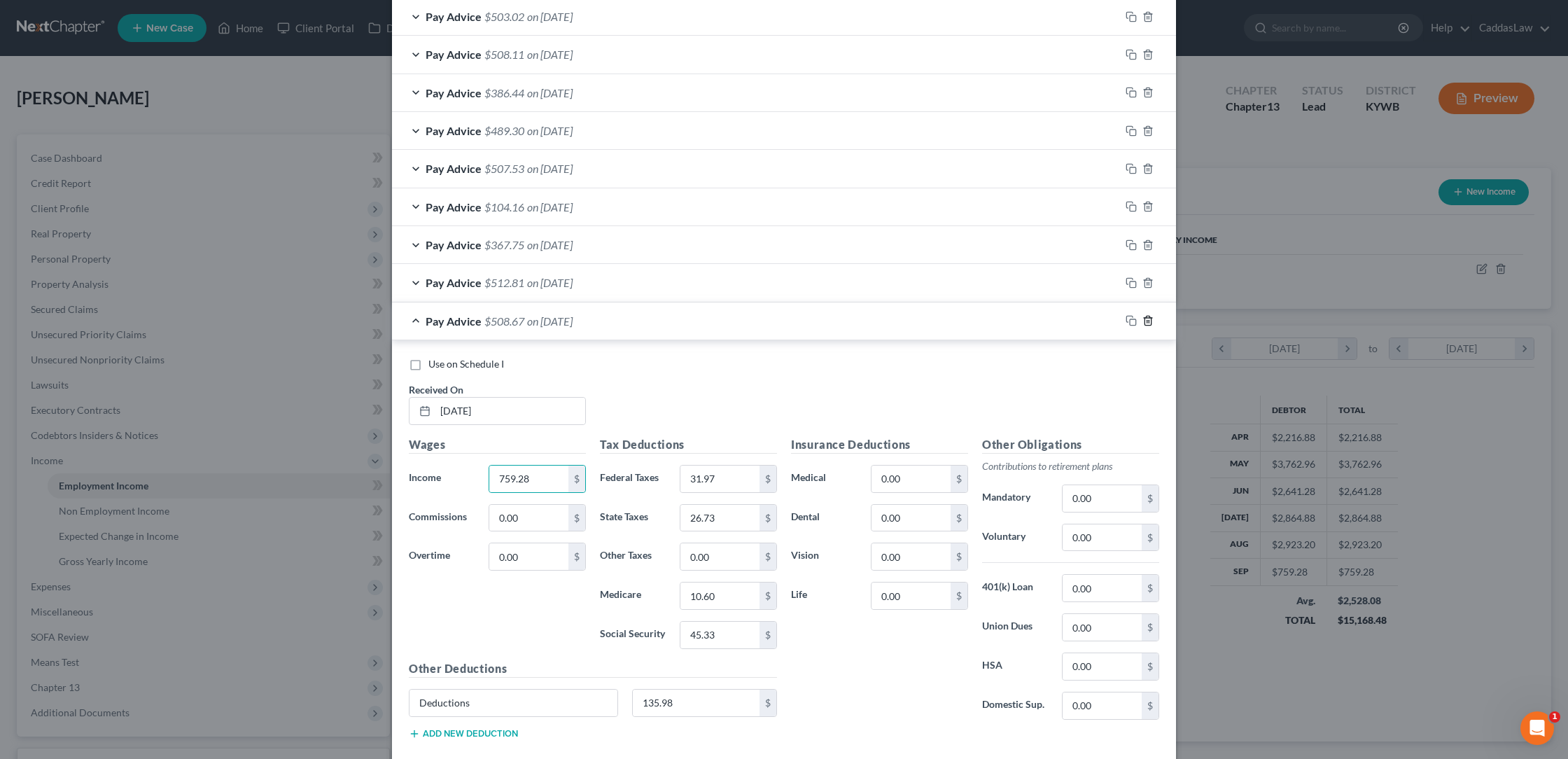
click at [1148, 320] on line "button" at bounding box center [1148, 322] width 0 height 3
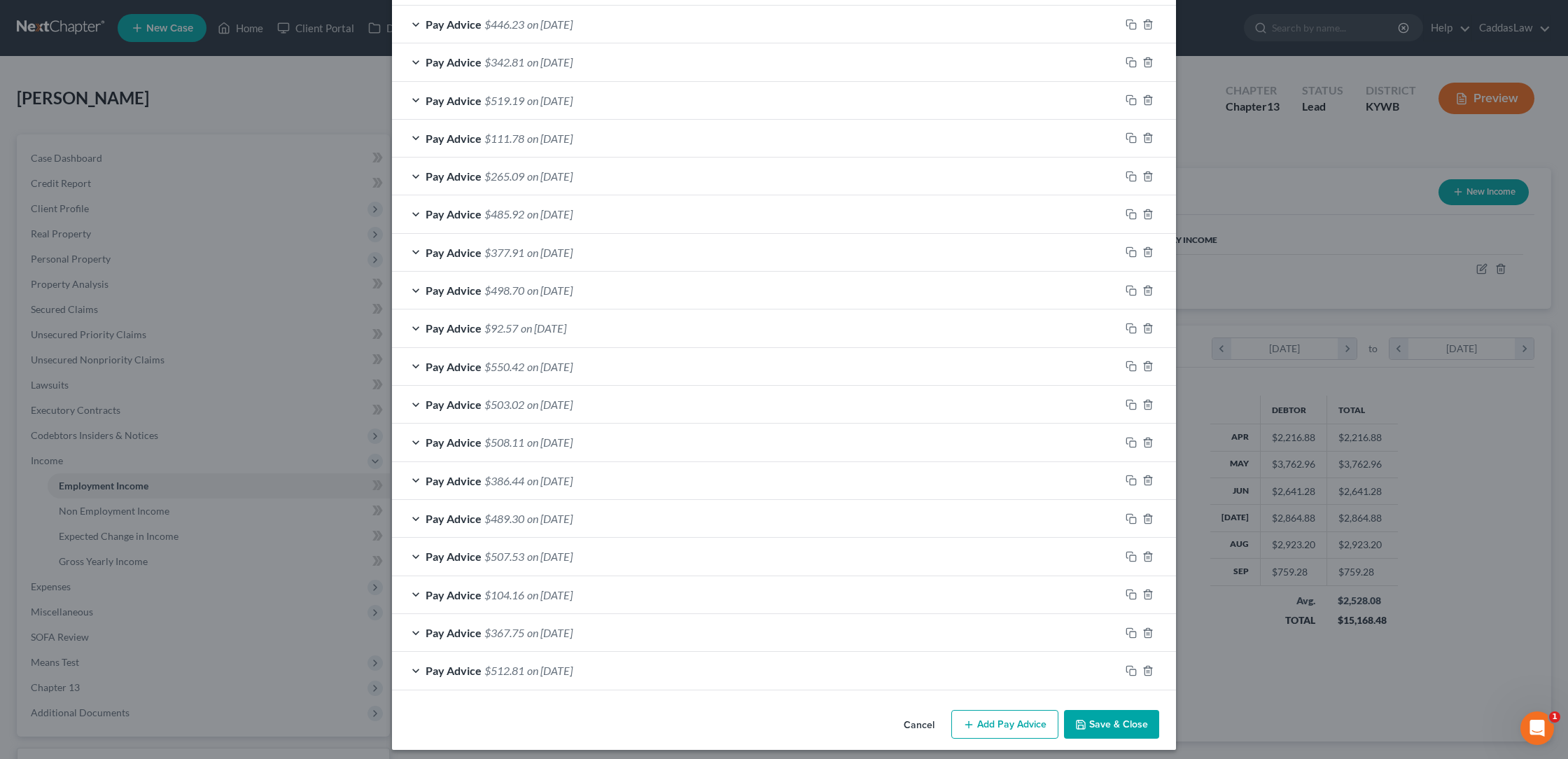
scroll to position [797, 0]
click at [572, 550] on span "on [DATE]" at bounding box center [550, 557] width 46 height 13
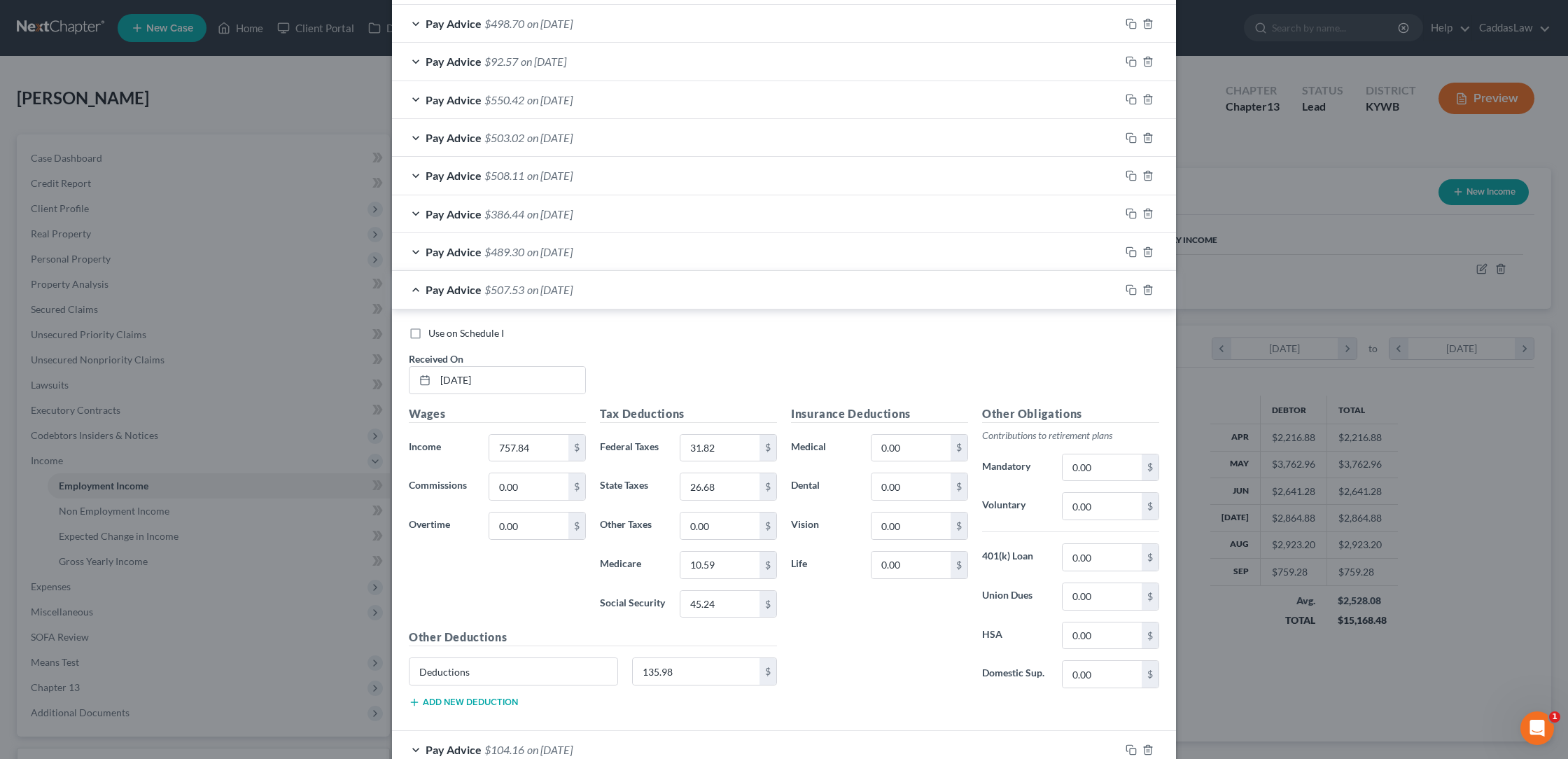
scroll to position [1076, 0]
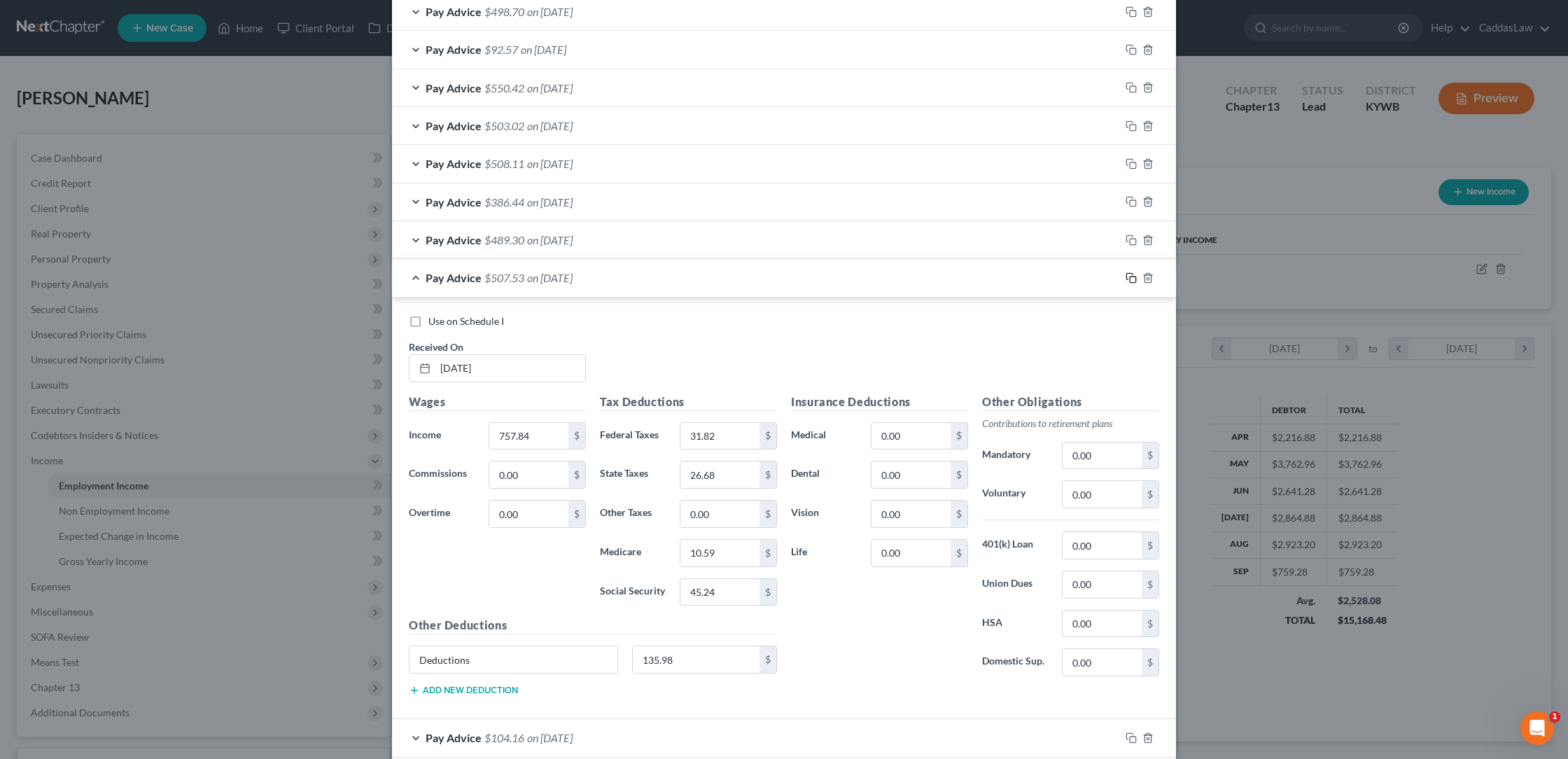
click at [1127, 272] on icon "button" at bounding box center [1131, 278] width 11 height 11
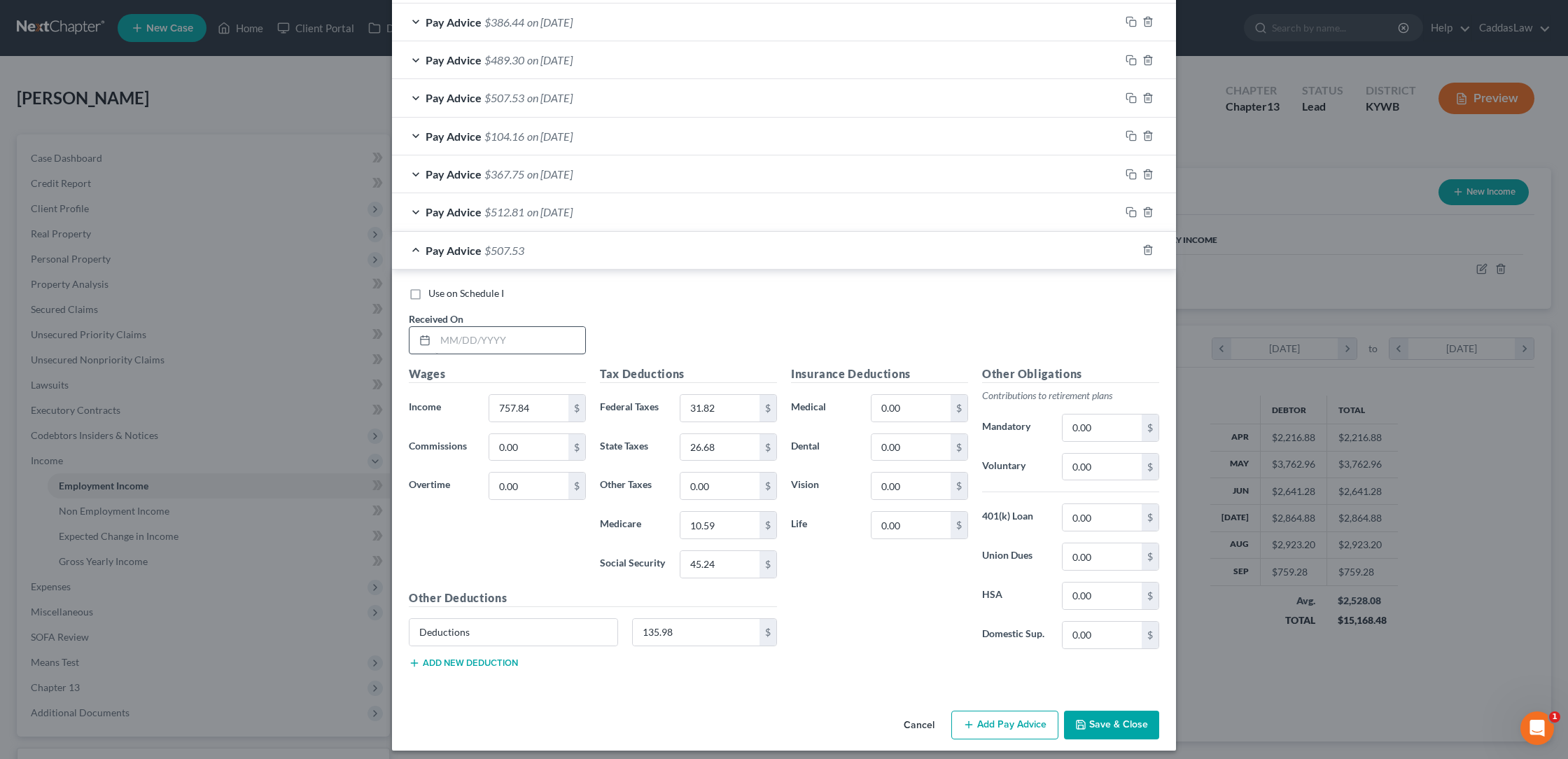
scroll to position [1256, 0]
click at [455, 329] on input "text" at bounding box center [510, 341] width 150 height 27
click at [731, 572] on div "Tax Deductions Federal Taxes 31.75 $ State Taxes 26.65 $ Other Taxes 0.00 $ Med…" at bounding box center [688, 478] width 191 height 224
click at [739, 552] on input "45.24" at bounding box center [719, 565] width 79 height 27
click at [1129, 245] on icon "button" at bounding box center [1131, 250] width 11 height 11
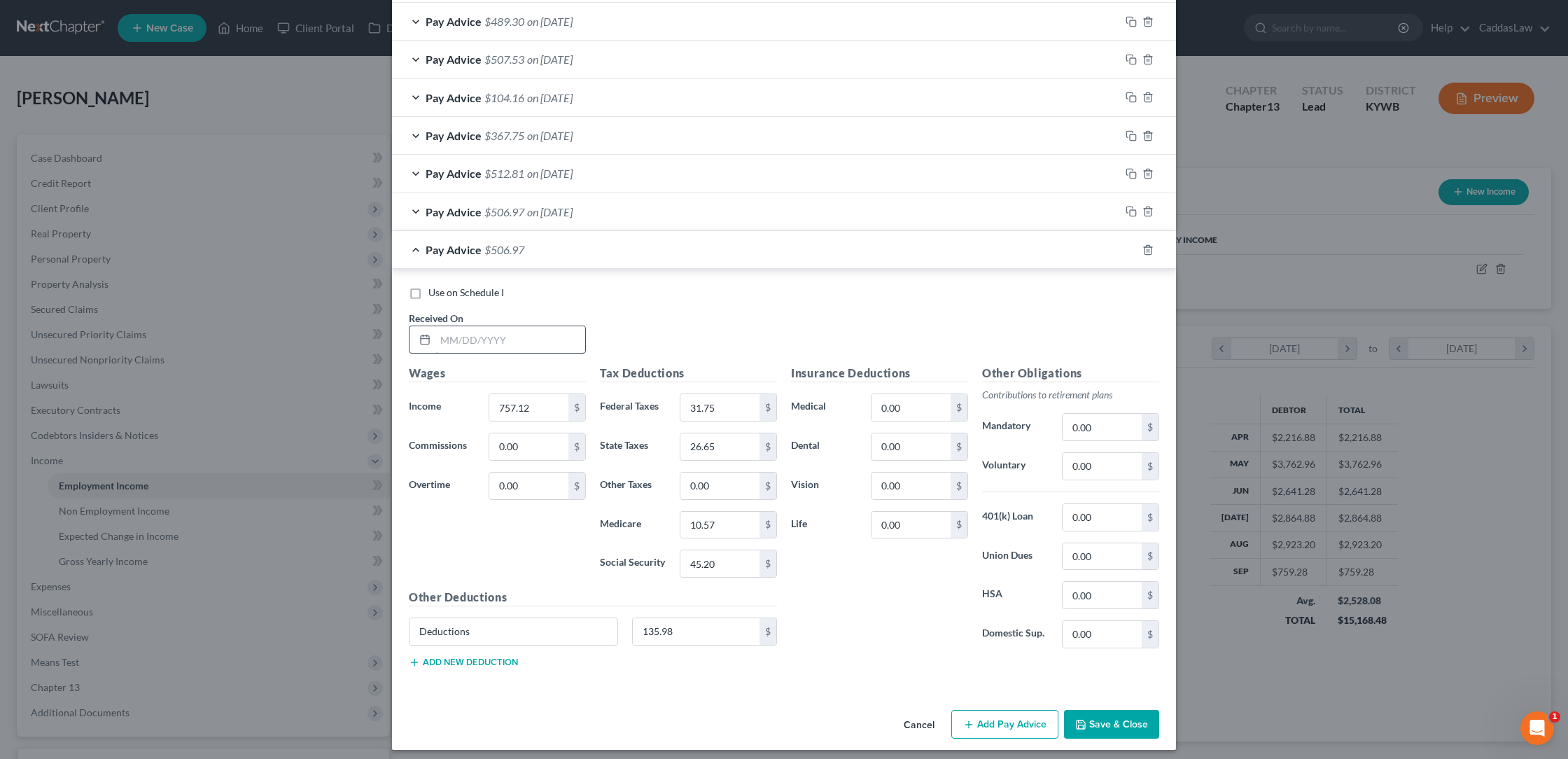
scroll to position [1294, 0]
click at [447, 328] on input "text" at bounding box center [510, 341] width 150 height 27
click at [541, 395] on input "757.12" at bounding box center [529, 409] width 79 height 27
click at [1133, 246] on icon "button" at bounding box center [1131, 251] width 11 height 11
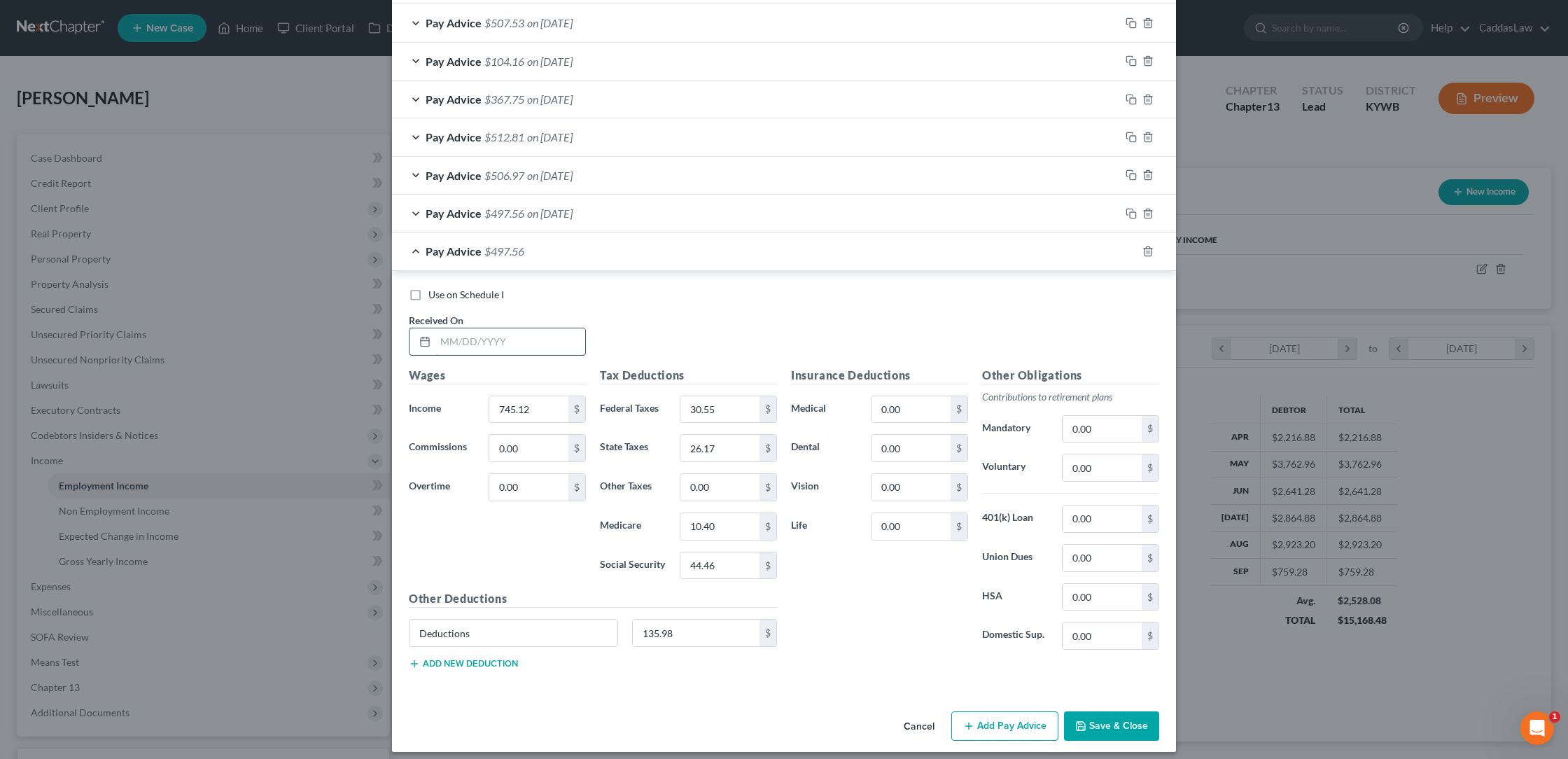
click at [475, 329] on input "text" at bounding box center [510, 342] width 150 height 27
click at [547, 399] on input "745.12" at bounding box center [529, 409] width 79 height 27
click at [1134, 246] on icon "button" at bounding box center [1131, 251] width 11 height 11
click at [449, 339] on input "text" at bounding box center [510, 342] width 150 height 27
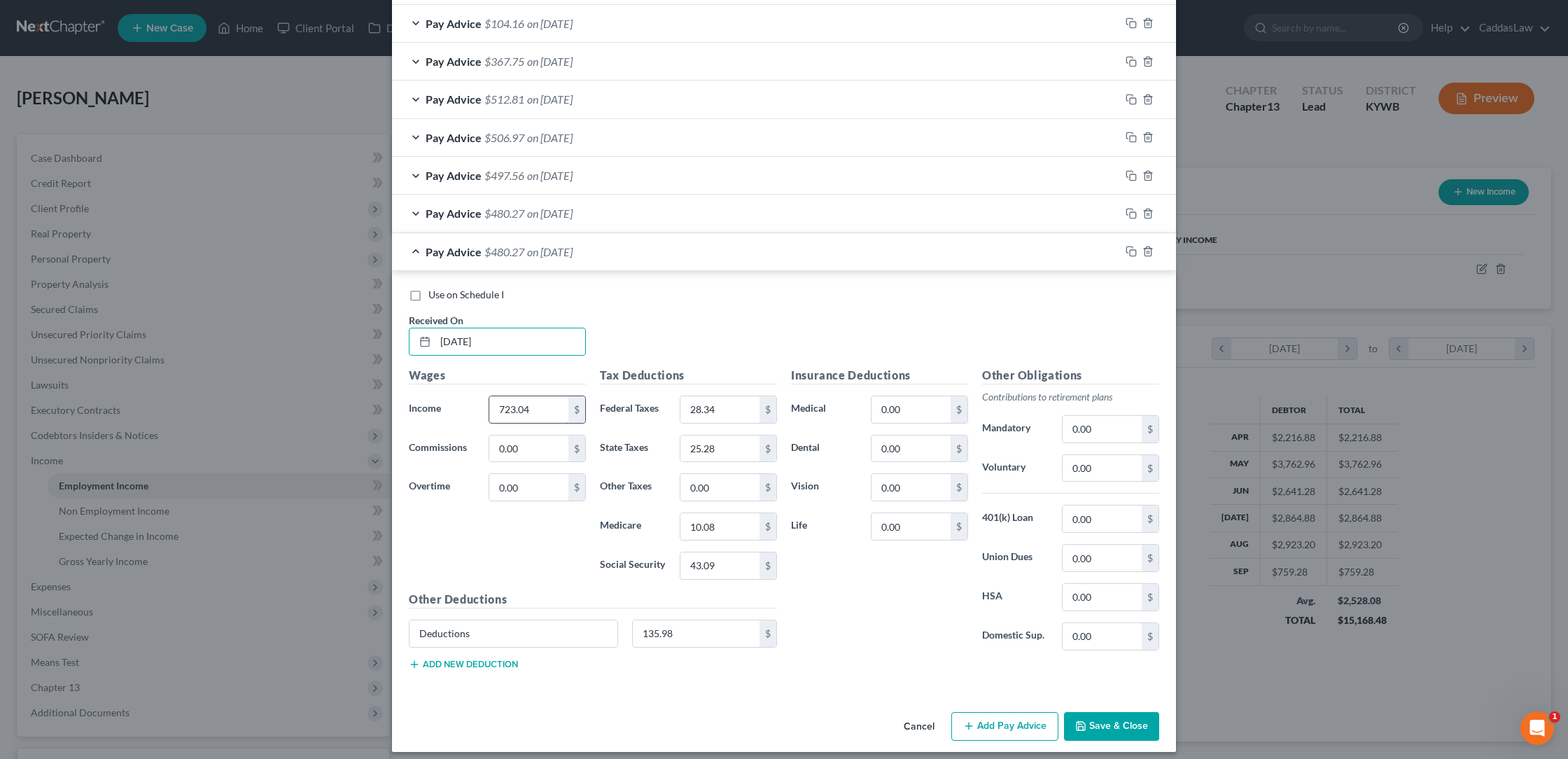
click at [549, 396] on input "723.04" at bounding box center [529, 409] width 79 height 27
click at [1128, 246] on icon "button" at bounding box center [1131, 251] width 11 height 11
click at [450, 341] on input "text" at bounding box center [510, 342] width 150 height 27
click at [542, 407] on input "759.28" at bounding box center [529, 409] width 79 height 27
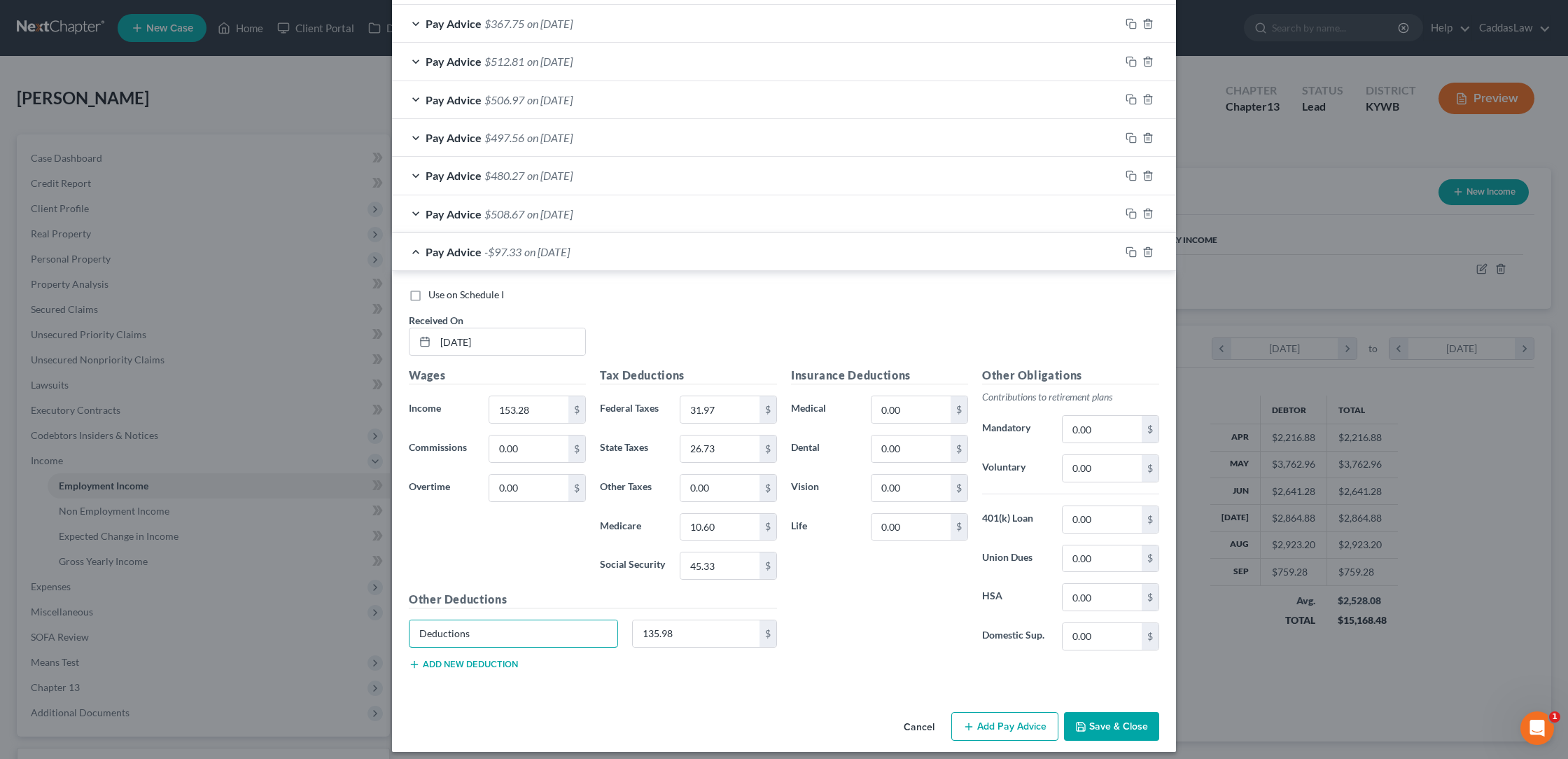
drag, startPoint x: 539, startPoint y: 616, endPoint x: 263, endPoint y: 612, distance: 276.0
drag, startPoint x: 698, startPoint y: 622, endPoint x: 545, endPoint y: 623, distance: 153.0
click at [549, 622] on div "135.98 $" at bounding box center [593, 639] width 383 height 39
click at [736, 396] on input "31.97" at bounding box center [719, 409] width 79 height 27
click at [767, 324] on div "Use on Schedule I Received On * [DATE]" at bounding box center [783, 328] width 764 height 79
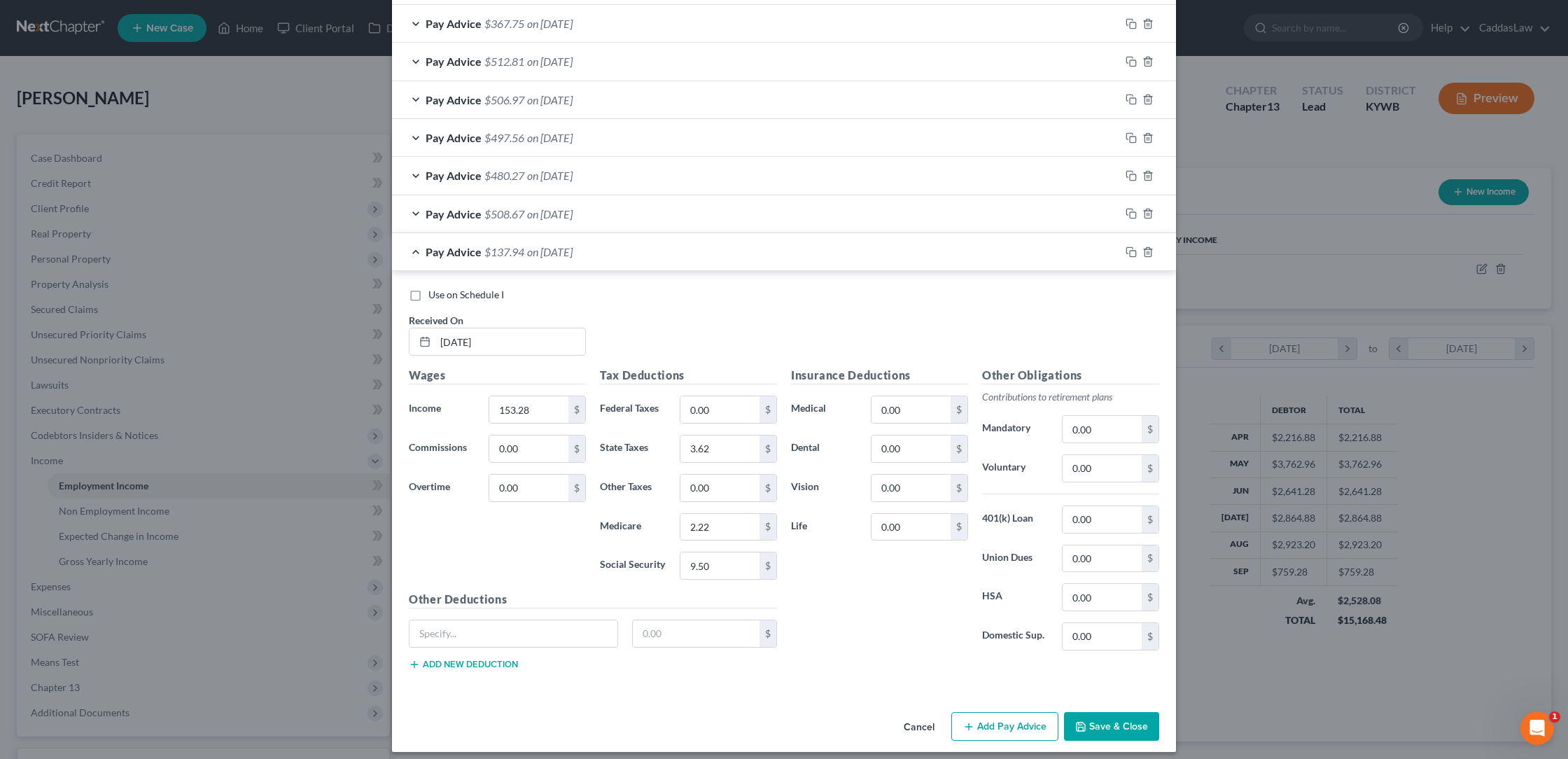
click at [1093, 207] on div "Pay Advice $508.67 on [DATE]" at bounding box center [756, 213] width 728 height 37
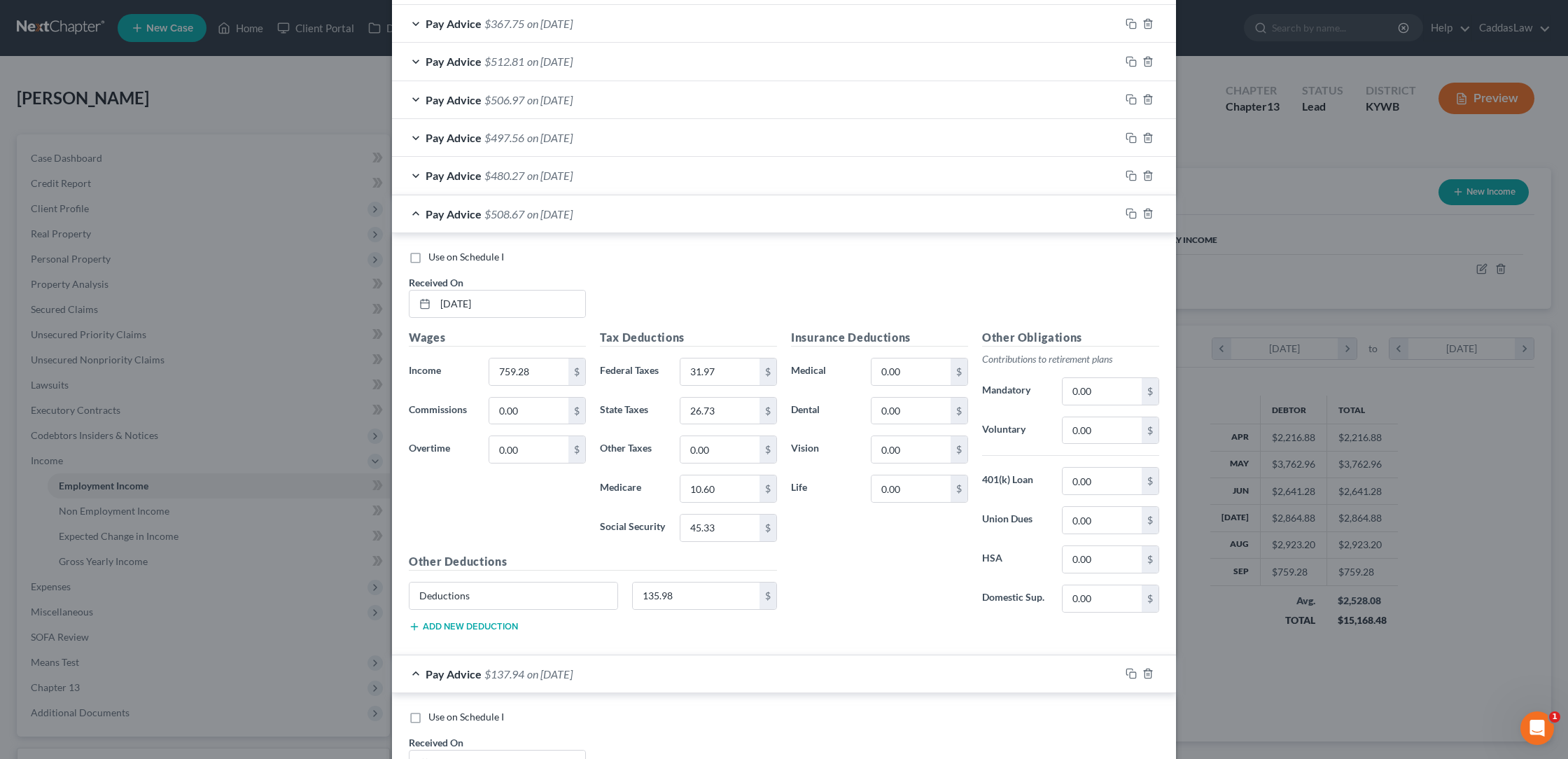
click at [1137, 207] on div at bounding box center [1148, 213] width 56 height 22
click at [1133, 208] on icon "button" at bounding box center [1131, 213] width 11 height 11
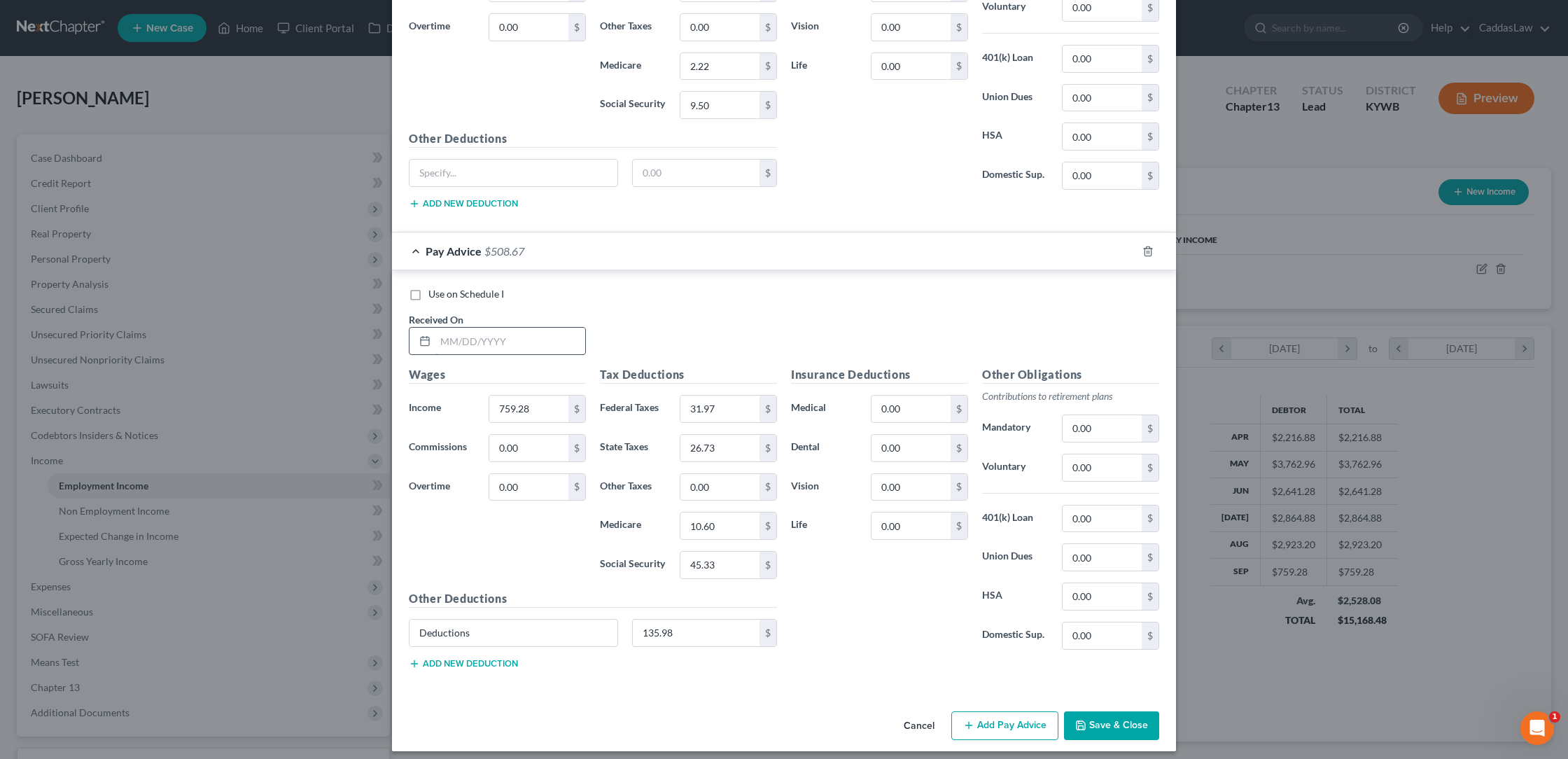
scroll to position [1867, 0]
click at [477, 335] on input "text" at bounding box center [510, 342] width 150 height 27
click at [560, 402] on input "759.28" at bounding box center [529, 409] width 79 height 27
click at [1102, 716] on button "Save & Close" at bounding box center [1111, 726] width 95 height 29
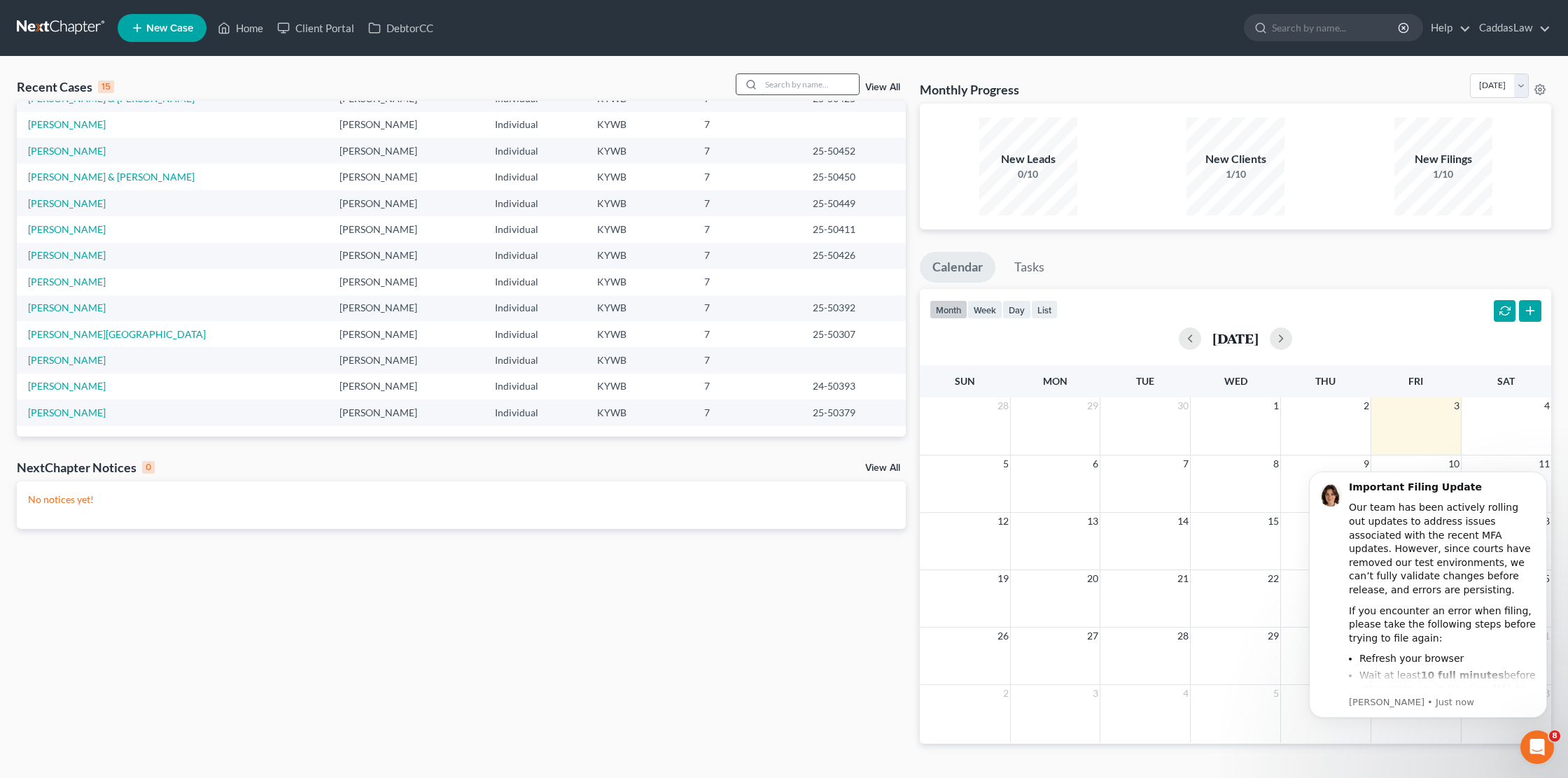
click at [782, 81] on input "search" at bounding box center [810, 84] width 98 height 20
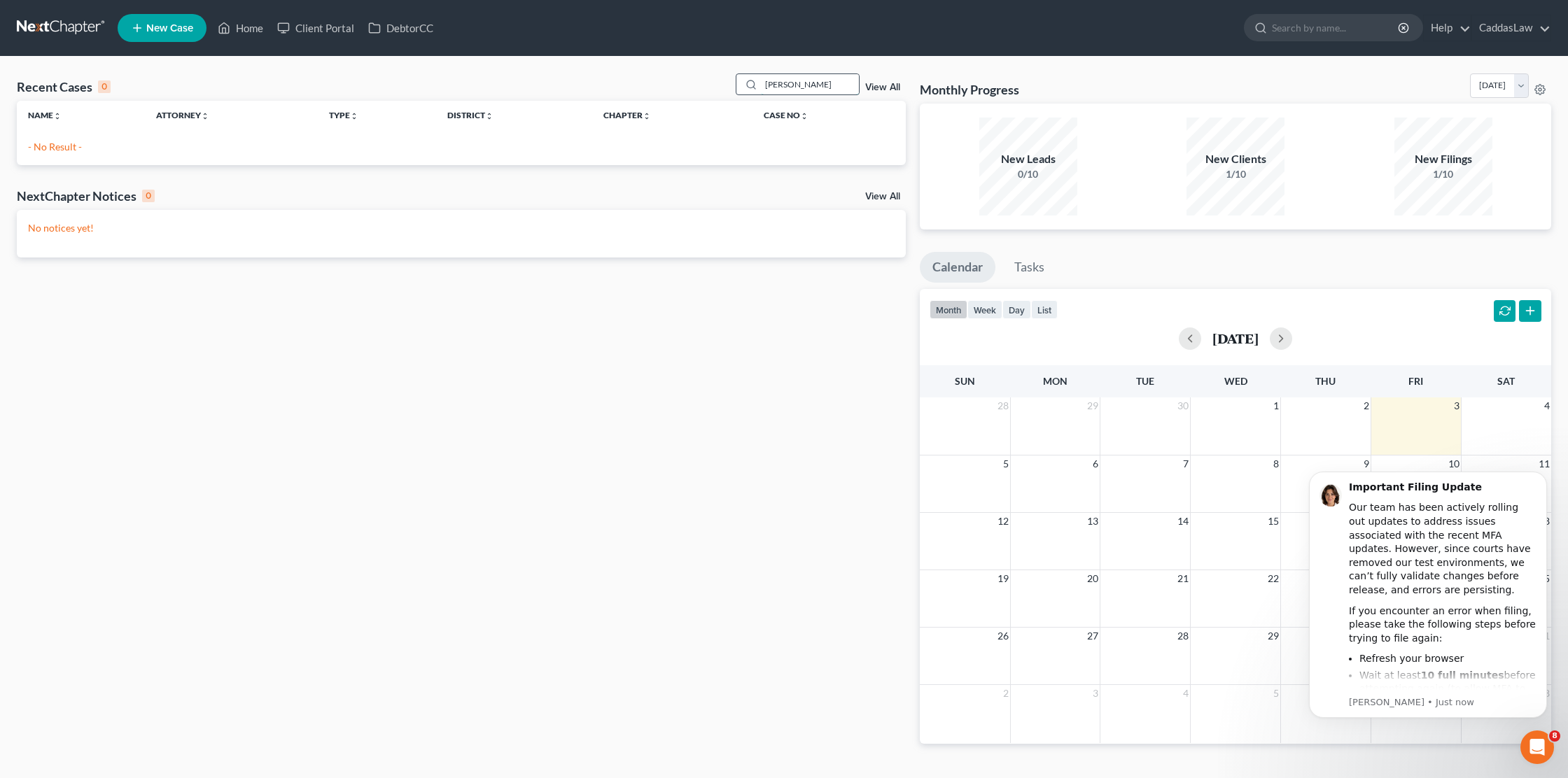
type input "Trevarthen"
drag, startPoint x: 782, startPoint y: 81, endPoint x: 166, endPoint y: 35, distance: 617.7
click at [166, 35] on link "New Case" at bounding box center [161, 28] width 89 height 28
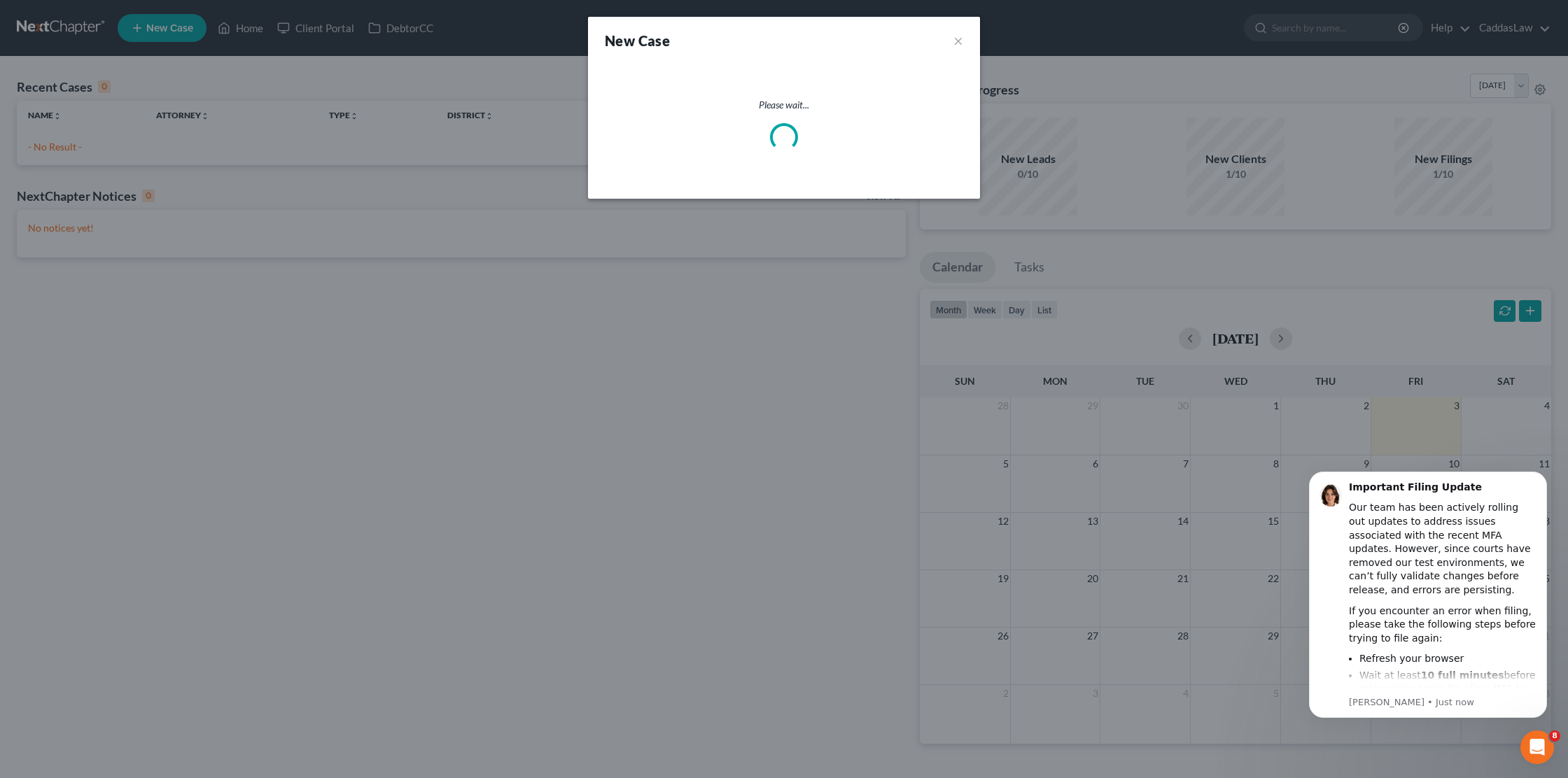
select select "33"
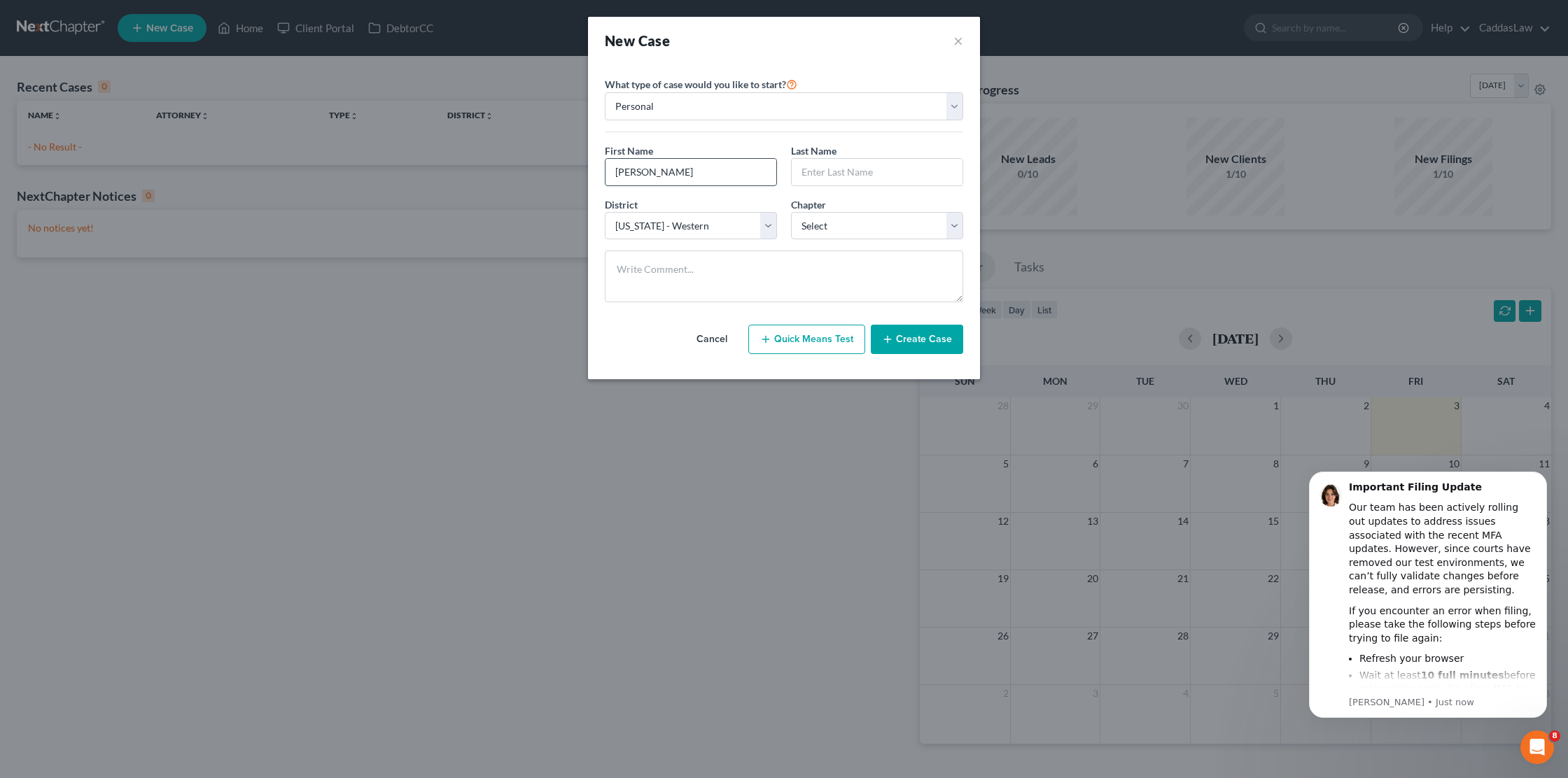
type input "Kevin"
type input "Trevarthen"
select select "0"
click at [900, 337] on button "Create Case" at bounding box center [916, 339] width 92 height 29
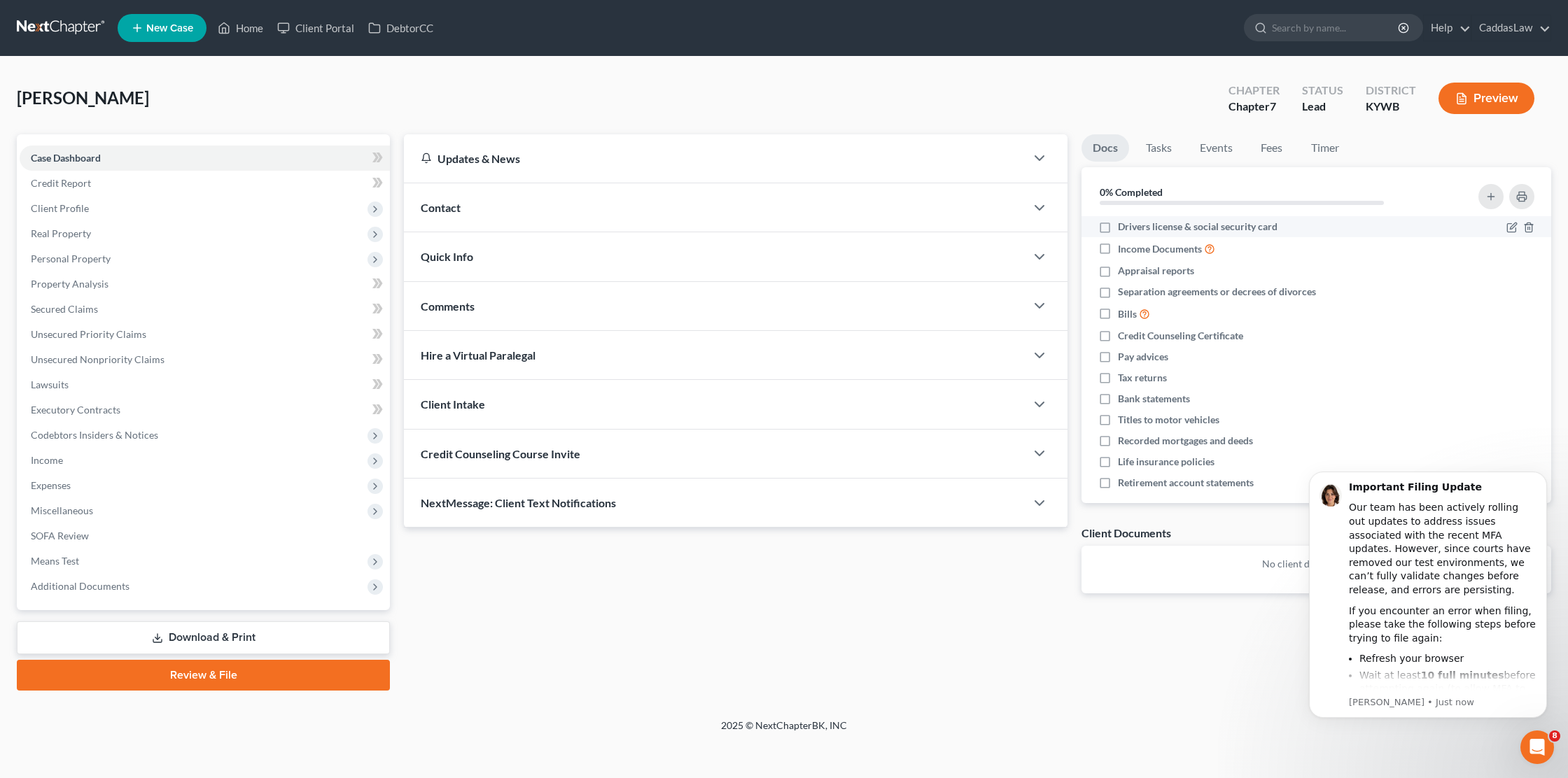
click at [1118, 227] on label "Drivers license & social security card" at bounding box center [1197, 227] width 160 height 14
click at [1123, 227] on input "Drivers license & social security card" at bounding box center [1128, 224] width 9 height 9
checkbox input "true"
click at [1118, 246] on label "Income Documents" at bounding box center [1167, 249] width 98 height 16
click at [1123, 246] on input "Income Documents" at bounding box center [1128, 245] width 9 height 9
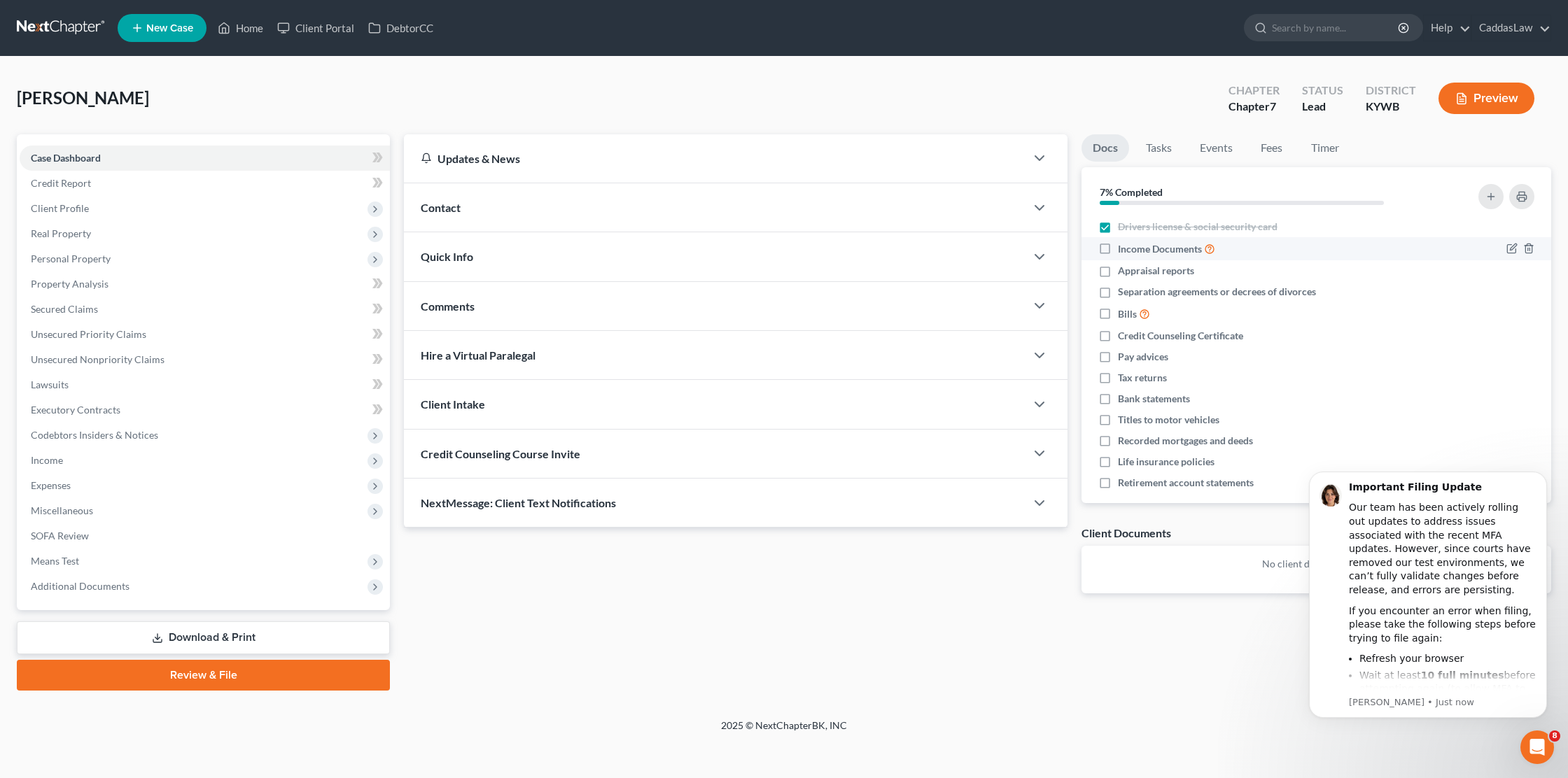
checkbox input "true"
click at [1118, 267] on label "Appraisal reports" at bounding box center [1156, 271] width 76 height 14
click at [1123, 267] on input "Appraisal reports" at bounding box center [1128, 268] width 9 height 9
checkbox input "true"
click at [1118, 288] on label "Separation agreements or decrees of divorces" at bounding box center [1217, 292] width 198 height 14
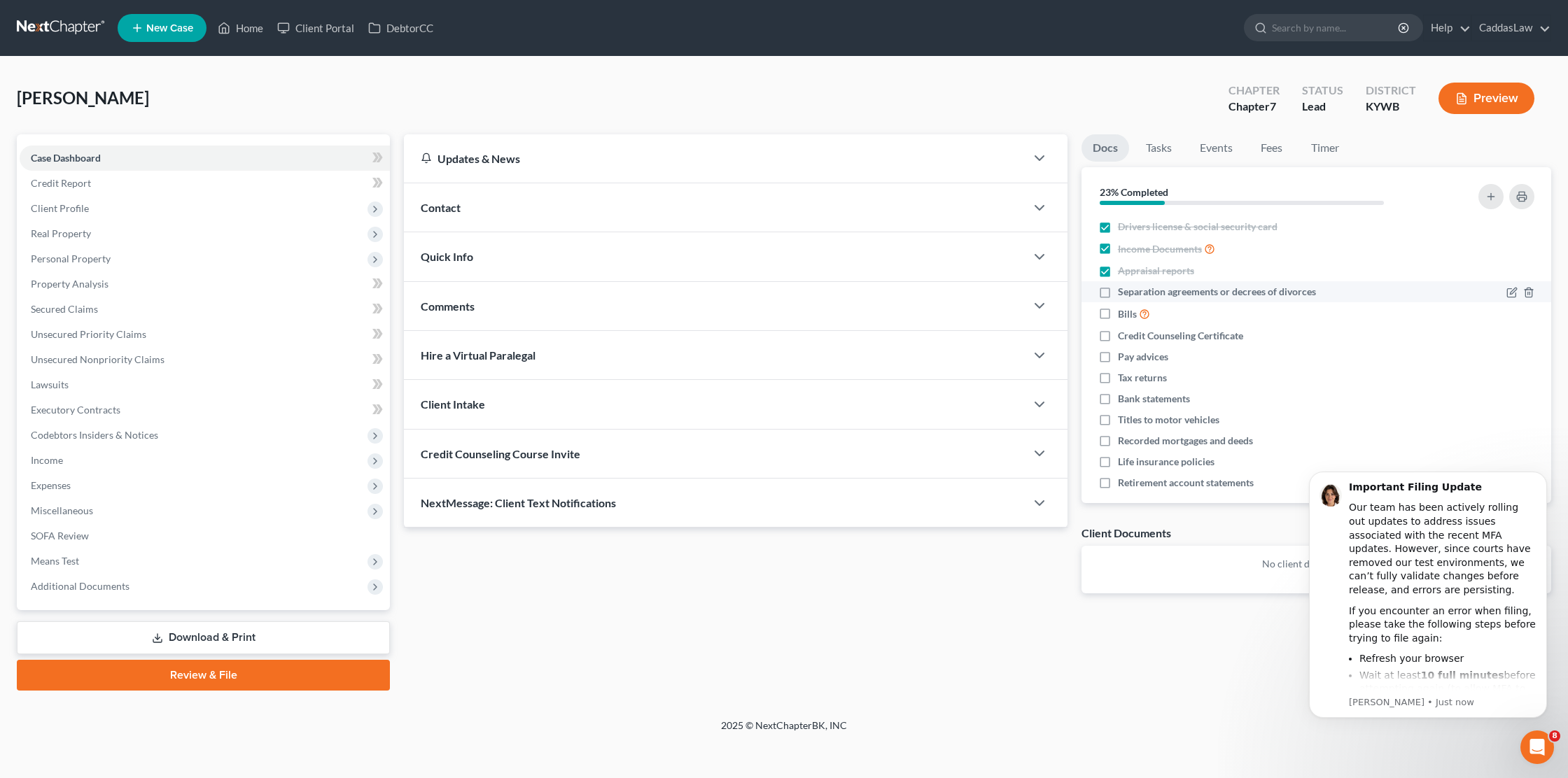
click at [1123, 288] on input "Separation agreements or decrees of divorces" at bounding box center [1128, 289] width 9 height 9
checkbox input "true"
click at [1118, 319] on label "Bills" at bounding box center [1133, 314] width 32 height 16
click at [1123, 315] on input "Bills" at bounding box center [1128, 311] width 9 height 9
checkbox input "true"
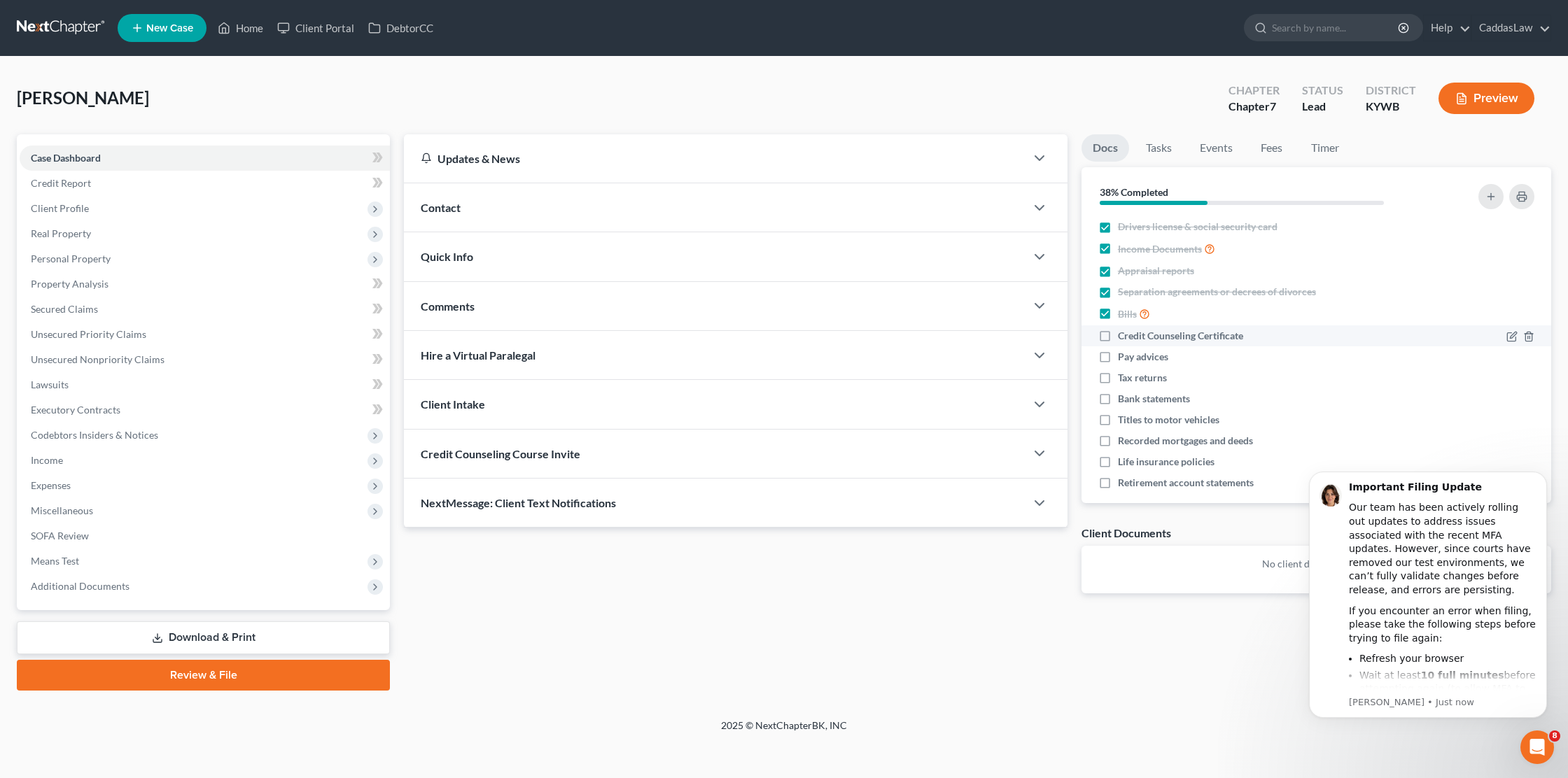
click at [1118, 338] on label "Credit Counseling Certificate" at bounding box center [1180, 336] width 125 height 14
click at [1123, 338] on input "Credit Counseling Certificate" at bounding box center [1128, 334] width 9 height 9
checkbox input "true"
click at [1118, 373] on label "Tax returns" at bounding box center [1142, 378] width 49 height 14
click at [1123, 373] on input "Tax returns" at bounding box center [1128, 375] width 9 height 9
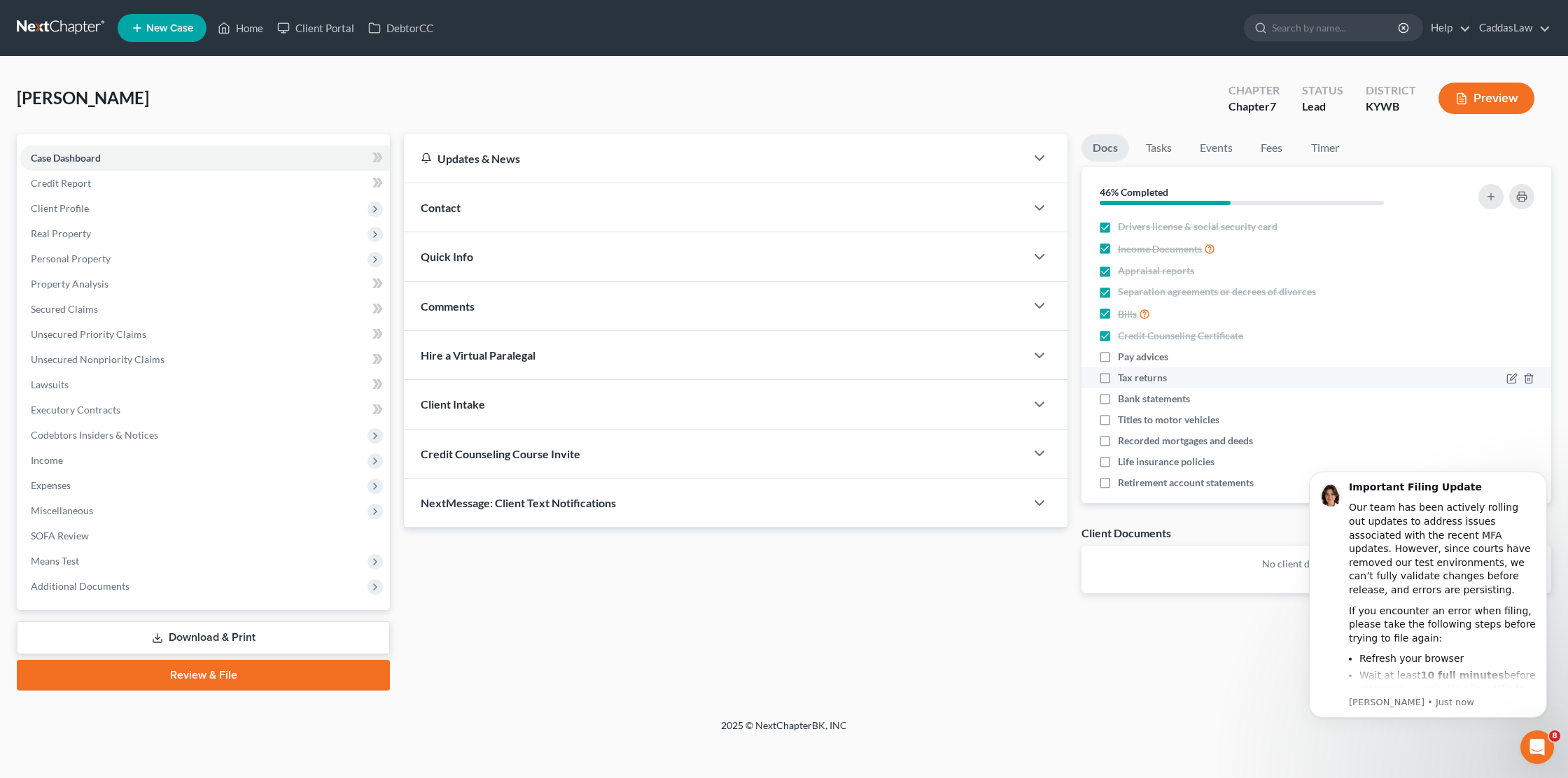
checkbox input "true"
click at [1118, 337] on label "Credit Counseling Certificate" at bounding box center [1180, 336] width 125 height 14
click at [1123, 337] on input "Credit Counseling Certificate" at bounding box center [1128, 334] width 9 height 9
checkbox input "false"
click at [1118, 352] on label "Pay advices" at bounding box center [1143, 357] width 50 height 14
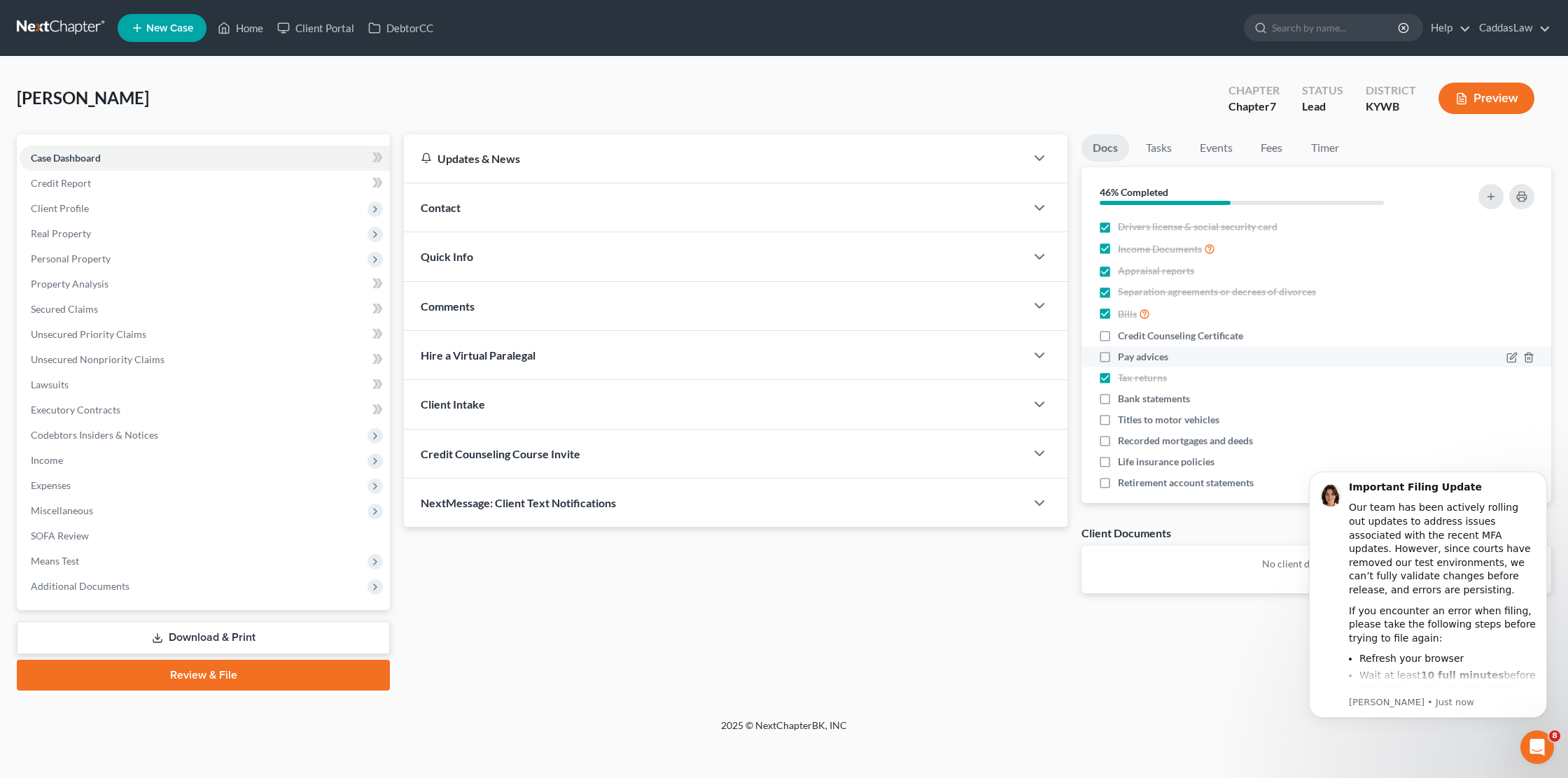
click at [1123, 352] on input "Pay advices" at bounding box center [1128, 355] width 9 height 9
checkbox input "true"
click at [1118, 401] on label "Bank statements" at bounding box center [1154, 399] width 72 height 14
click at [1123, 401] on input "Bank statements" at bounding box center [1128, 396] width 9 height 9
checkbox input "true"
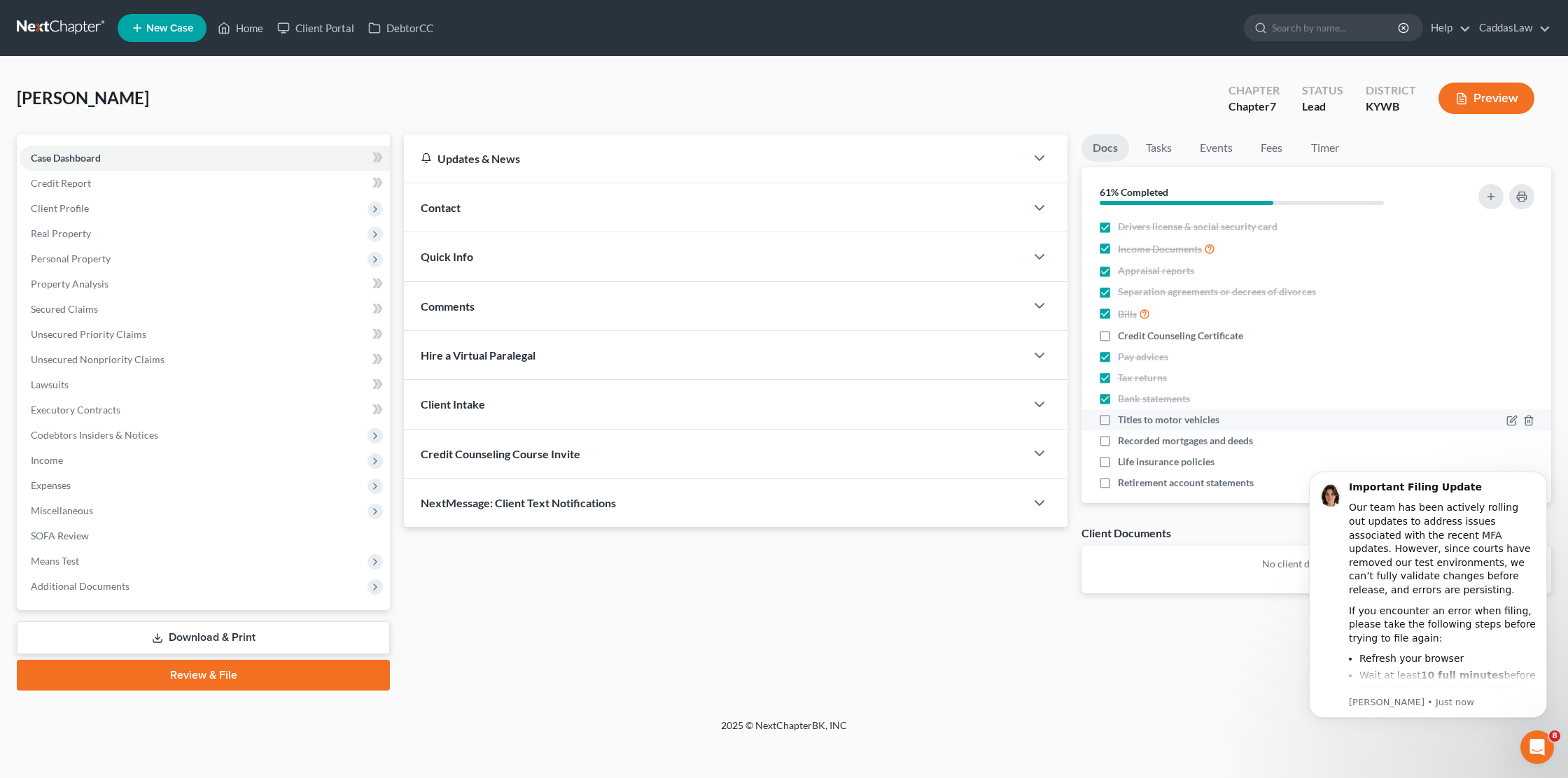
click at [1118, 417] on label "Titles to motor vehicles" at bounding box center [1168, 420] width 102 height 14
click at [1123, 417] on input "Titles to motor vehicles" at bounding box center [1128, 418] width 9 height 9
checkbox input "true"
click at [1118, 446] on label "Recorded mortgages and deeds" at bounding box center [1185, 441] width 135 height 14
click at [1123, 443] on input "Recorded mortgages and deeds" at bounding box center [1128, 438] width 9 height 9
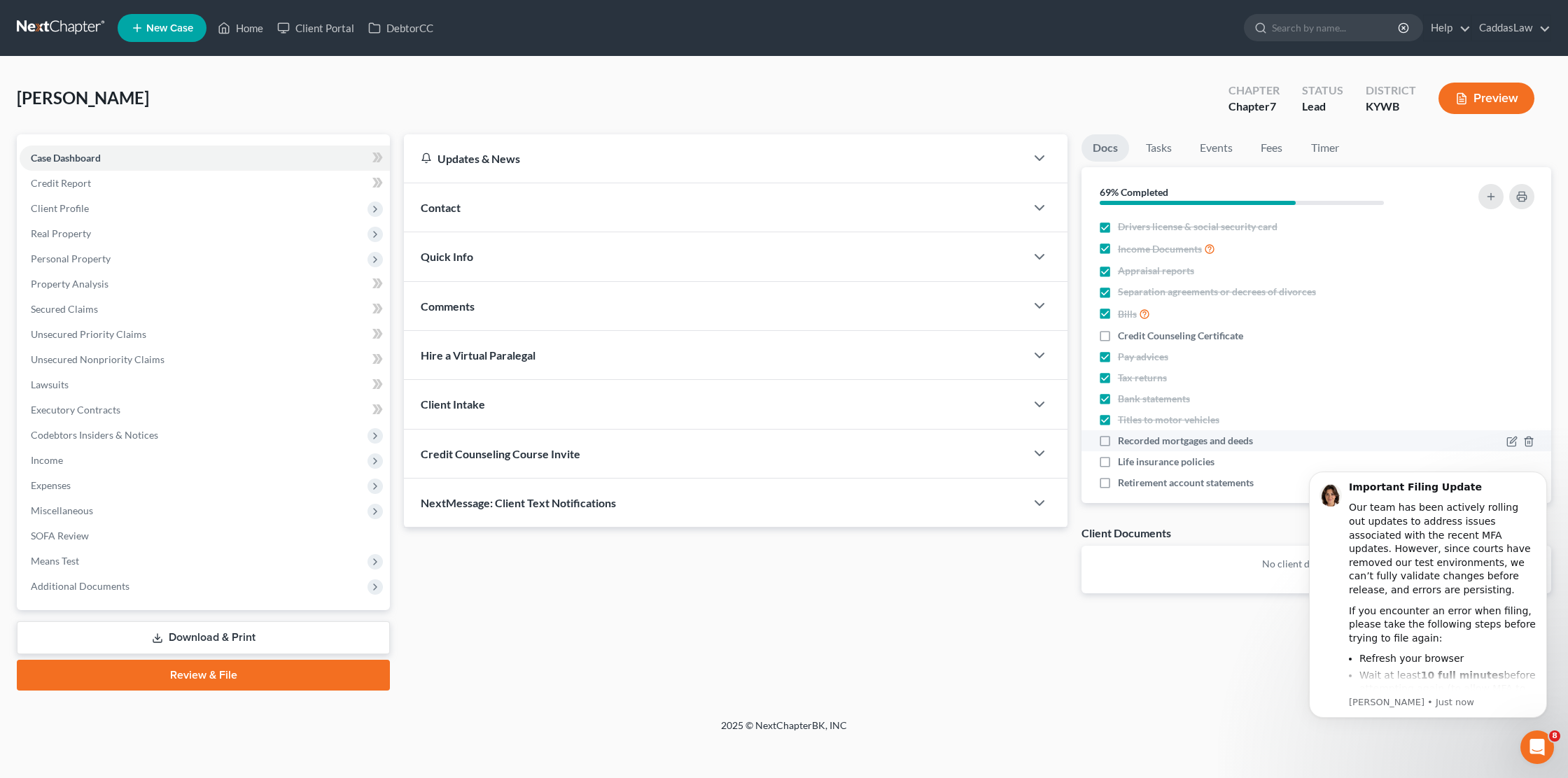
checkbox input "true"
click at [1118, 467] on label "Life insurance policies" at bounding box center [1166, 462] width 97 height 14
click at [1123, 464] on input "Life insurance policies" at bounding box center [1128, 459] width 9 height 9
checkbox input "true"
click at [1118, 481] on label "Retirement account statements" at bounding box center [1185, 483] width 136 height 14
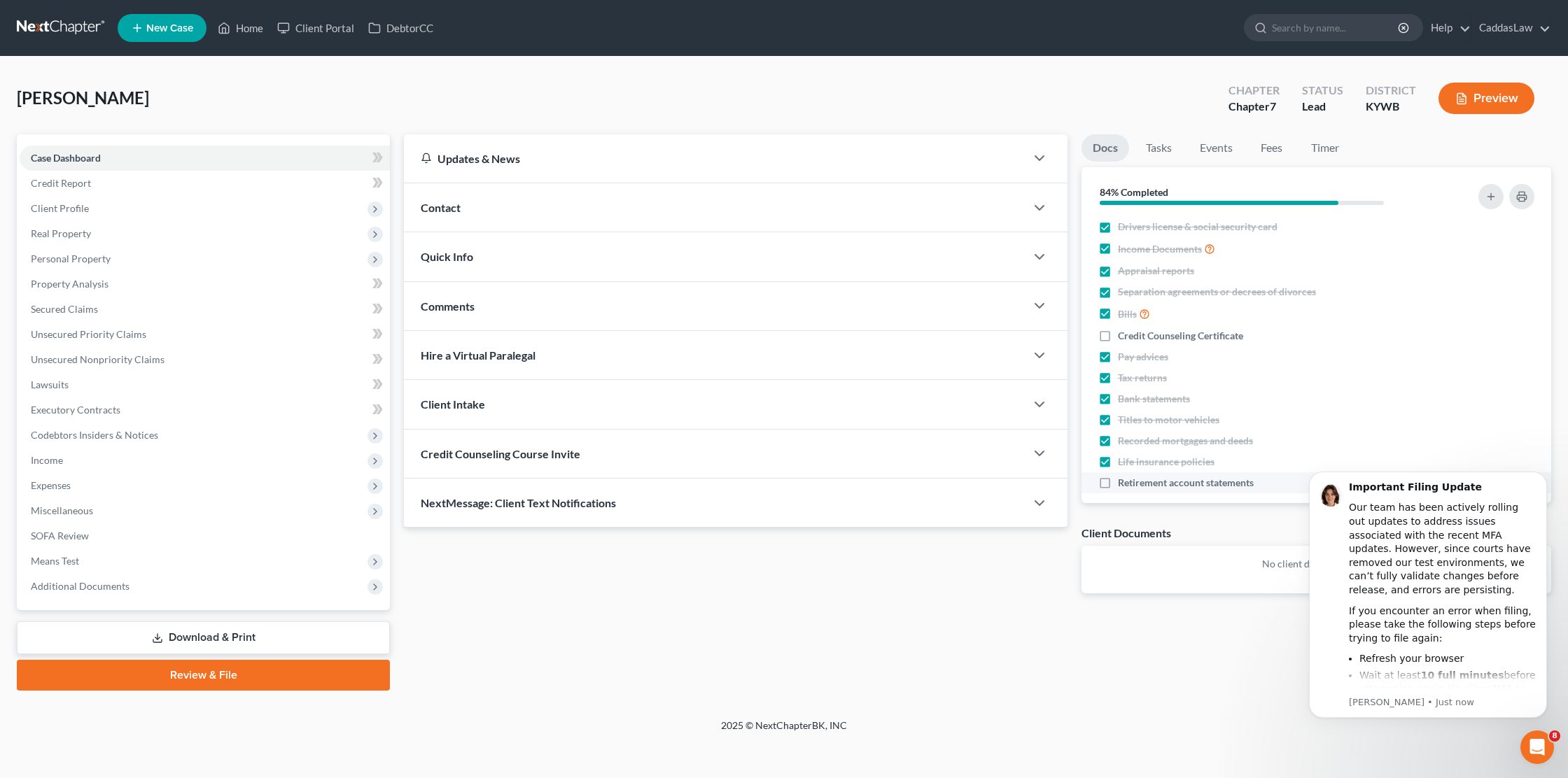
click at [1123, 481] on input "Retirement account statements" at bounding box center [1128, 481] width 9 height 9
checkbox input "true"
click at [79, 202] on span "Client Profile" at bounding box center [60, 208] width 58 height 12
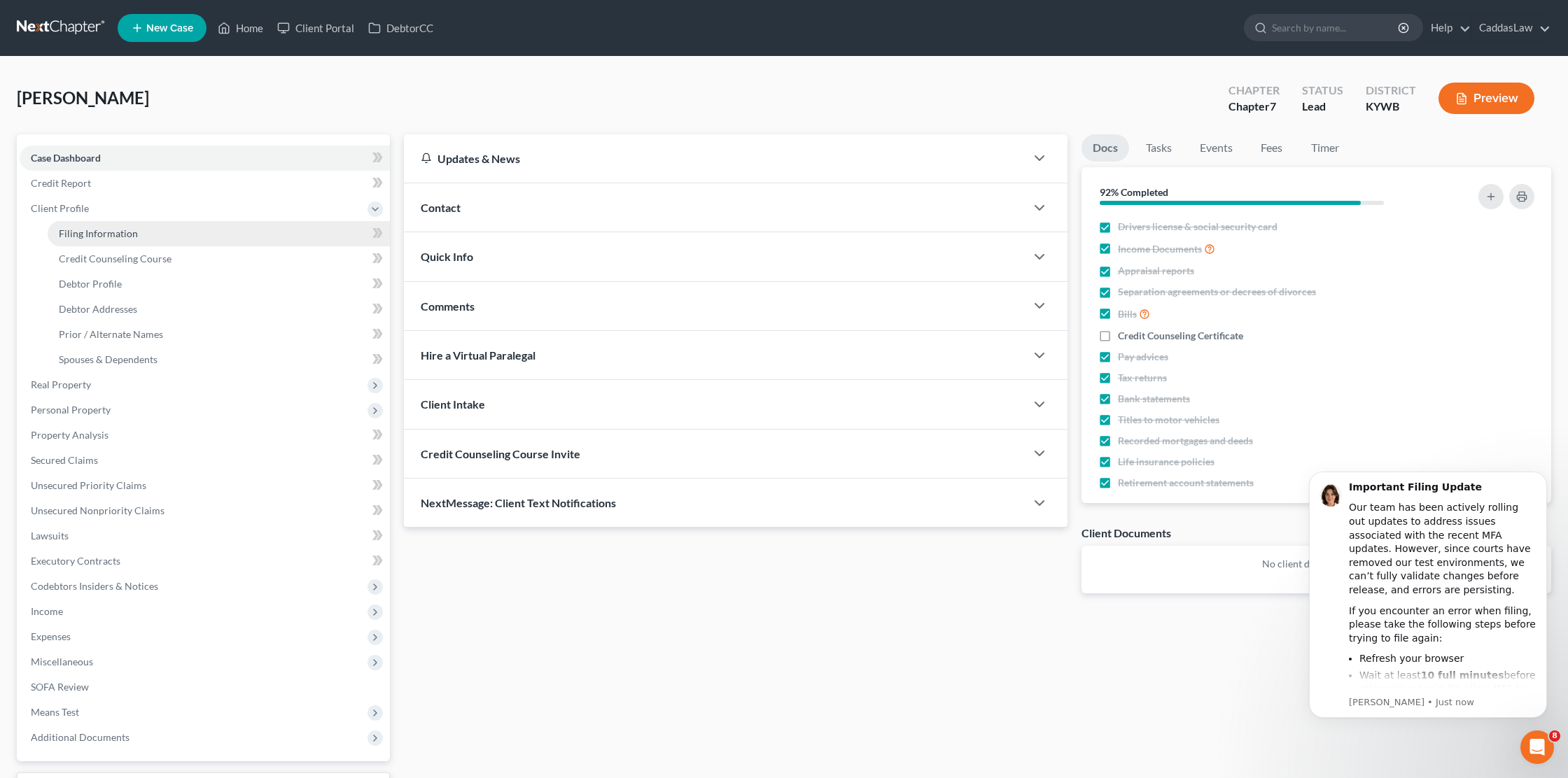
click at [116, 239] on link "Filing Information" at bounding box center [218, 234] width 342 height 25
select select "1"
select select "0"
select select "33"
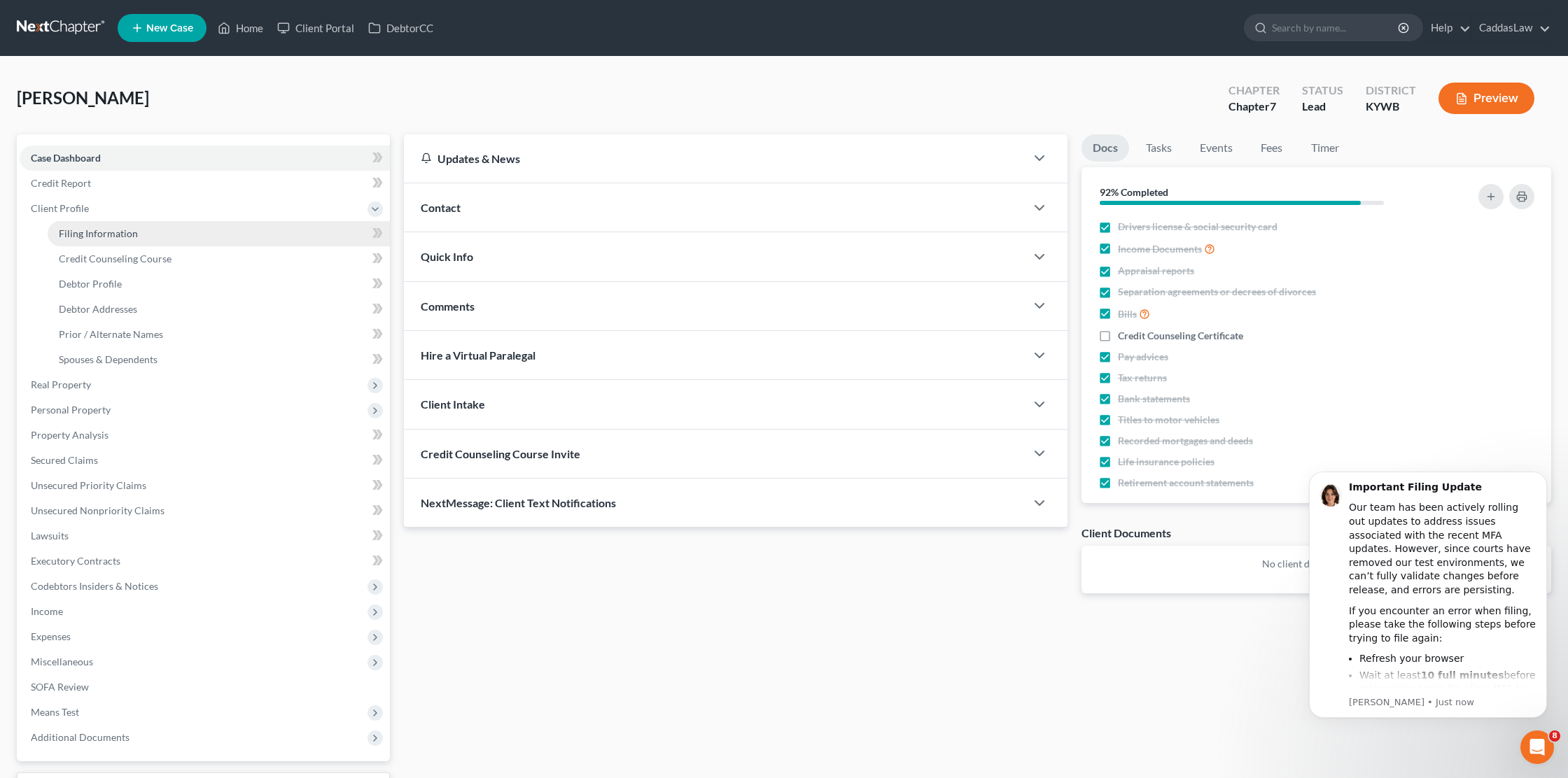
select select "0"
select select "18"
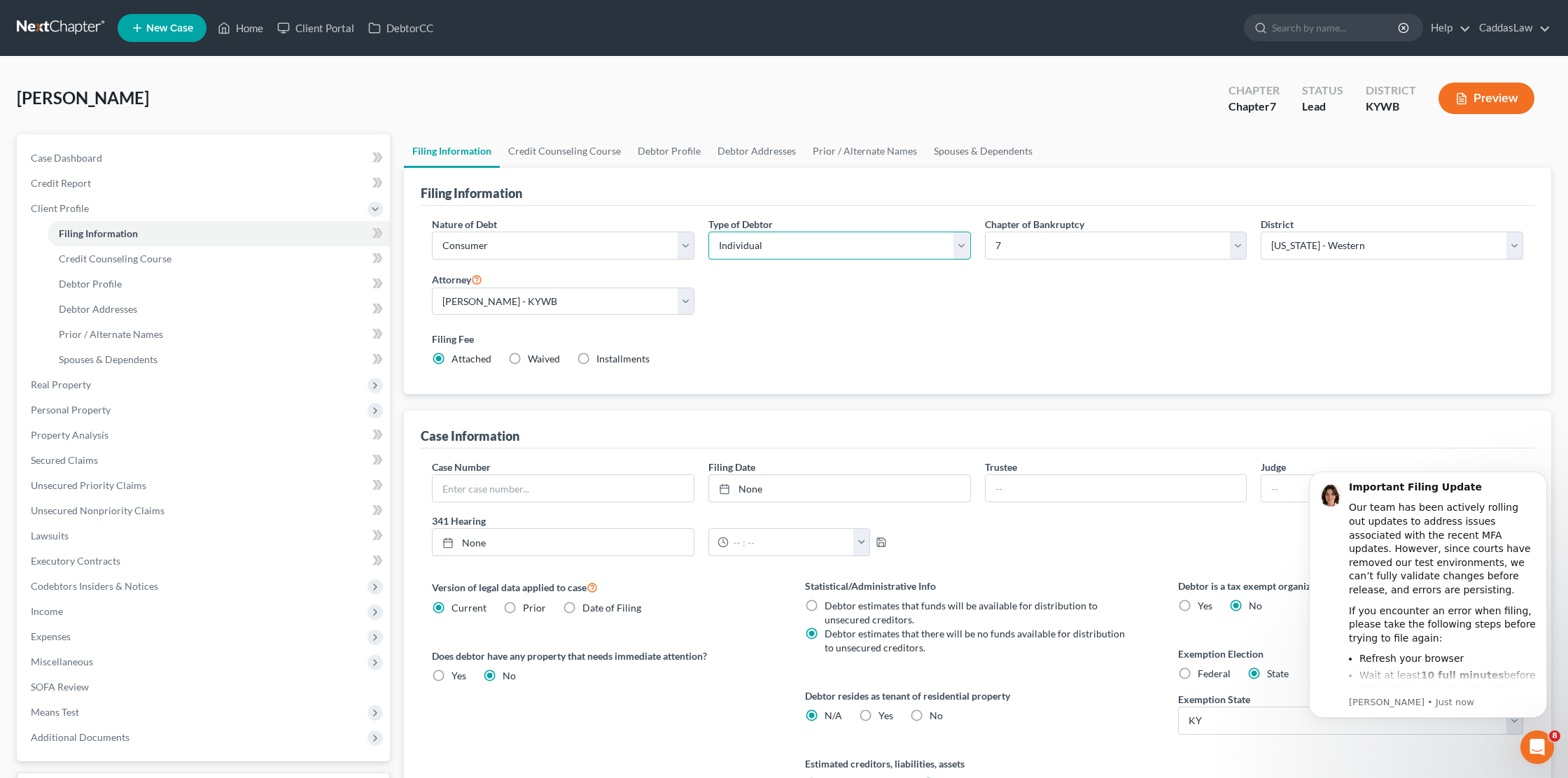
select select "1"
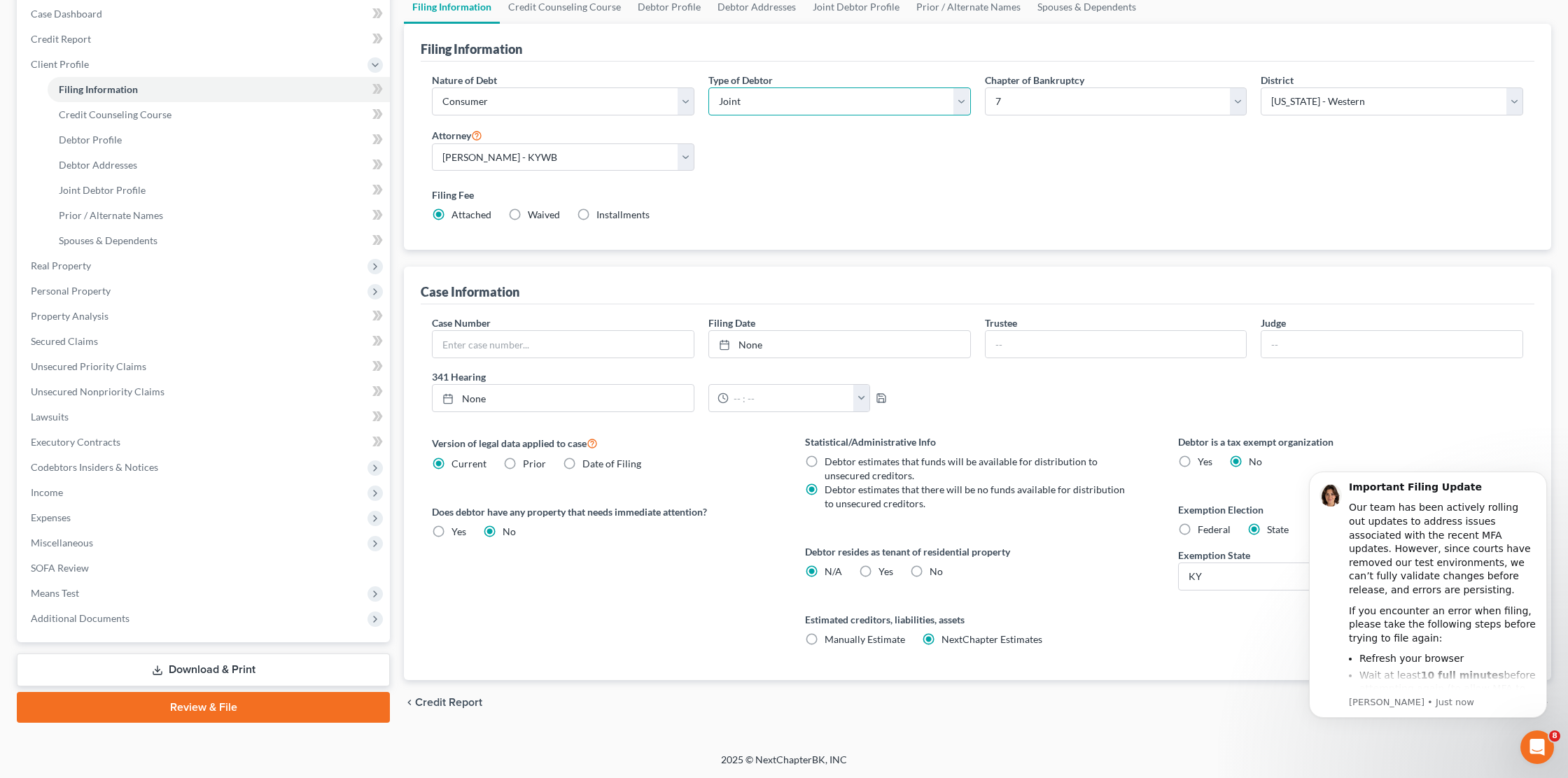
scroll to position [144, 0]
click at [1198, 529] on label "Federal" at bounding box center [1215, 529] width 33 height 14
click at [1204, 529] on input "Federal" at bounding box center [1208, 527] width 9 height 9
radio input "true"
radio input "false"
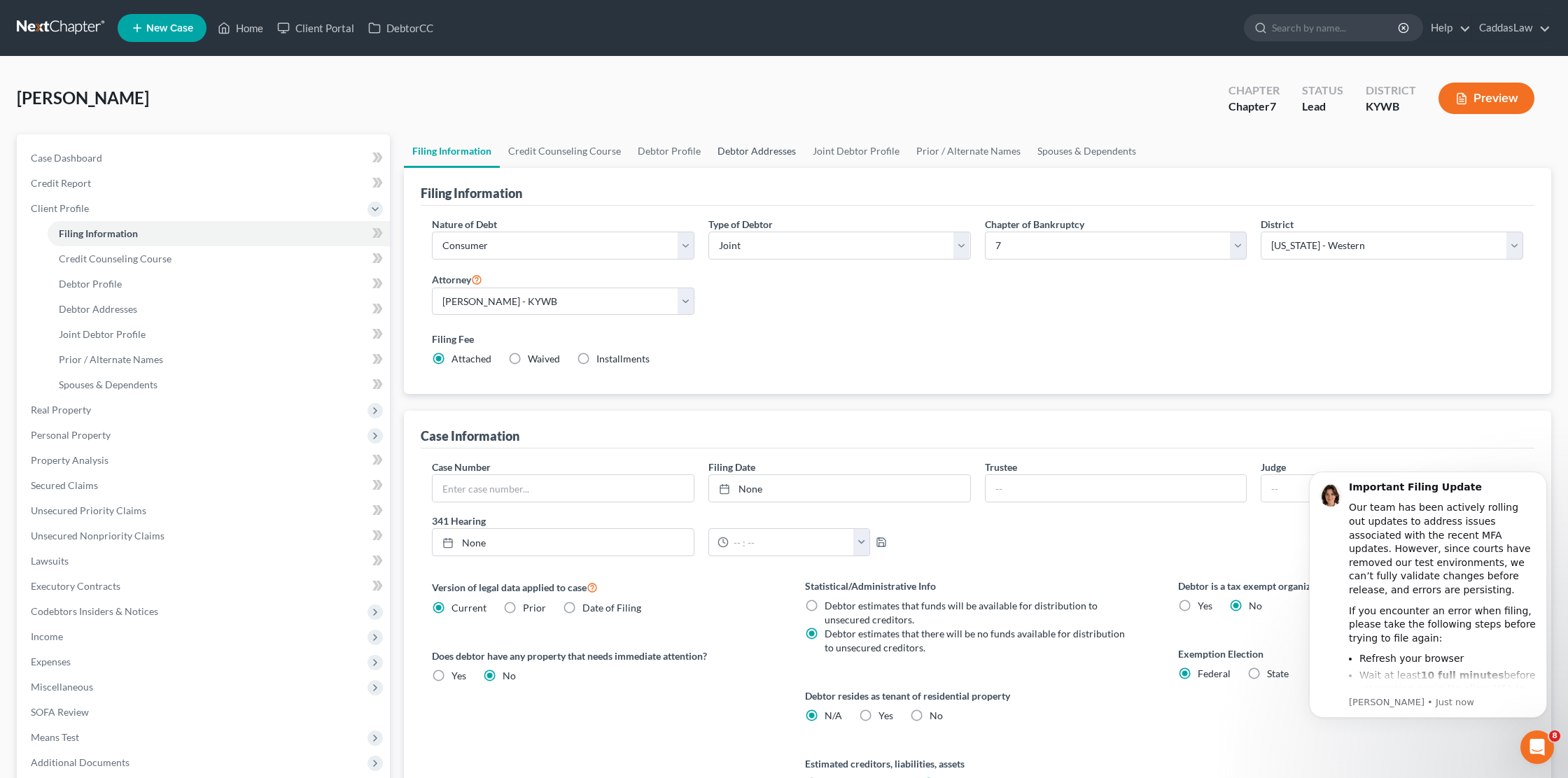
scroll to position [0, 0]
click at [682, 147] on link "Debtor Profile" at bounding box center [669, 151] width 80 height 34
select select "1"
select select "0"
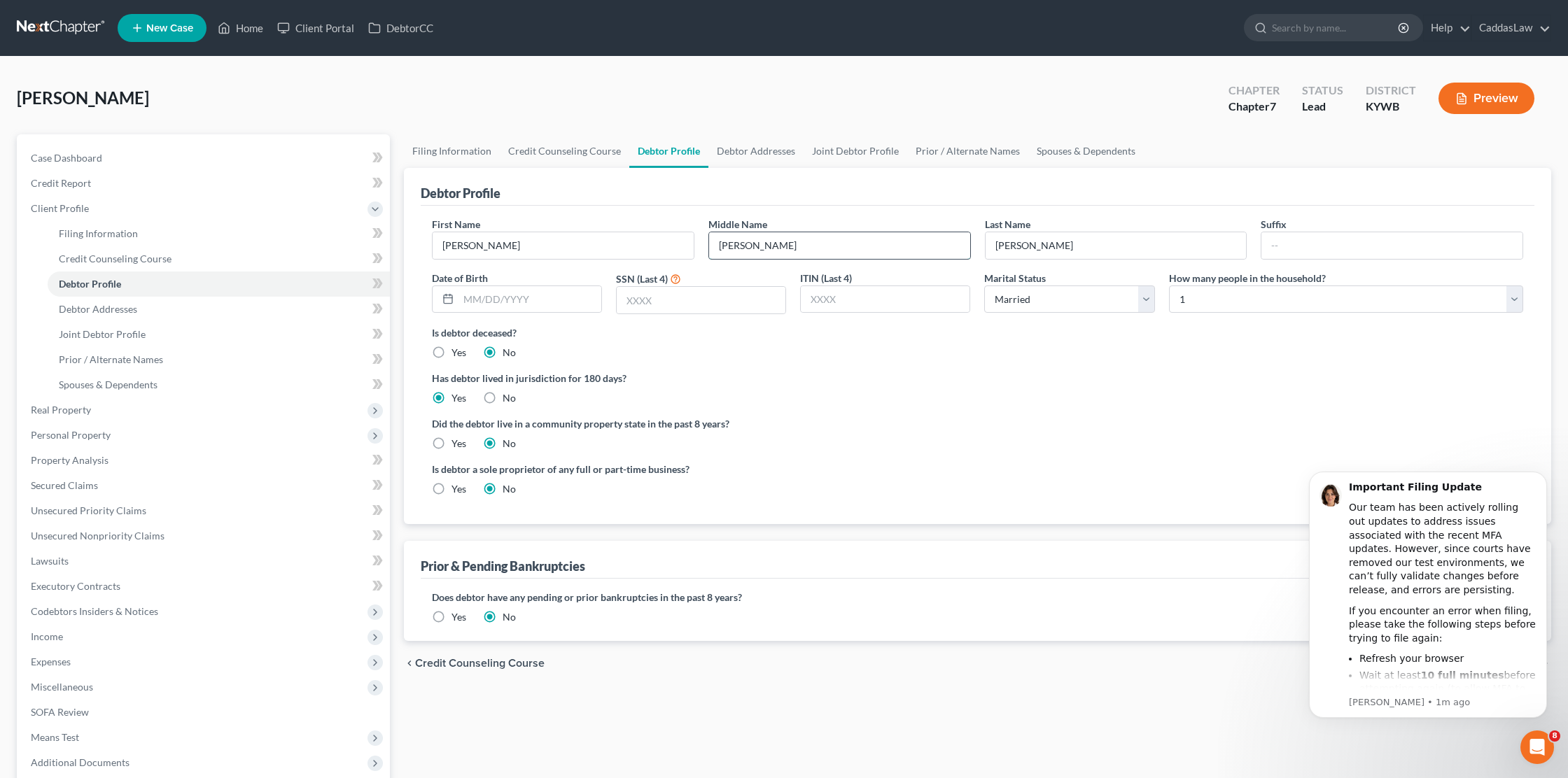
type input "Michael"
type input "09/24/1994"
click at [675, 301] on input "text" at bounding box center [701, 301] width 168 height 27
type input "0046"
select select "4"
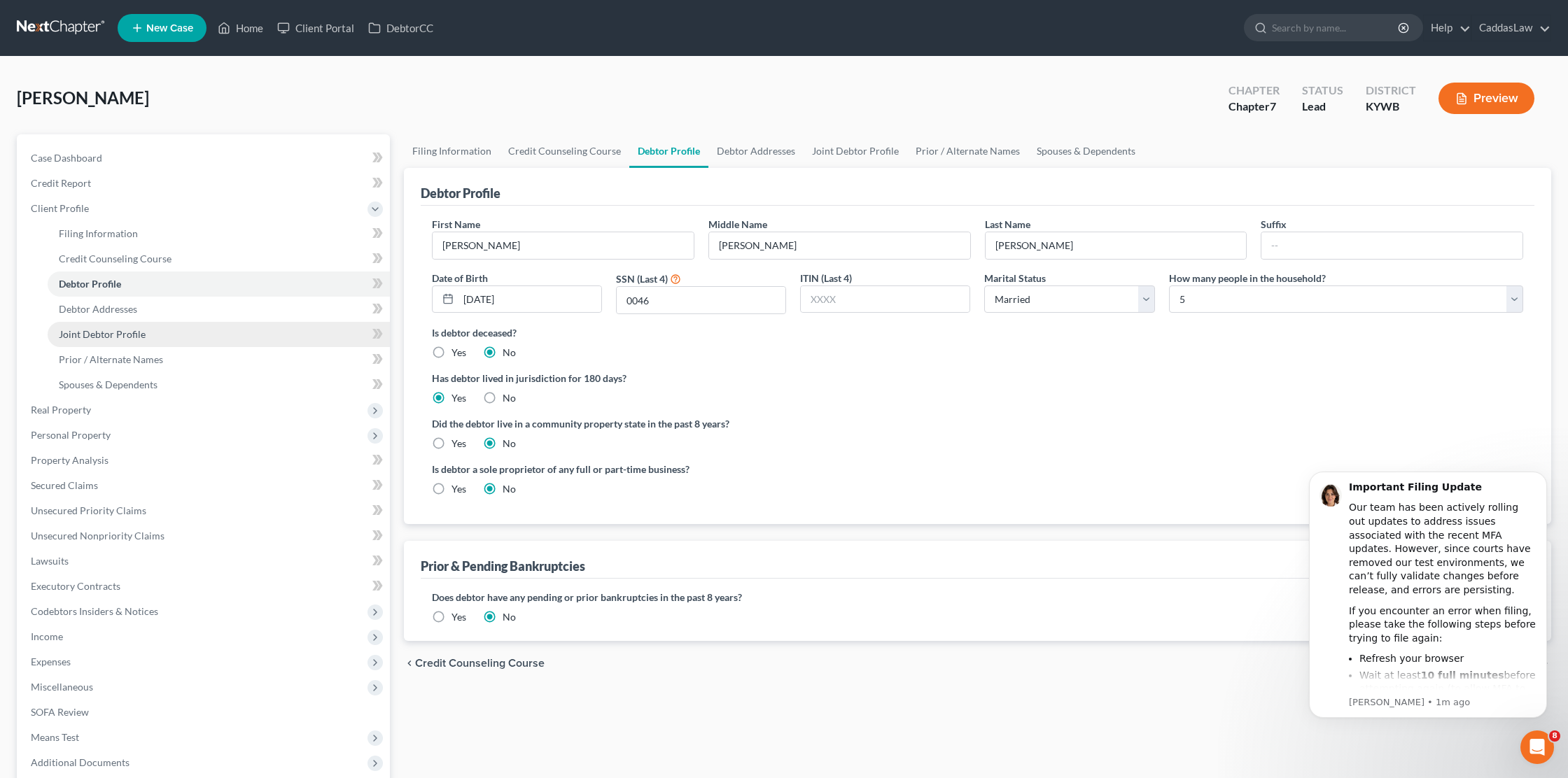
click at [161, 333] on link "Joint Debtor Profile" at bounding box center [218, 334] width 342 height 25
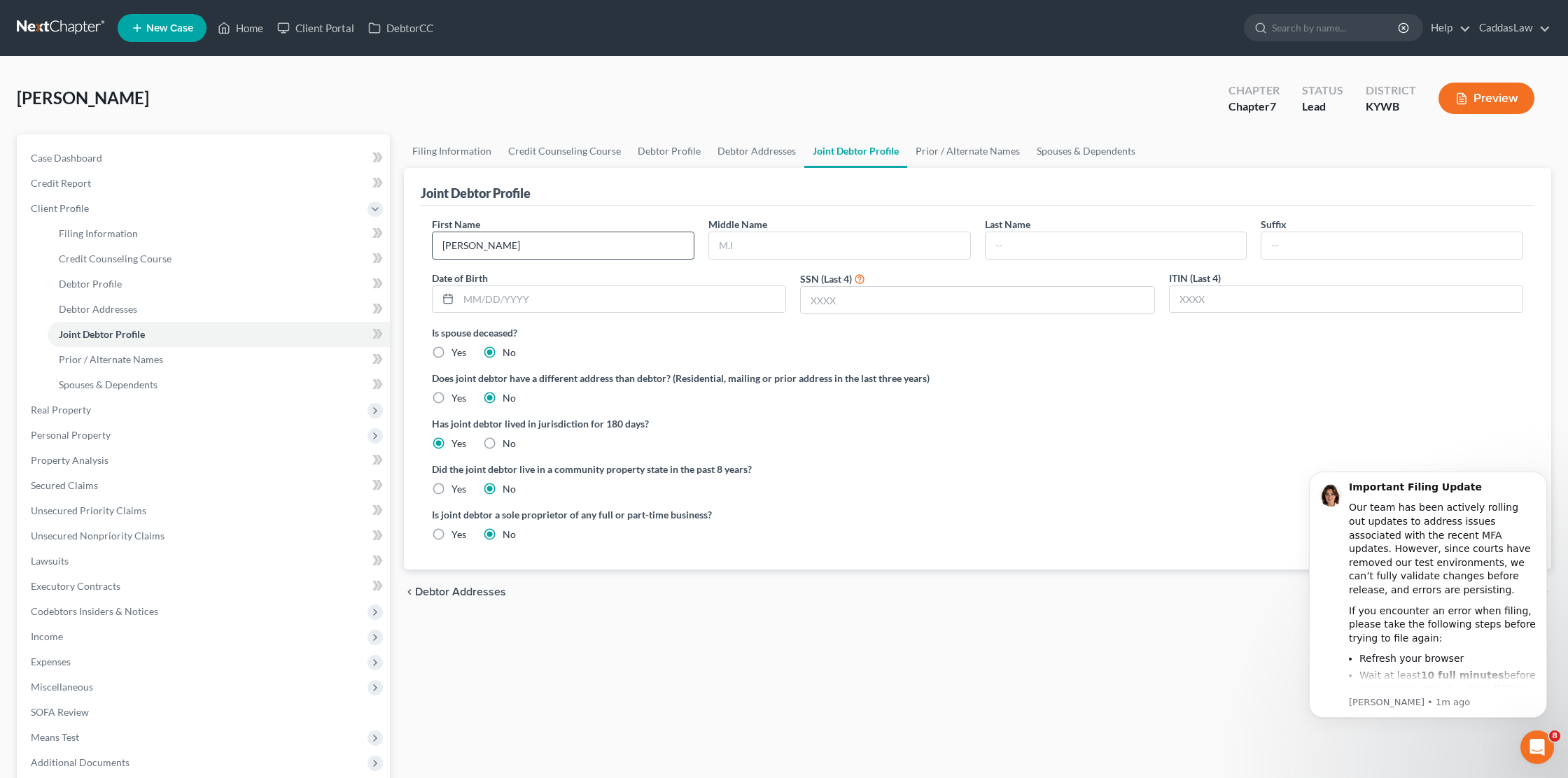
type input "Erika"
type input "K"
type input "Jennette"
type input "Trevarthen"
type input "09/02/1996"
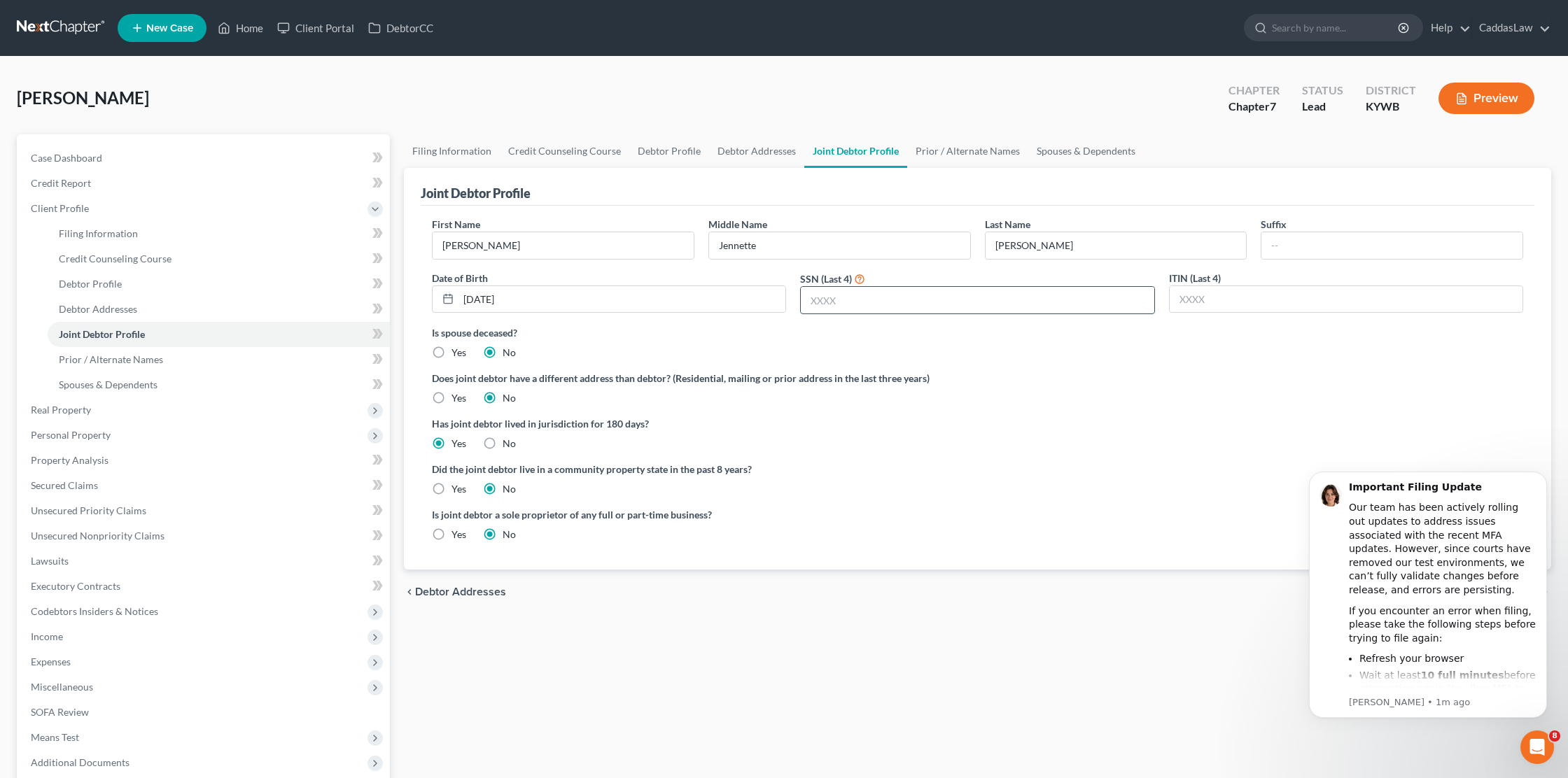
click at [835, 301] on input "text" at bounding box center [977, 301] width 353 height 27
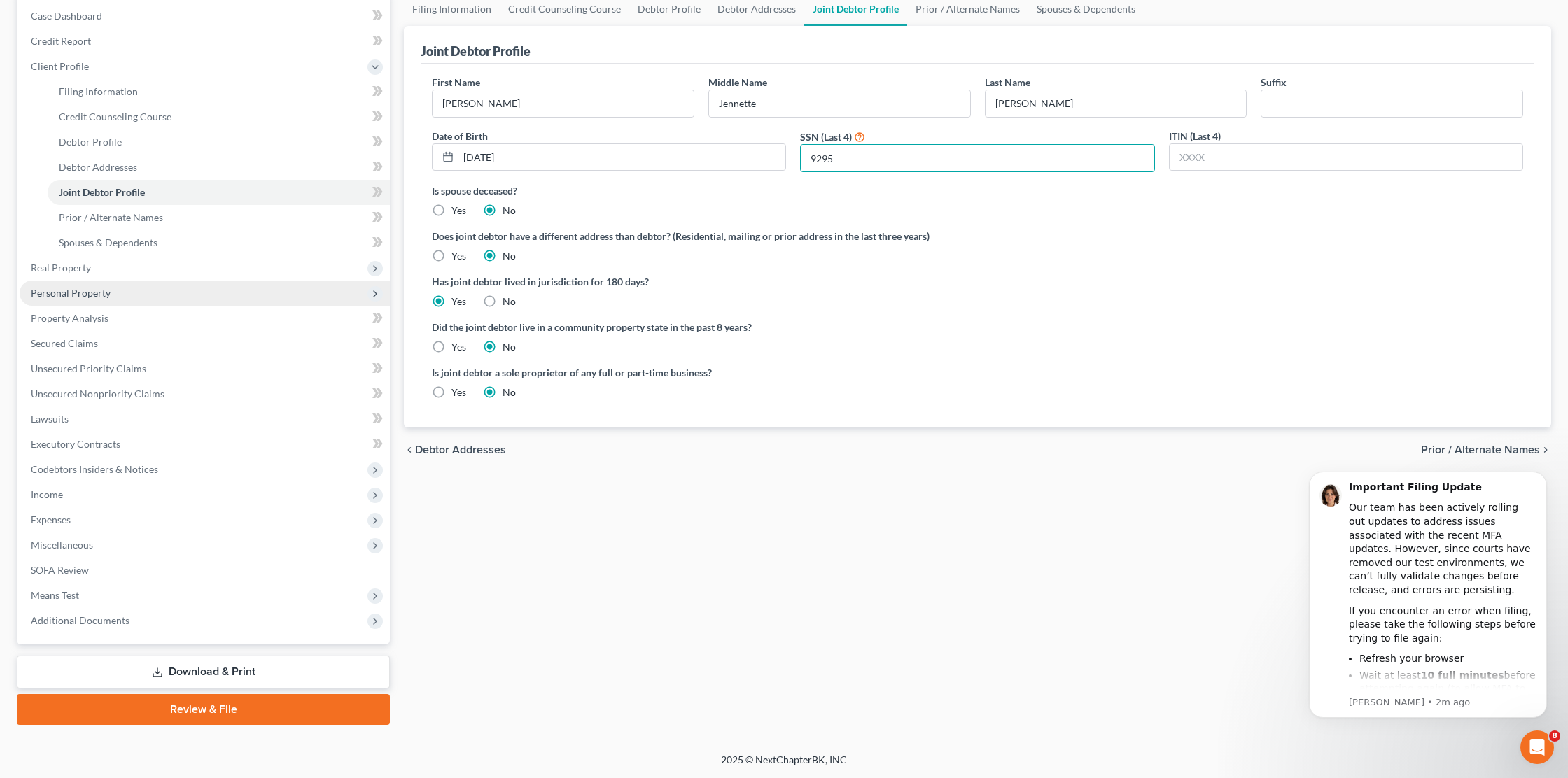
scroll to position [142, 0]
type input "9295"
click at [66, 270] on span "Real Property" at bounding box center [61, 267] width 60 height 12
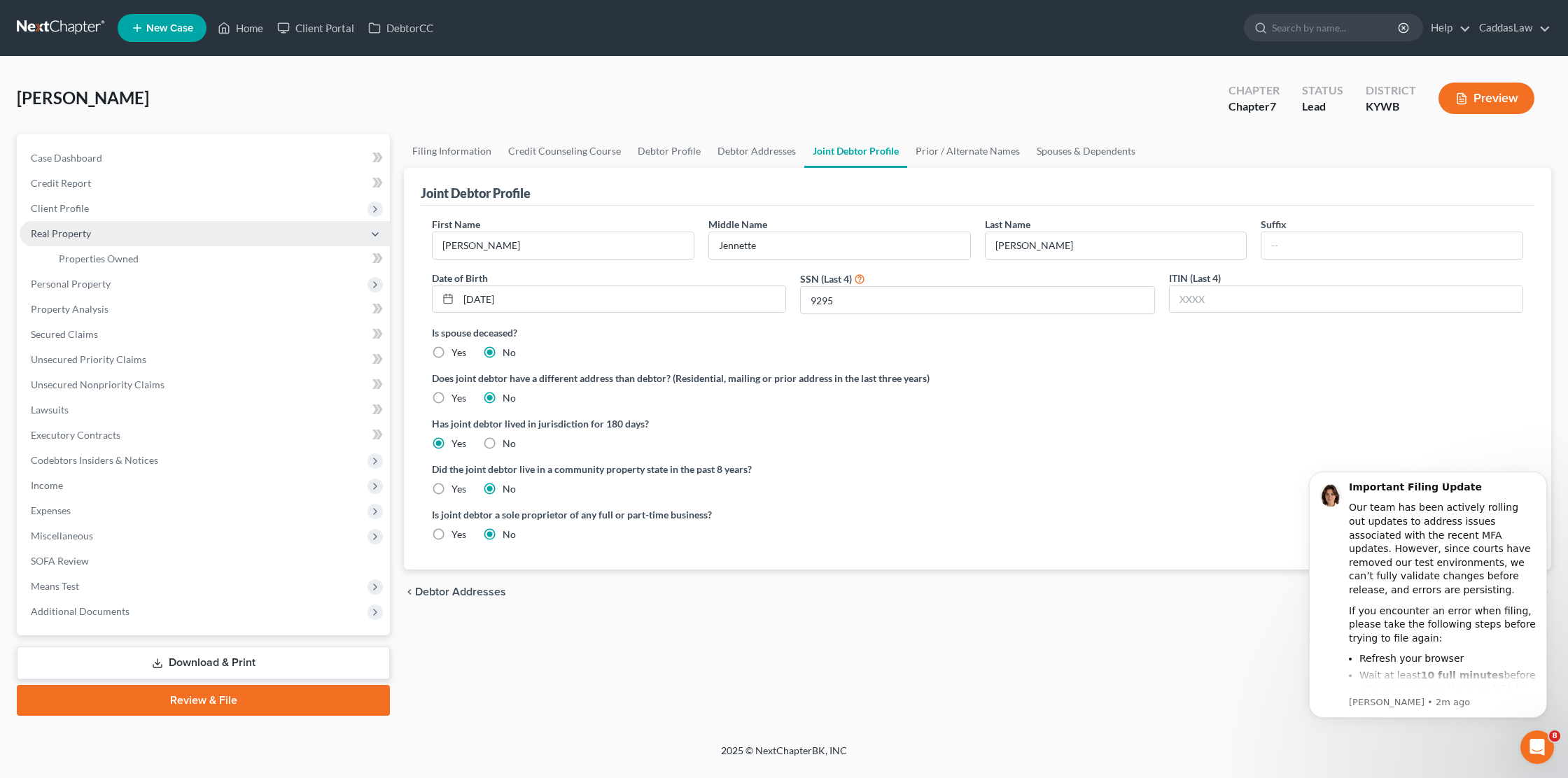
scroll to position [0, 0]
click at [69, 293] on span "Personal Property" at bounding box center [205, 284] width 370 height 25
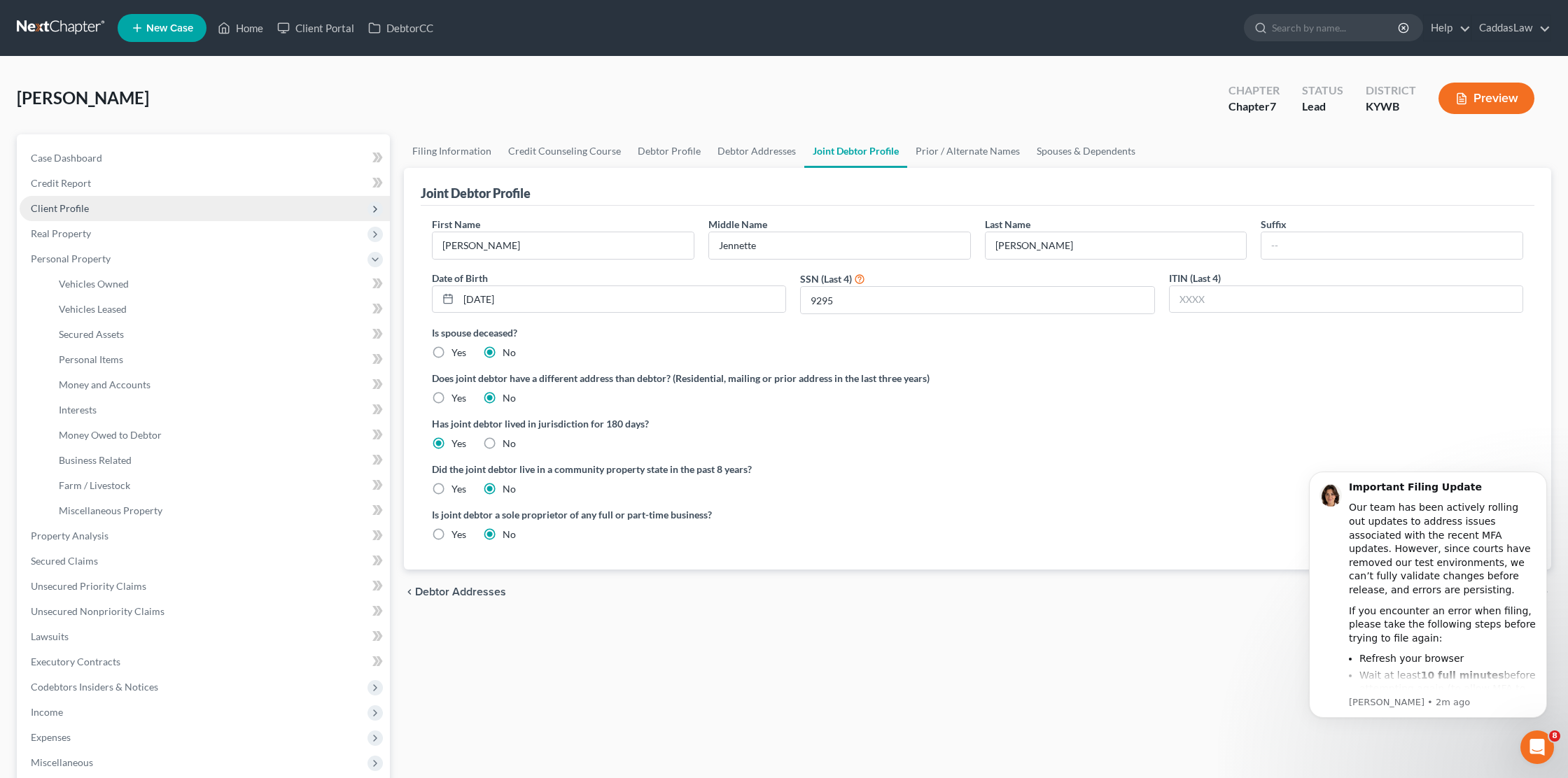
click at [85, 205] on span "Client Profile" at bounding box center [60, 208] width 58 height 12
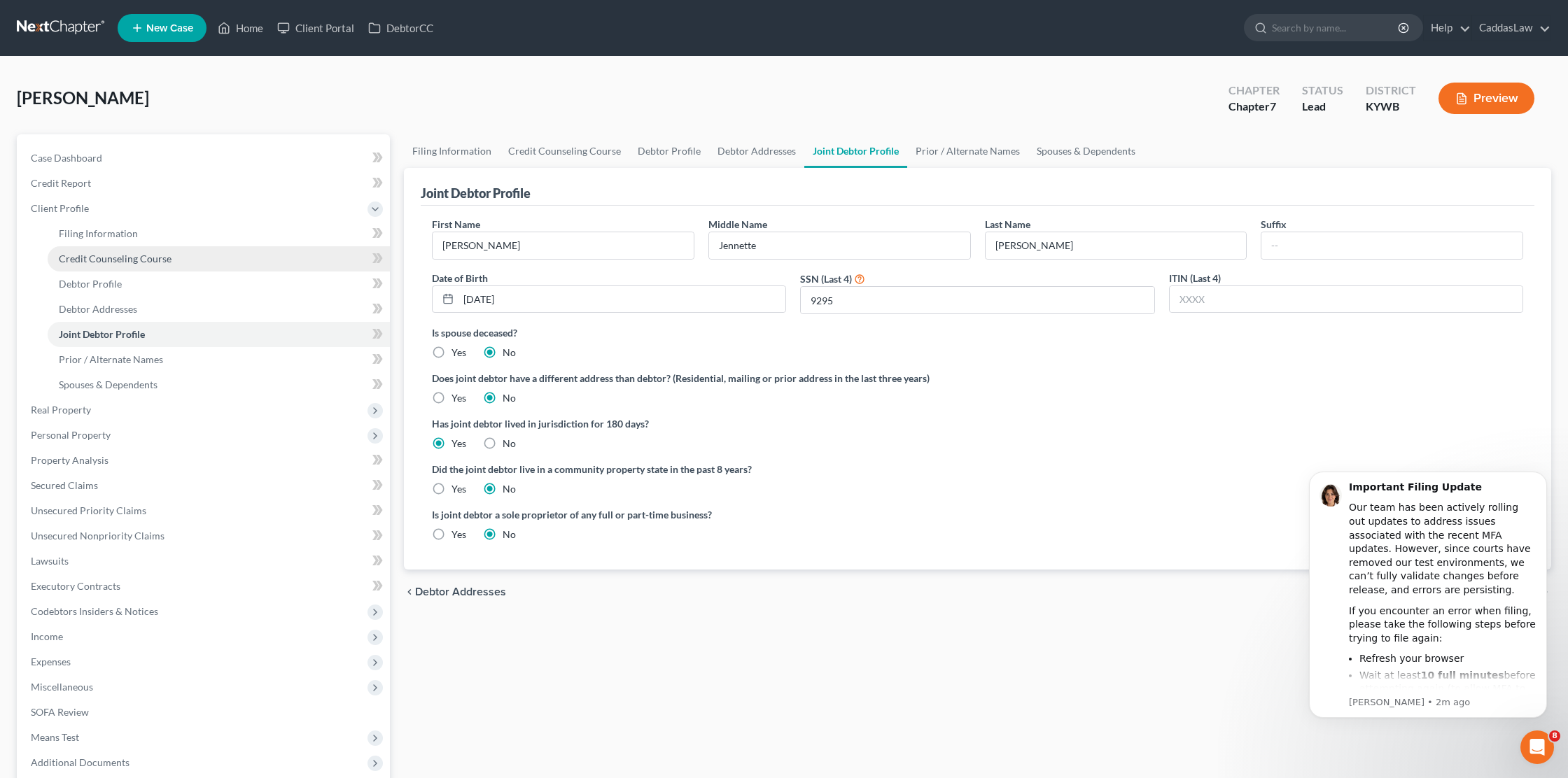
click at [105, 256] on span "Credit Counseling Course" at bounding box center [115, 258] width 113 height 12
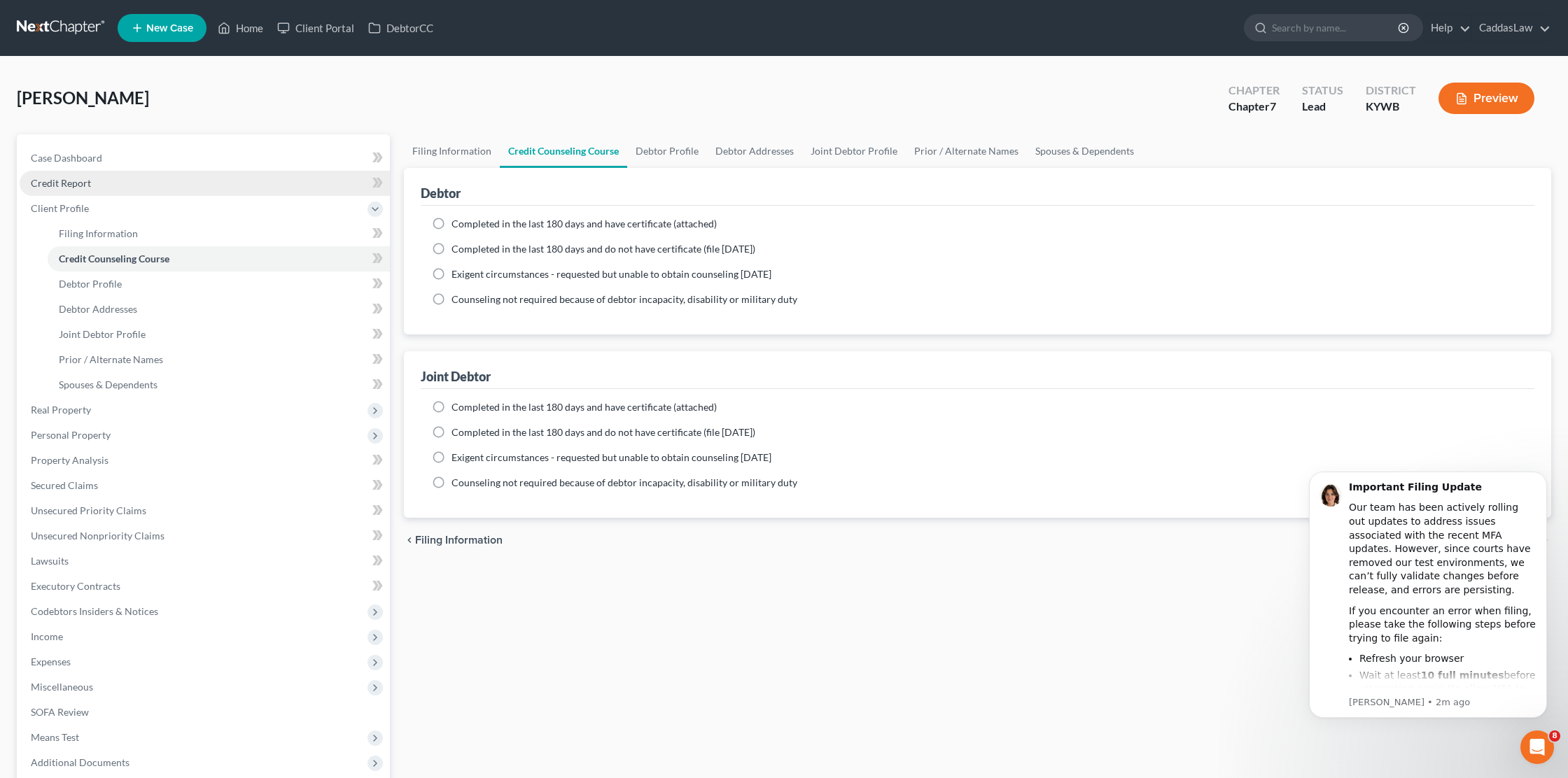
click at [75, 180] on span "Credit Report" at bounding box center [61, 183] width 60 height 12
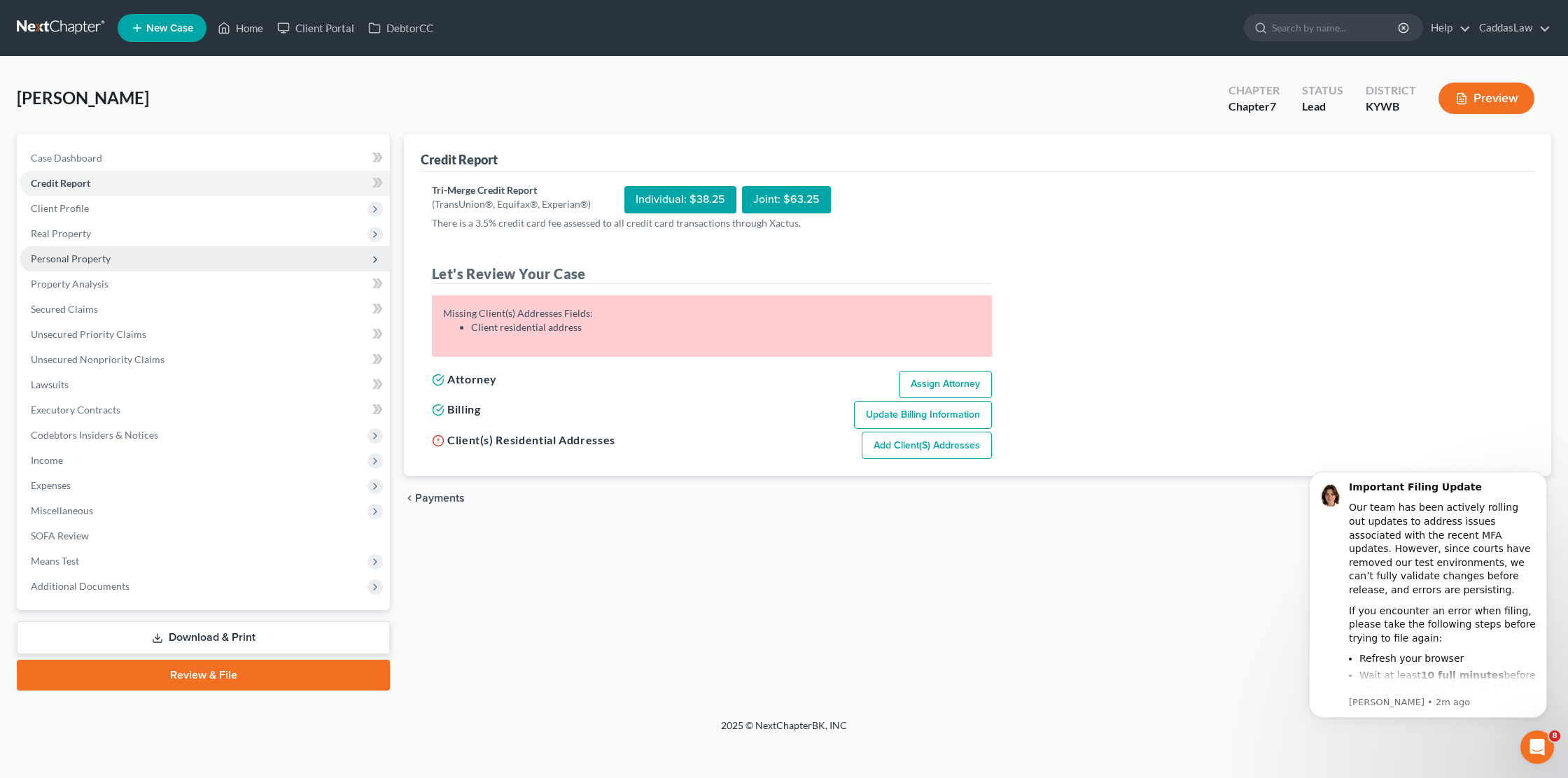
click at [54, 263] on span "Personal Property" at bounding box center [70, 258] width 80 height 12
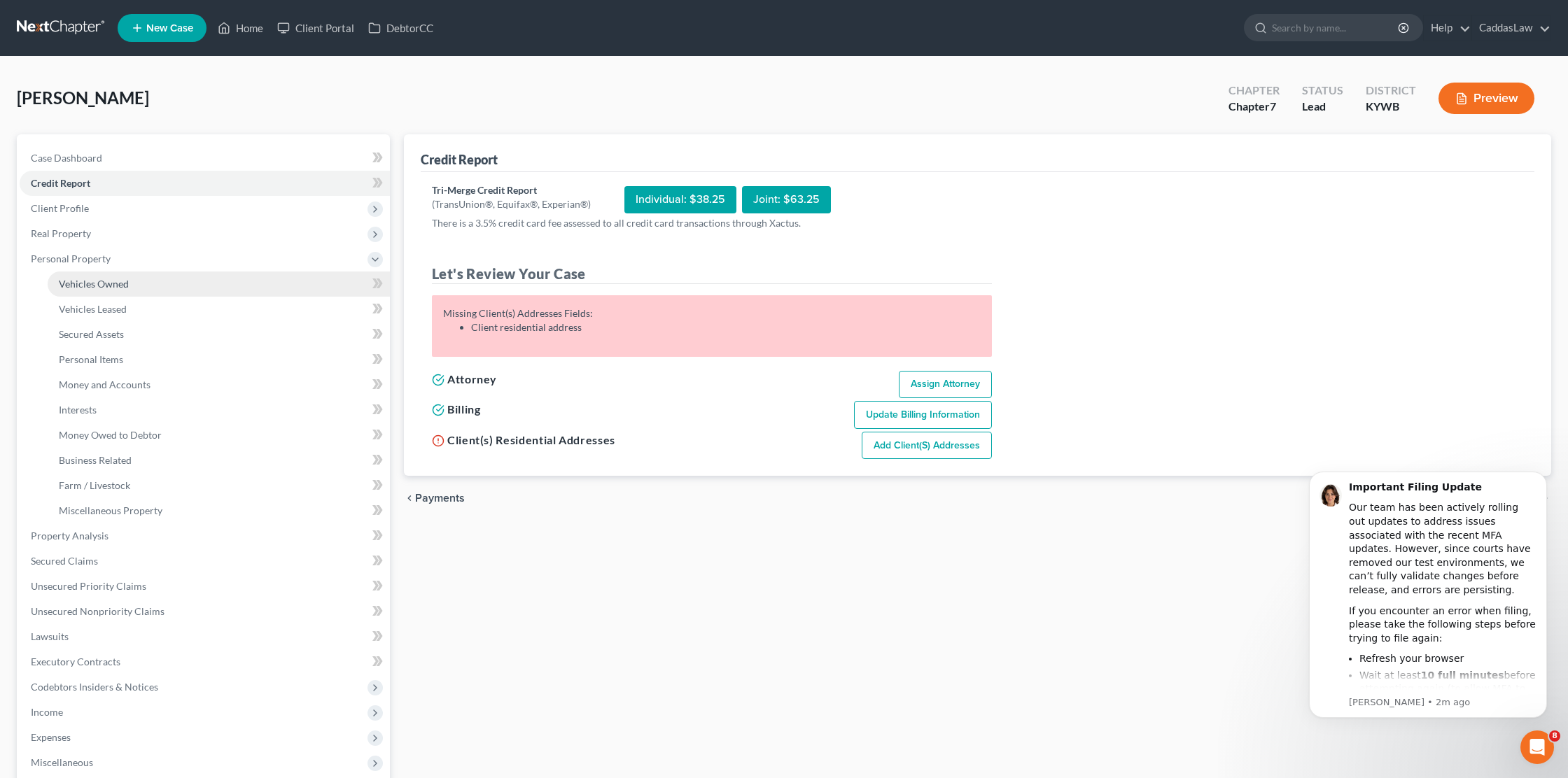
click at [92, 279] on span "Vehicles Owned" at bounding box center [94, 283] width 70 height 12
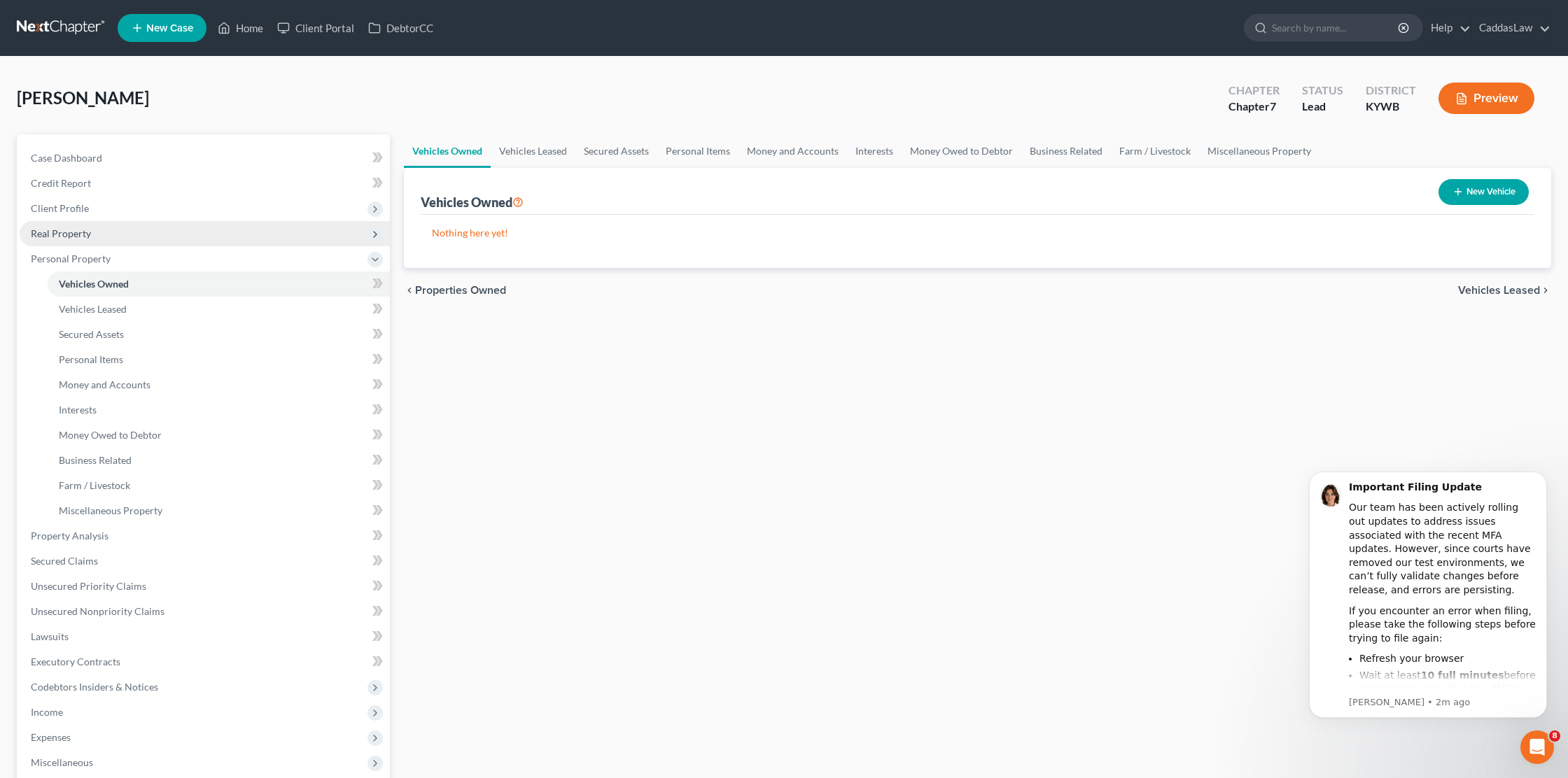
click at [72, 233] on span "Real Property" at bounding box center [61, 233] width 60 height 12
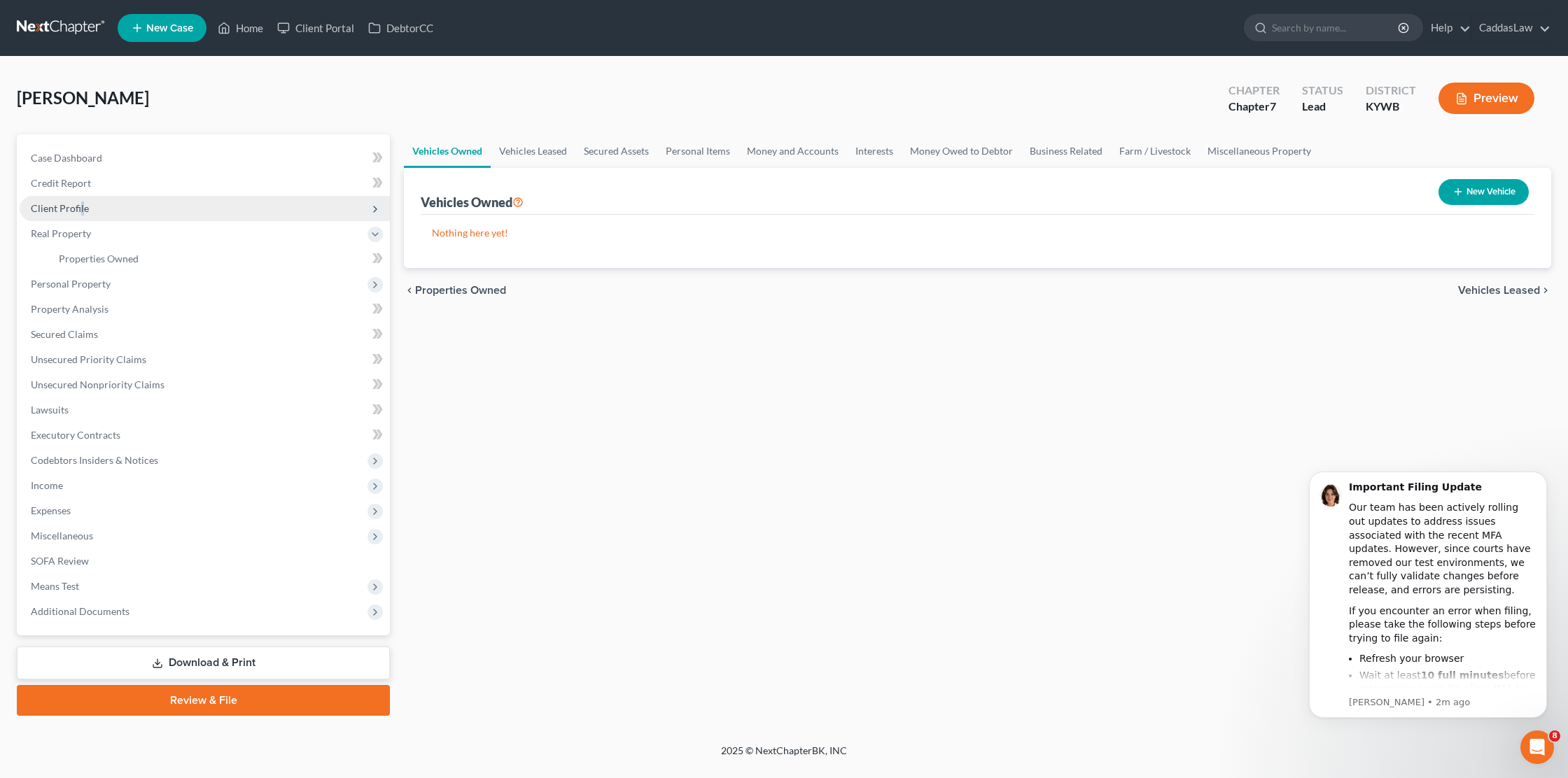
click at [81, 212] on span "Client Profile" at bounding box center [60, 208] width 58 height 12
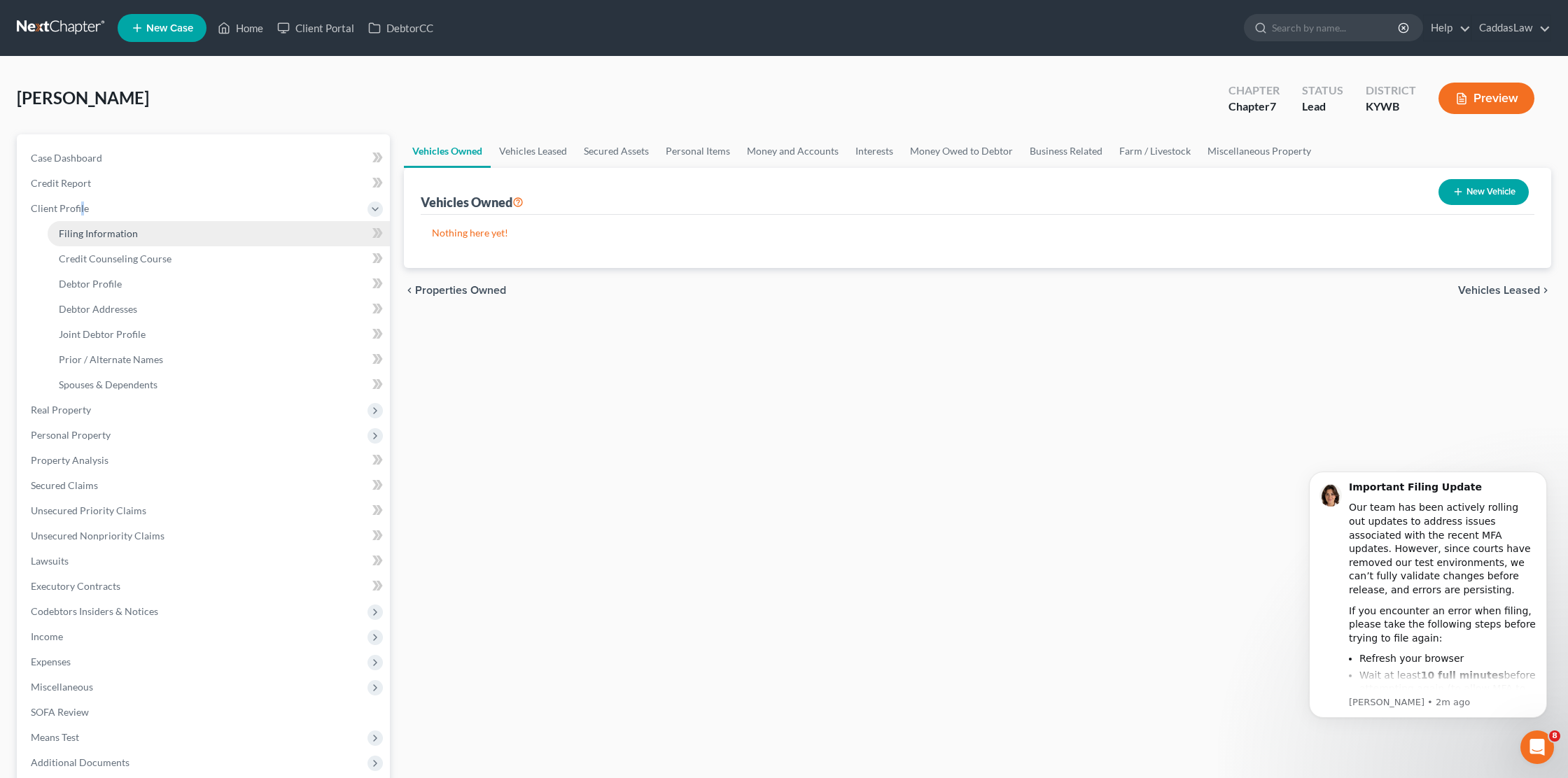
click at [130, 232] on span "Filing Information" at bounding box center [98, 233] width 79 height 12
select select "1"
select select "0"
select select "33"
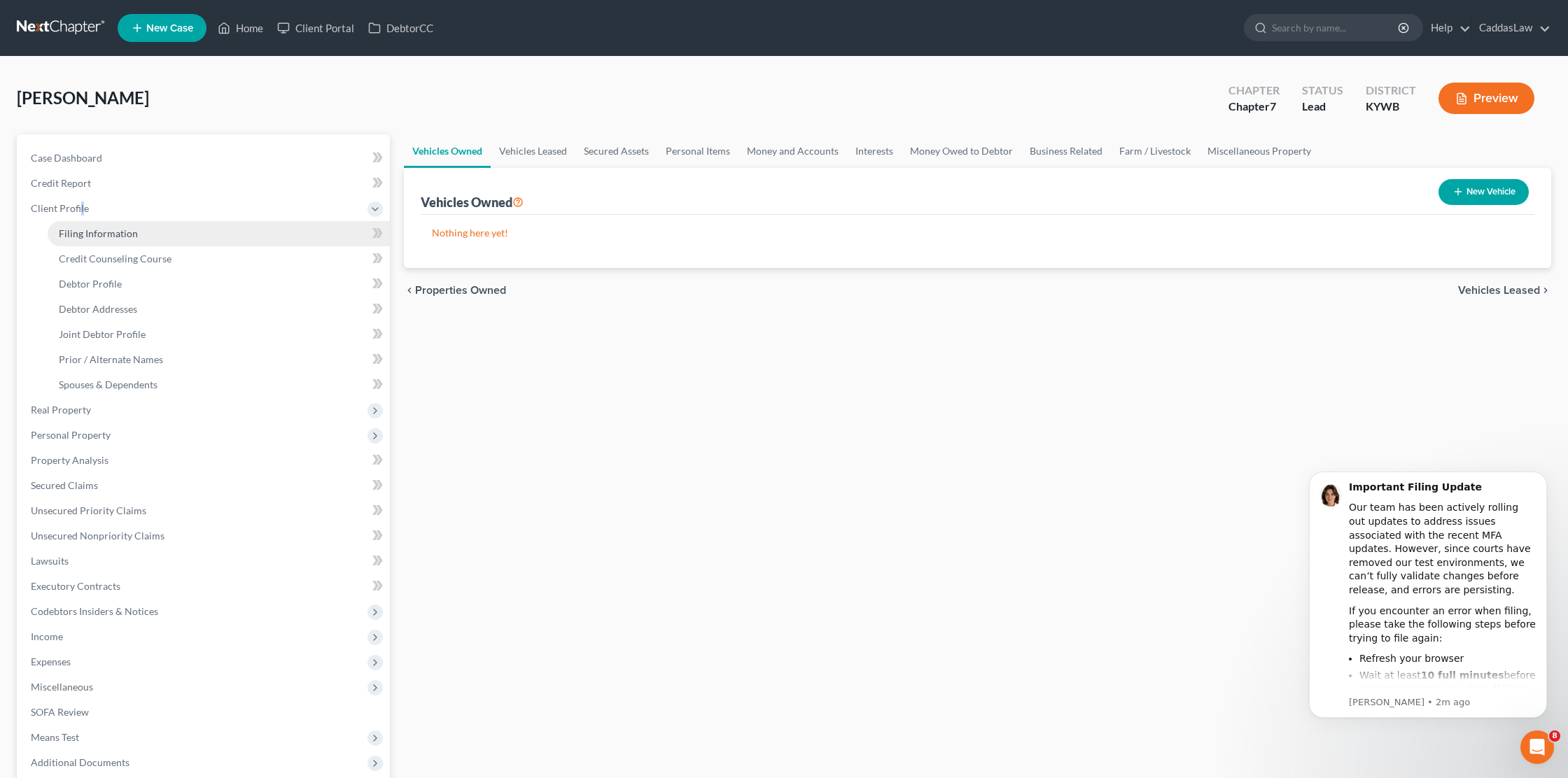
select select "0"
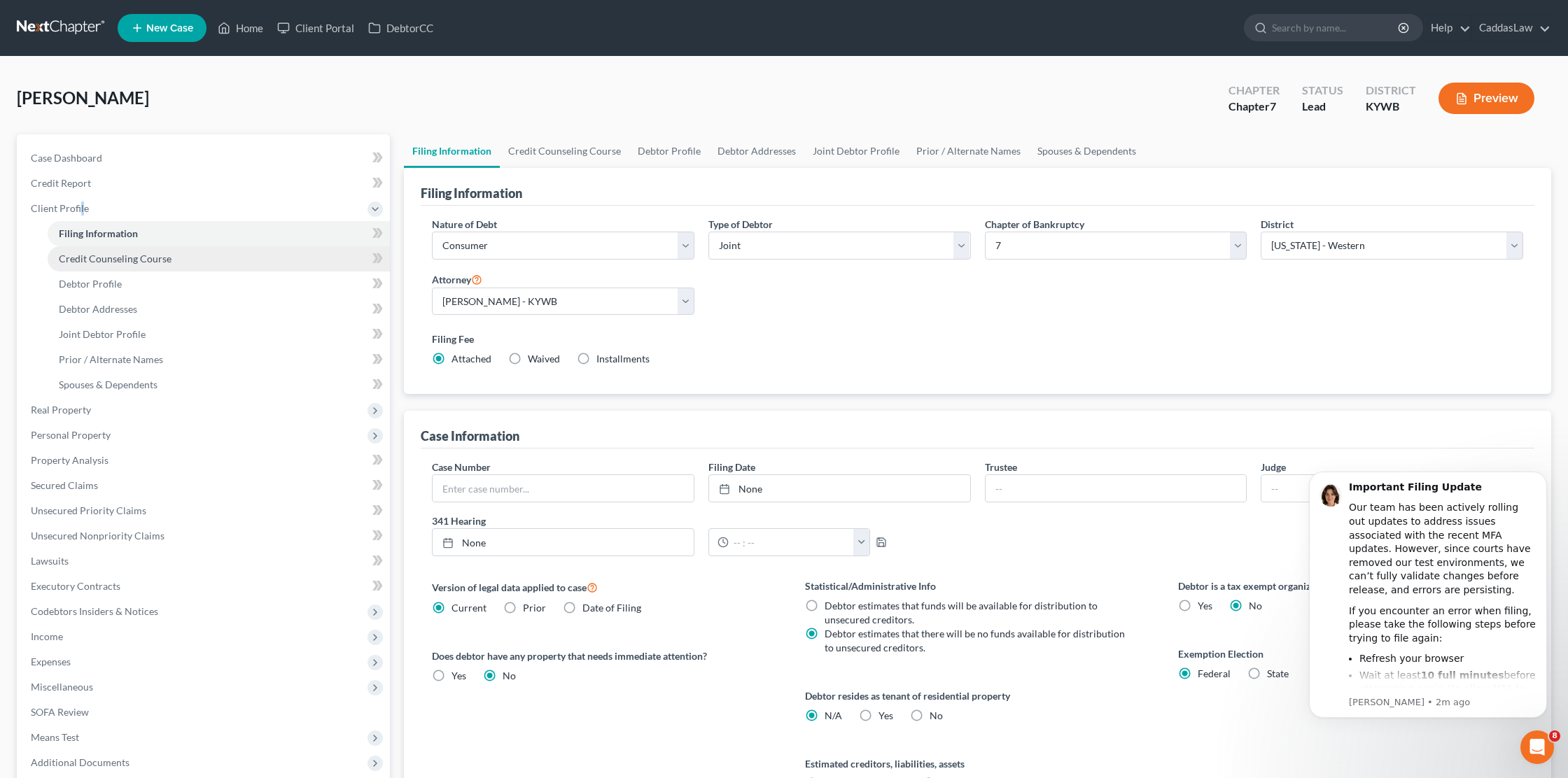
click at [120, 257] on span "Credit Counseling Course" at bounding box center [115, 258] width 113 height 12
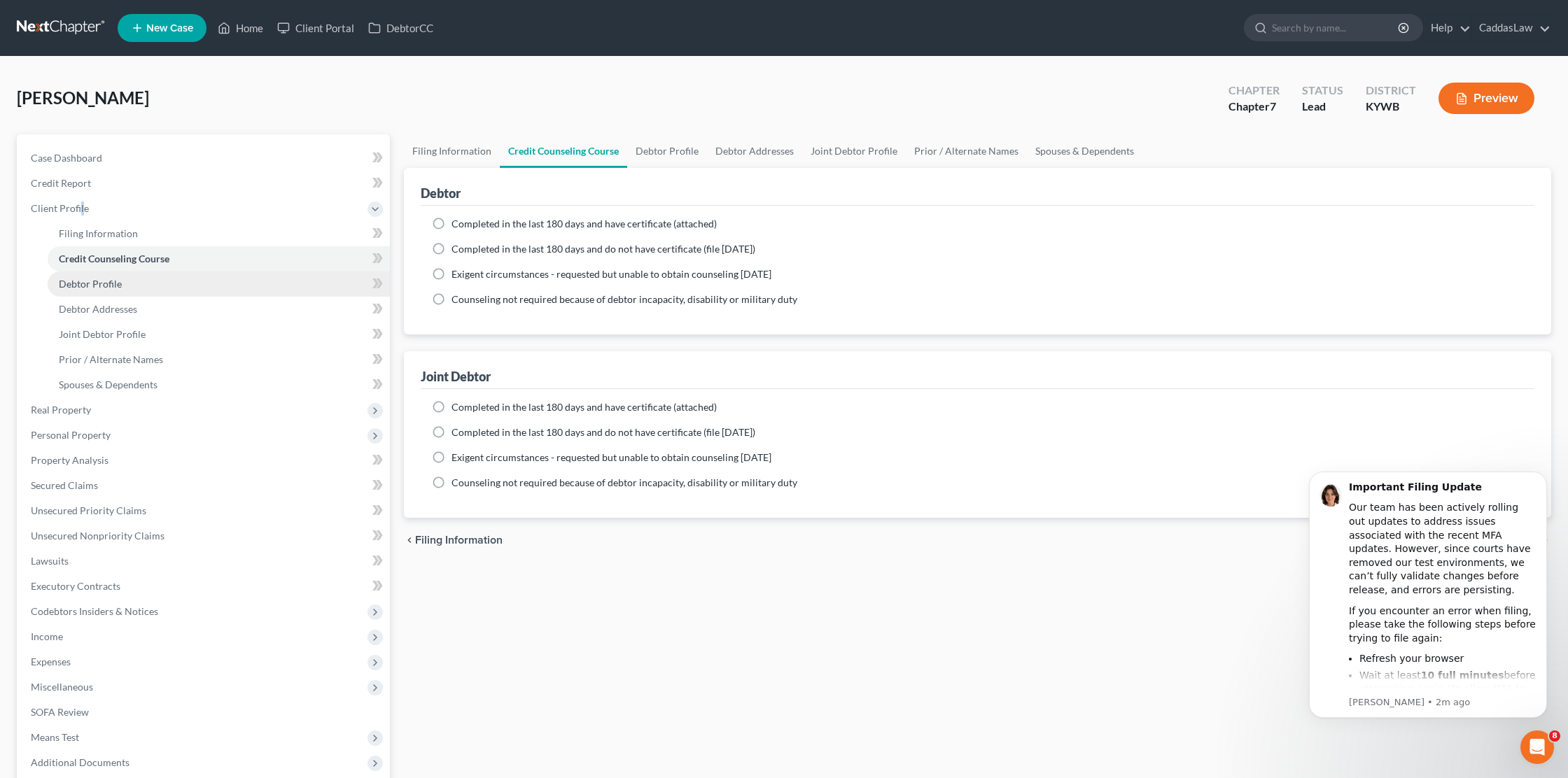
click at [113, 283] on span "Debtor Profile" at bounding box center [91, 283] width 63 height 12
select select "1"
select select "4"
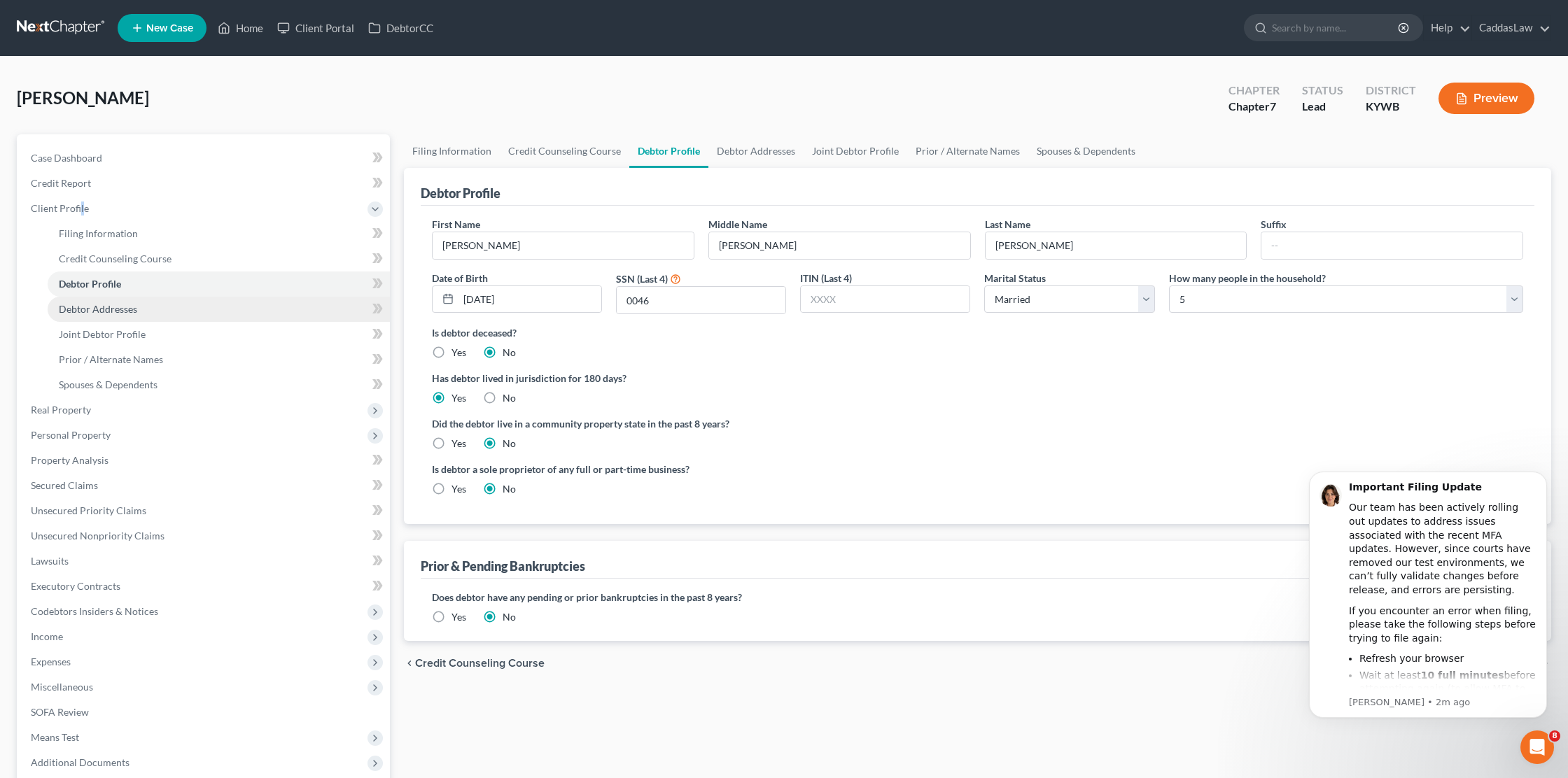
click at [98, 310] on span "Debtor Addresses" at bounding box center [98, 308] width 79 height 12
select select "0"
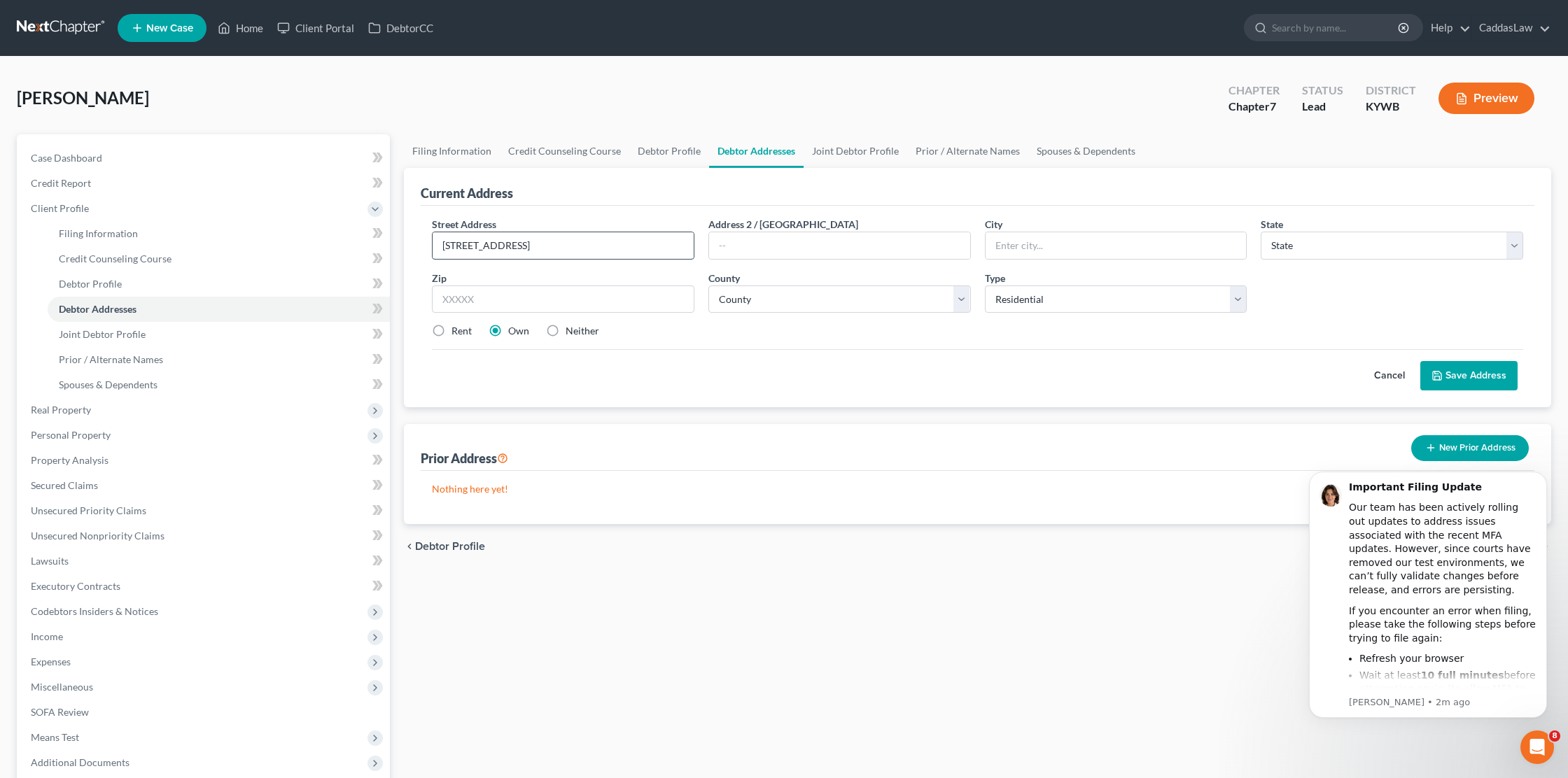
type input "1044 Weda Circle"
type input ","
type input "Mayfield"
select select "18"
type input "42066"
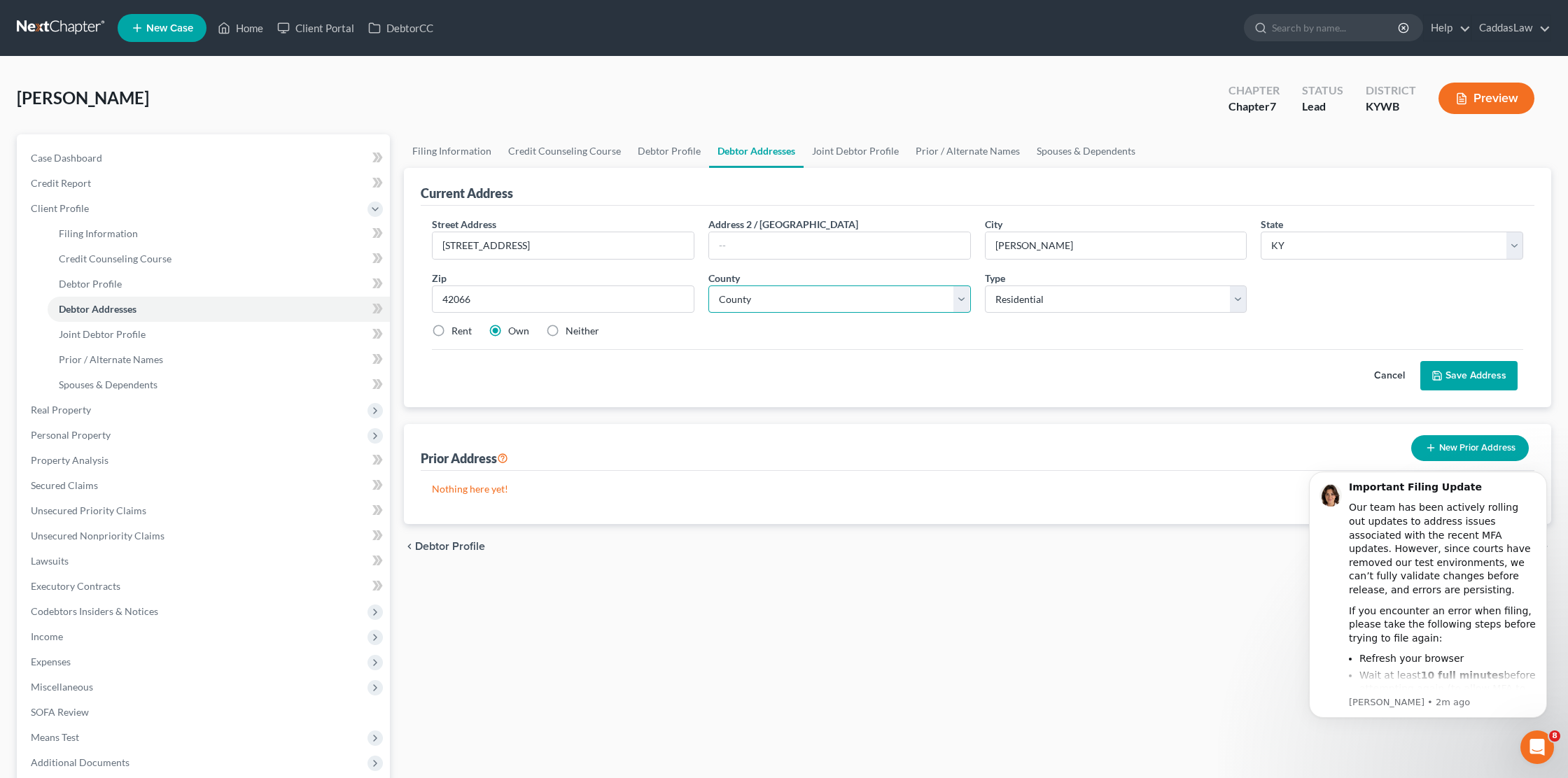
select select "41"
click at [1473, 371] on button "Save Address" at bounding box center [1469, 375] width 98 height 29
